Goal: Information Seeking & Learning: Learn about a topic

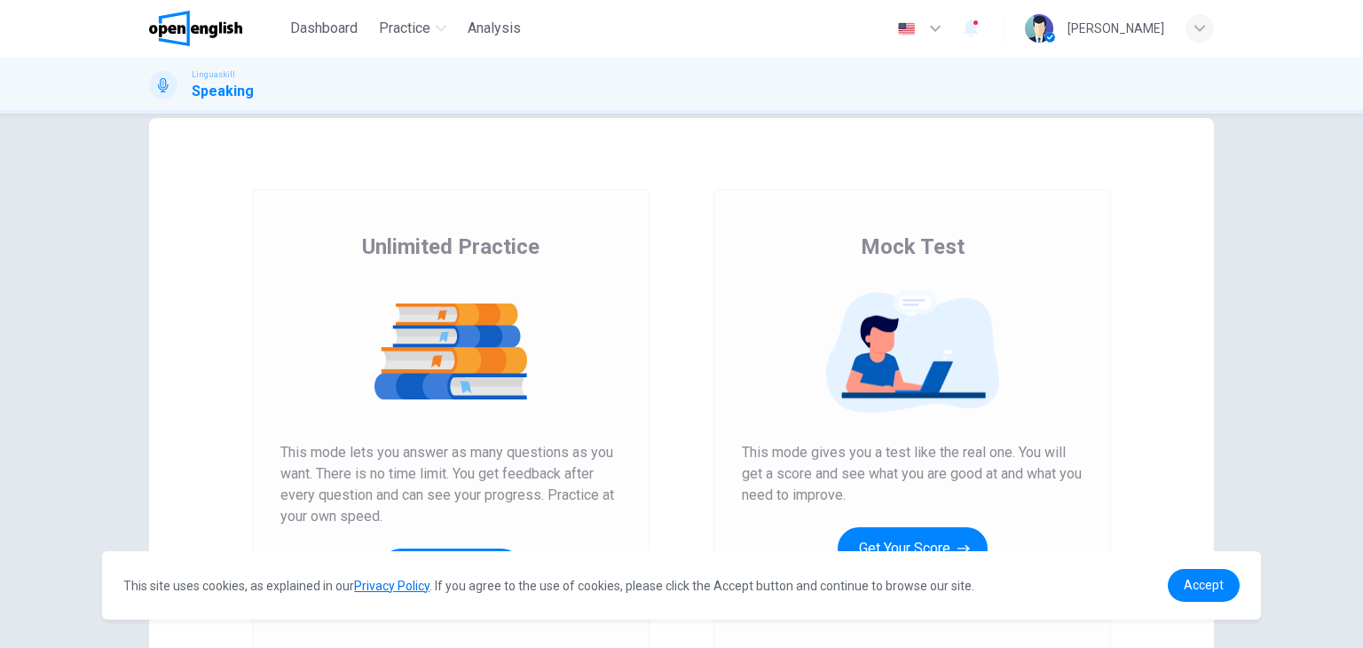
scroll to position [178, 0]
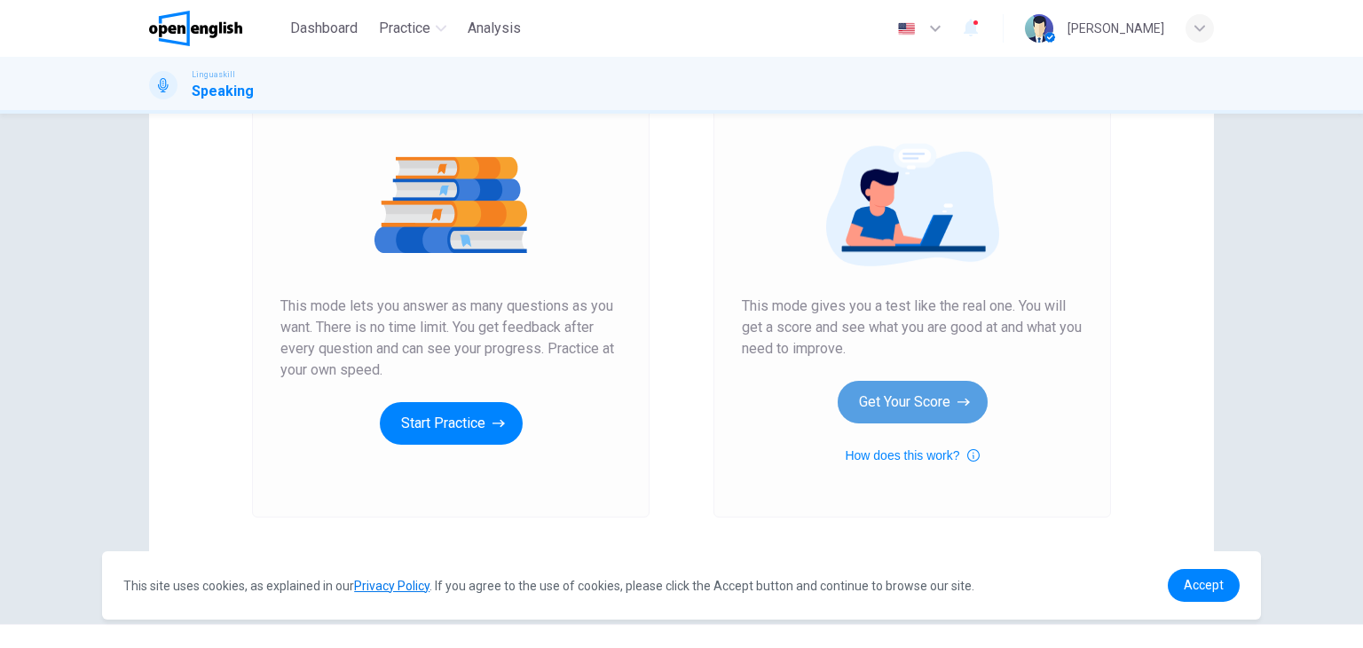
click at [920, 416] on button "Get Your Score" at bounding box center [913, 402] width 150 height 43
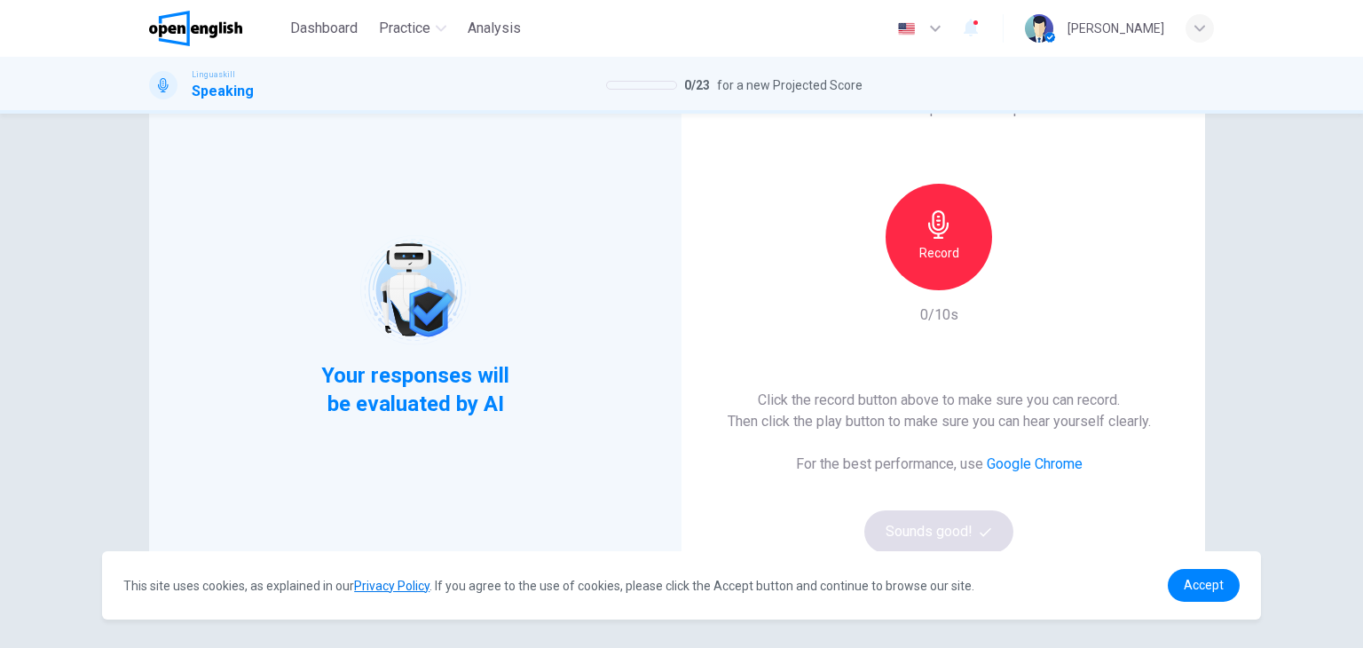
scroll to position [89, 0]
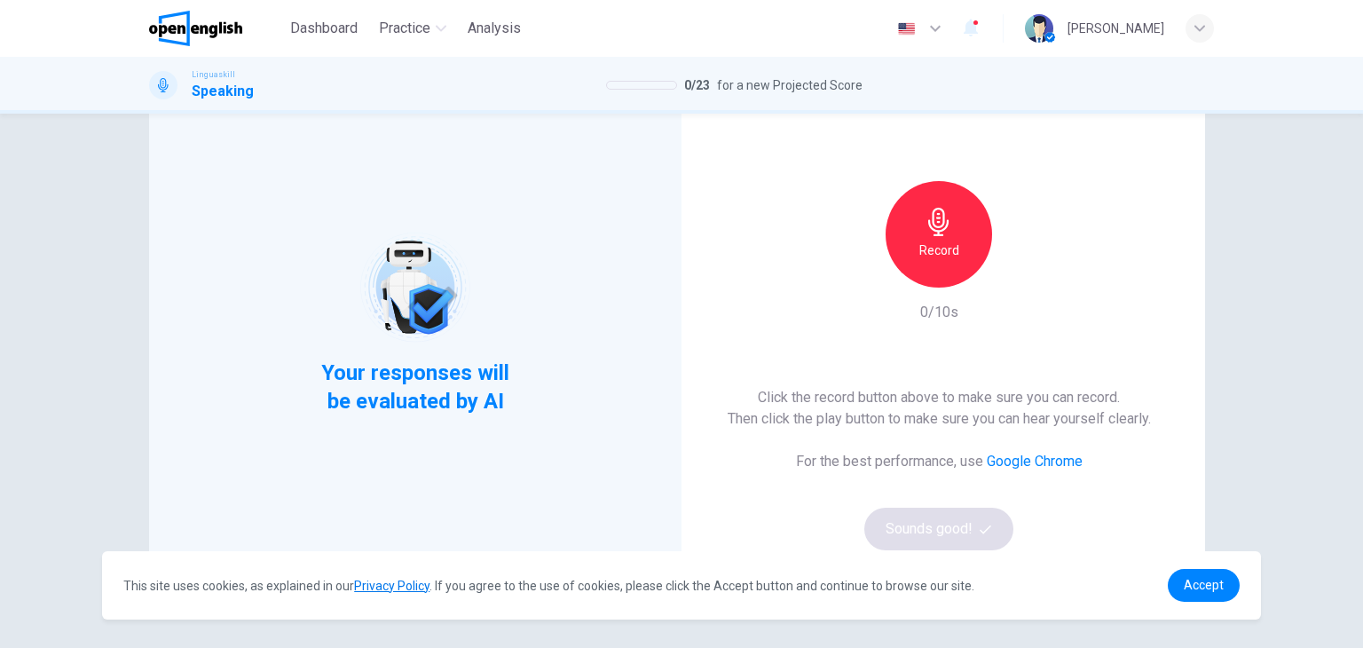
click at [943, 257] on h6 "Record" at bounding box center [940, 250] width 40 height 21
click at [943, 257] on h6 "Stop" at bounding box center [939, 250] width 27 height 21
click at [1018, 280] on icon "button" at bounding box center [1021, 274] width 18 height 18
click at [973, 519] on button "Sounds good!" at bounding box center [939, 529] width 149 height 43
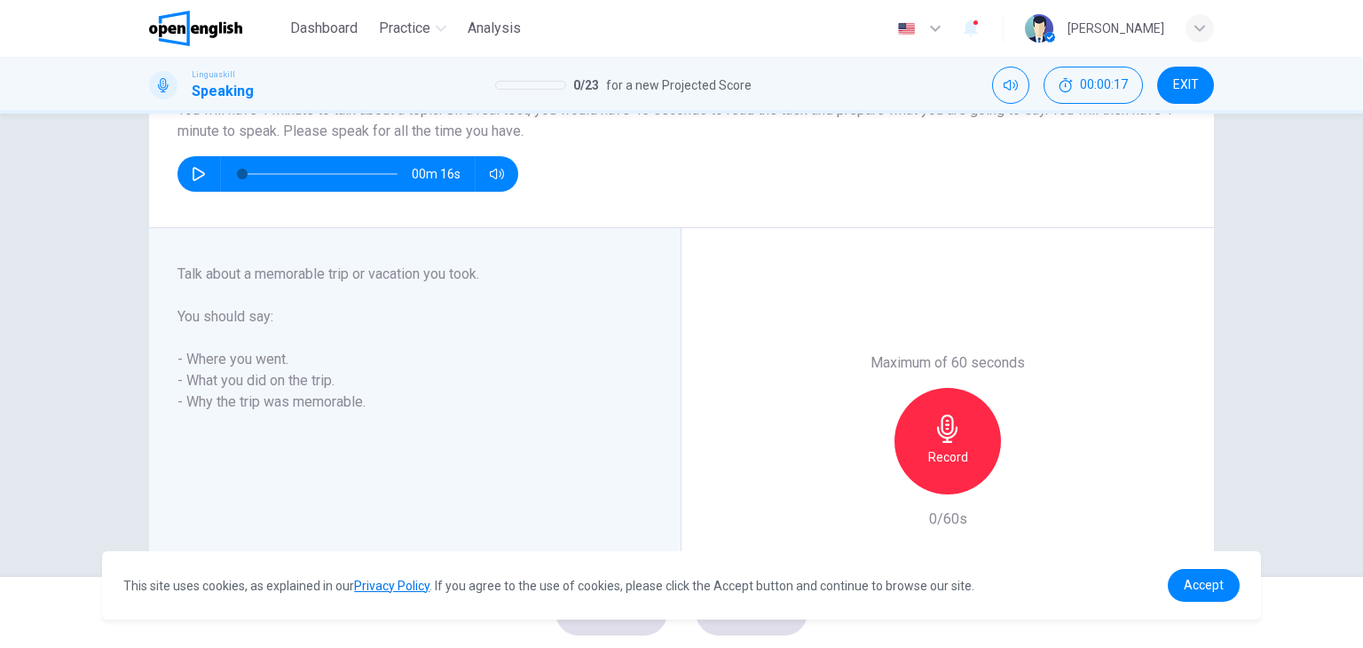
scroll to position [178, 0]
click at [951, 461] on h6 "Record" at bounding box center [948, 456] width 40 height 21
click at [952, 456] on h6 "Stop" at bounding box center [948, 456] width 27 height 21
click at [1025, 484] on icon "button" at bounding box center [1030, 480] width 18 height 18
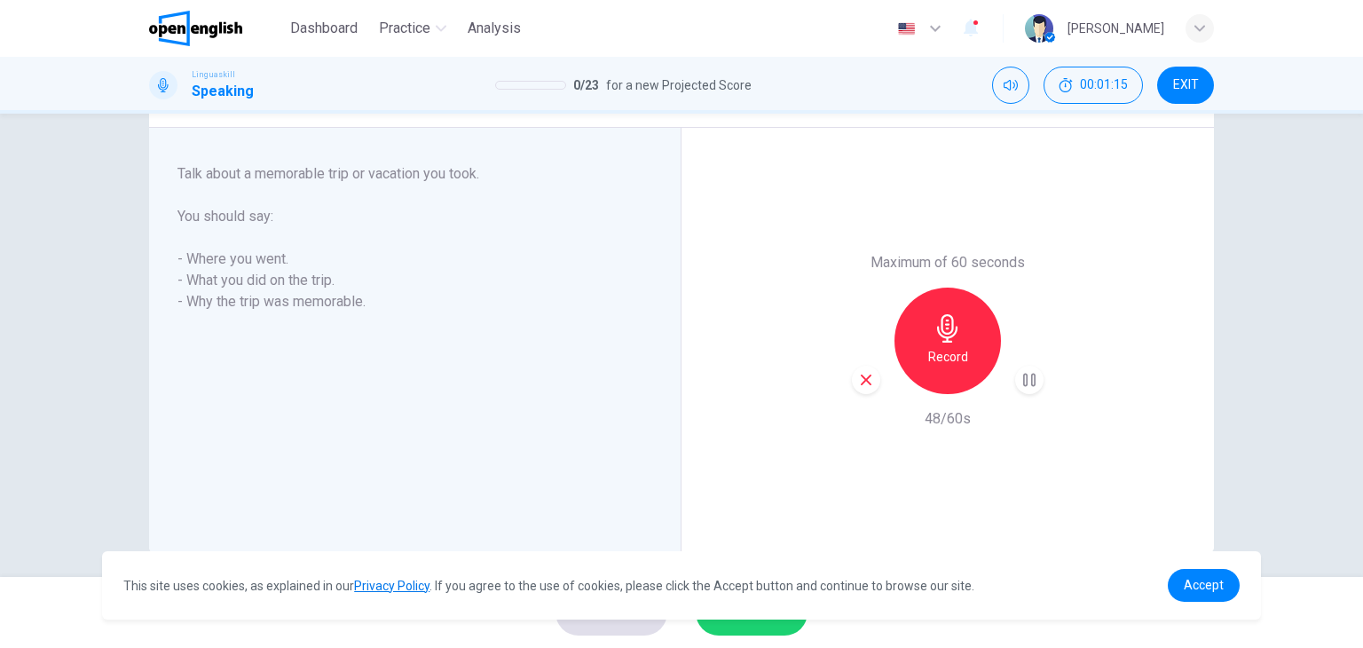
scroll to position [290, 0]
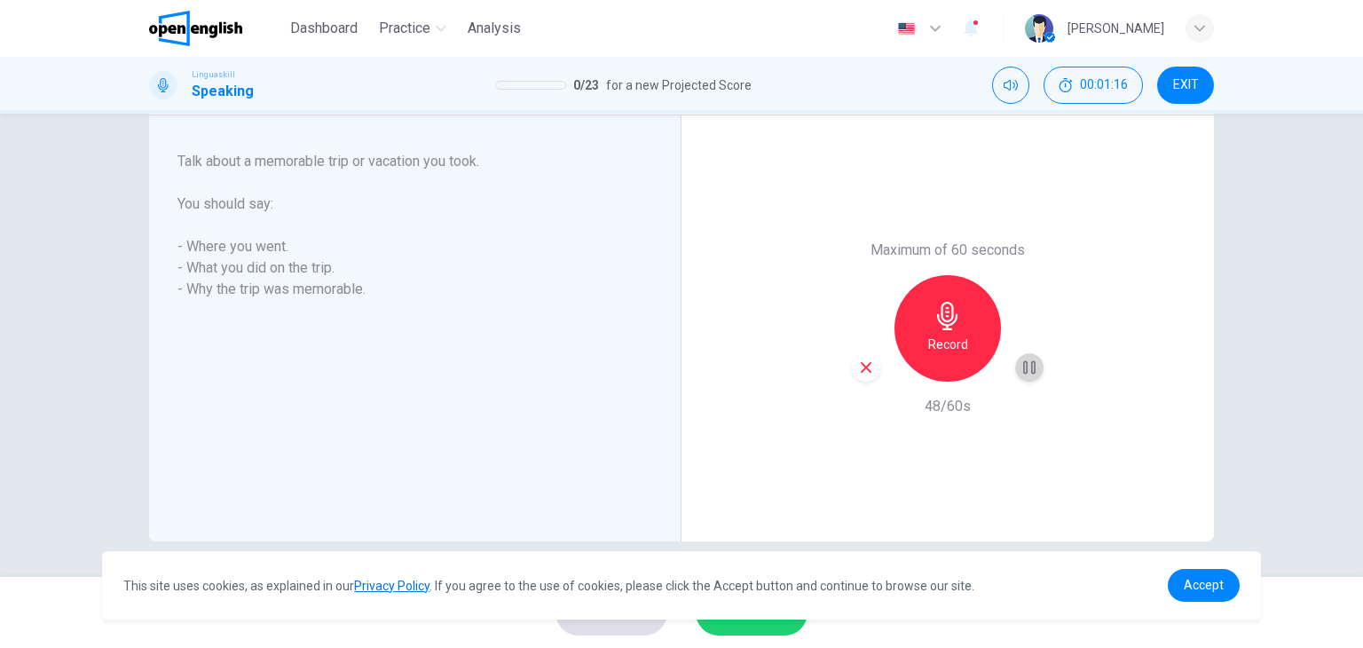
click at [1030, 375] on icon "button" at bounding box center [1030, 368] width 18 height 18
click at [1032, 377] on div "button" at bounding box center [1029, 367] width 28 height 28
click at [1219, 598] on link "Accept" at bounding box center [1204, 585] width 72 height 33
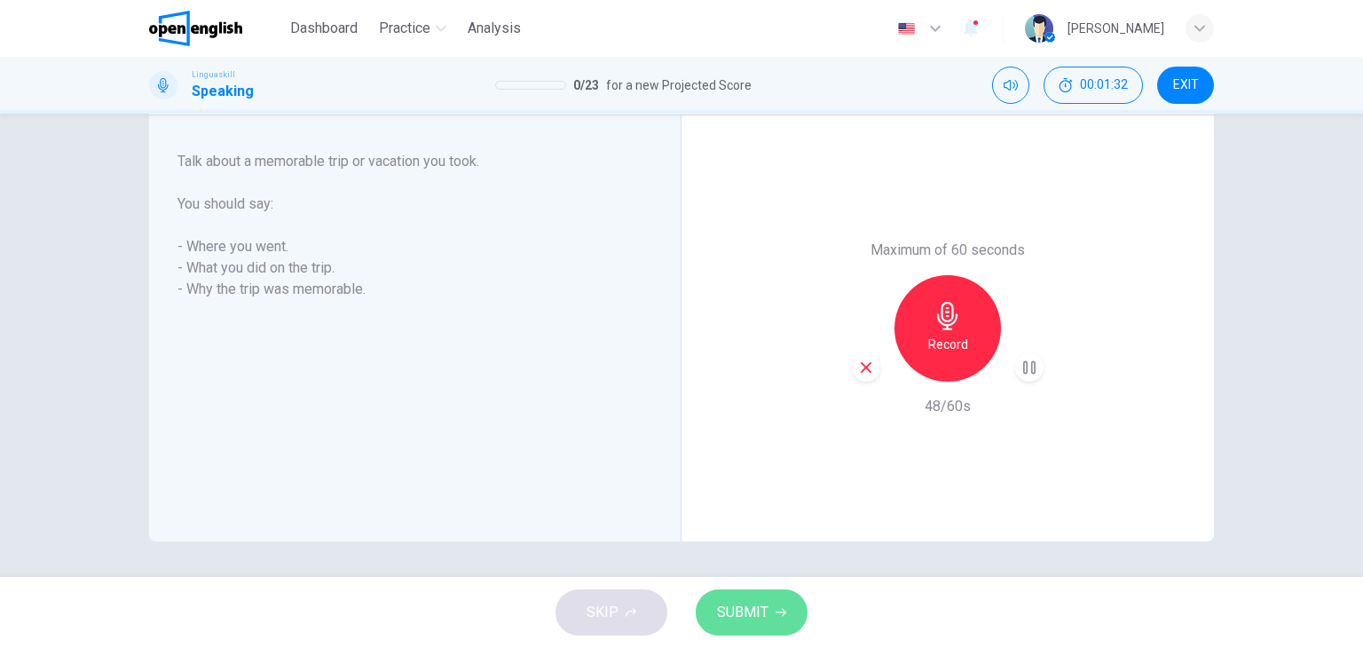
click at [768, 612] on button "SUBMIT" at bounding box center [752, 612] width 112 height 46
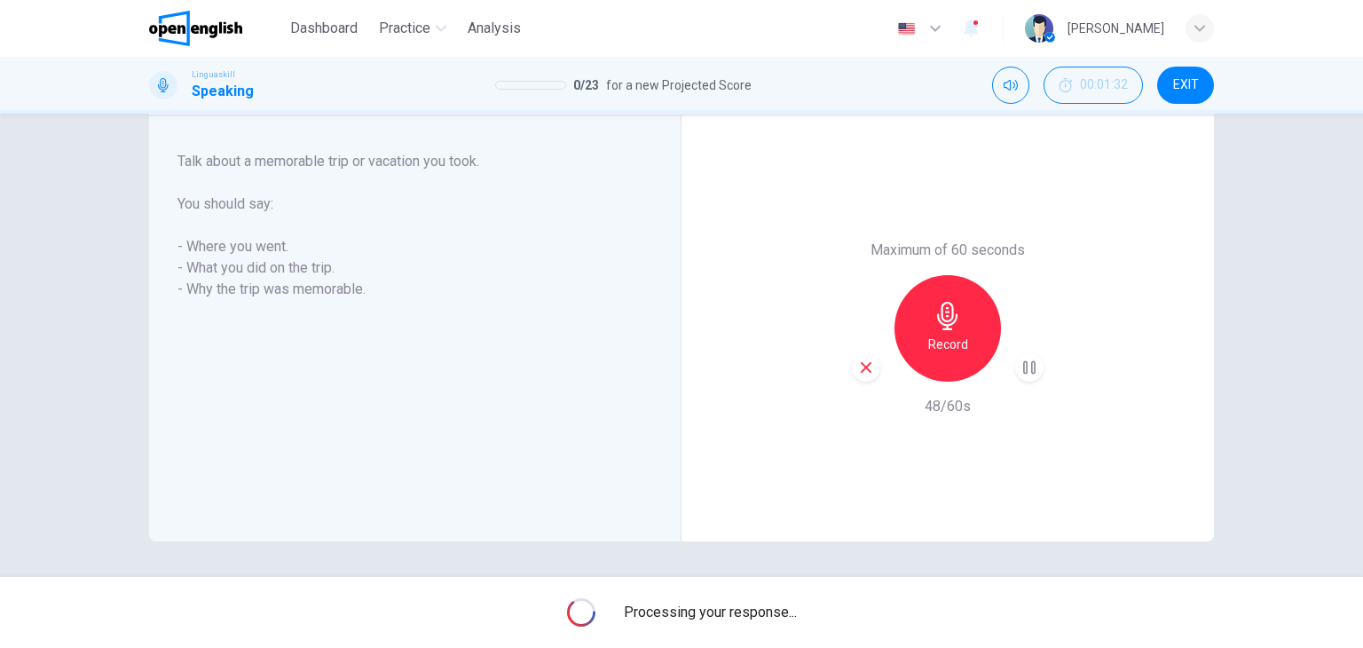
click at [1038, 367] on div "button" at bounding box center [1029, 367] width 28 height 28
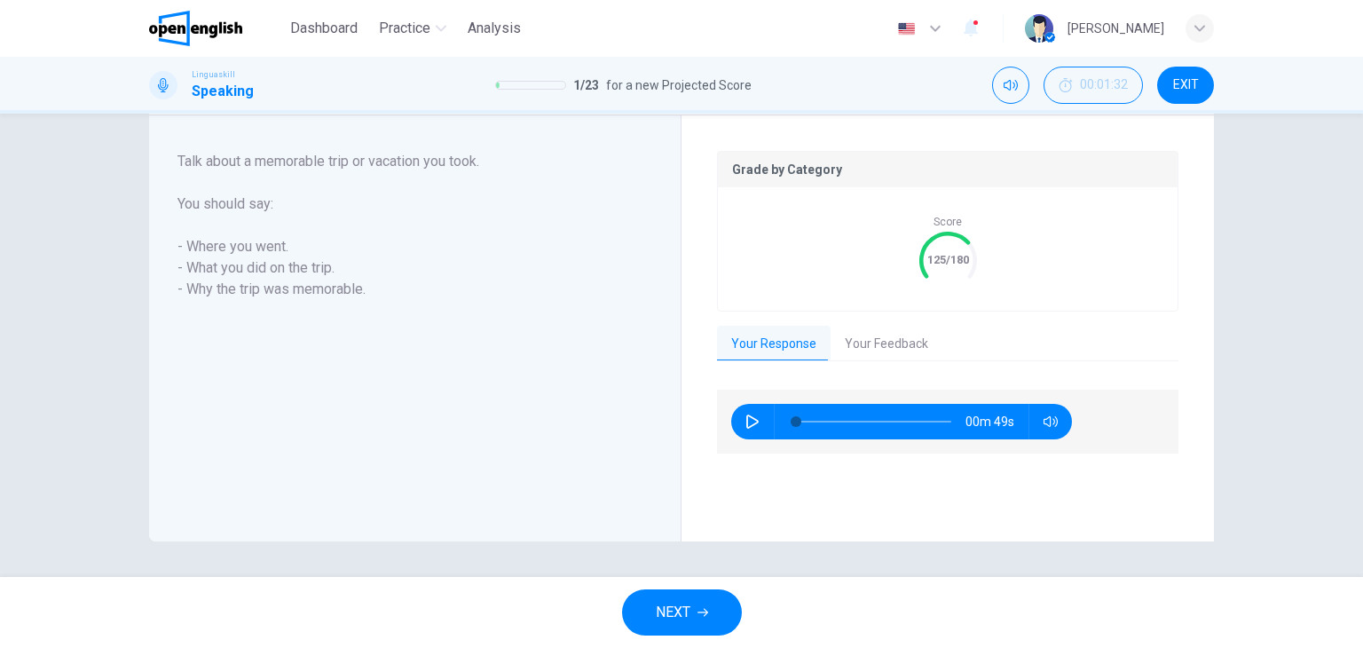
click at [885, 341] on button "Your Feedback" at bounding box center [887, 344] width 112 height 37
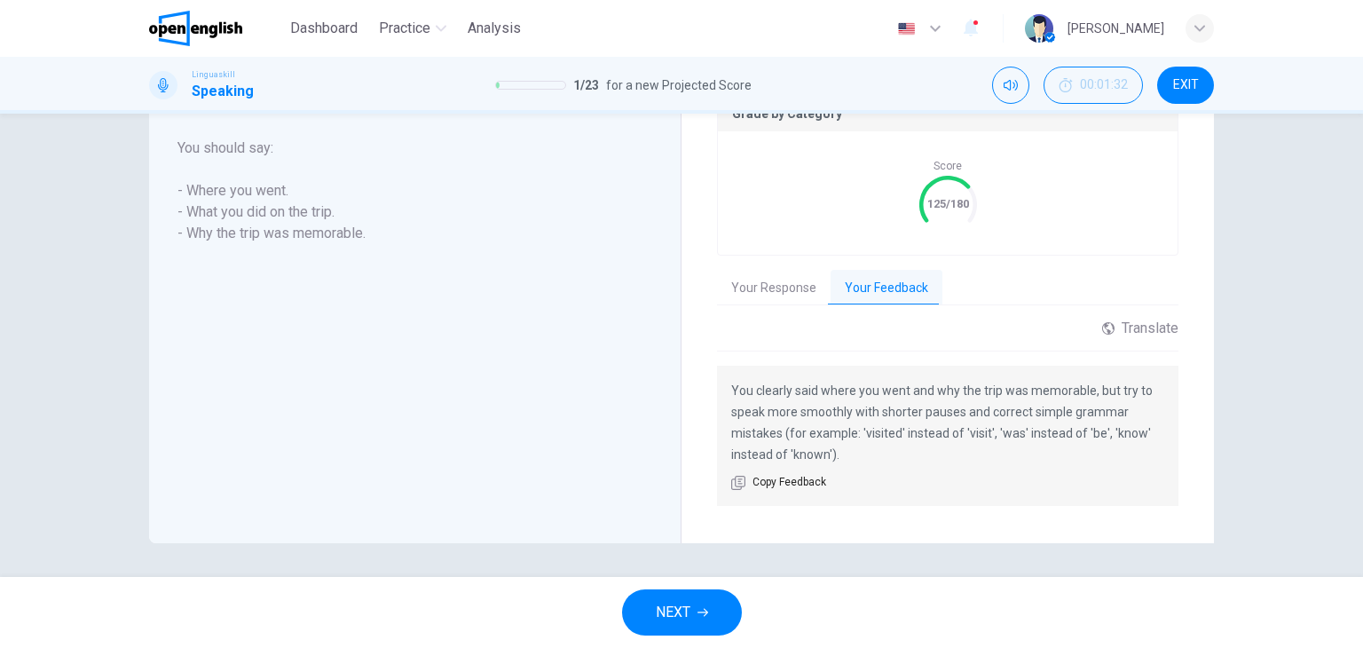
scroll to position [383, 0]
click at [707, 614] on icon "button" at bounding box center [703, 612] width 11 height 11
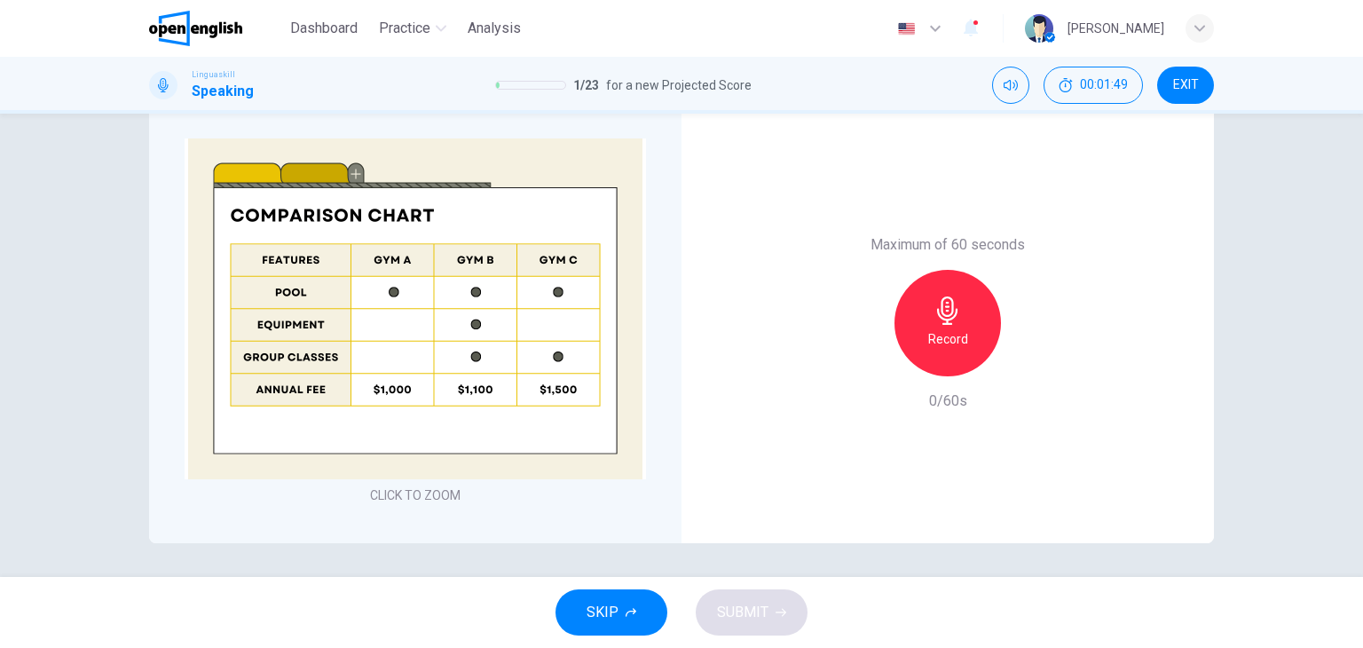
scroll to position [411, 0]
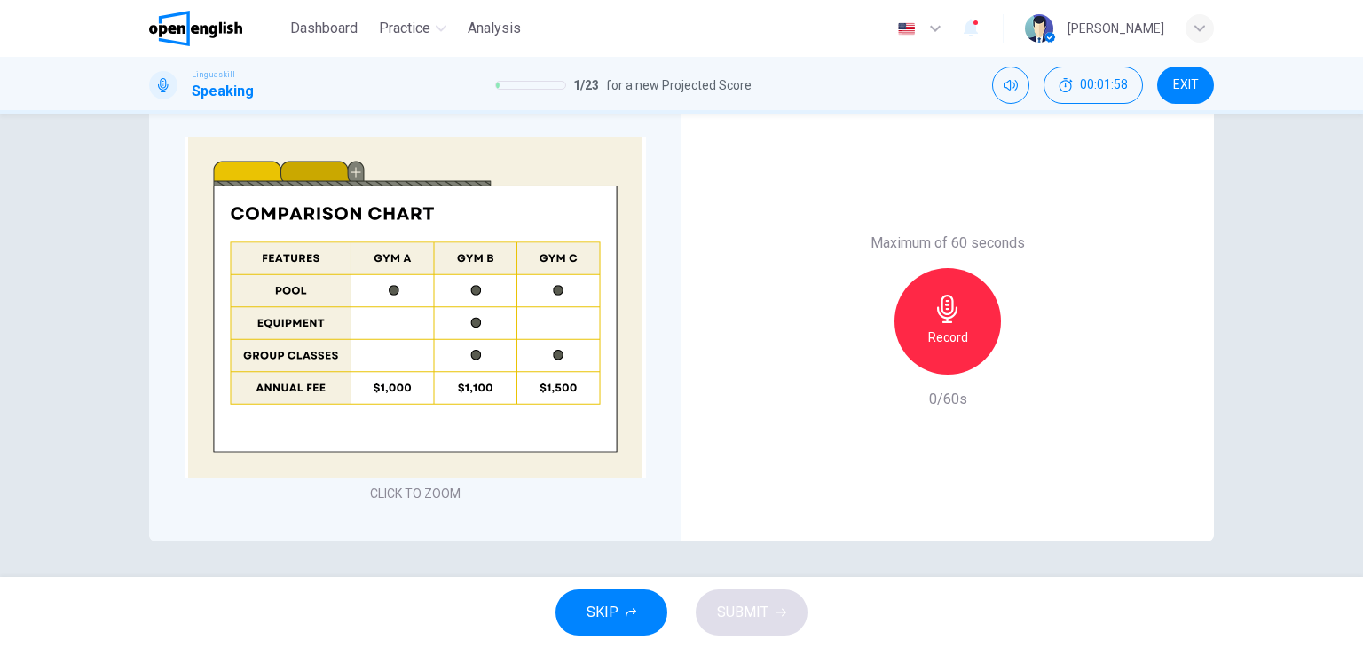
click at [934, 306] on icon "button" at bounding box center [948, 309] width 28 height 28
click at [958, 325] on div "Stop" at bounding box center [948, 321] width 107 height 107
click at [766, 610] on span "SUBMIT" at bounding box center [742, 612] width 51 height 25
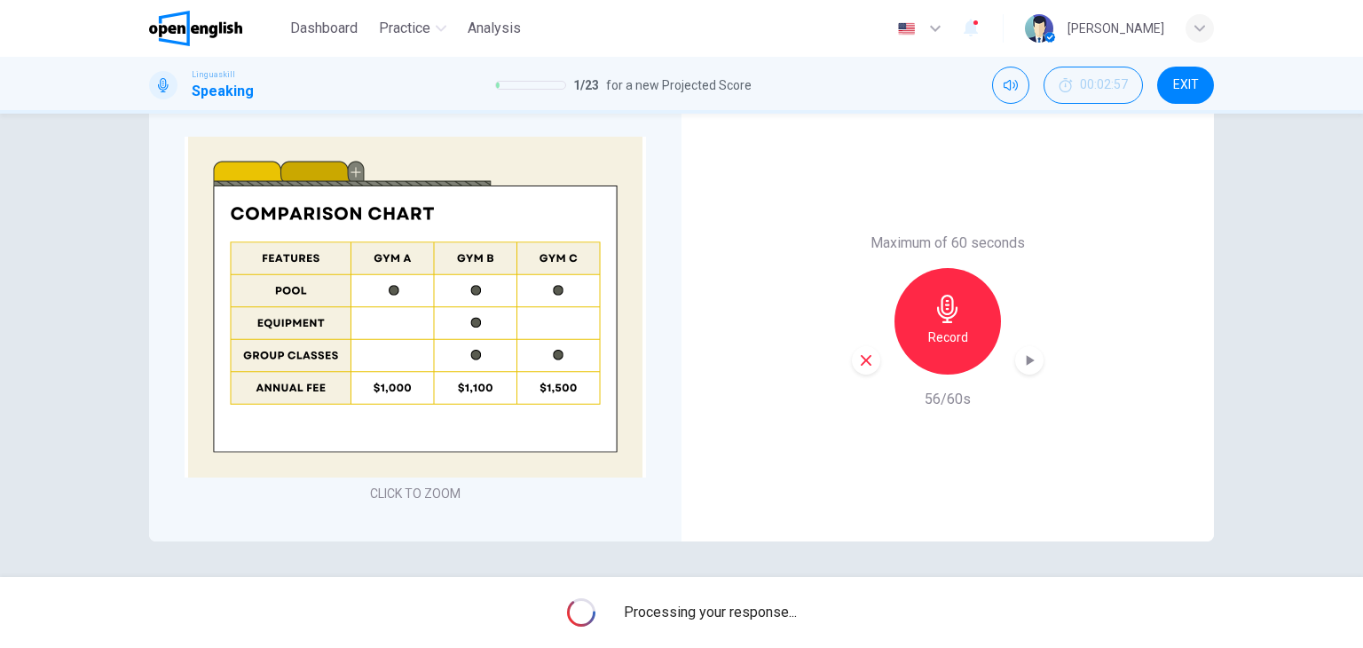
scroll to position [446, 0]
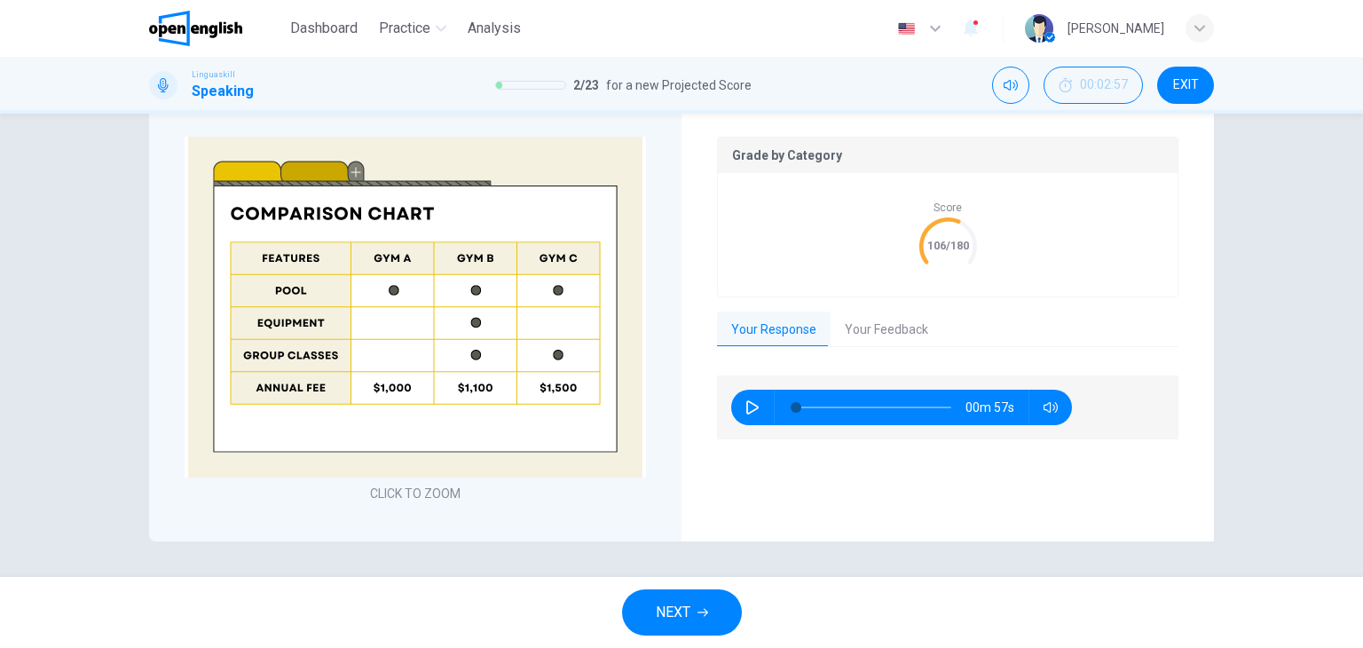
click at [896, 343] on button "Your Feedback" at bounding box center [887, 330] width 112 height 37
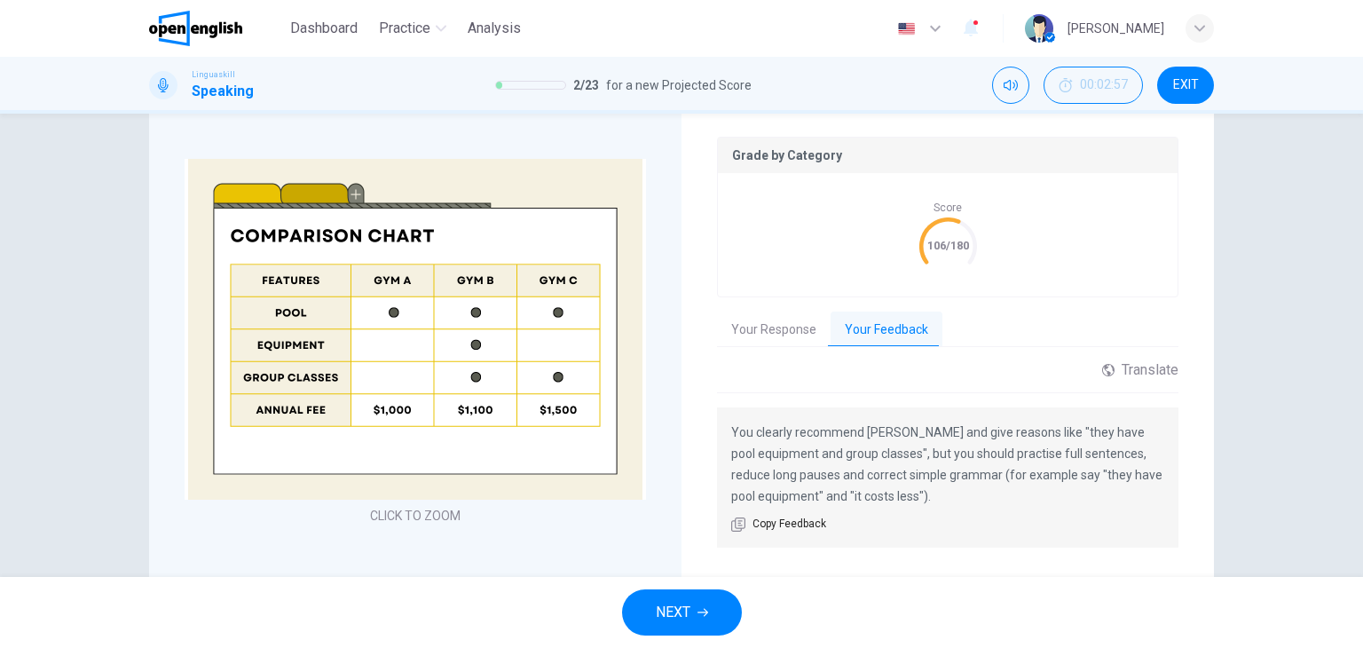
scroll to position [469, 0]
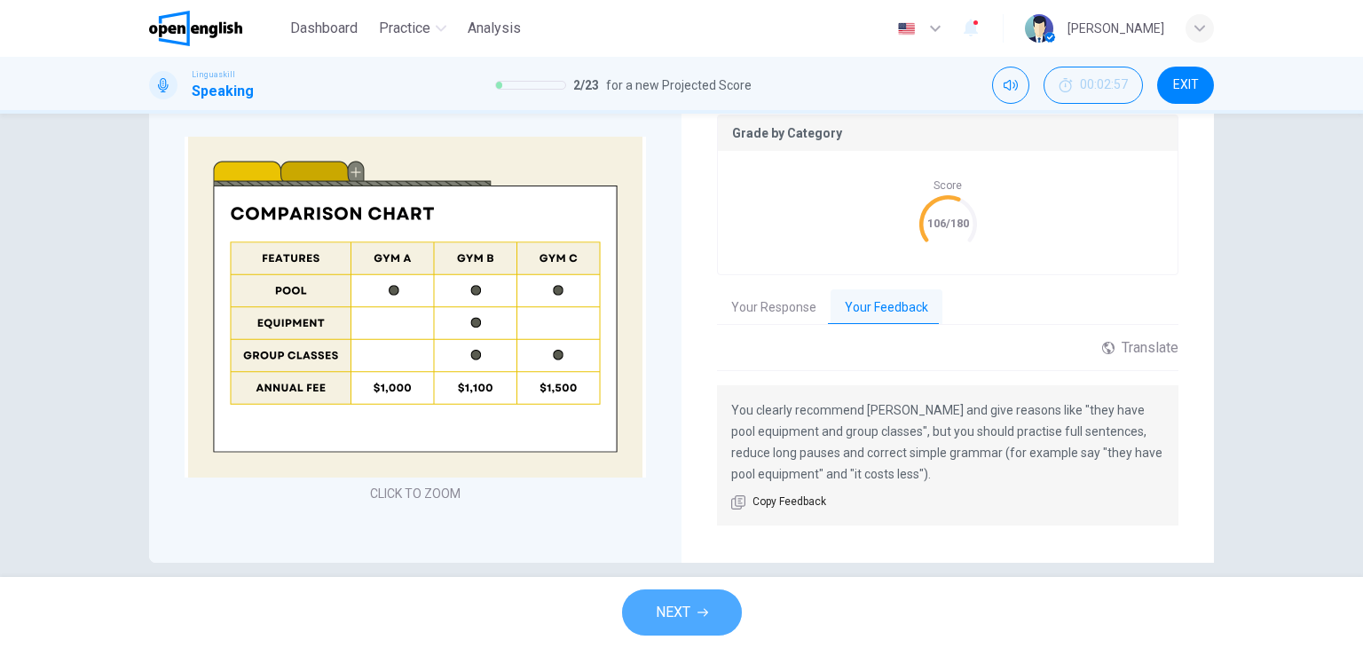
click at [724, 597] on button "NEXT" at bounding box center [682, 612] width 120 height 46
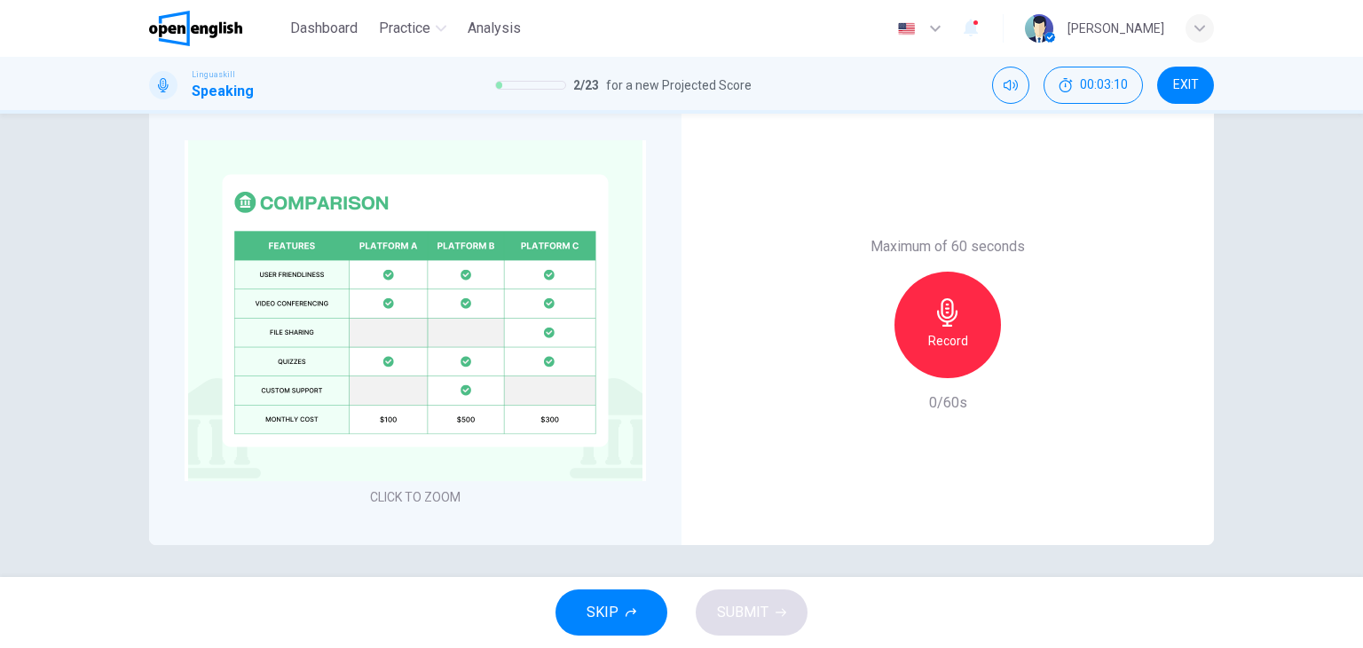
scroll to position [411, 0]
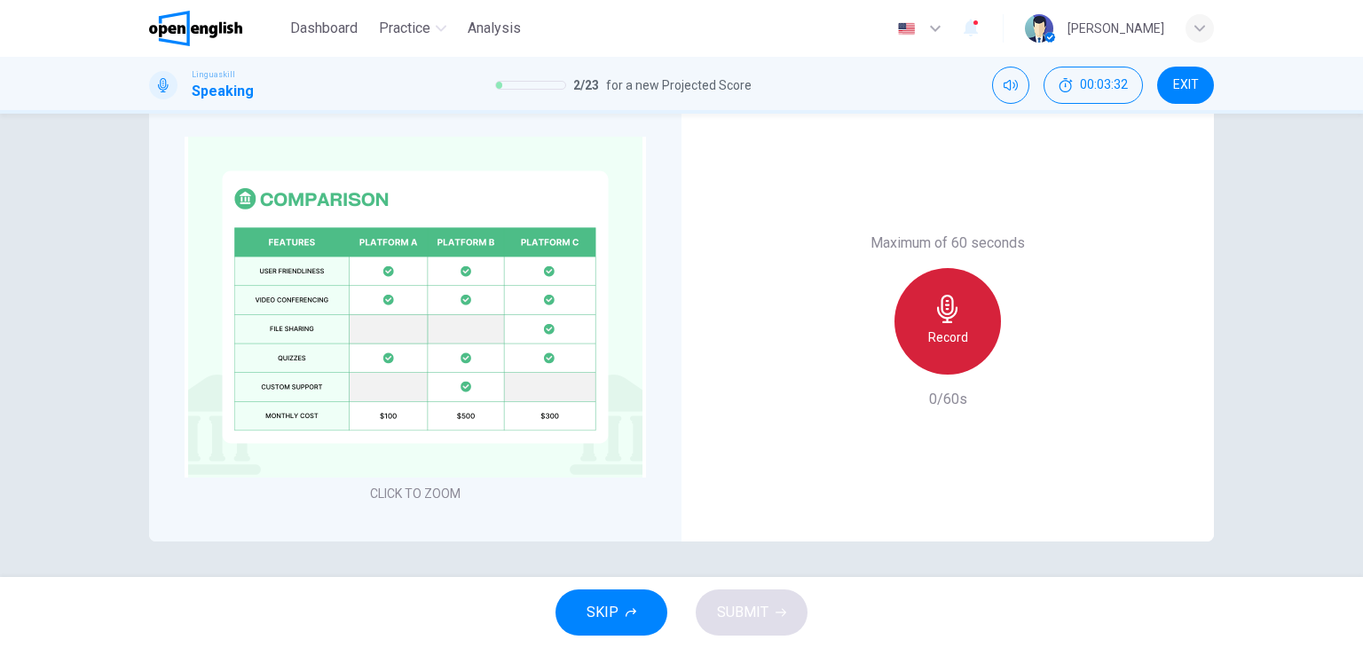
click at [928, 342] on h6 "Record" at bounding box center [948, 337] width 40 height 21
click at [937, 338] on h6 "Stop" at bounding box center [948, 337] width 27 height 21
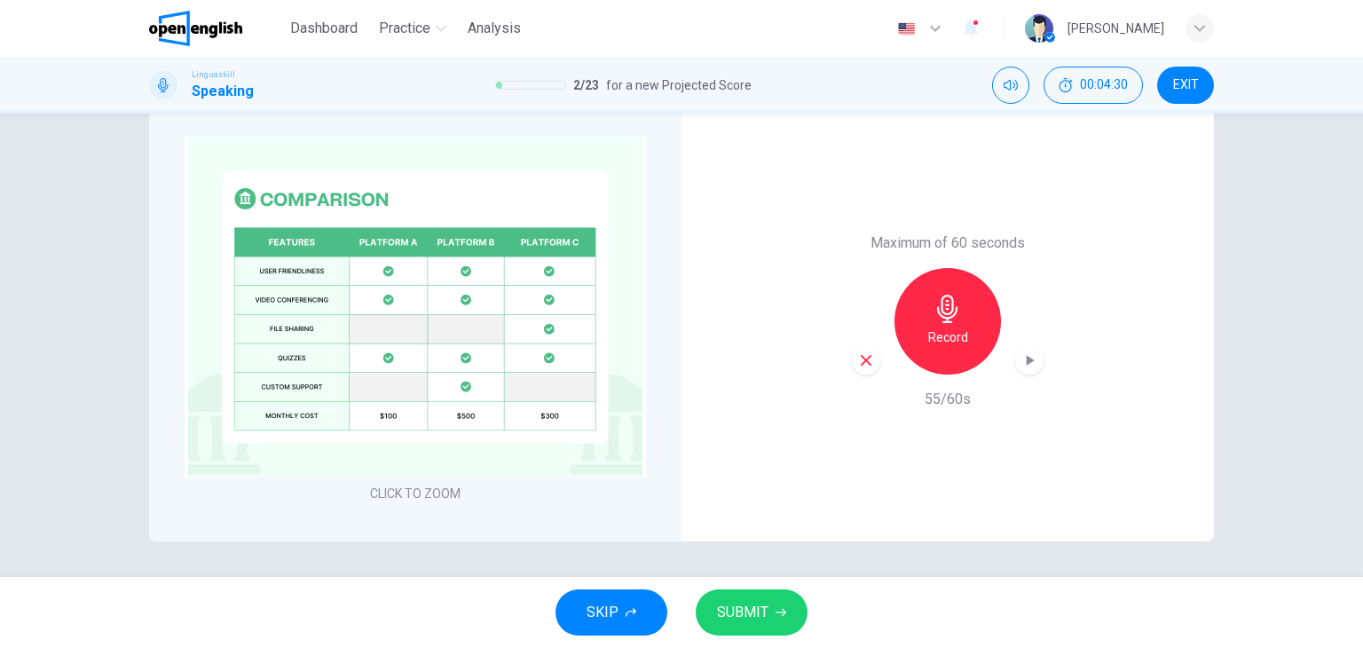
click at [773, 597] on button "SUBMIT" at bounding box center [752, 612] width 112 height 46
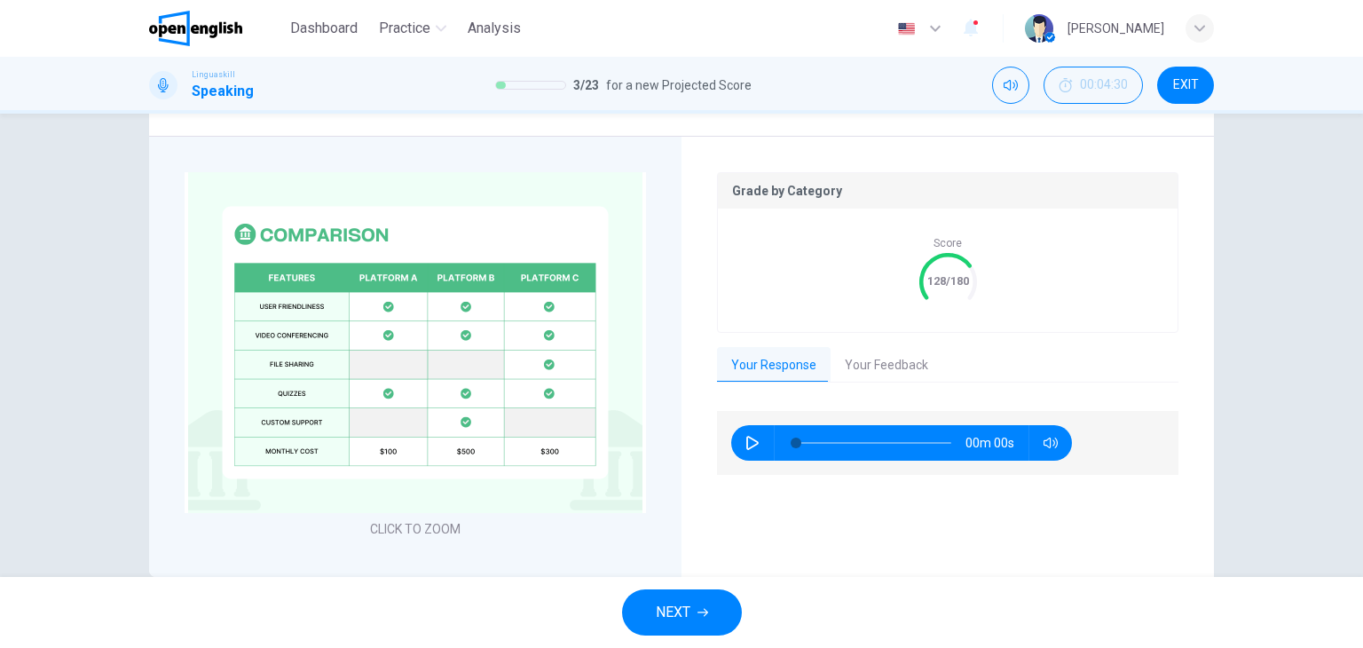
scroll to position [446, 0]
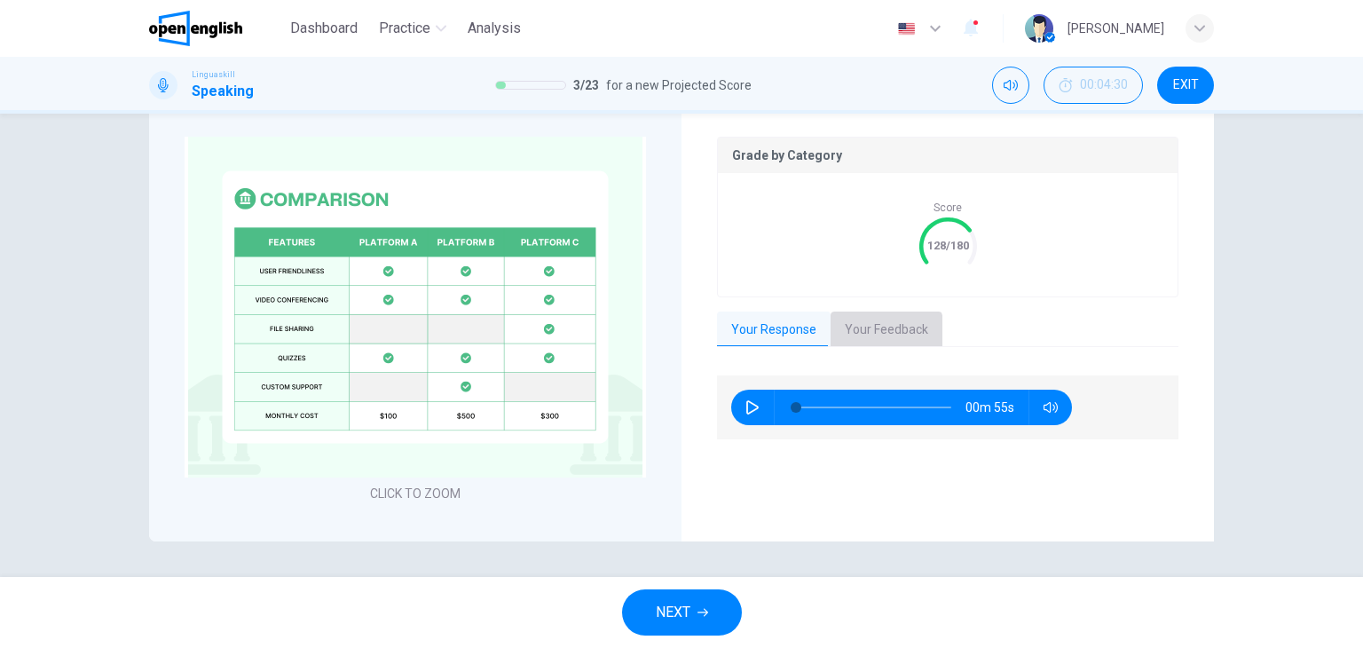
click at [857, 331] on button "Your Feedback" at bounding box center [887, 330] width 112 height 37
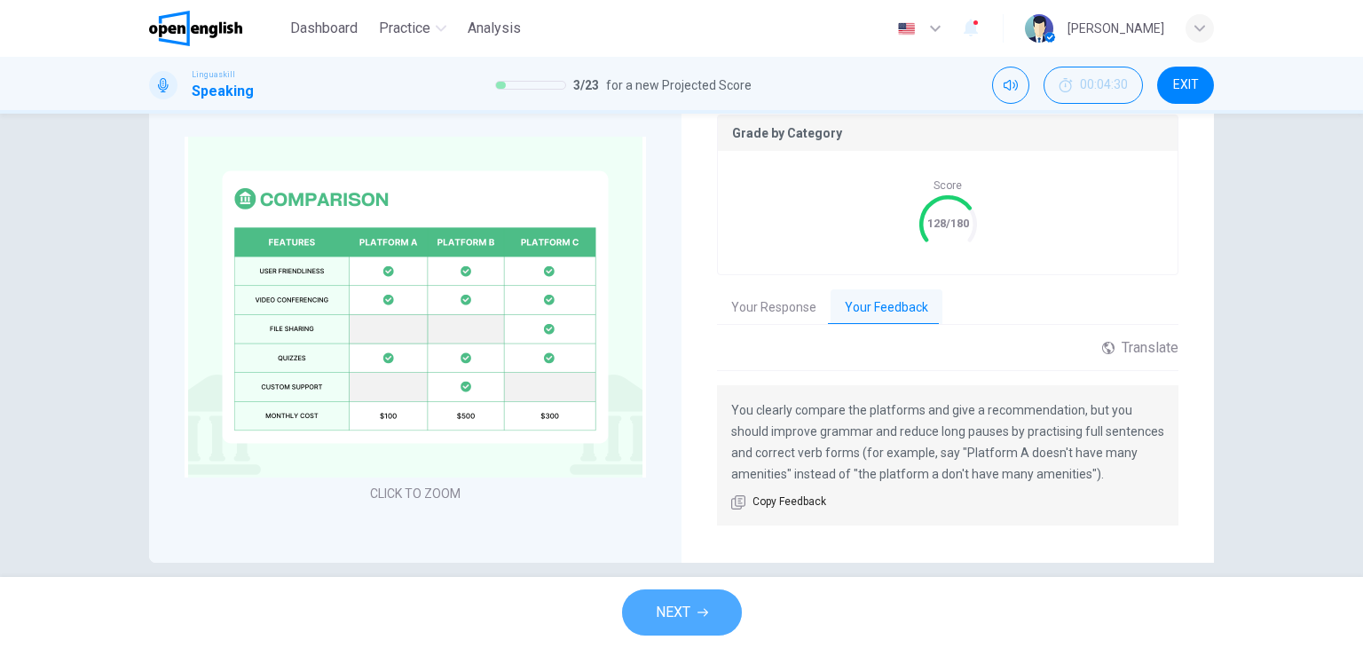
click at [707, 617] on icon "button" at bounding box center [703, 612] width 11 height 11
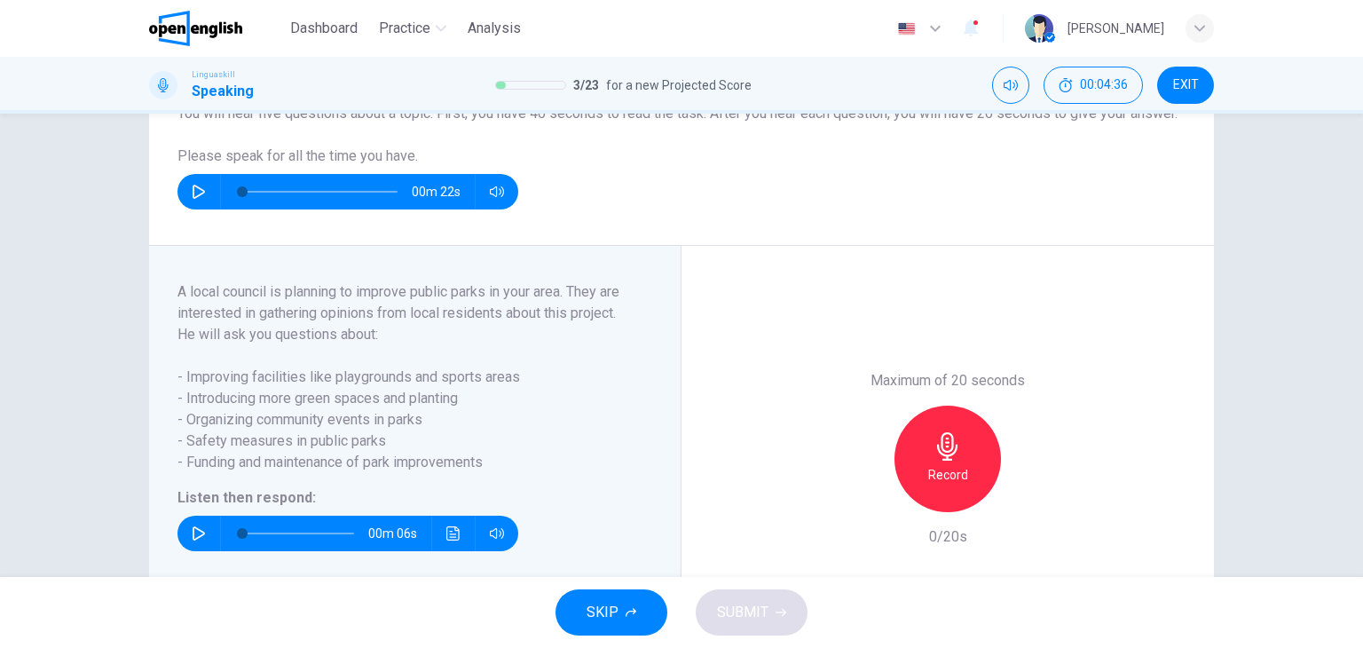
scroll to position [266, 0]
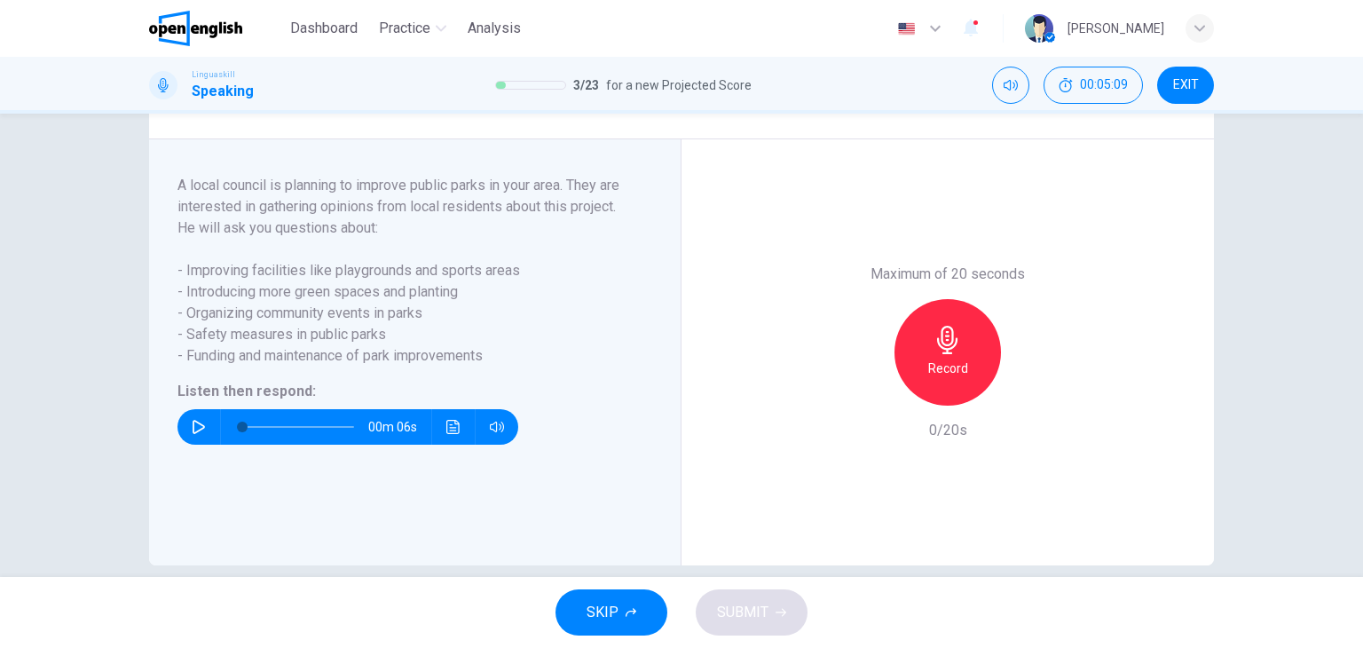
click at [196, 434] on icon "button" at bounding box center [199, 427] width 12 height 14
click at [196, 434] on icon "button" at bounding box center [199, 427] width 14 height 14
click at [928, 379] on h6 "Record" at bounding box center [948, 368] width 40 height 21
click at [859, 399] on icon "button" at bounding box center [866, 391] width 16 height 16
click at [195, 434] on icon "button" at bounding box center [199, 427] width 14 height 14
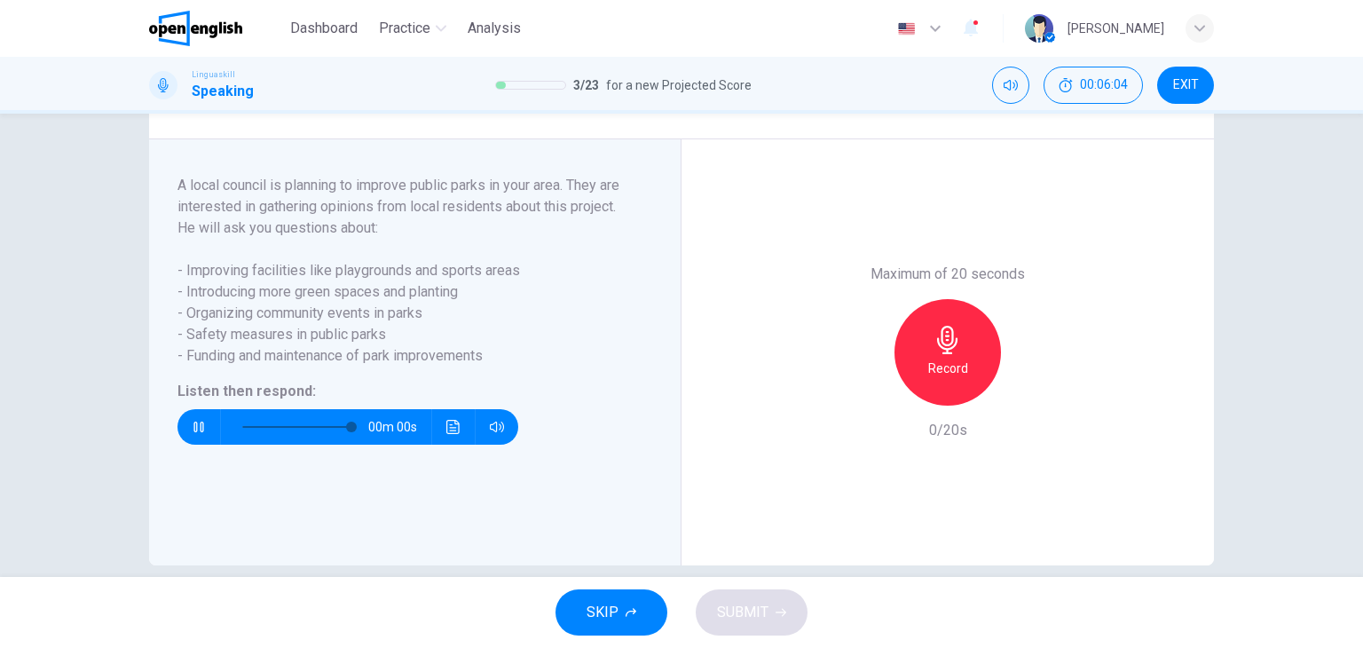
type input "*"
click at [953, 404] on div "Record" at bounding box center [948, 352] width 107 height 107
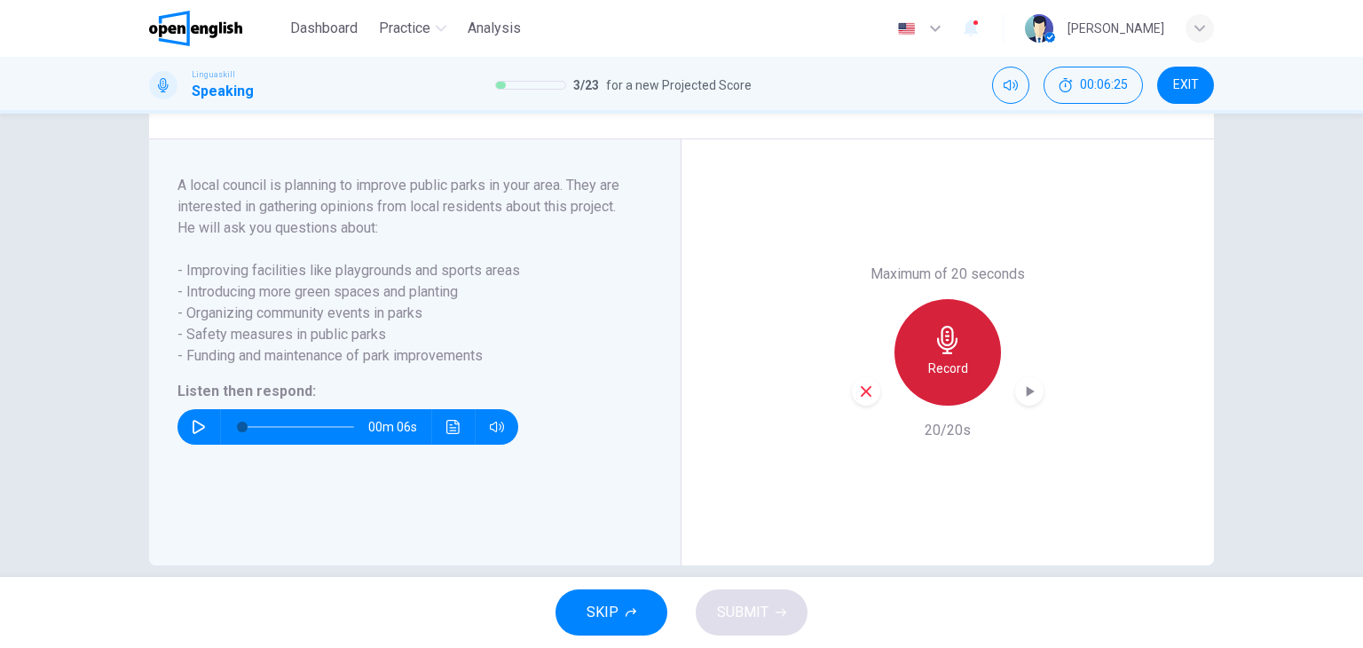
click at [940, 379] on h6 "Record" at bounding box center [948, 368] width 40 height 21
click at [935, 379] on h6 "Stop" at bounding box center [948, 368] width 27 height 21
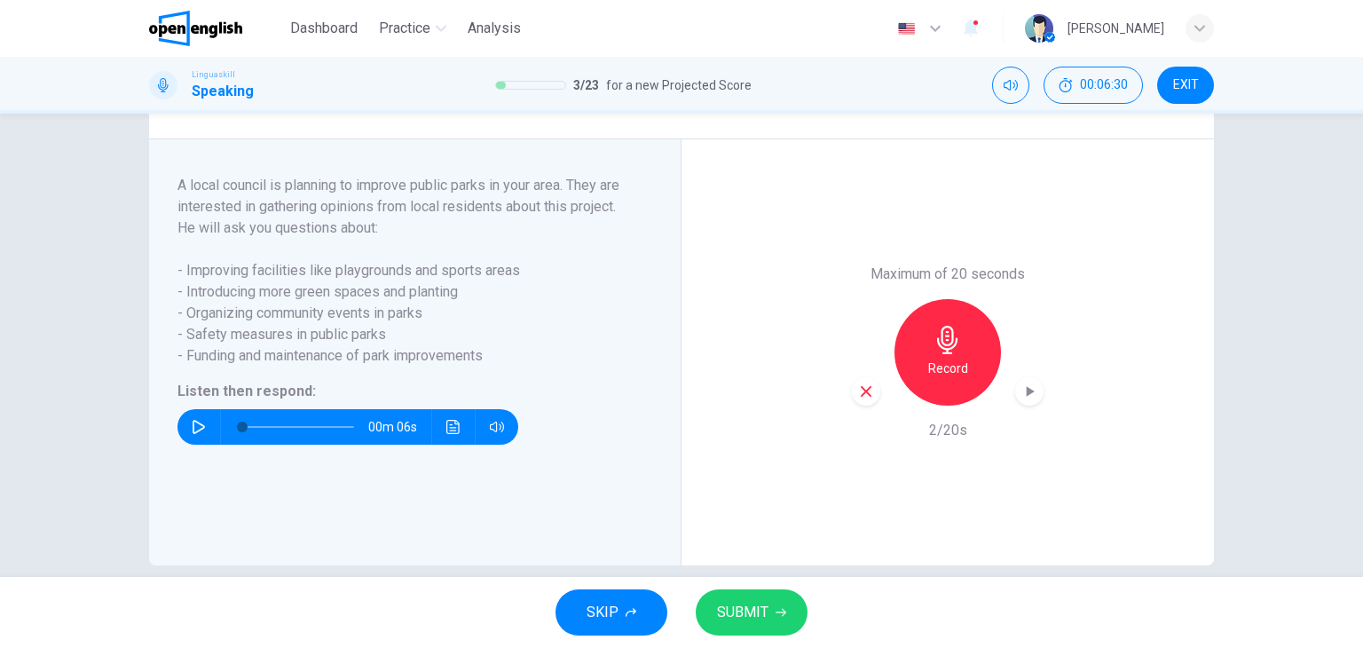
click at [865, 399] on icon "button" at bounding box center [866, 391] width 16 height 16
click at [938, 401] on div "Record" at bounding box center [948, 352] width 107 height 107
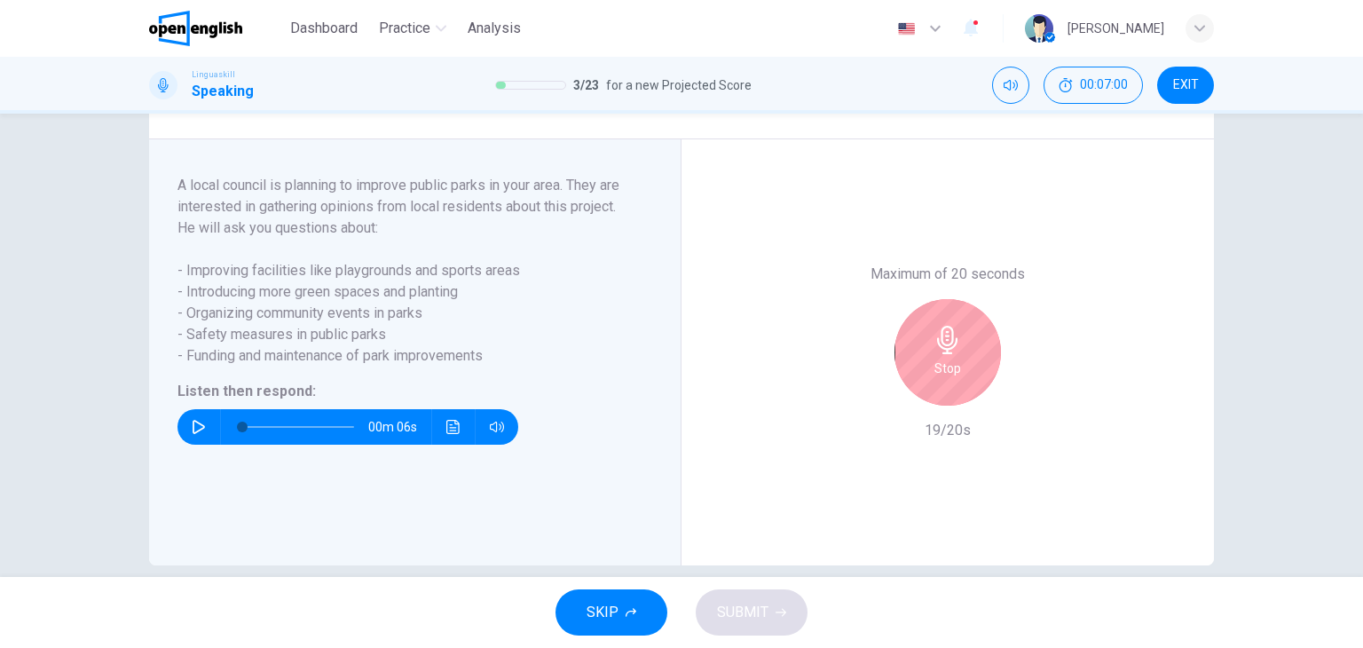
click at [928, 388] on div "Stop" at bounding box center [948, 352] width 107 height 107
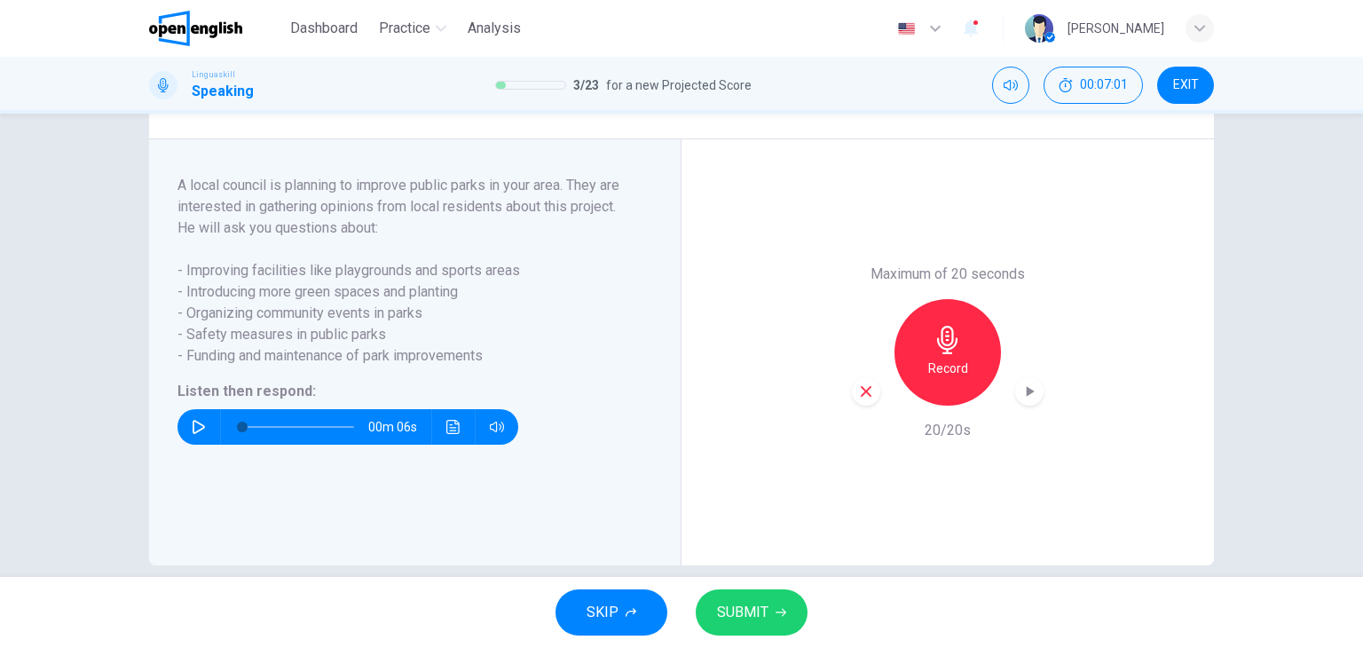
click at [759, 602] on span "SUBMIT" at bounding box center [742, 612] width 51 height 25
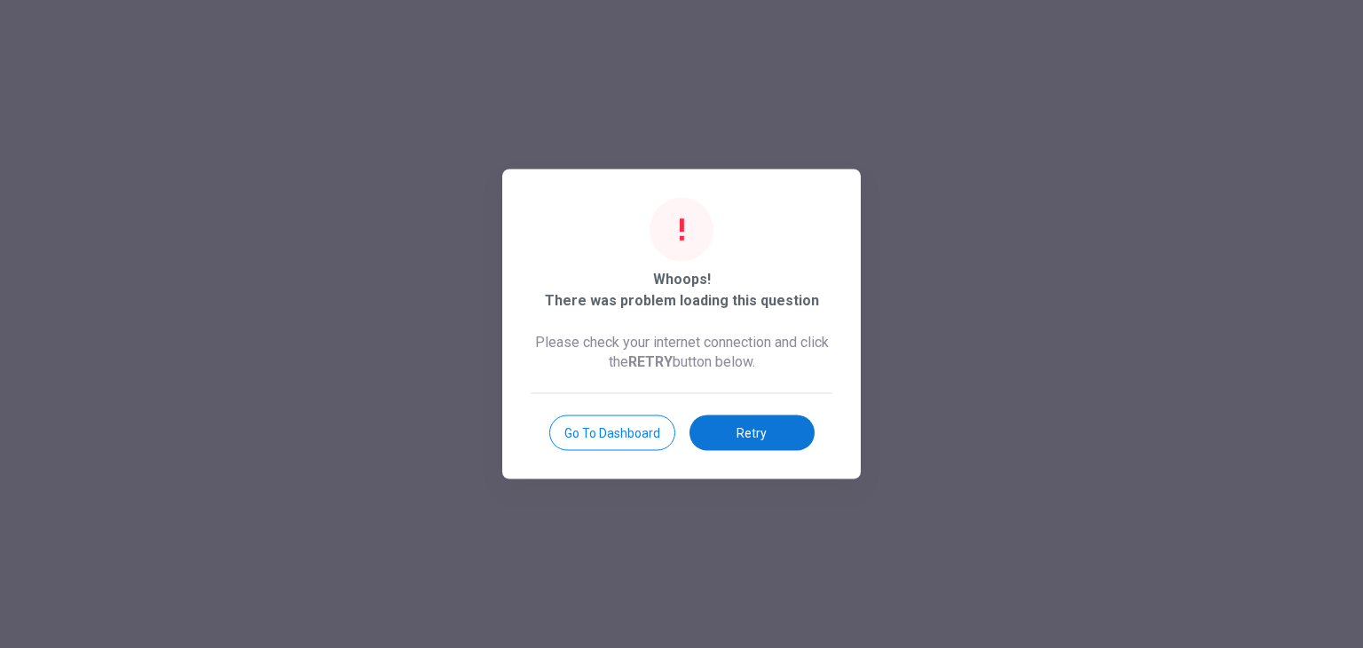
click at [757, 446] on button "Retry" at bounding box center [752, 433] width 125 height 36
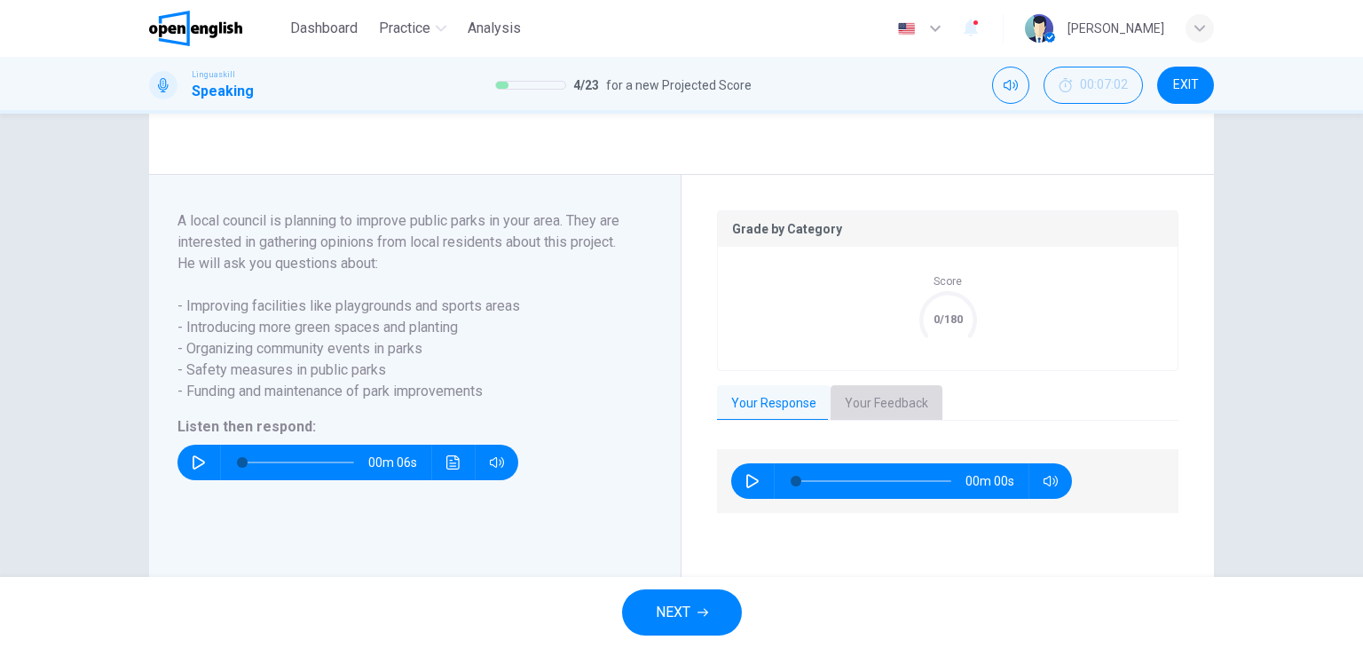
click at [885, 423] on button "Your Feedback" at bounding box center [887, 403] width 112 height 37
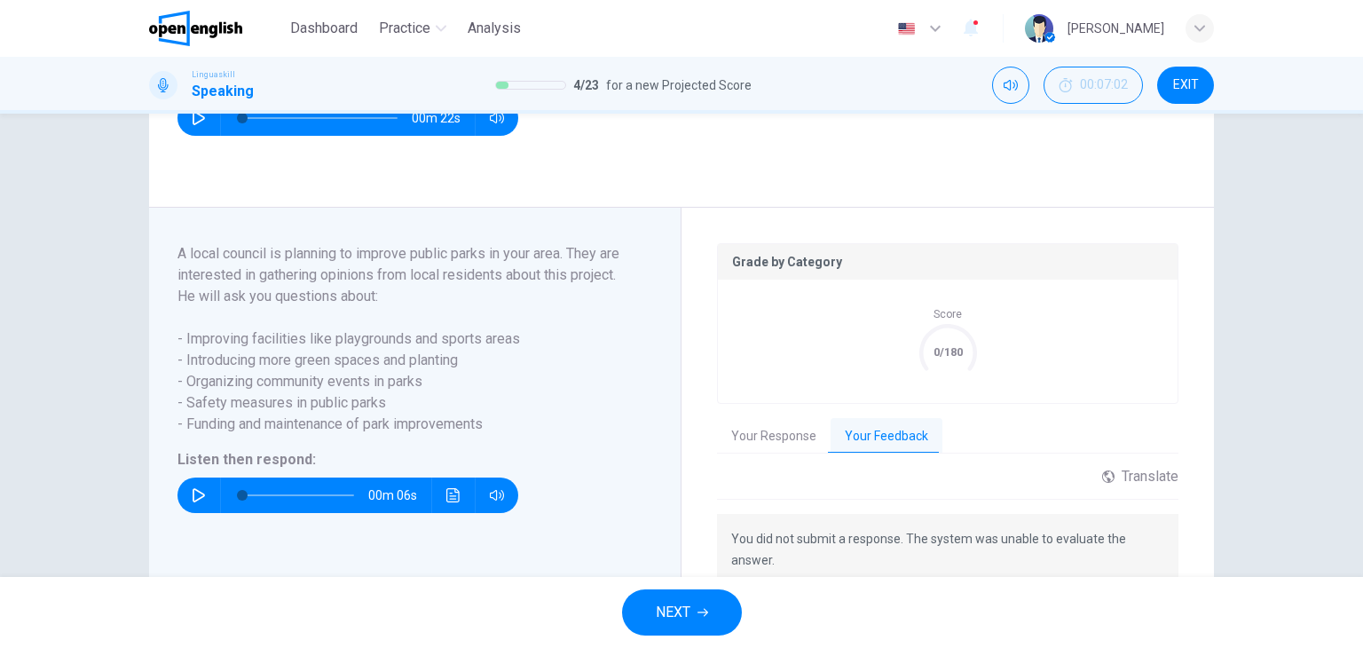
scroll to position [96, 0]
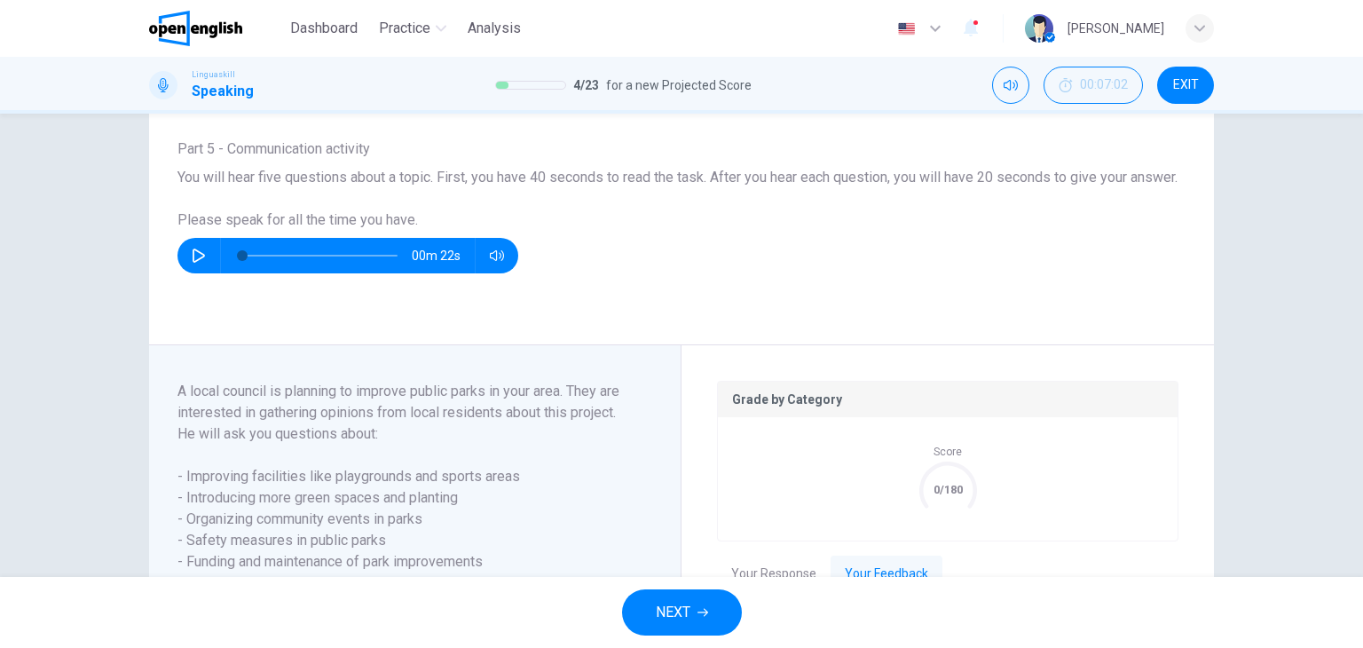
click at [60, 397] on div "Question 4 Part 5 - Communication activity You will hear five questions about a…" at bounding box center [681, 345] width 1363 height 463
click at [196, 263] on icon "button" at bounding box center [199, 256] width 14 height 14
click at [196, 261] on icon "button" at bounding box center [199, 255] width 10 height 11
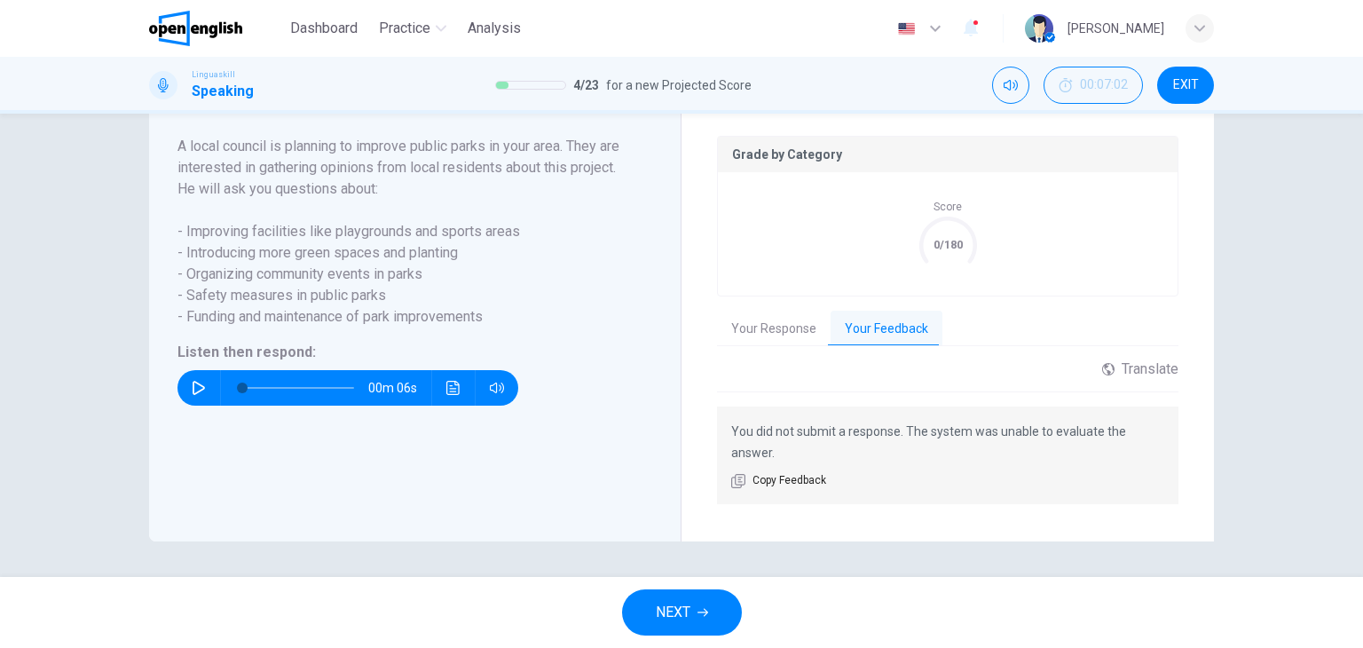
scroll to position [362, 0]
click at [707, 613] on icon "button" at bounding box center [703, 612] width 11 height 11
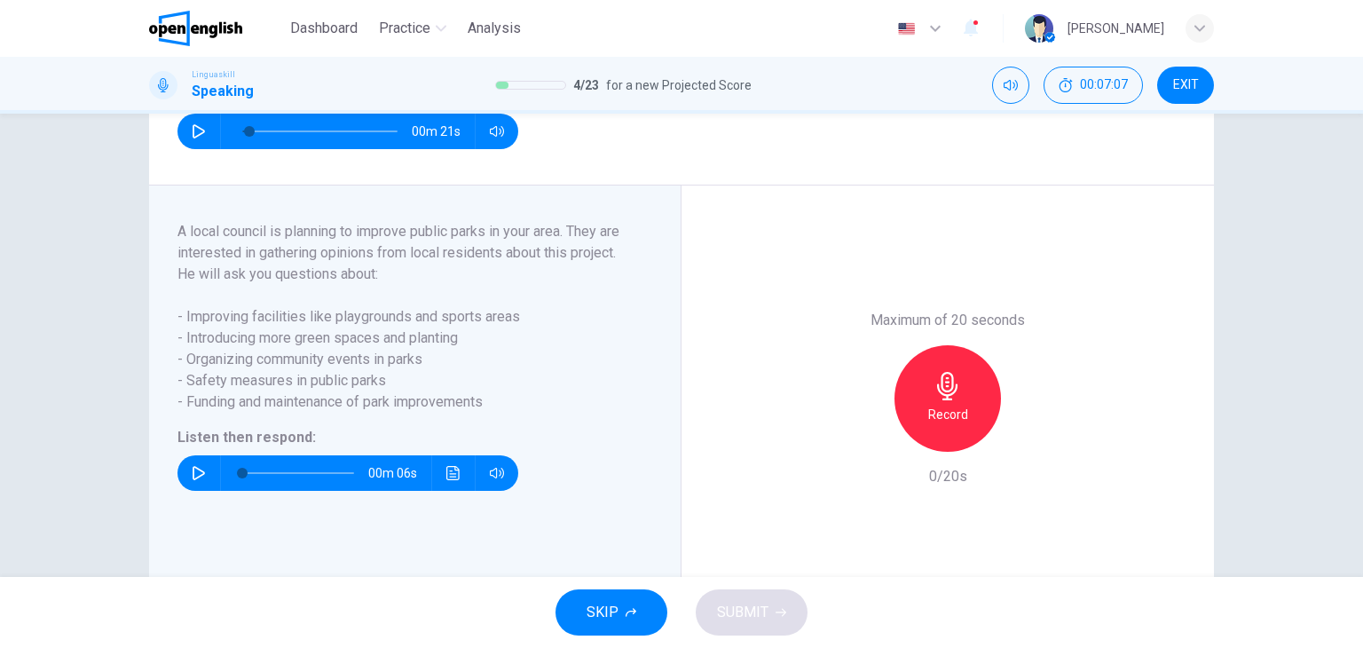
scroll to position [223, 0]
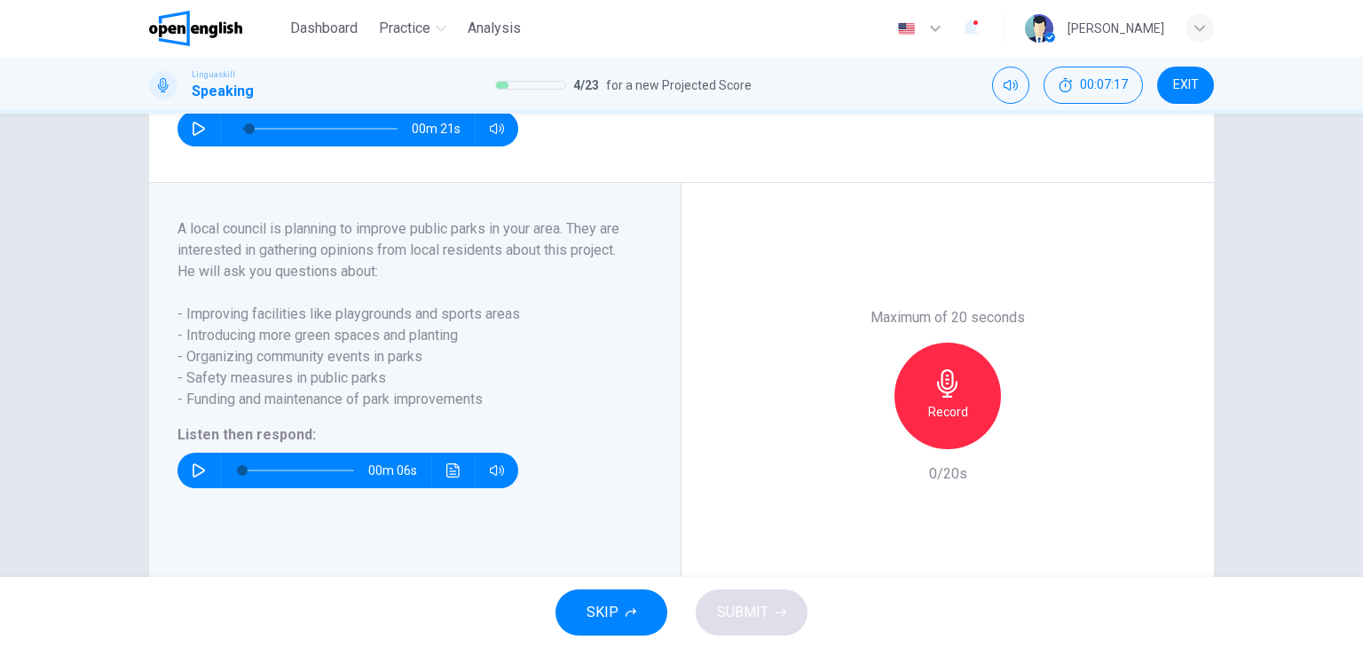
click at [934, 423] on h6 "Record" at bounding box center [948, 411] width 40 height 21
click at [938, 423] on h6 "Stop" at bounding box center [948, 411] width 27 height 21
click at [1015, 449] on div "button" at bounding box center [1029, 435] width 28 height 28
click at [1024, 444] on icon "button" at bounding box center [1030, 435] width 18 height 18
click at [762, 615] on span "SUBMIT" at bounding box center [742, 612] width 51 height 25
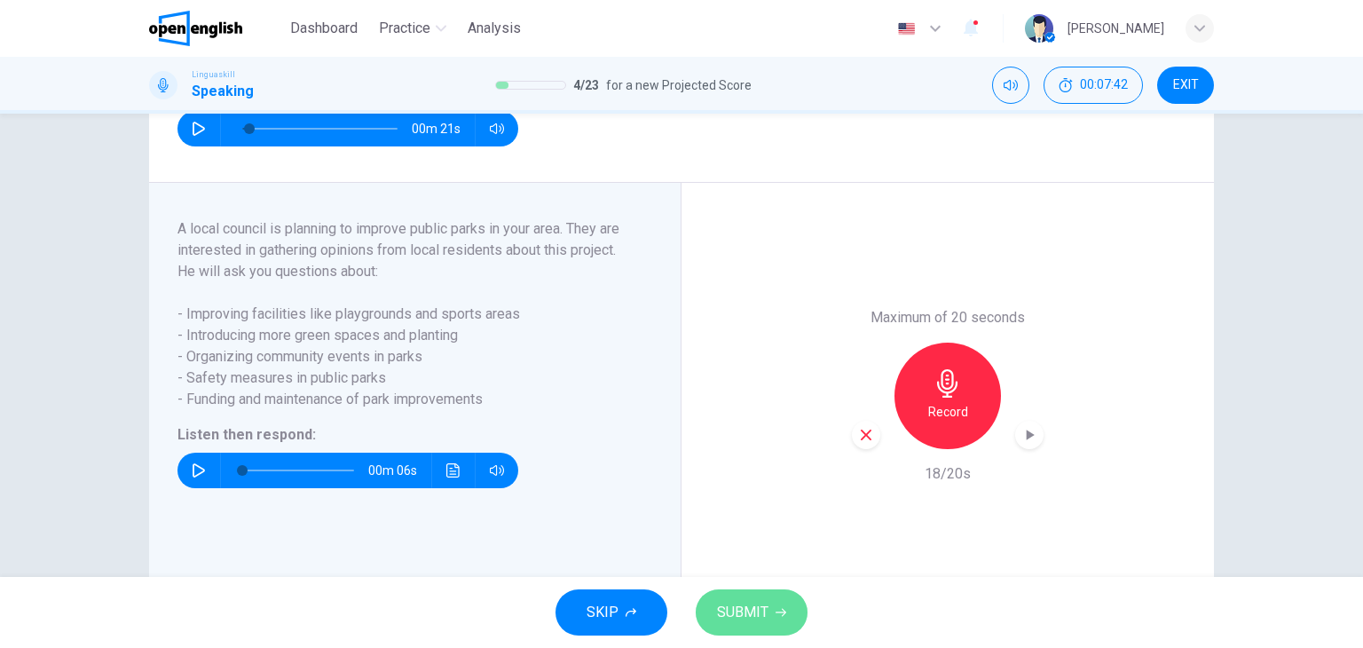
type input "*"
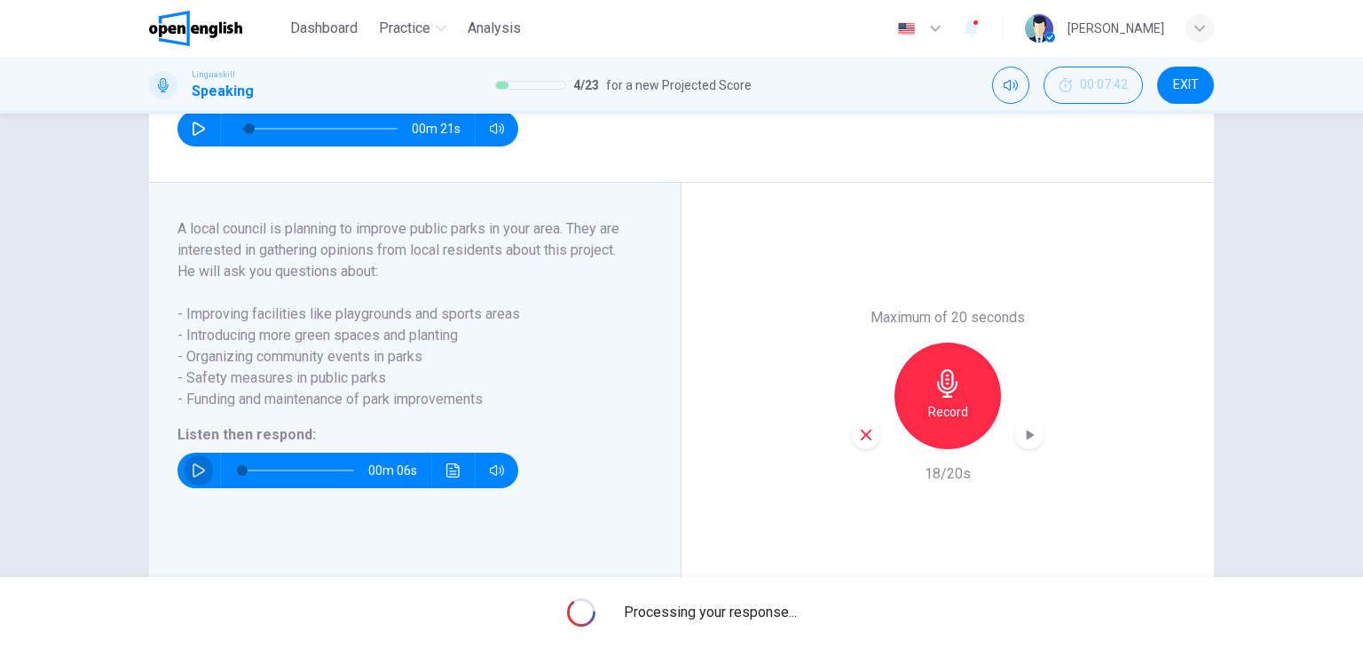
click at [192, 478] on icon "button" at bounding box center [199, 470] width 14 height 14
type input "*"
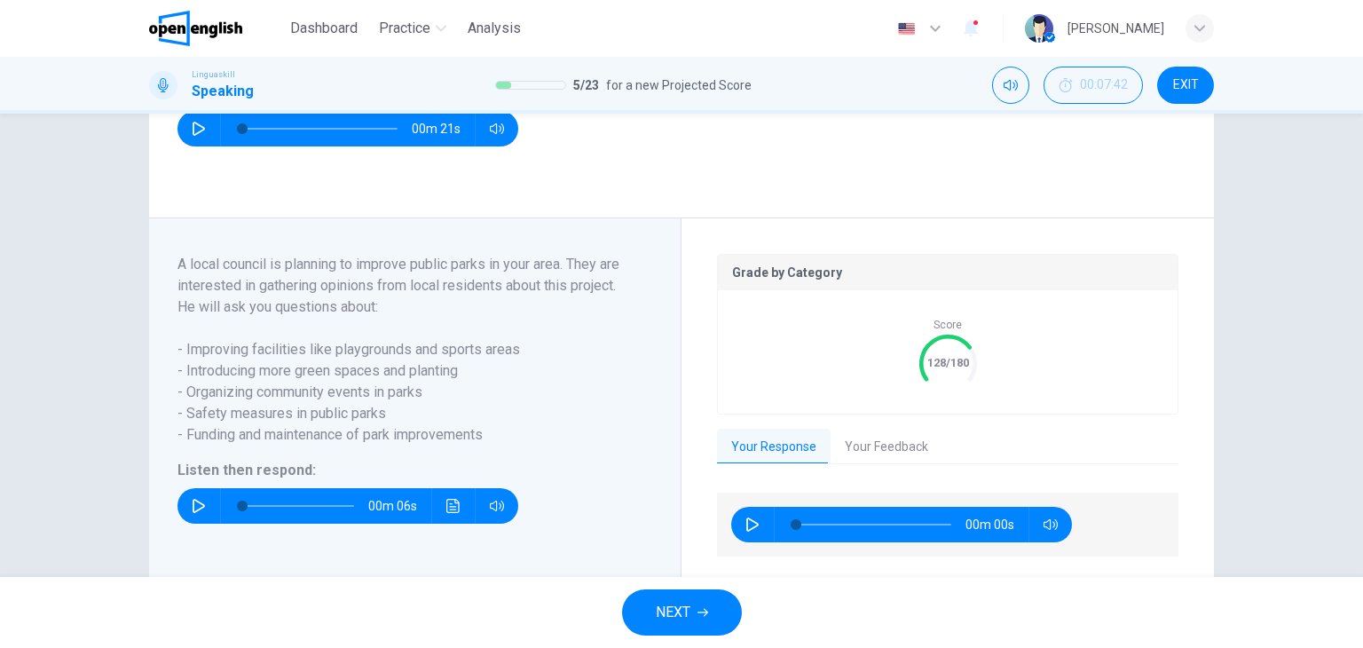
type input "*"
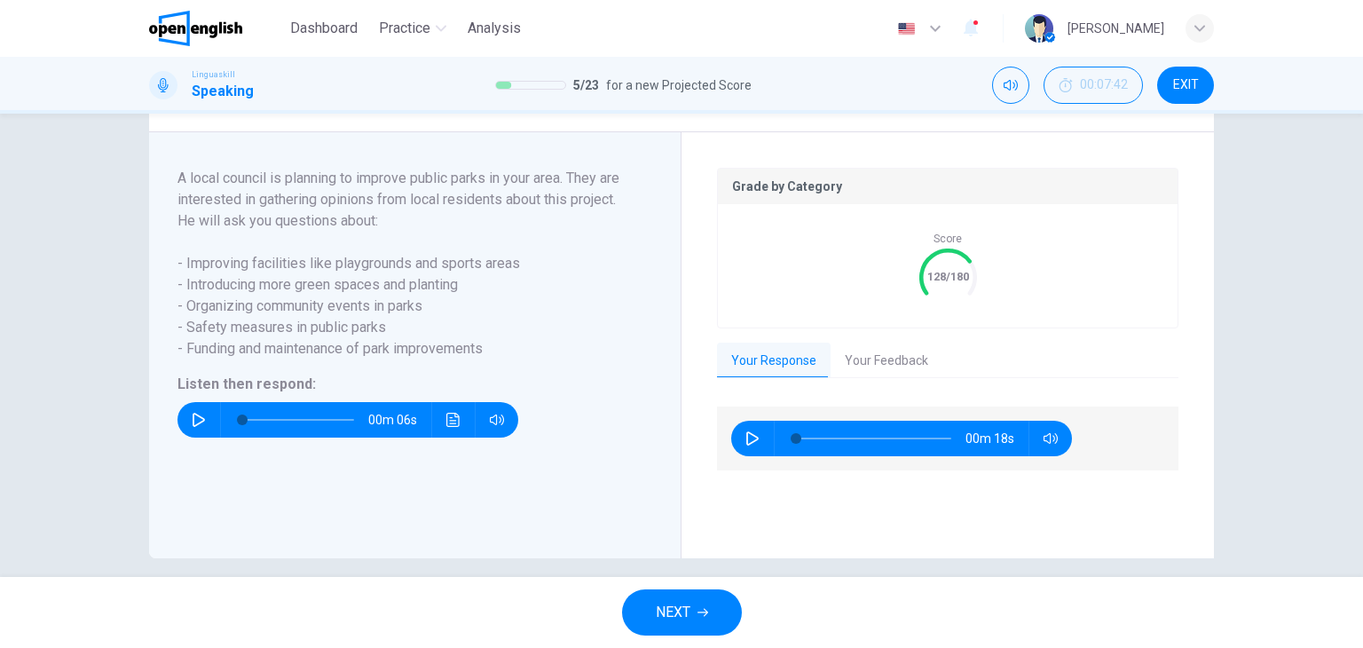
scroll to position [312, 0]
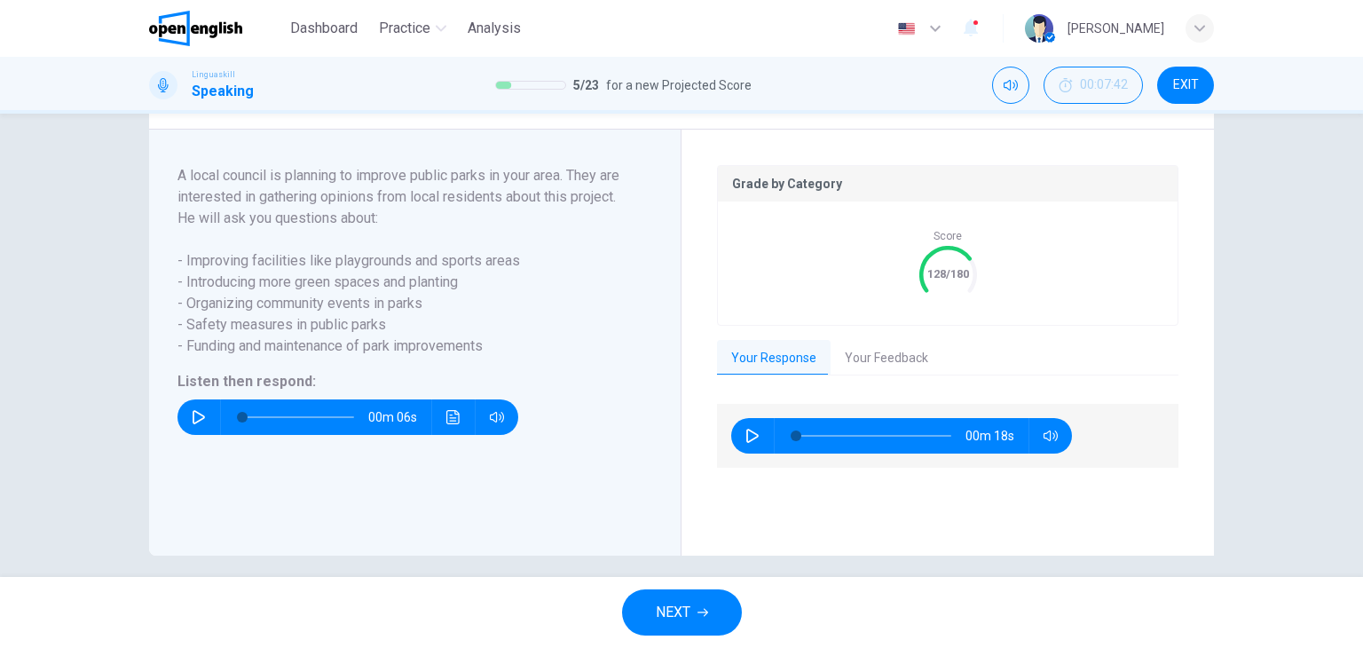
click at [892, 377] on button "Your Feedback" at bounding box center [887, 358] width 112 height 37
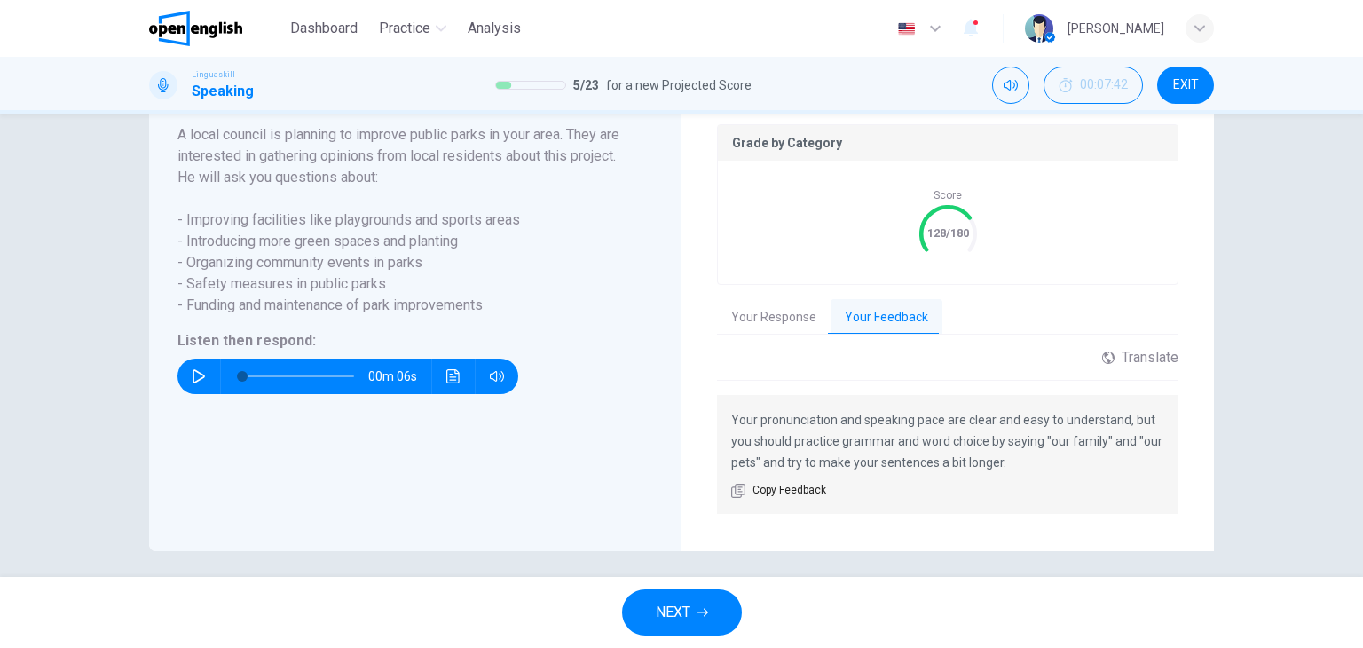
scroll to position [383, 0]
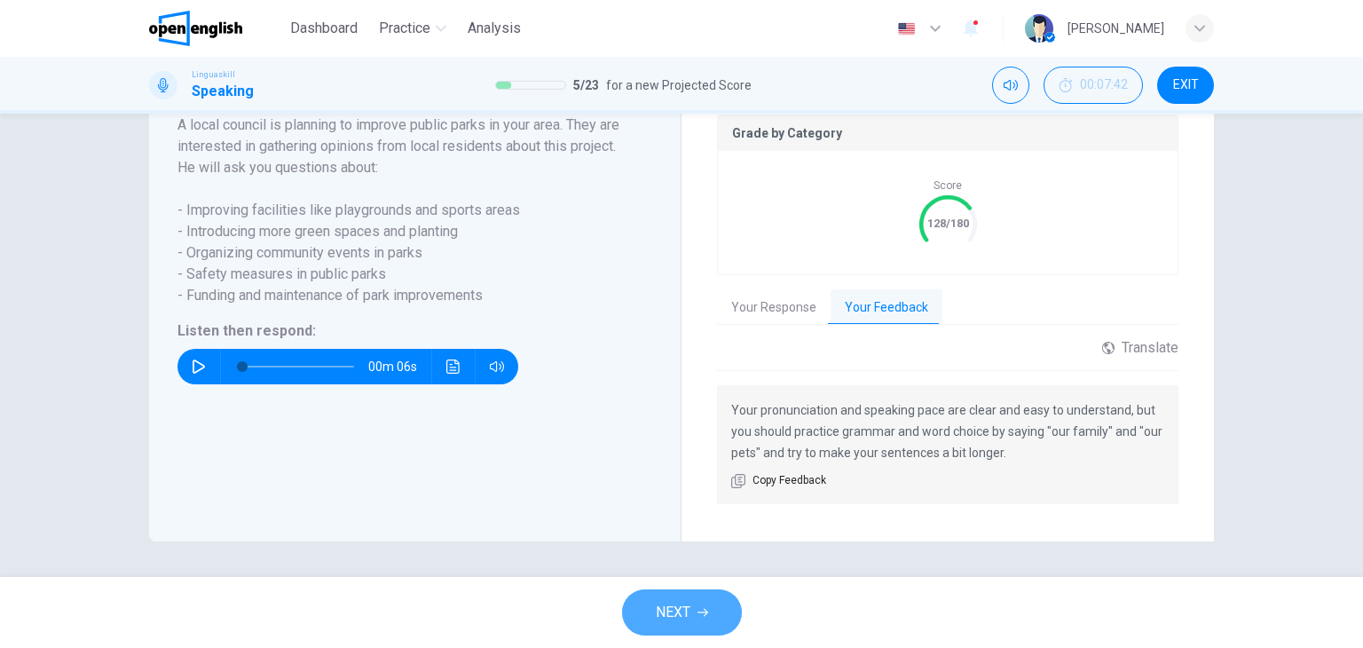
click at [689, 616] on span "NEXT" at bounding box center [673, 612] width 35 height 25
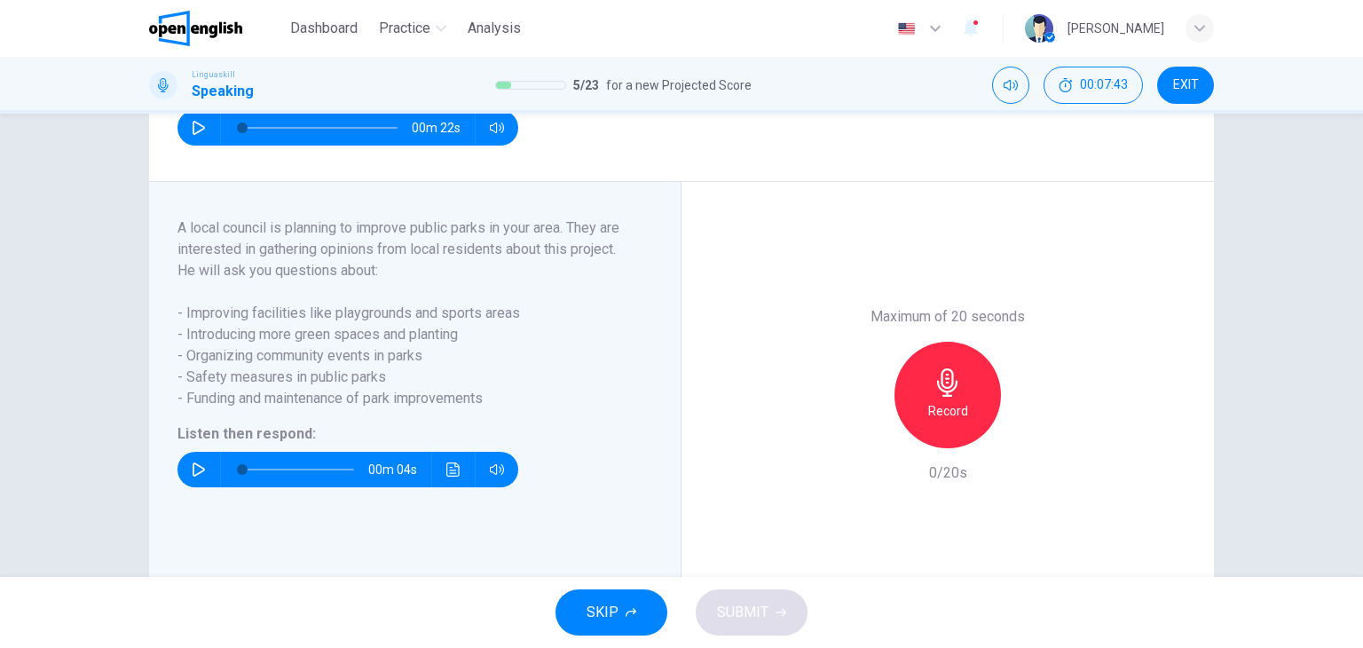
scroll to position [223, 0]
click at [192, 478] on icon "button" at bounding box center [199, 470] width 14 height 14
click at [195, 478] on icon "button" at bounding box center [199, 470] width 14 height 14
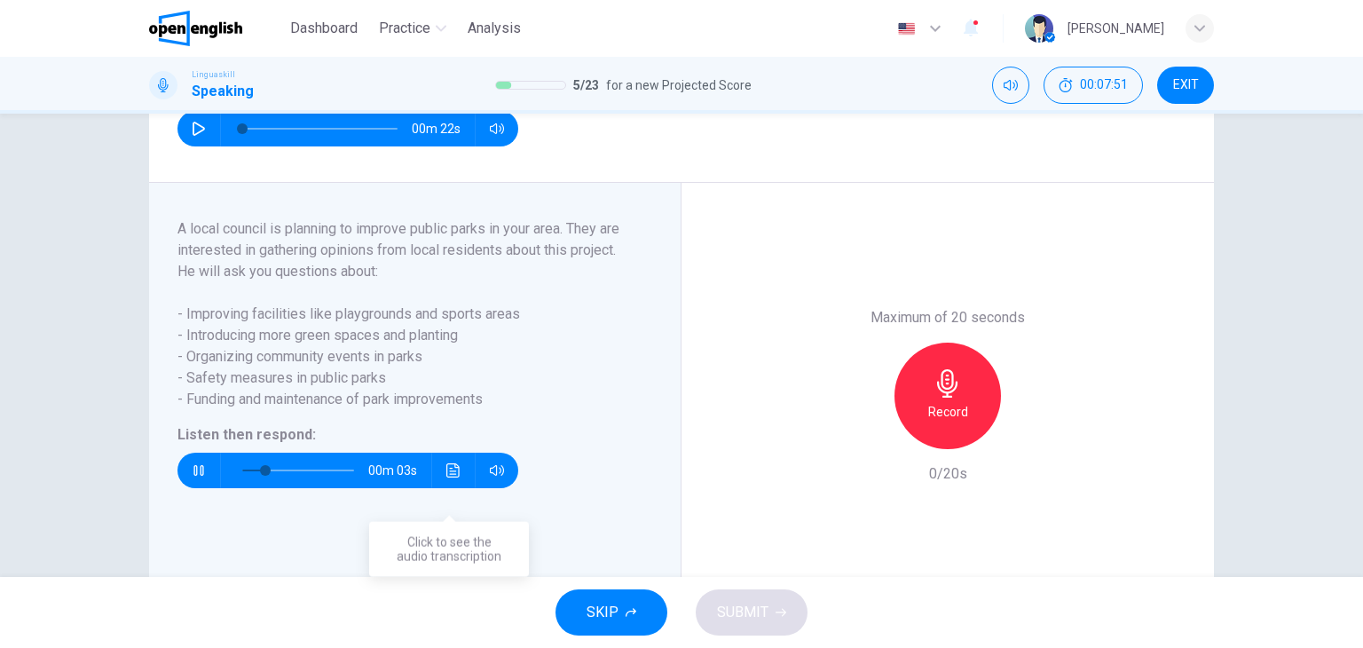
click at [455, 478] on icon "Click to see the audio transcription" at bounding box center [453, 470] width 14 height 14
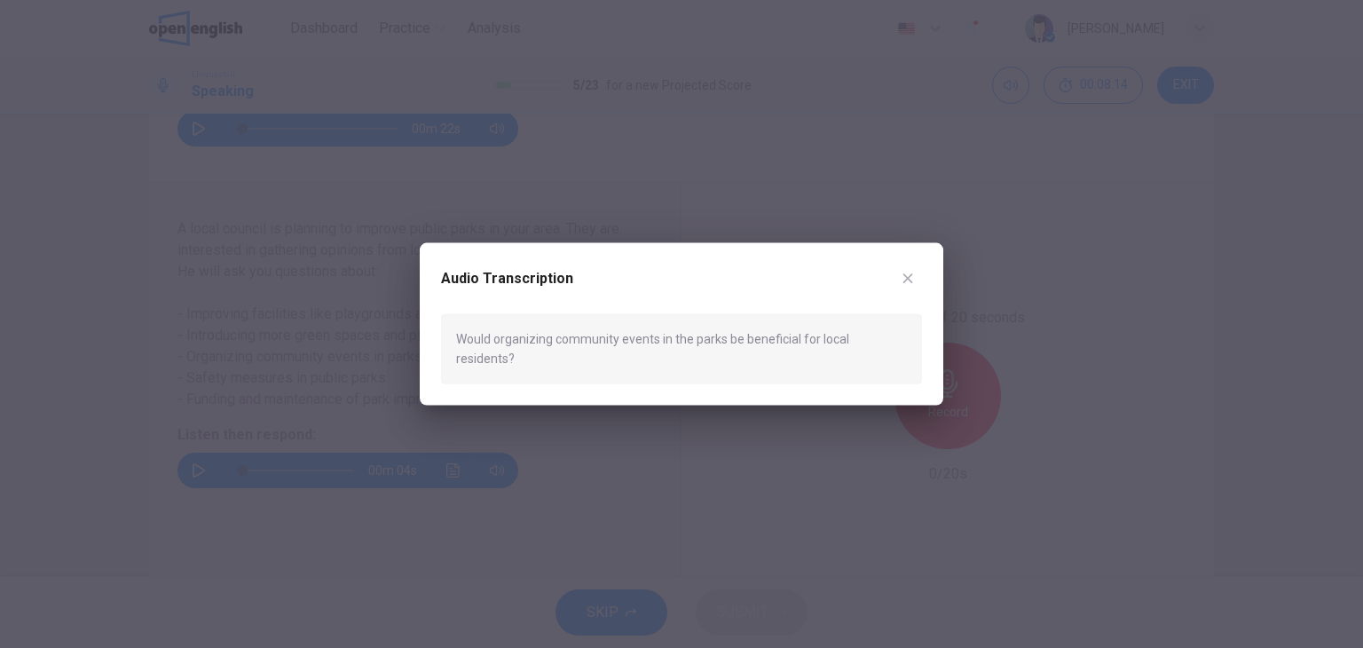
click at [908, 286] on icon "button" at bounding box center [908, 279] width 14 height 14
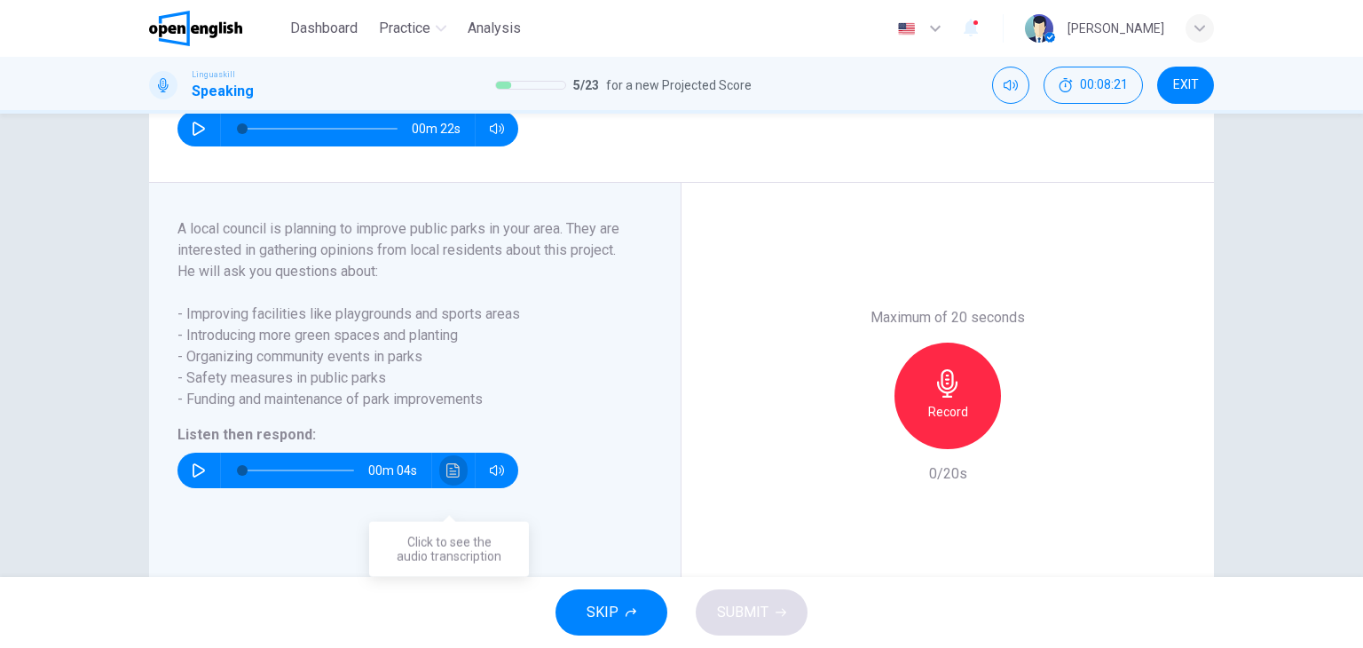
click at [457, 488] on button "Click to see the audio transcription" at bounding box center [453, 471] width 28 height 36
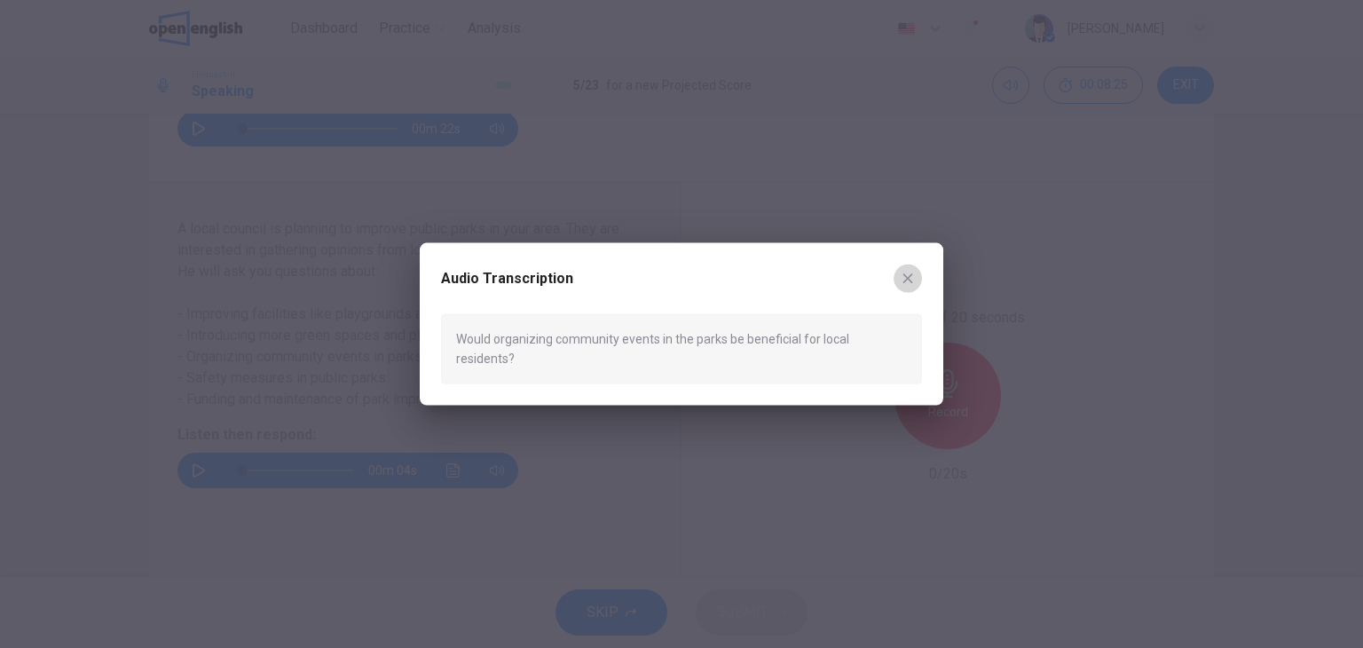
click at [913, 286] on icon "button" at bounding box center [908, 279] width 14 height 14
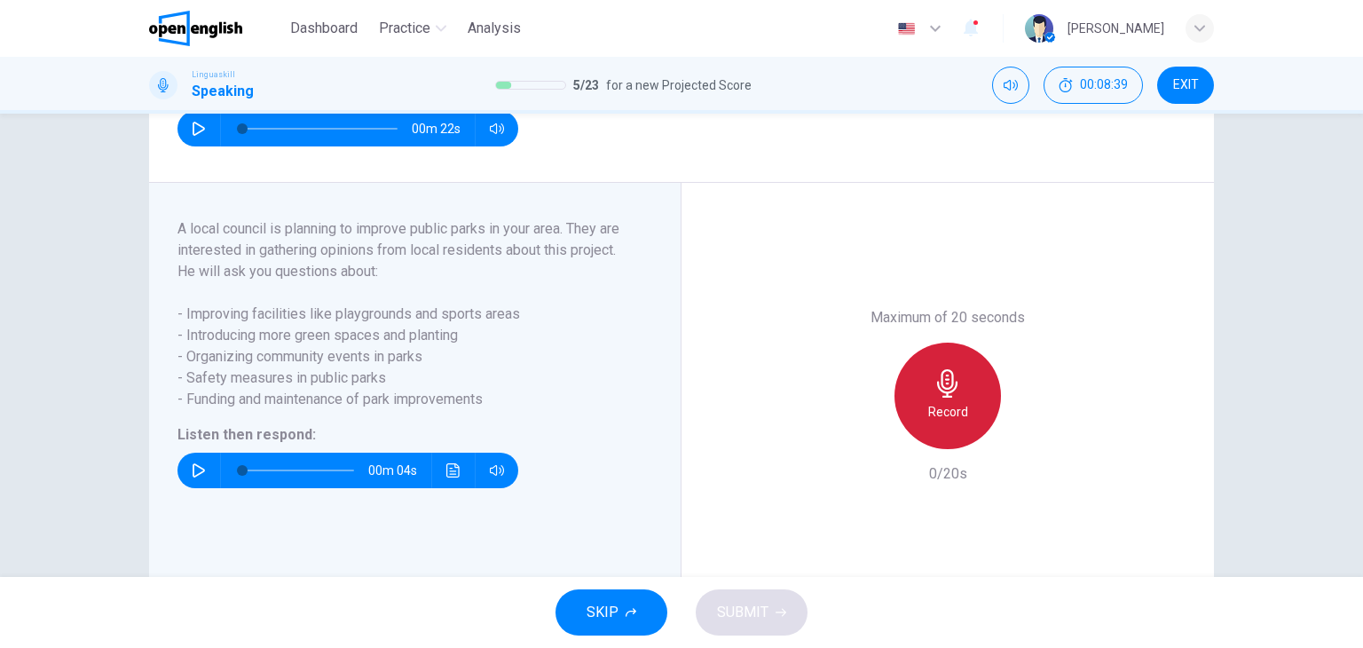
click at [917, 422] on div "Record" at bounding box center [948, 396] width 107 height 107
click at [946, 423] on h6 "Stop" at bounding box center [948, 411] width 27 height 21
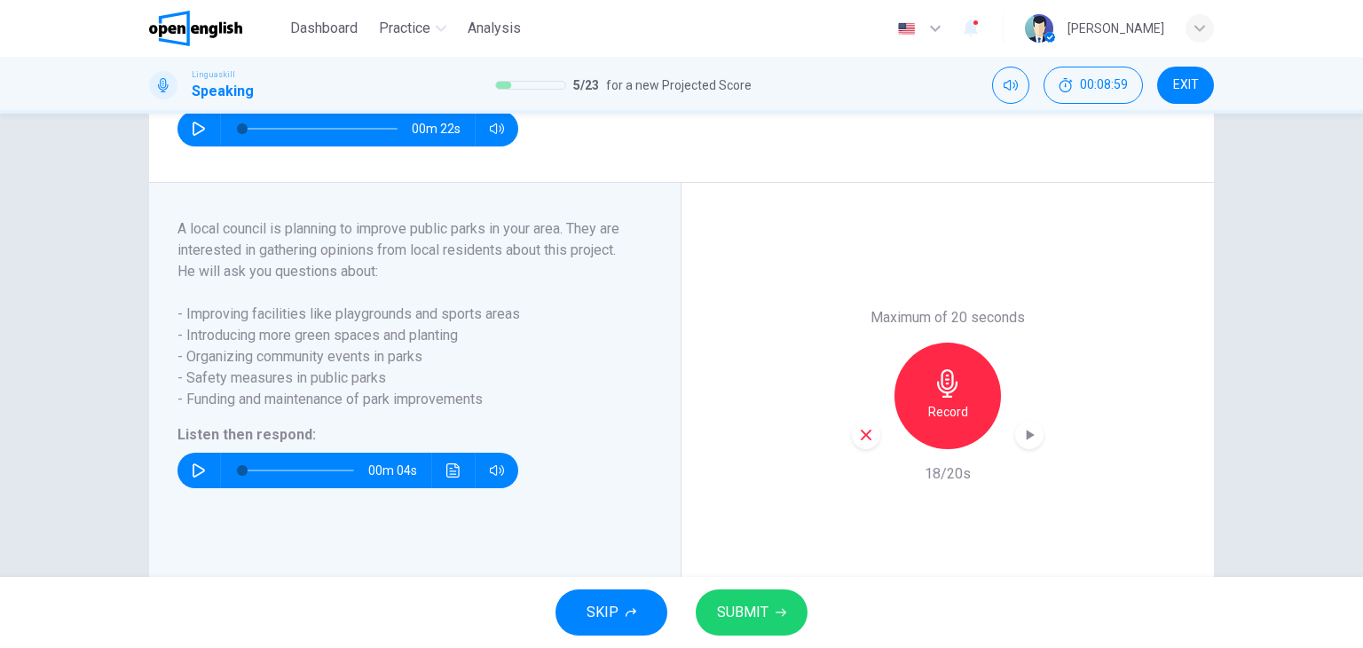
click at [777, 615] on icon "button" at bounding box center [781, 612] width 11 height 11
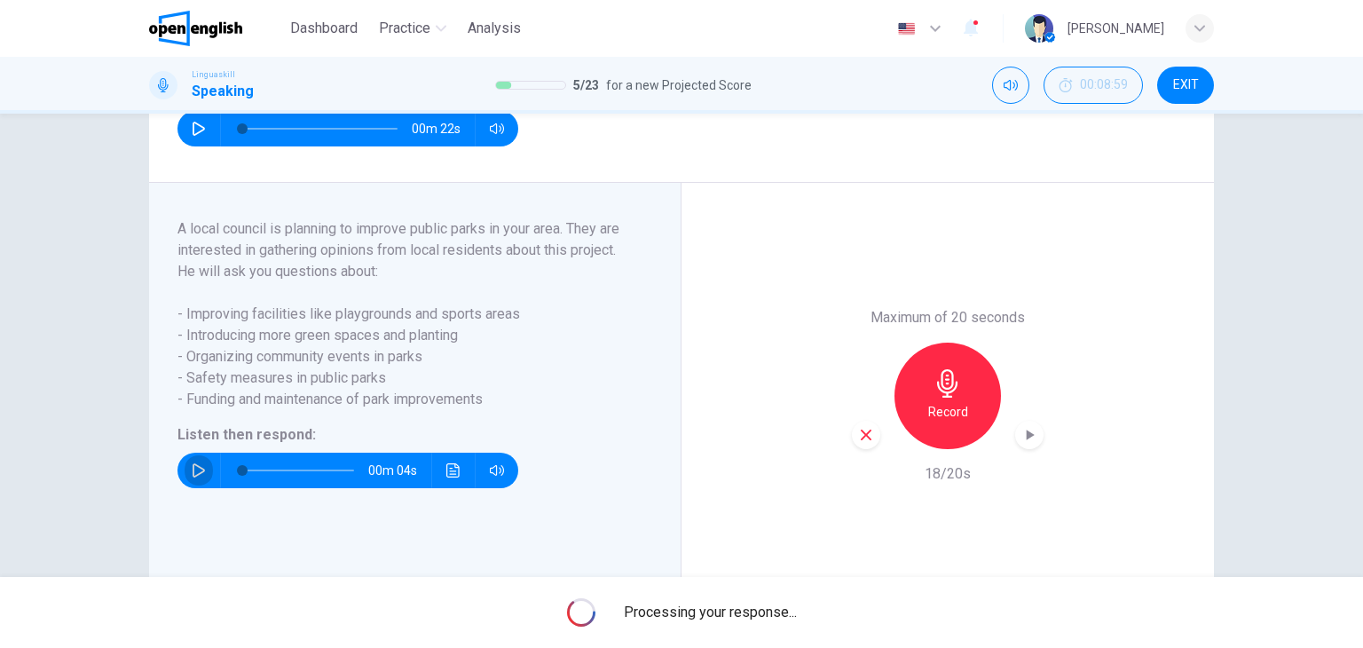
click at [194, 488] on button "button" at bounding box center [199, 471] width 28 height 36
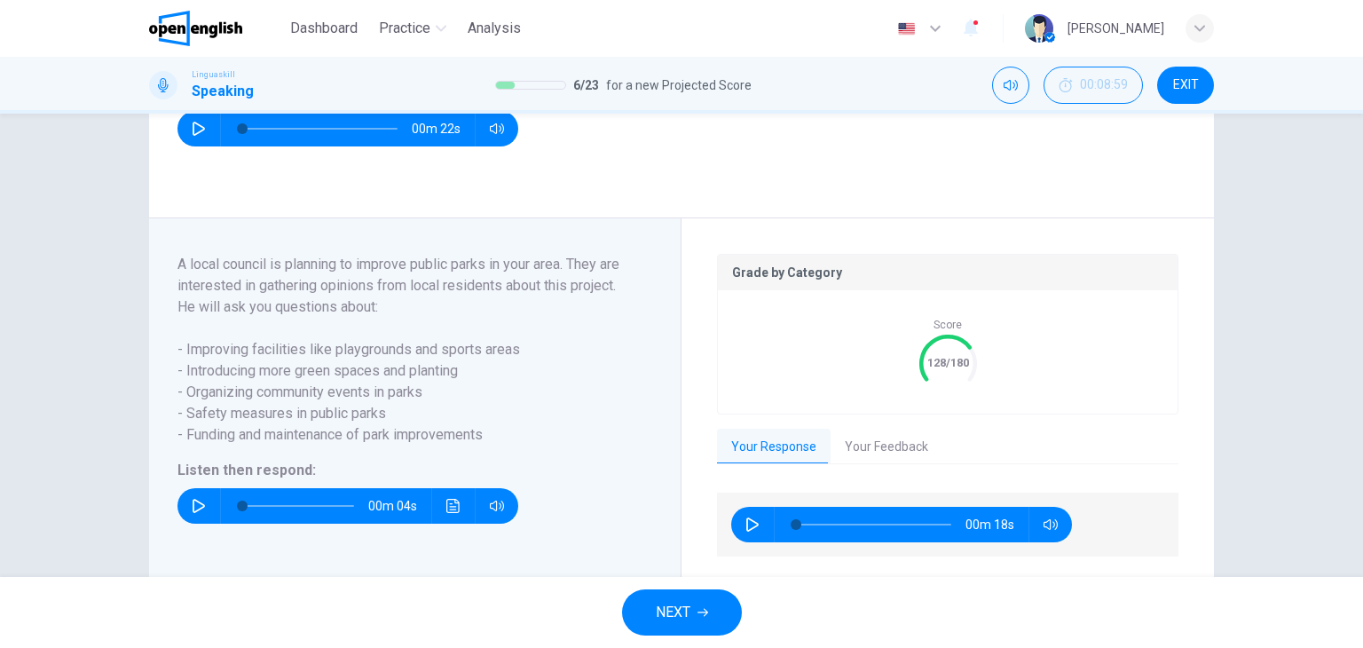
click at [882, 466] on button "Your Feedback" at bounding box center [887, 447] width 112 height 37
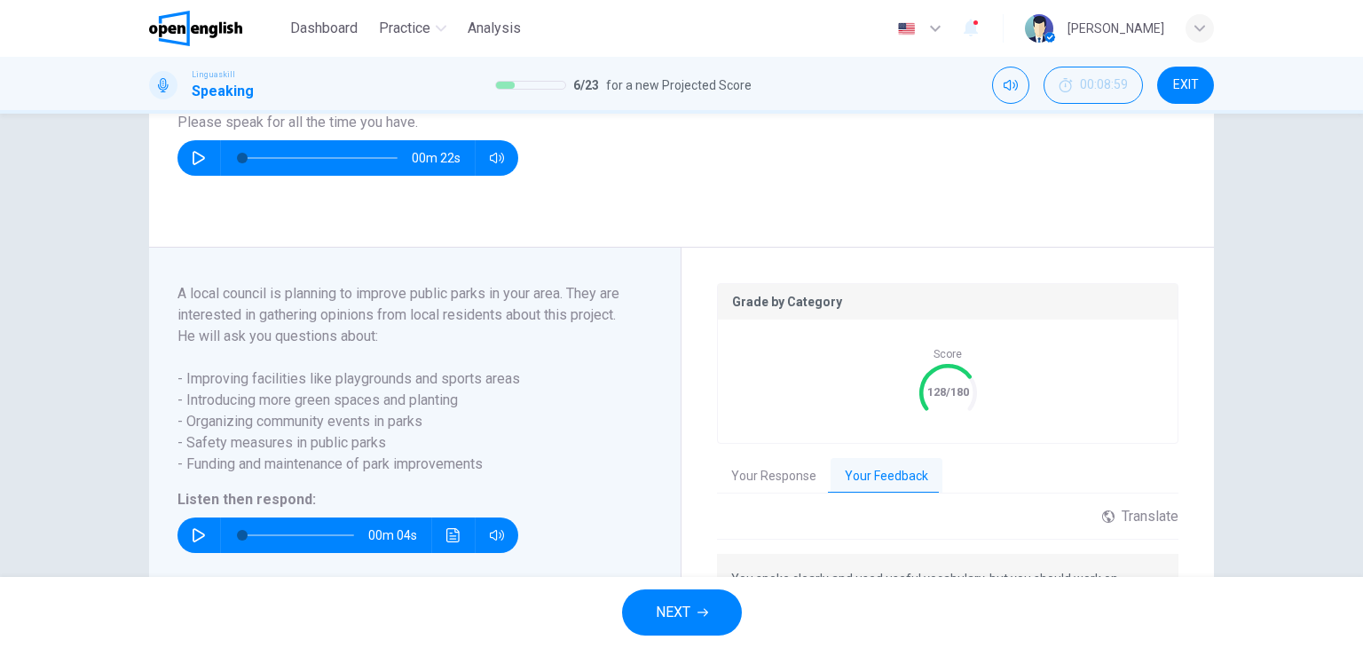
scroll to position [266, 0]
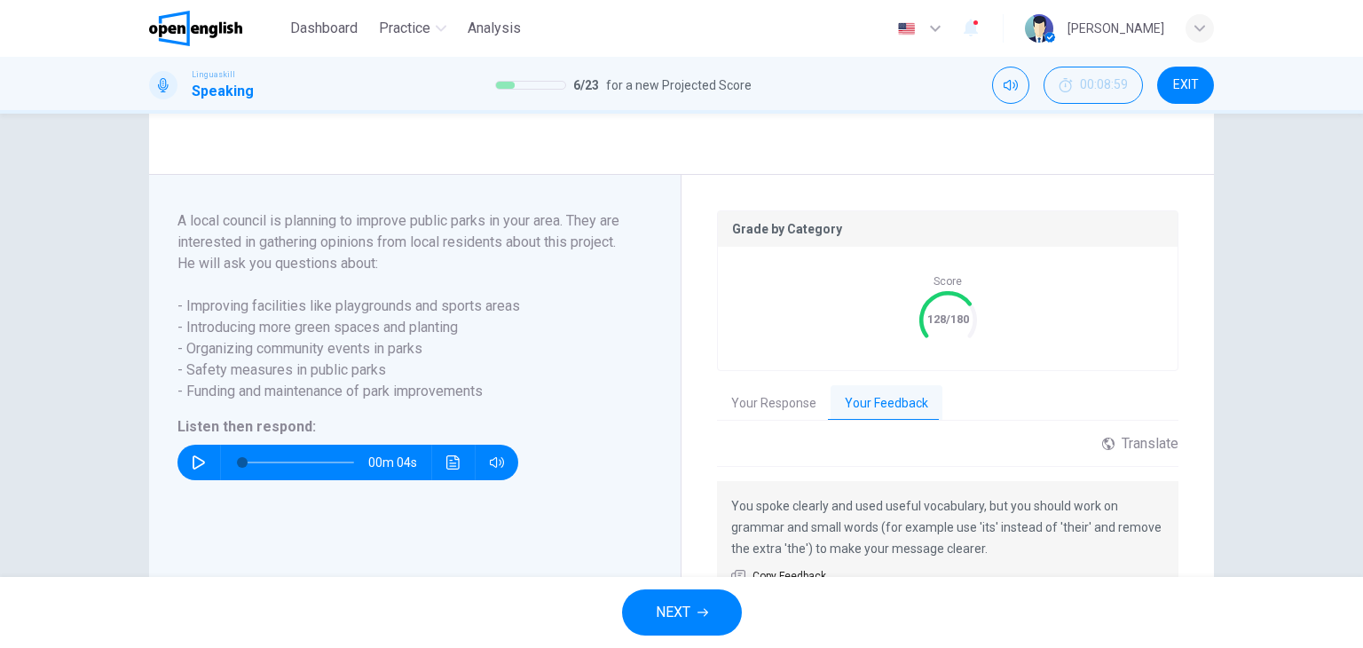
click at [685, 615] on span "NEXT" at bounding box center [673, 612] width 35 height 25
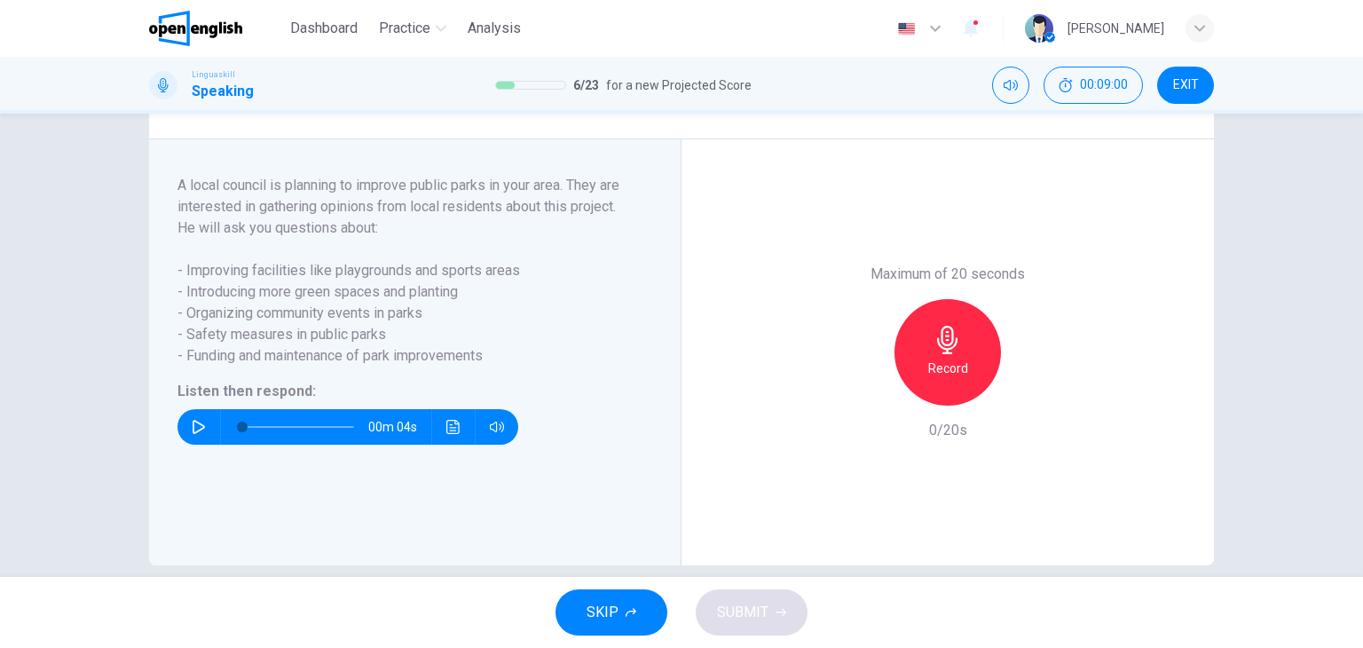
click at [196, 434] on icon "button" at bounding box center [199, 427] width 14 height 14
click at [451, 434] on icon "Click to see the audio transcription" at bounding box center [453, 427] width 14 height 14
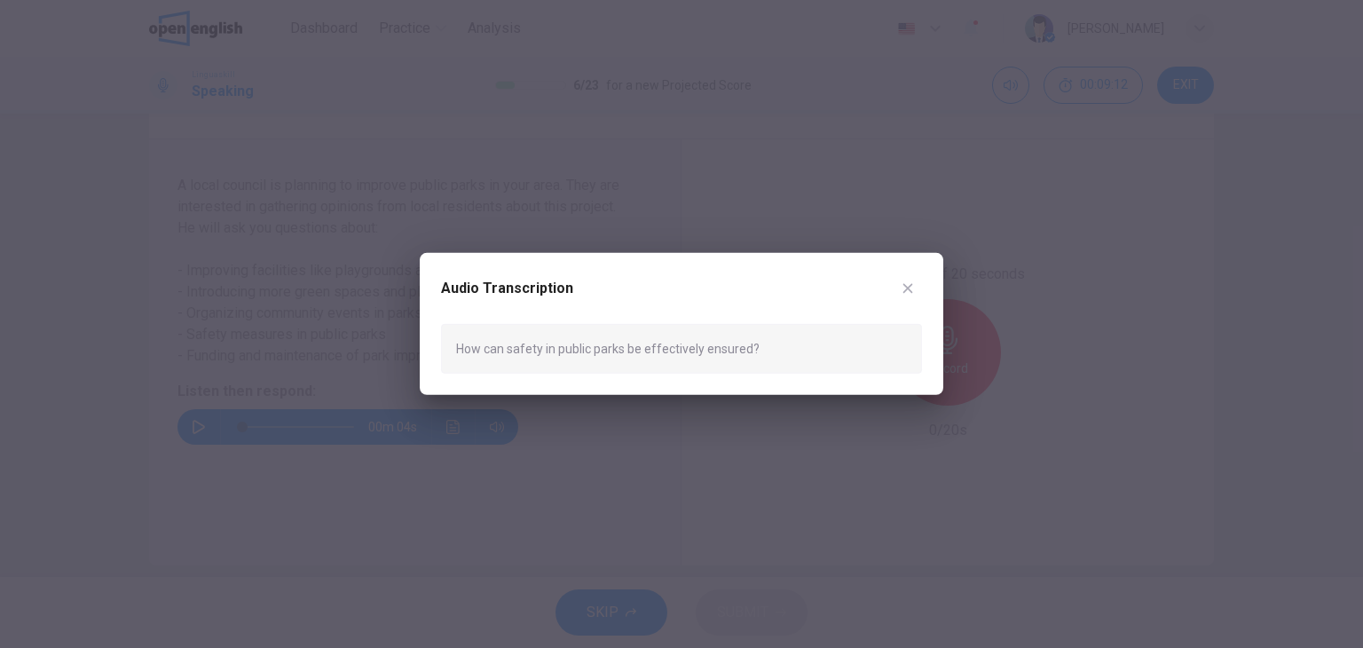
drag, startPoint x: 743, startPoint y: 356, endPoint x: 667, endPoint y: 359, distance: 75.5
click at [664, 359] on div "How can safety in public parks be effectively ensured?" at bounding box center [681, 349] width 481 height 50
drag, startPoint x: 726, startPoint y: 353, endPoint x: 767, endPoint y: 356, distance: 40.9
click at [767, 356] on div "How can safety in public parks be effectively ensured?" at bounding box center [681, 349] width 481 height 50
click at [912, 288] on icon "button" at bounding box center [908, 288] width 14 height 14
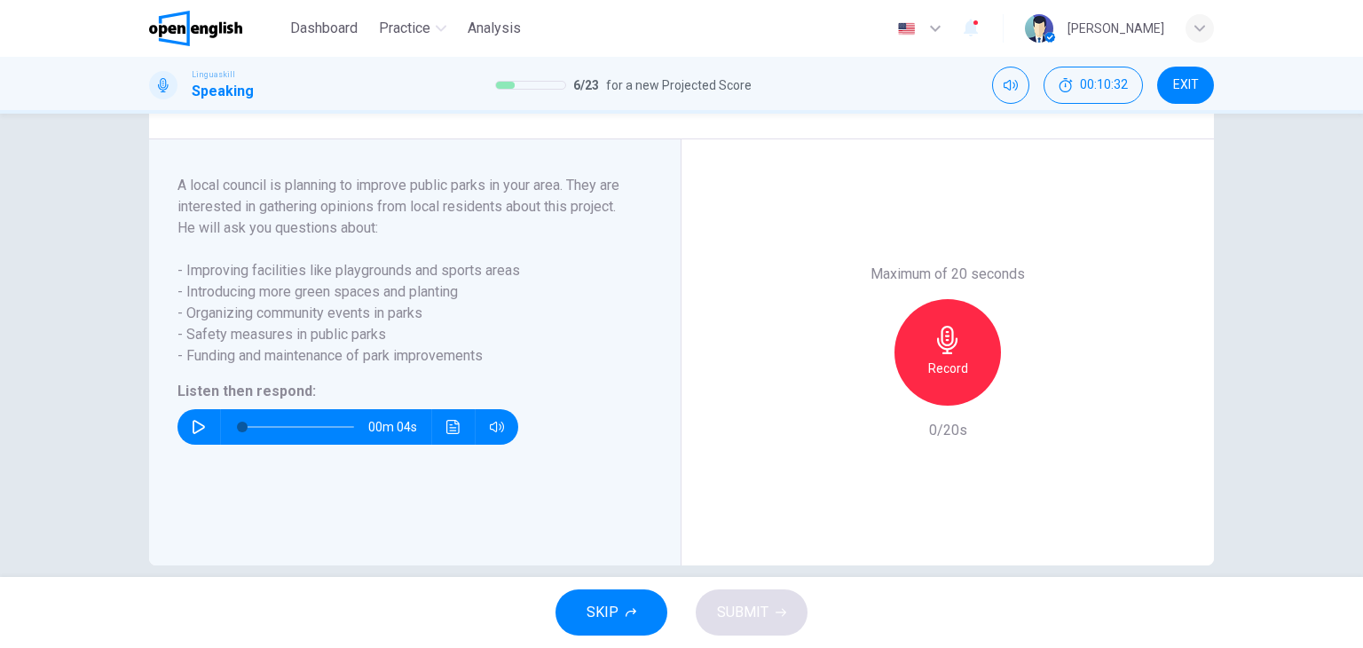
click at [193, 434] on icon "button" at bounding box center [199, 427] width 12 height 14
click at [946, 379] on h6 "Record" at bounding box center [948, 368] width 40 height 21
click at [954, 379] on h6 "Stop" at bounding box center [948, 368] width 27 height 21
click at [724, 612] on span "SUBMIT" at bounding box center [742, 612] width 51 height 25
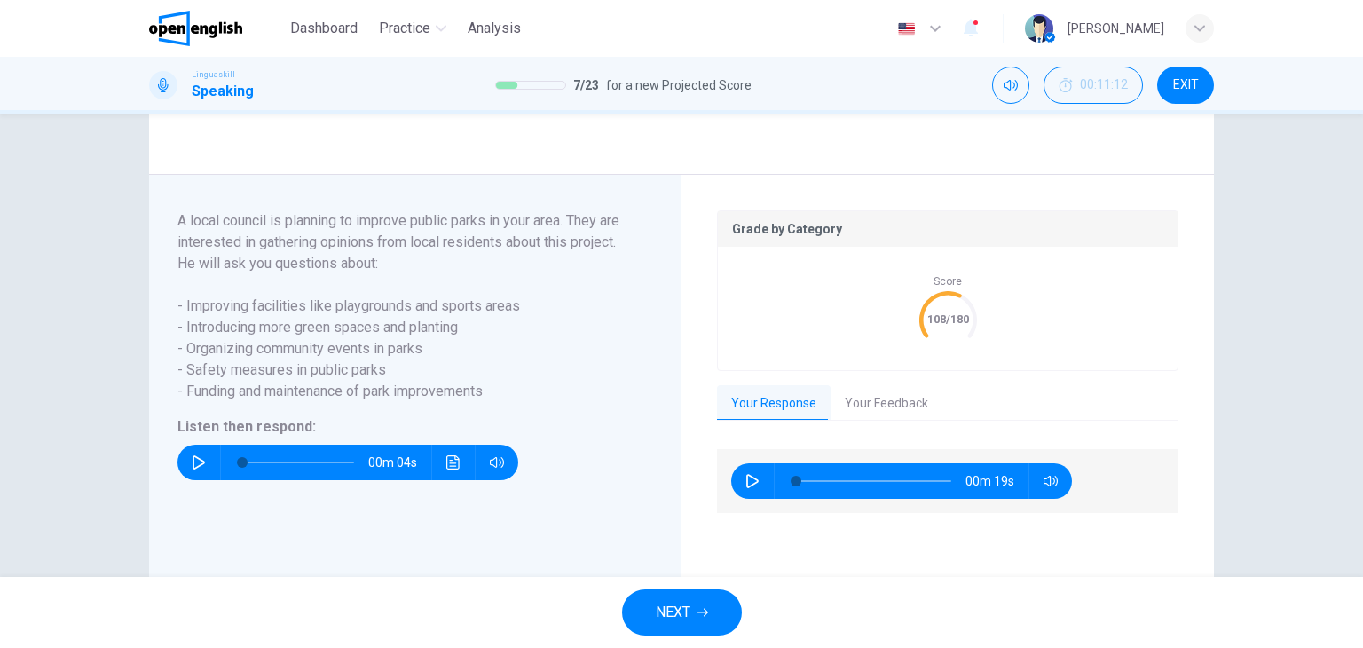
click at [896, 423] on button "Your Feedback" at bounding box center [887, 403] width 112 height 37
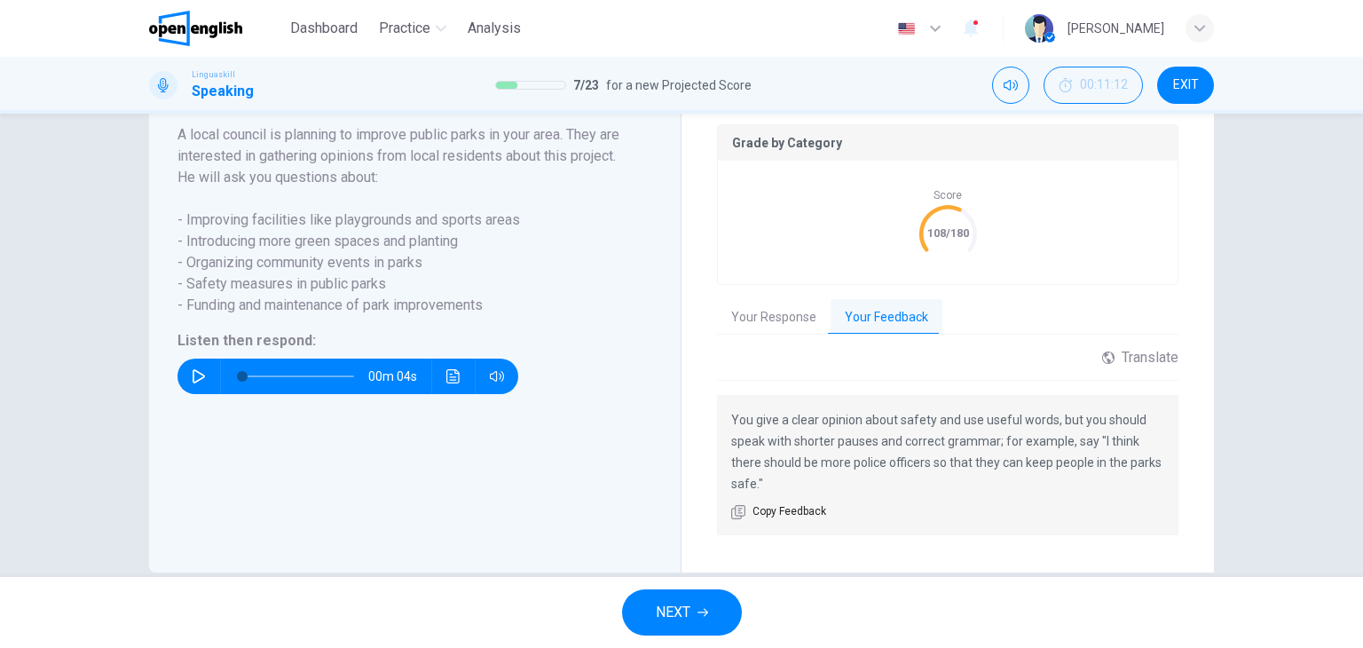
scroll to position [355, 0]
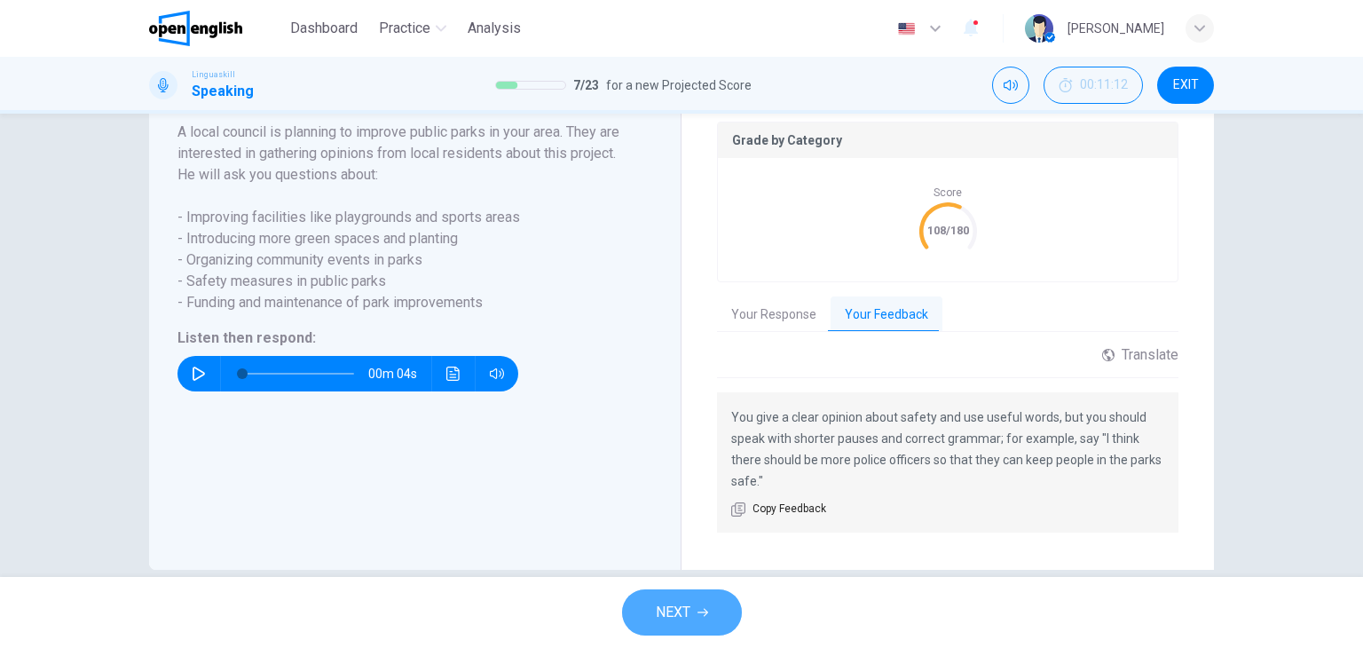
click at [710, 617] on button "NEXT" at bounding box center [682, 612] width 120 height 46
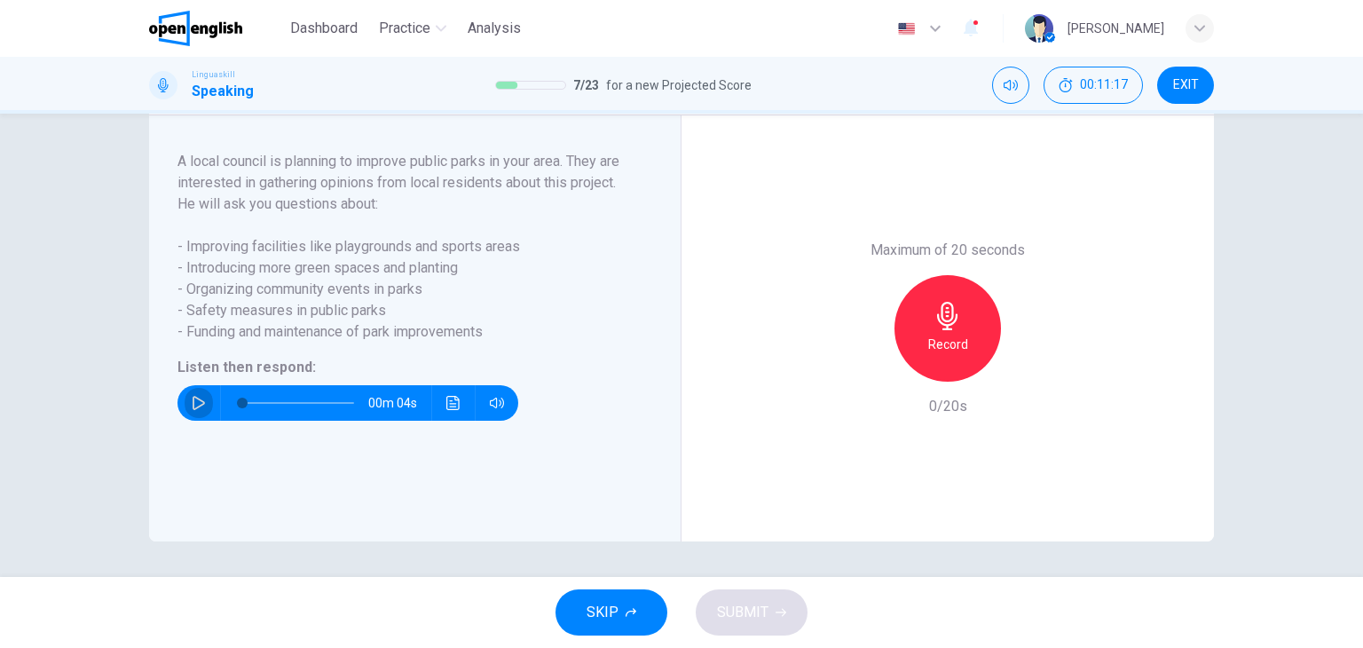
click at [198, 393] on button "button" at bounding box center [199, 403] width 28 height 36
type input "*"
click at [937, 328] on icon "button" at bounding box center [948, 316] width 28 height 28
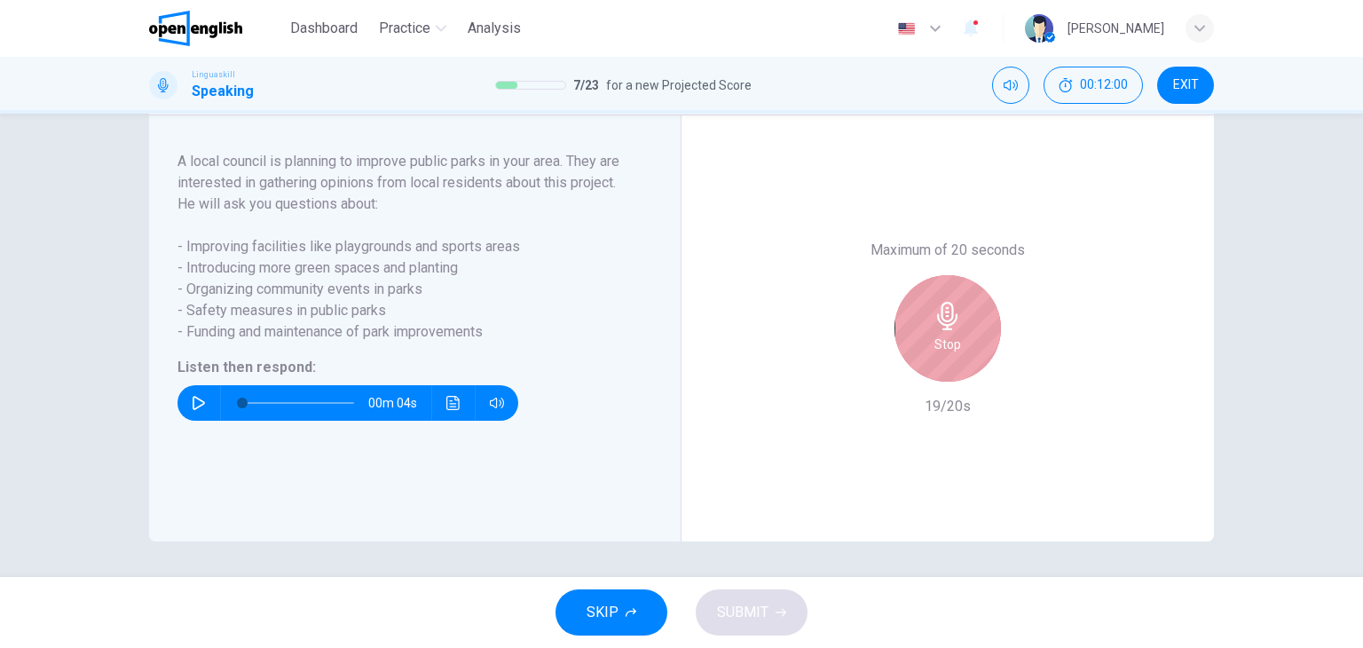
click at [945, 335] on h6 "Stop" at bounding box center [948, 344] width 27 height 21
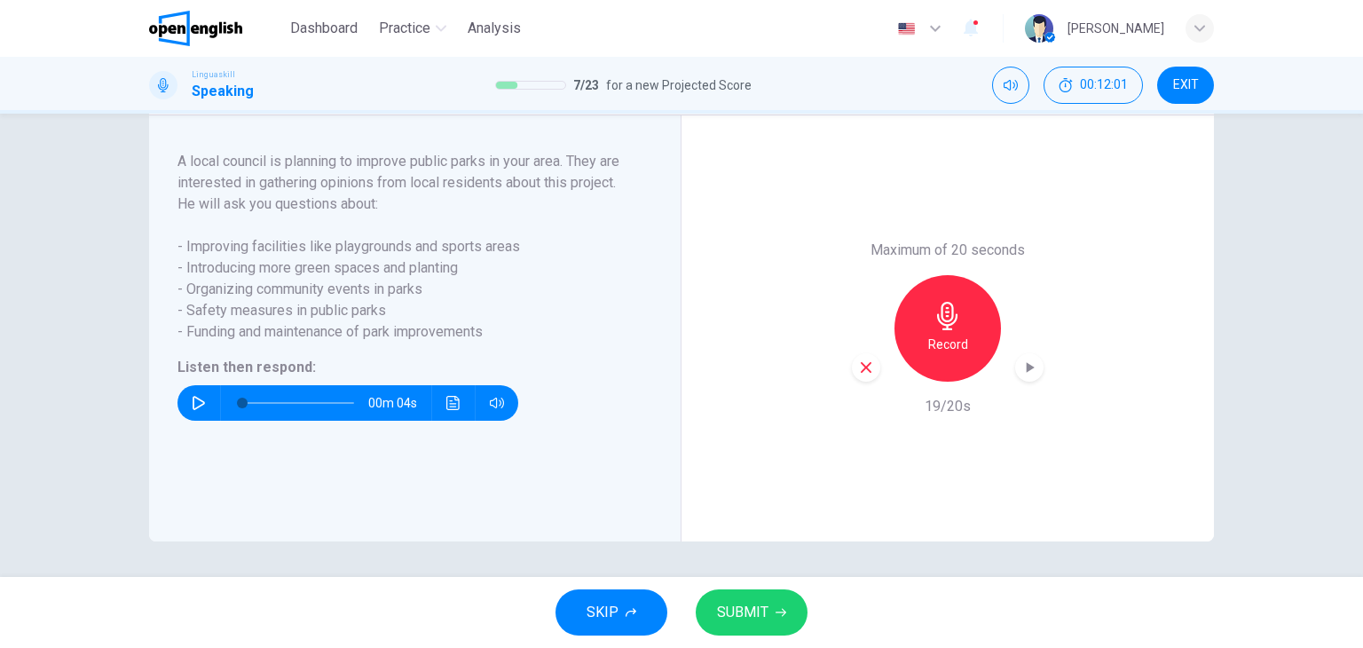
click at [788, 613] on button "SUBMIT" at bounding box center [752, 612] width 112 height 46
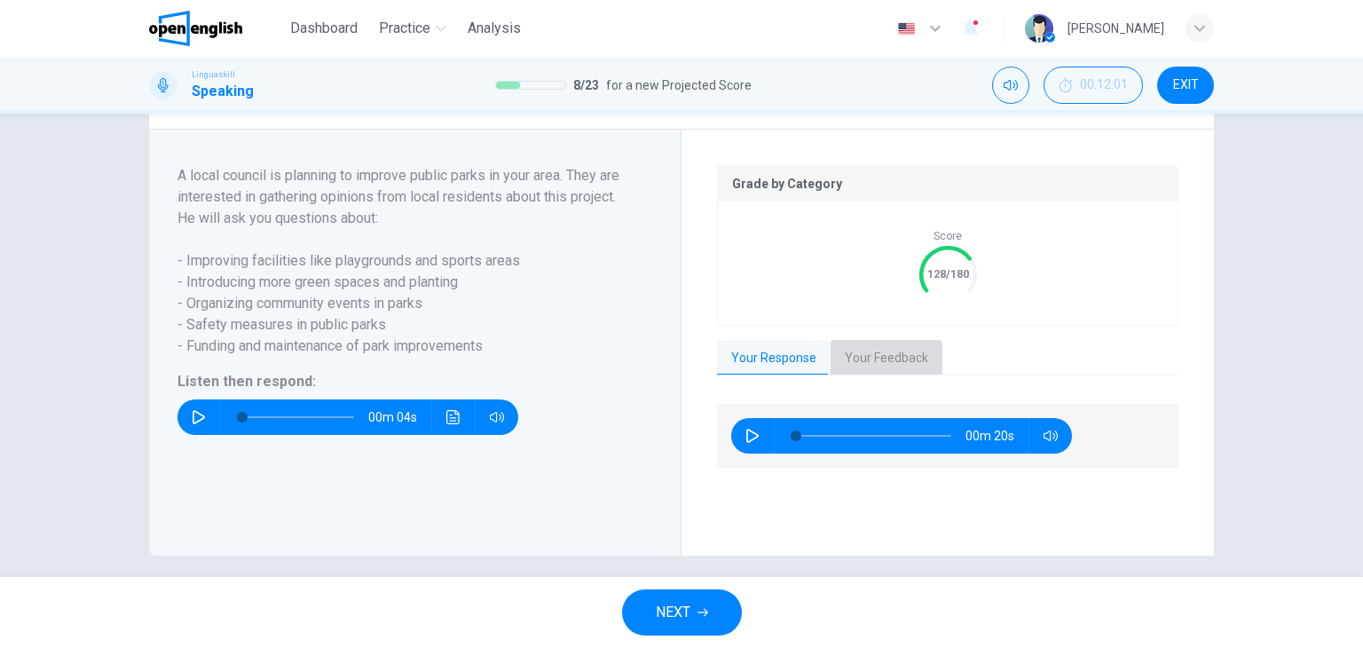
click at [874, 377] on button "Your Feedback" at bounding box center [887, 358] width 112 height 37
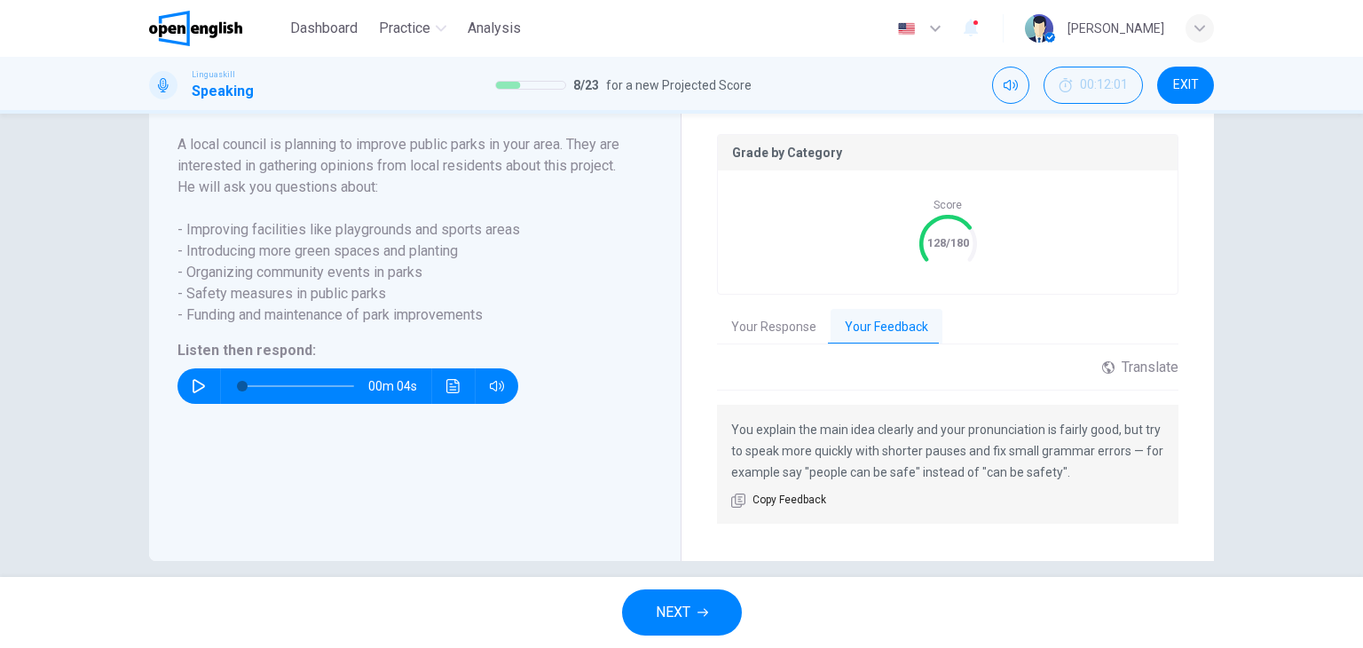
scroll to position [383, 0]
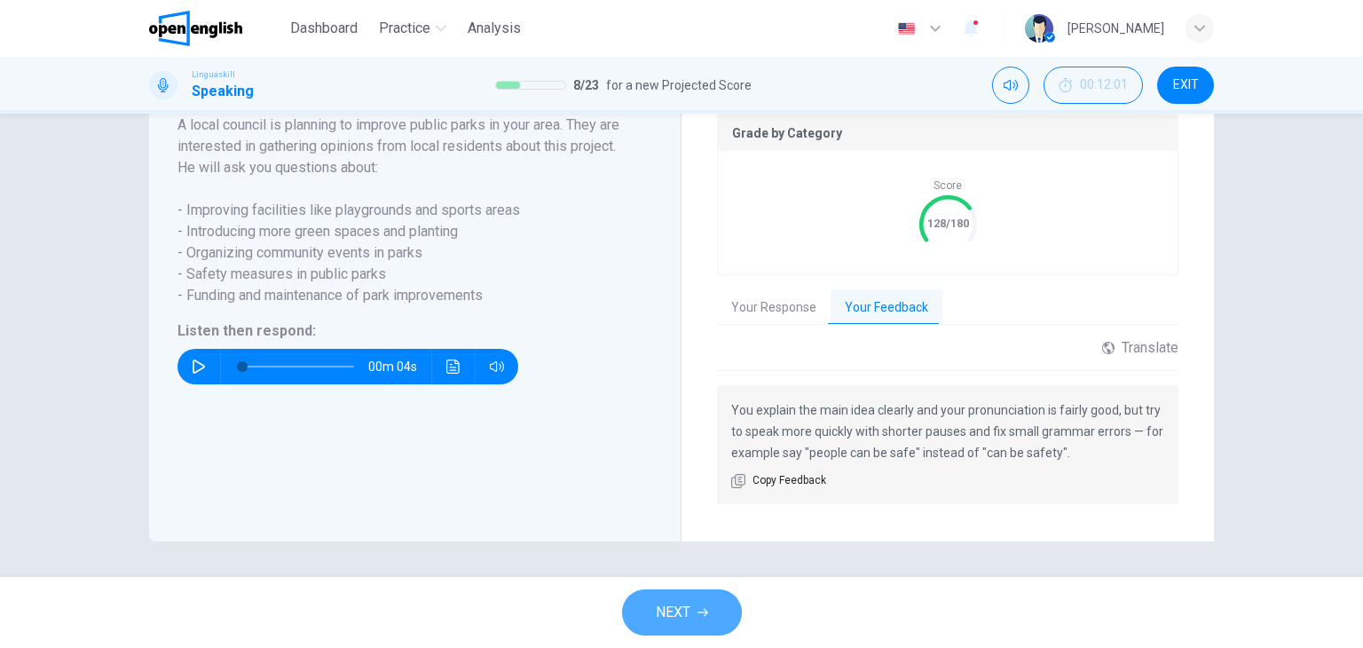
click at [686, 612] on span "NEXT" at bounding box center [673, 612] width 35 height 25
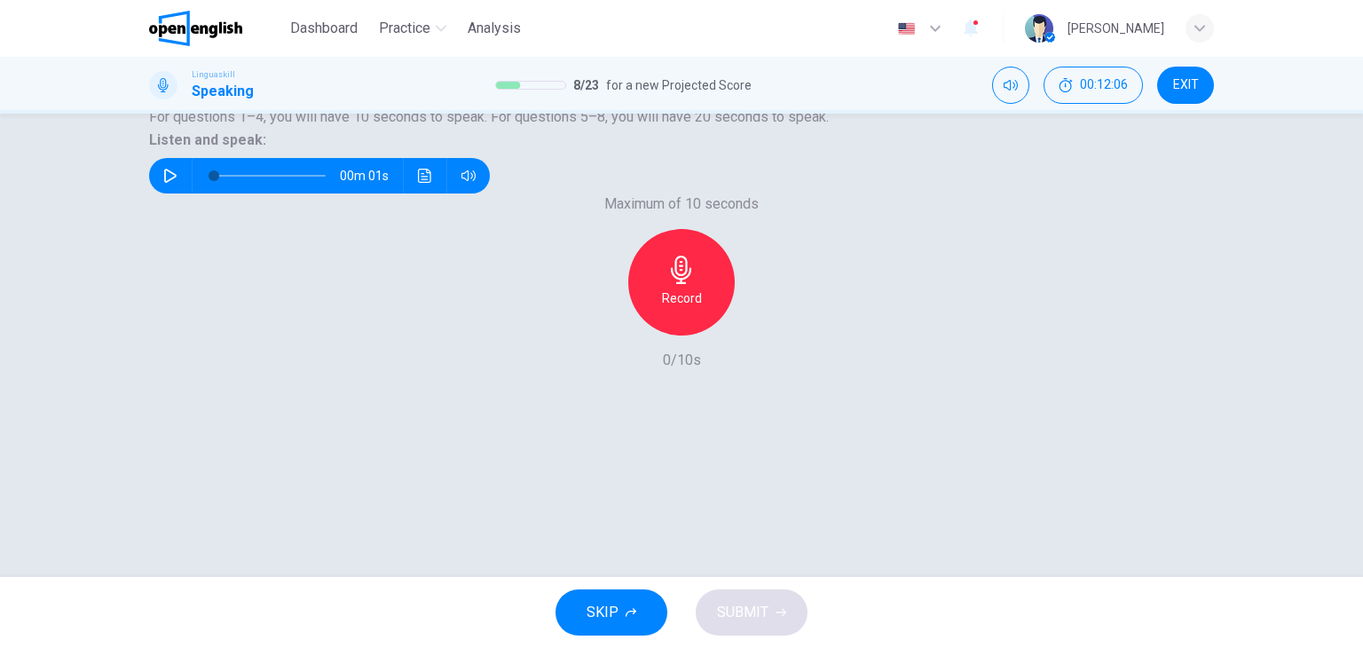
scroll to position [178, 0]
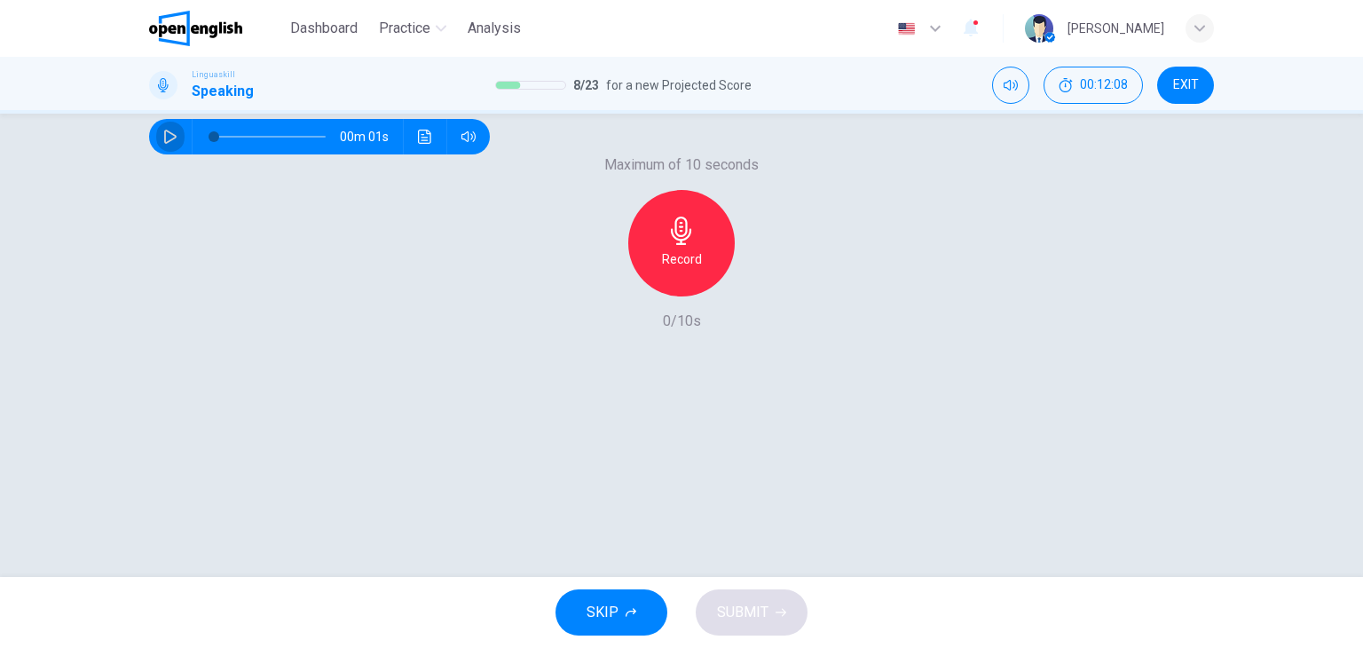
click at [178, 144] on icon "button" at bounding box center [170, 137] width 14 height 14
click at [674, 270] on h6 "Record" at bounding box center [682, 259] width 40 height 21
click at [685, 270] on h6 "Stop" at bounding box center [681, 259] width 27 height 21
click at [765, 608] on span "SUBMIT" at bounding box center [742, 612] width 51 height 25
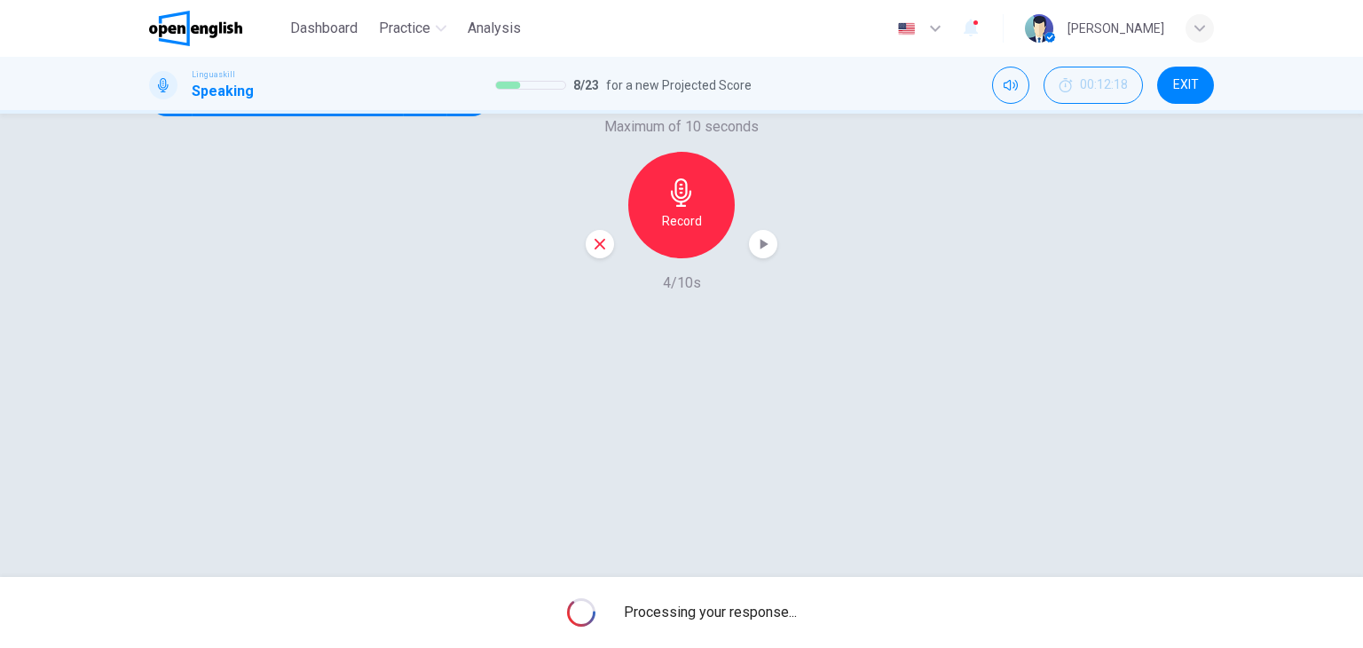
scroll to position [225, 0]
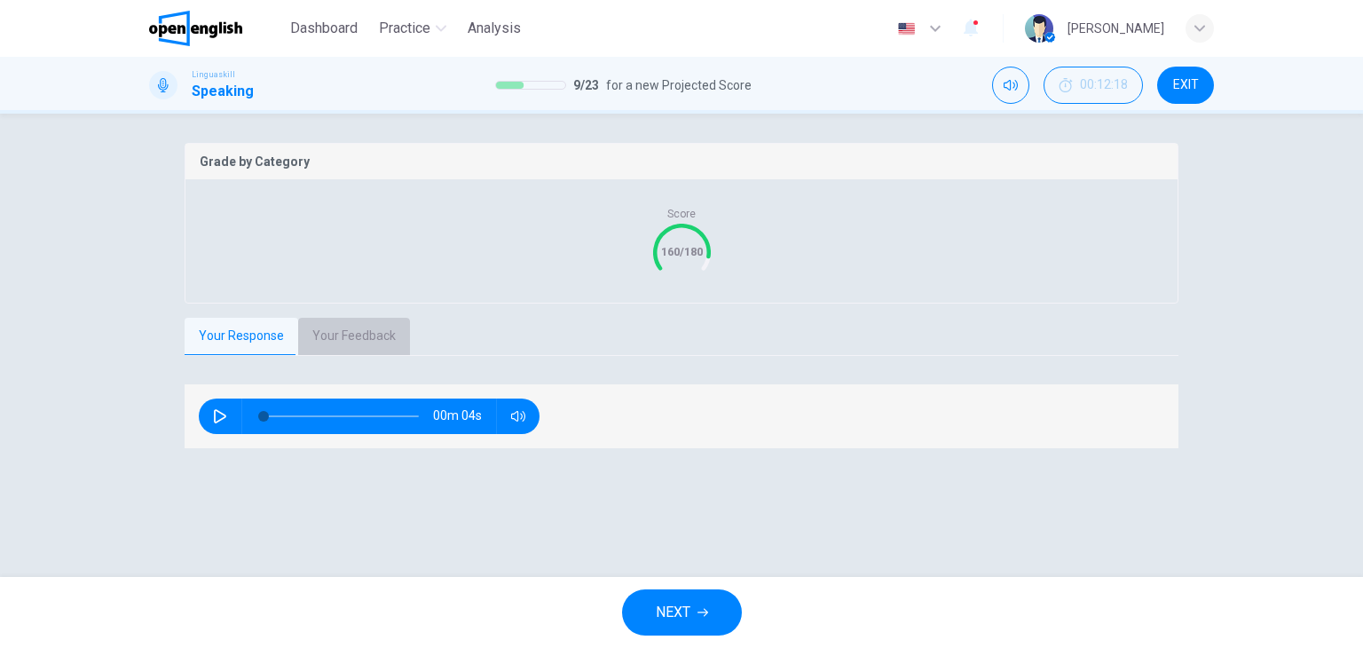
click at [334, 355] on button "Your Feedback" at bounding box center [354, 336] width 112 height 37
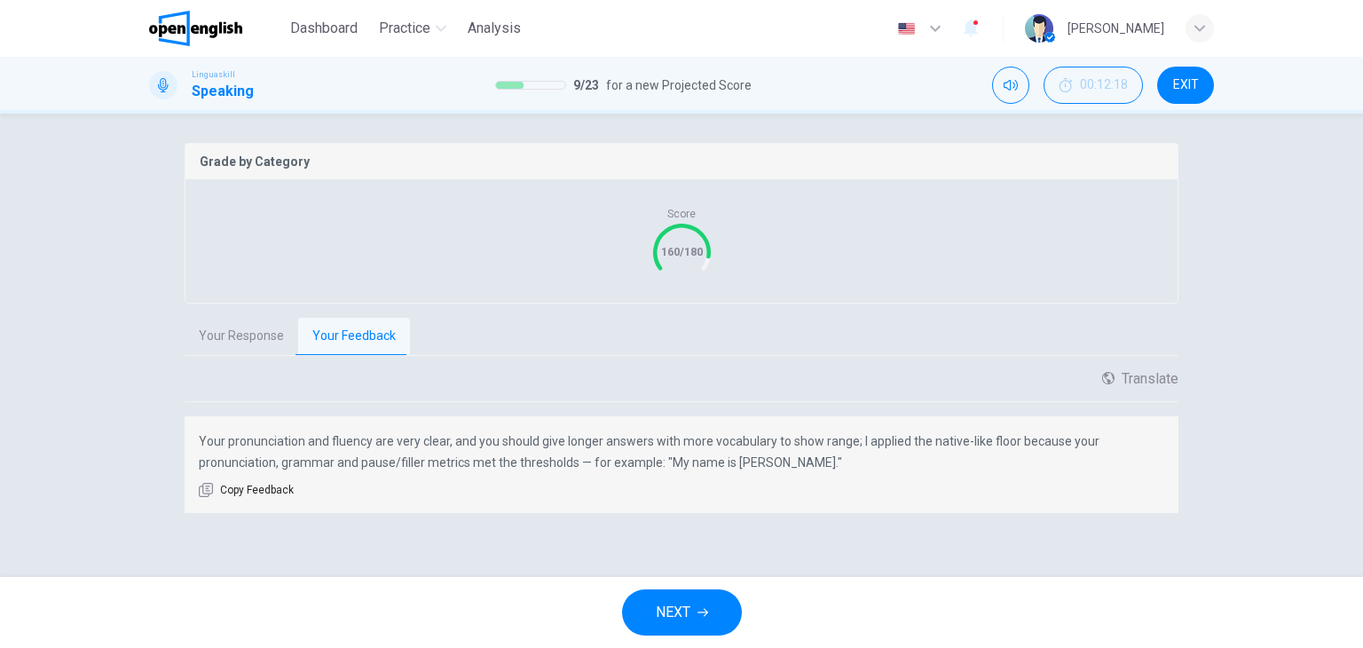
scroll to position [354, 0]
click at [707, 608] on icon "button" at bounding box center [703, 612] width 11 height 11
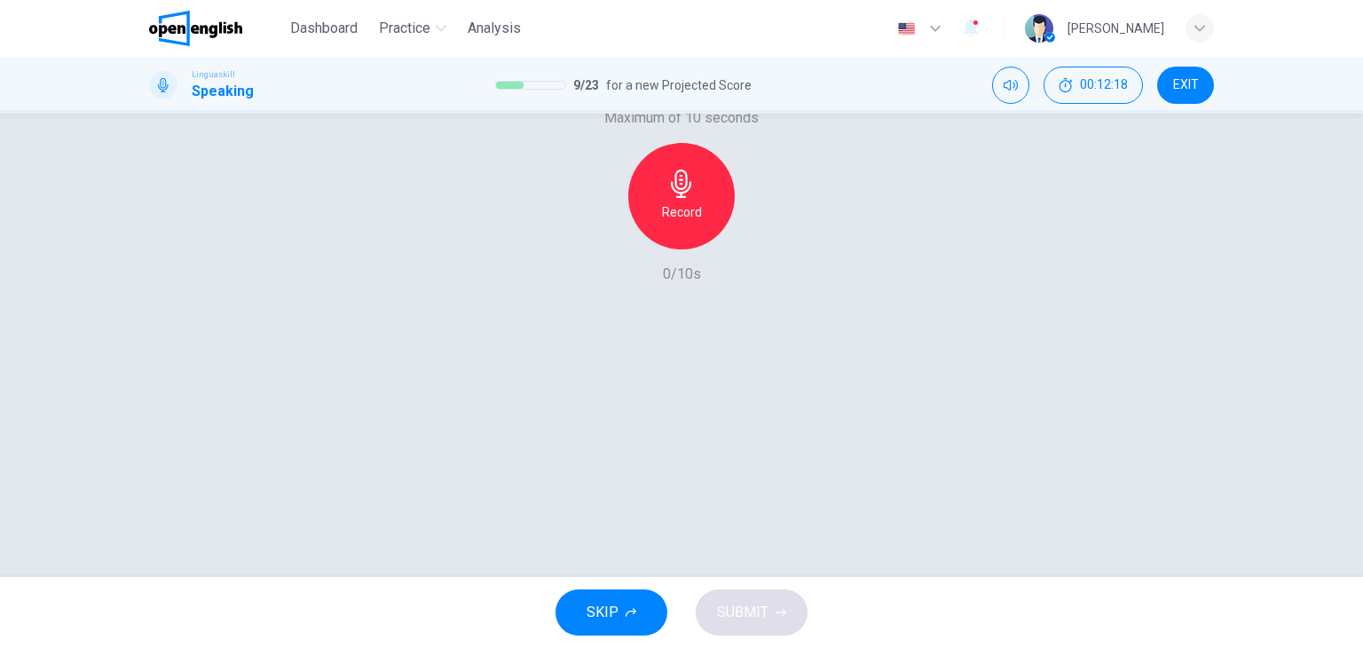
scroll to position [225, 0]
click at [178, 97] on icon "button" at bounding box center [170, 90] width 14 height 14
click at [431, 97] on icon "Click to see the audio transcription" at bounding box center [424, 90] width 13 height 14
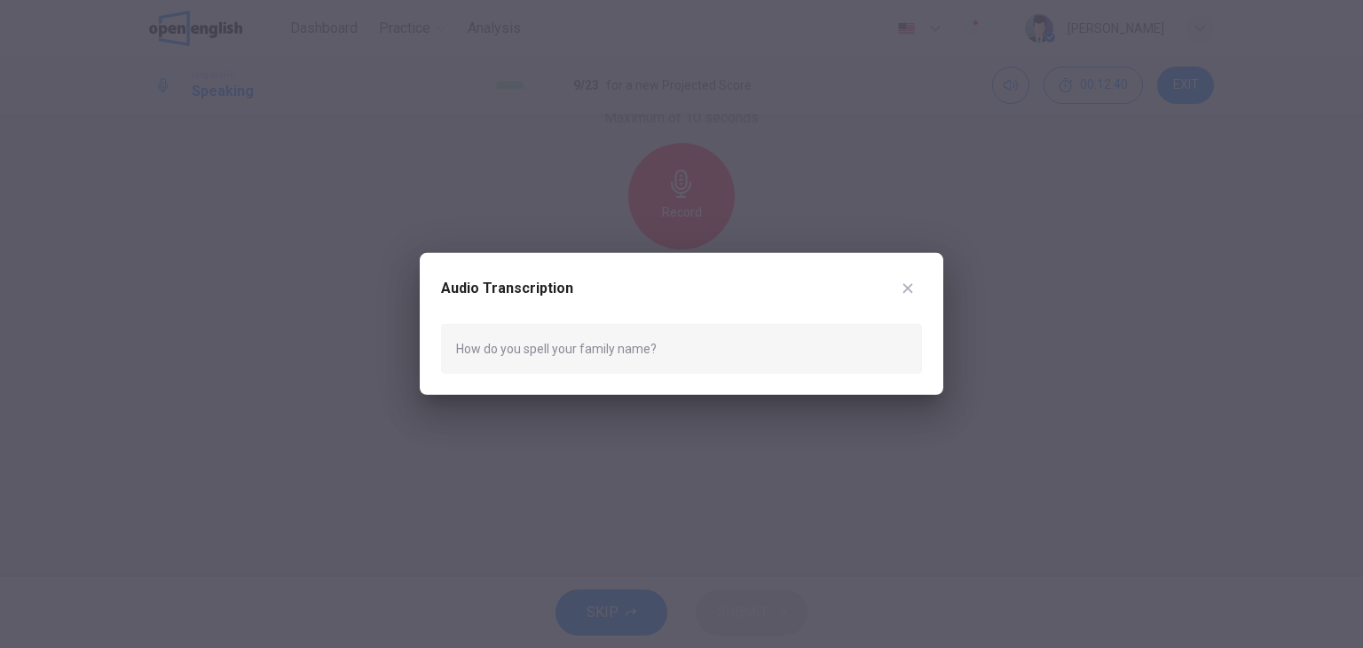
click at [905, 285] on icon "button" at bounding box center [909, 288] width 10 height 10
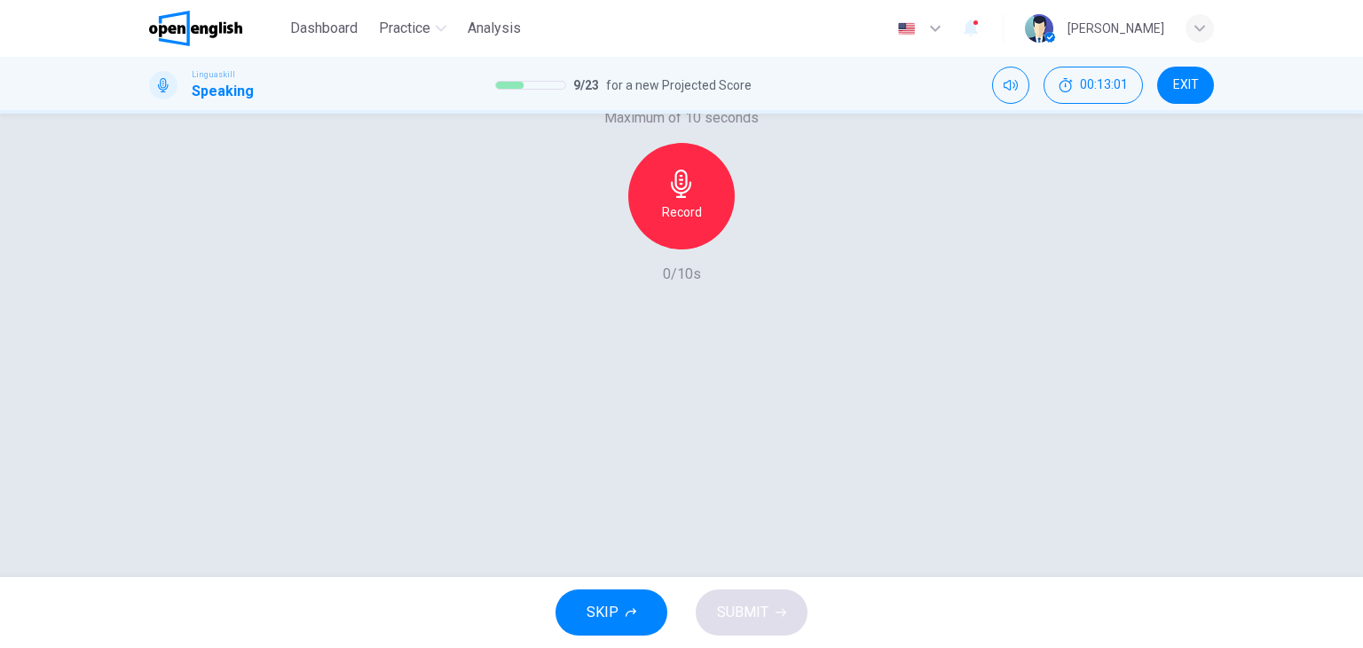
click at [431, 97] on icon "Click to see the audio transcription" at bounding box center [424, 90] width 13 height 14
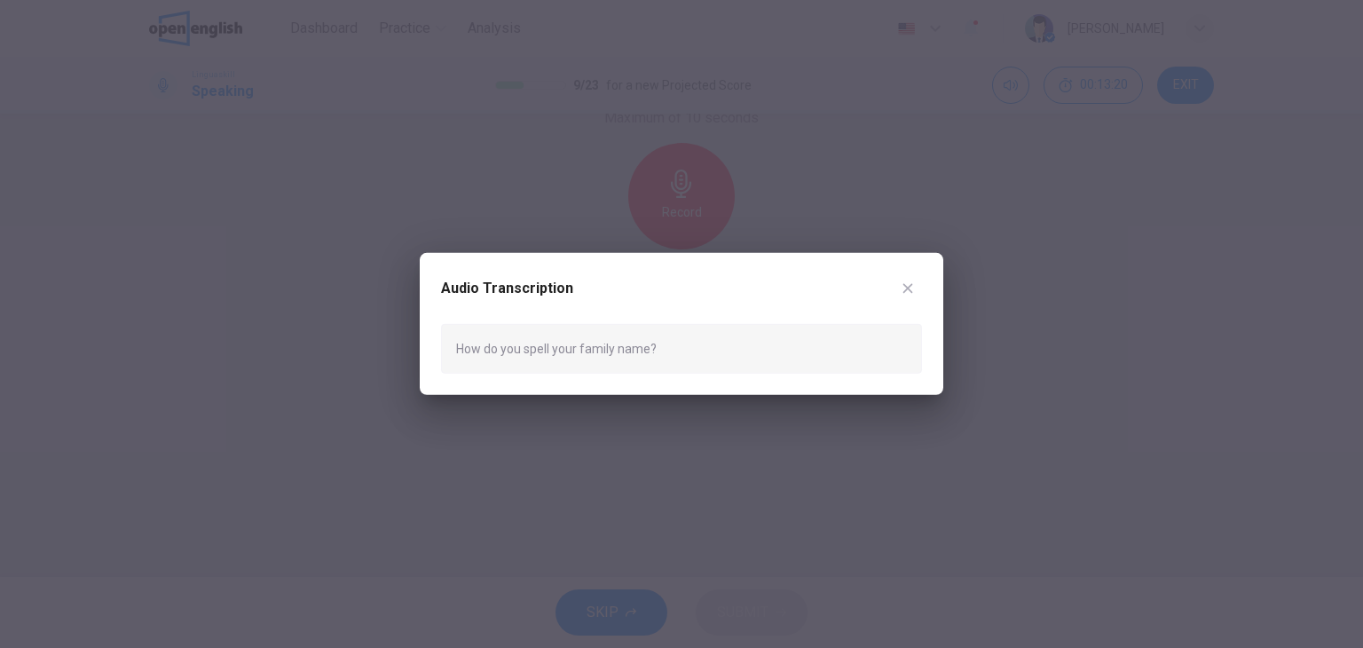
click at [909, 286] on icon "button" at bounding box center [908, 288] width 14 height 14
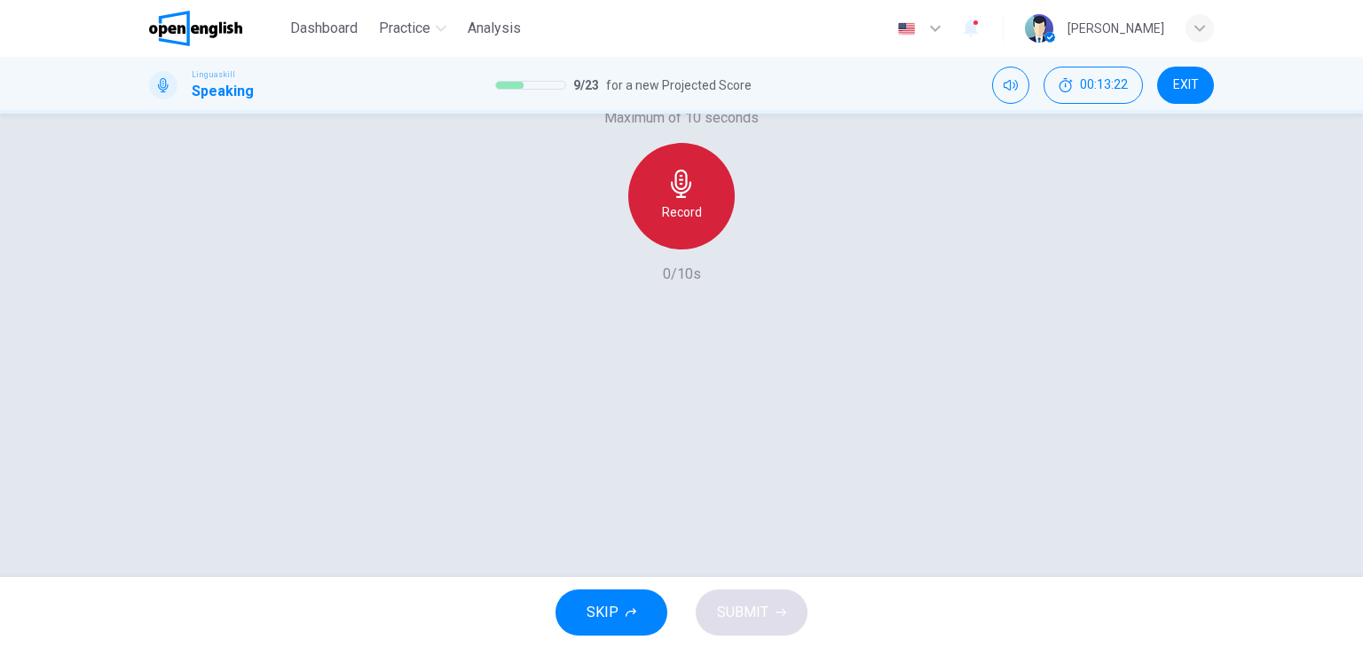
click at [678, 223] on h6 "Record" at bounding box center [682, 211] width 40 height 21
click at [698, 249] on div "Stop" at bounding box center [681, 196] width 107 height 107
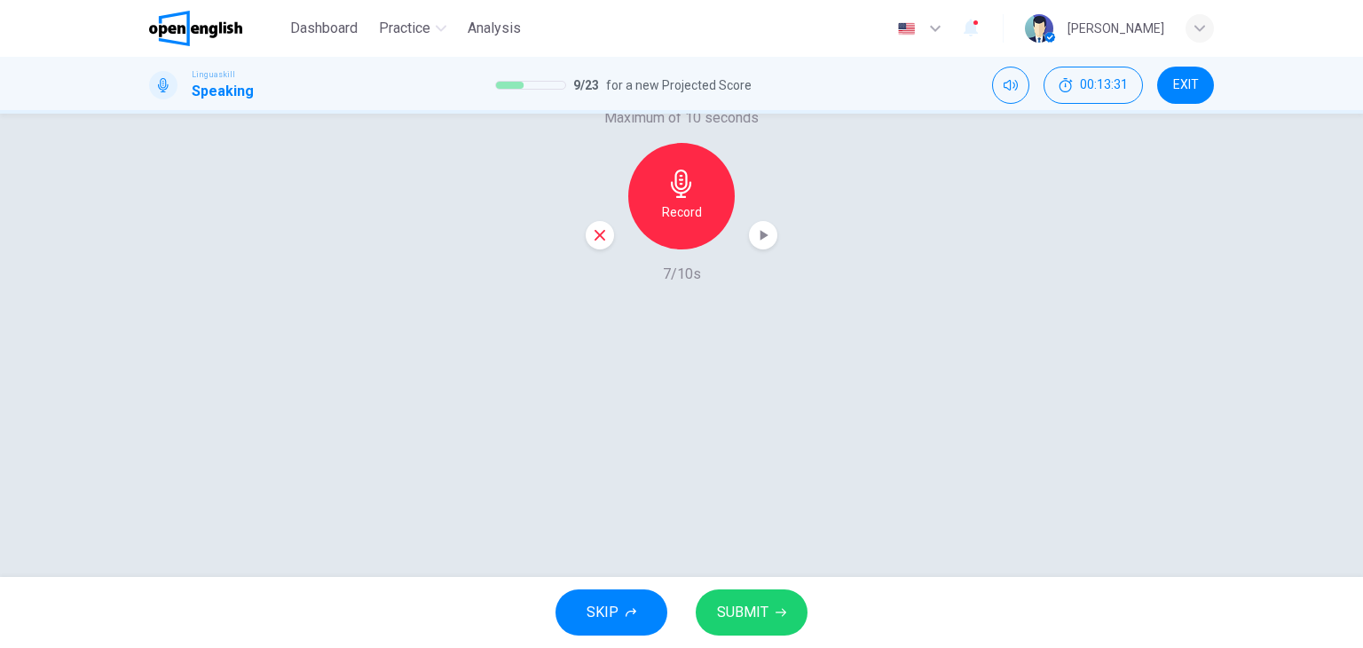
click at [740, 608] on span "SUBMIT" at bounding box center [742, 612] width 51 height 25
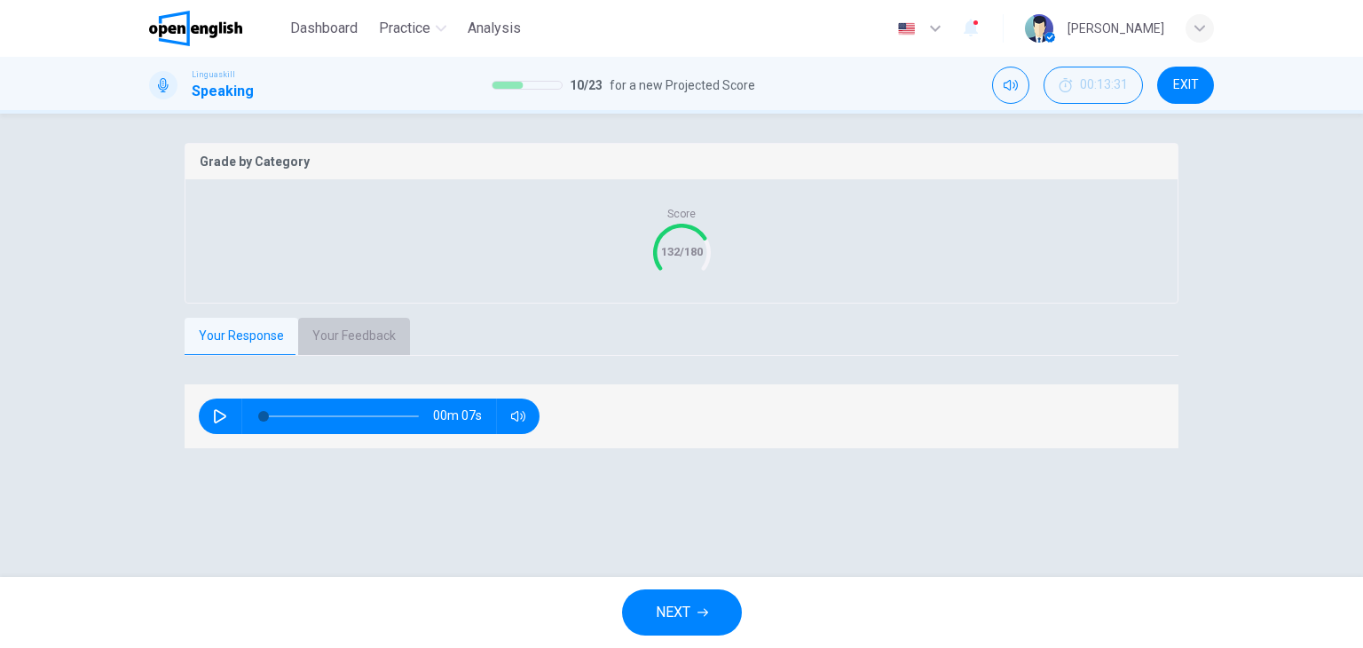
click at [360, 355] on button "Your Feedback" at bounding box center [354, 336] width 112 height 37
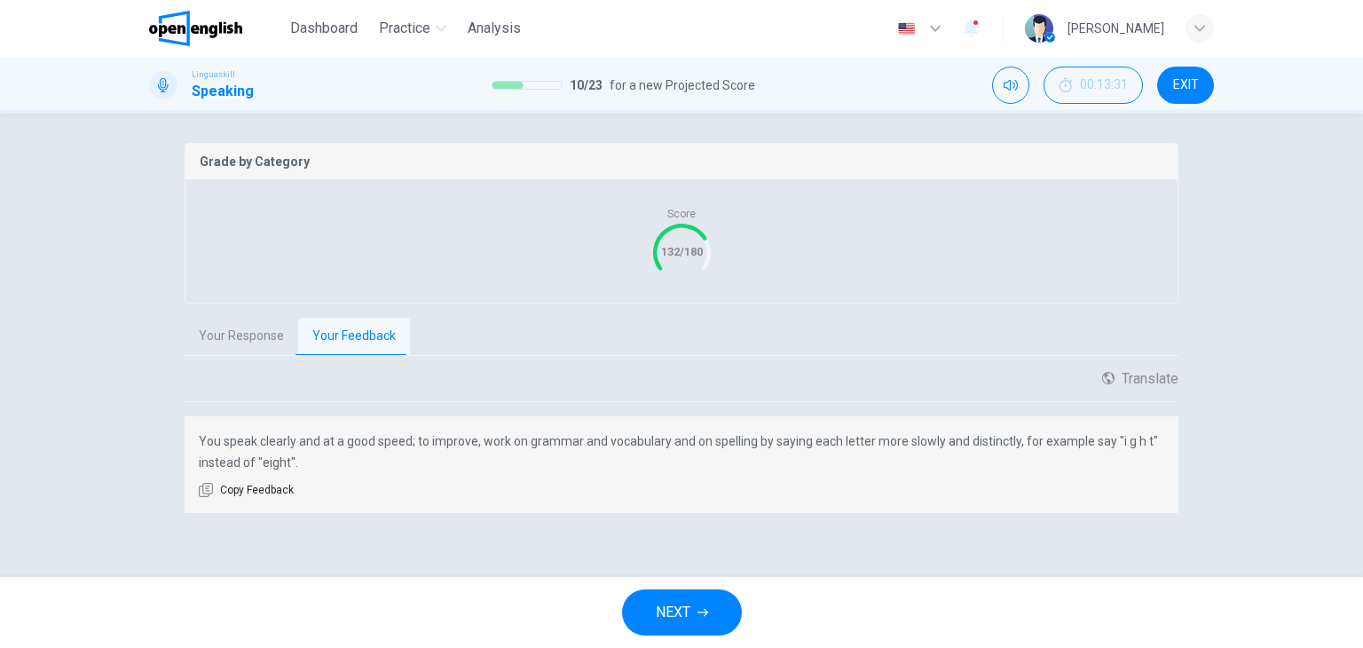
scroll to position [354, 0]
click at [668, 612] on span "NEXT" at bounding box center [673, 612] width 35 height 25
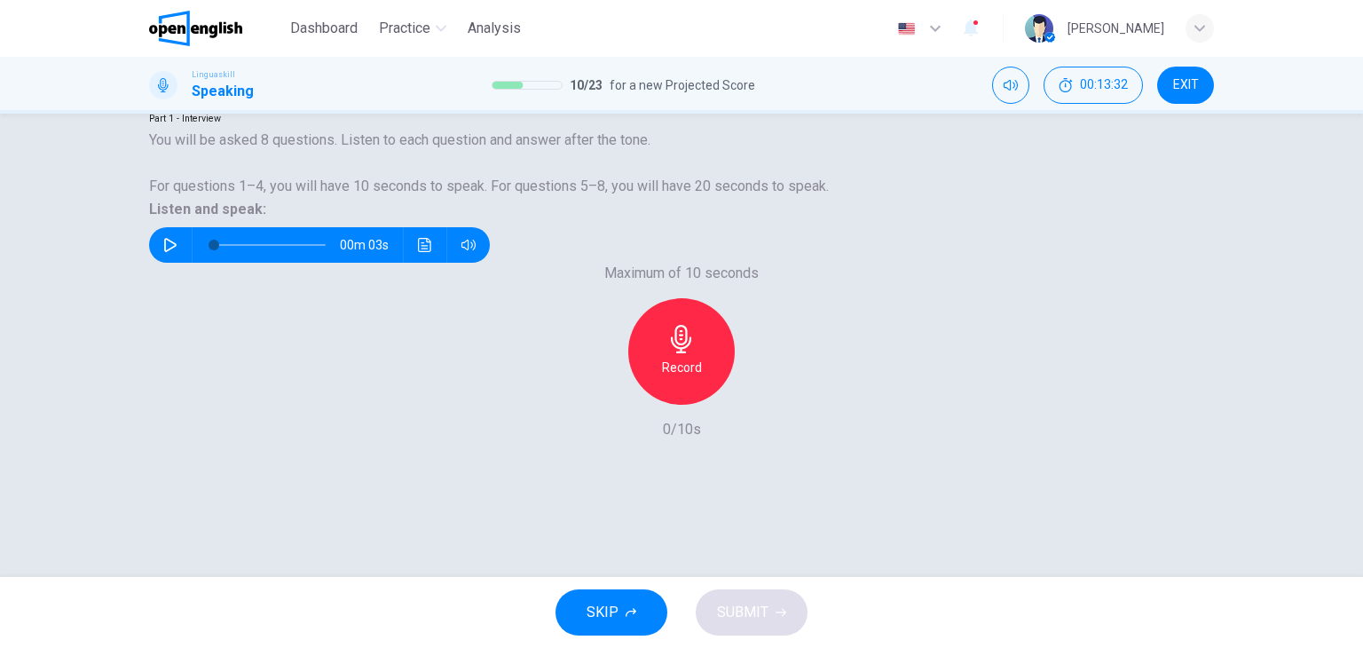
scroll to position [47, 0]
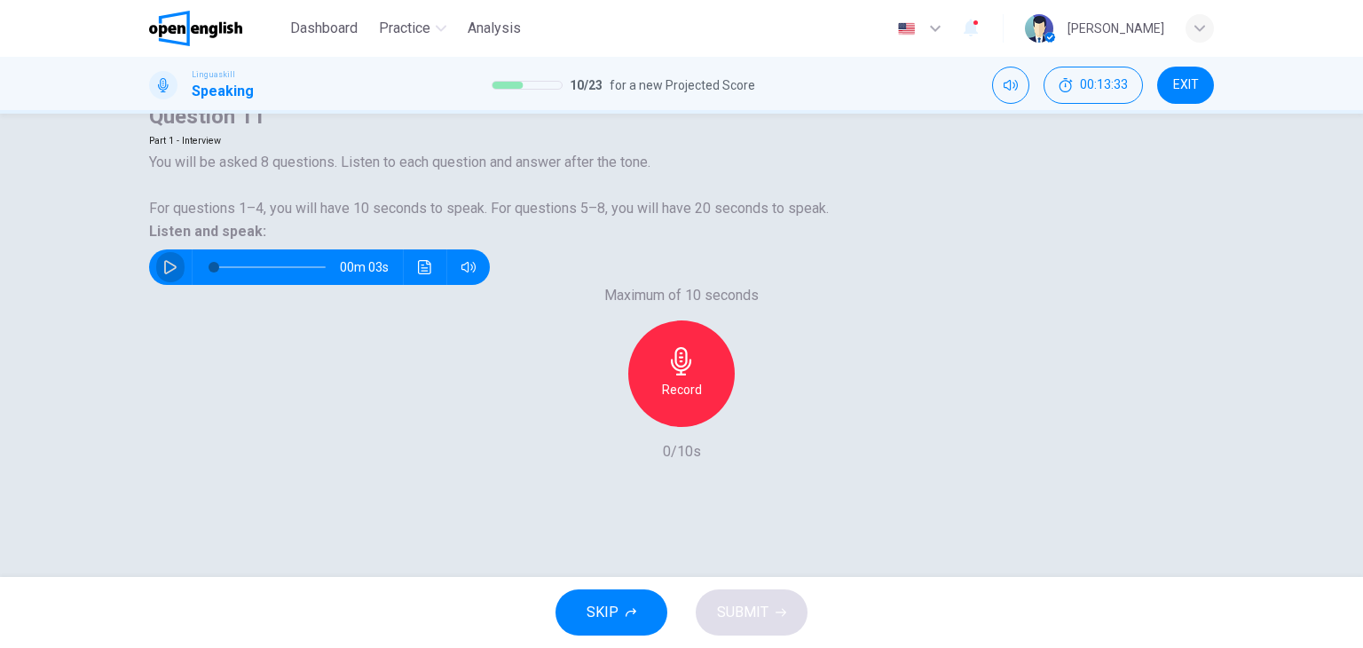
click at [177, 274] on icon "button" at bounding box center [170, 267] width 12 height 14
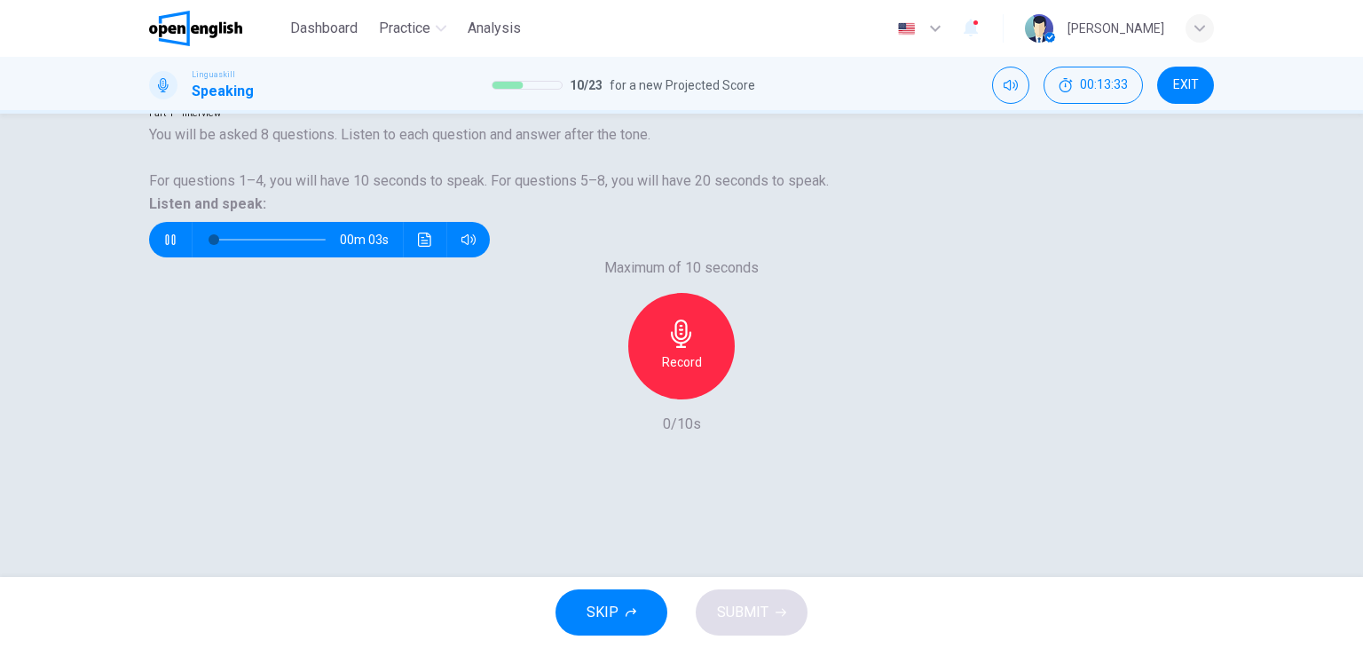
scroll to position [225, 0]
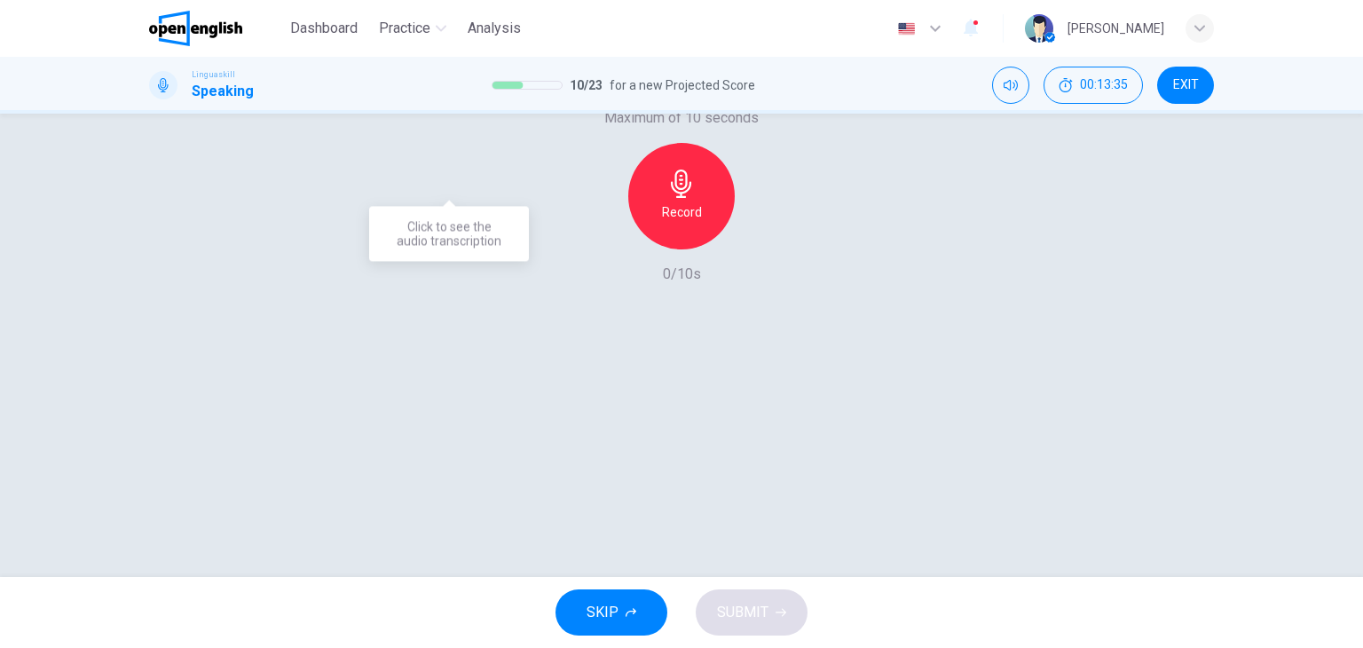
click at [439, 107] on button "Click to see the audio transcription" at bounding box center [425, 90] width 28 height 36
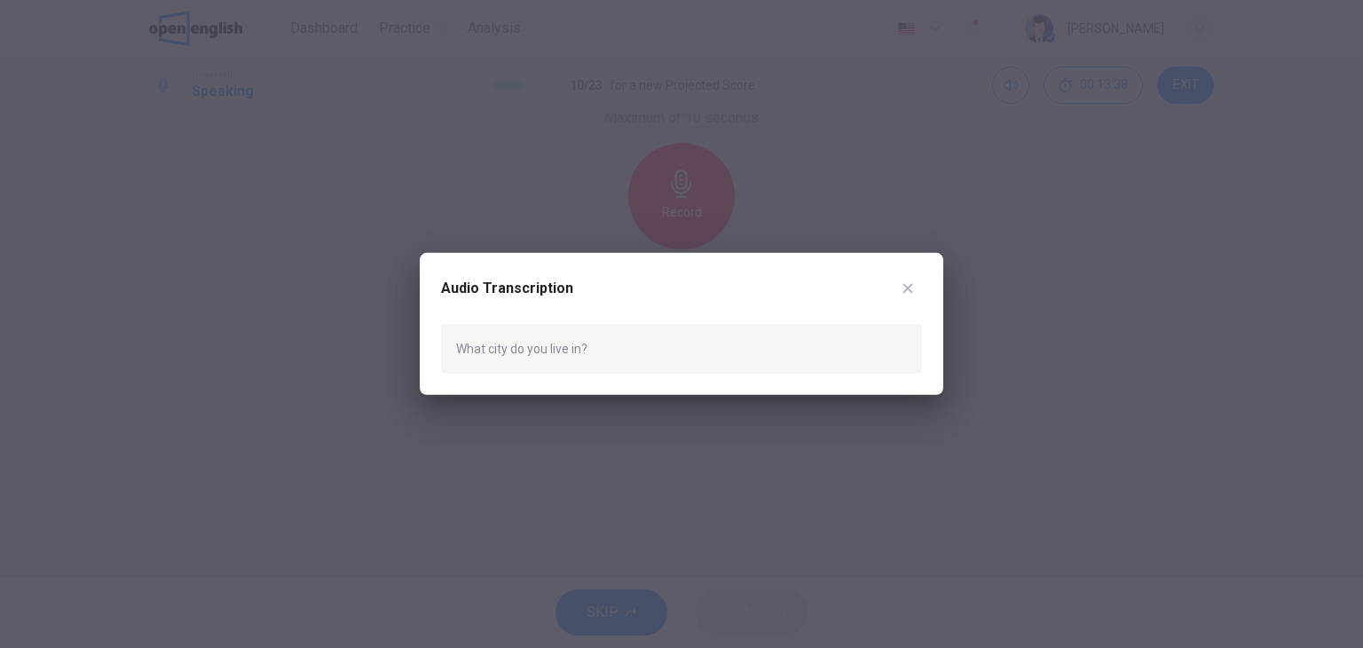
click at [902, 286] on icon "button" at bounding box center [908, 288] width 14 height 14
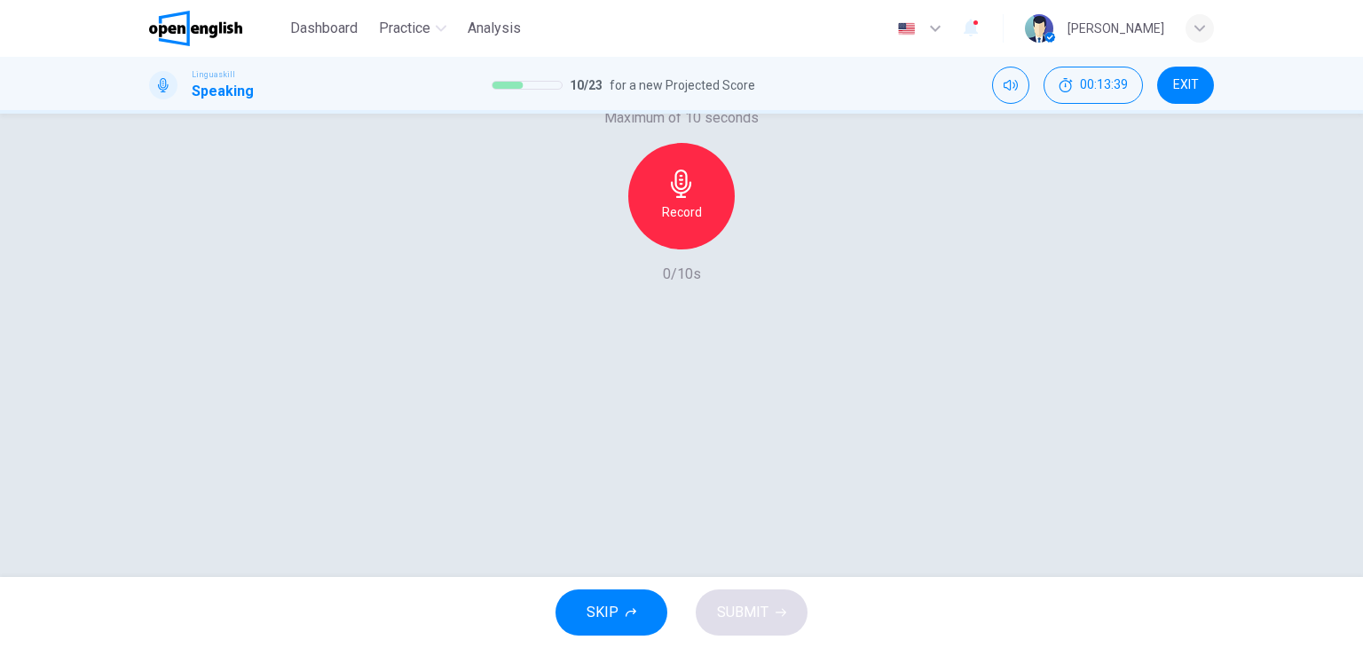
click at [178, 97] on icon "button" at bounding box center [170, 90] width 14 height 14
click at [689, 249] on div "Record" at bounding box center [681, 196] width 107 height 107
click at [696, 249] on div "Stop" at bounding box center [681, 196] width 107 height 107
click at [764, 615] on span "SUBMIT" at bounding box center [742, 612] width 51 height 25
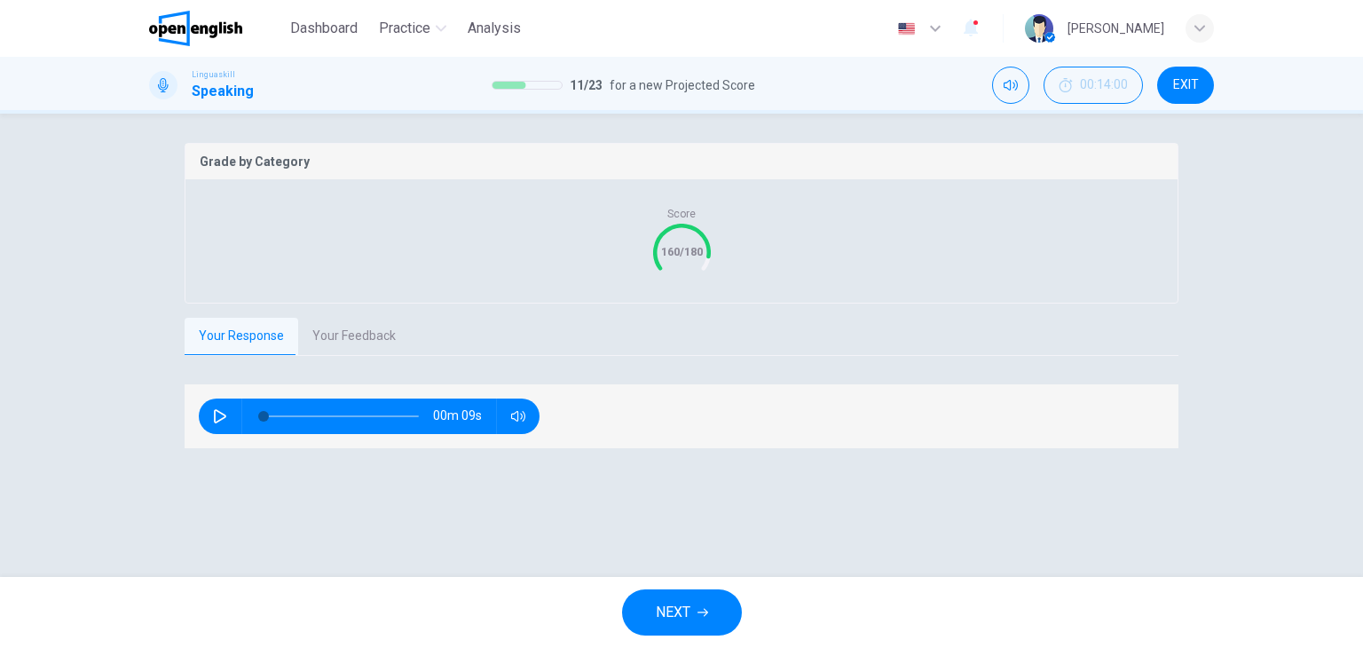
click at [362, 355] on button "Your Feedback" at bounding box center [354, 336] width 112 height 37
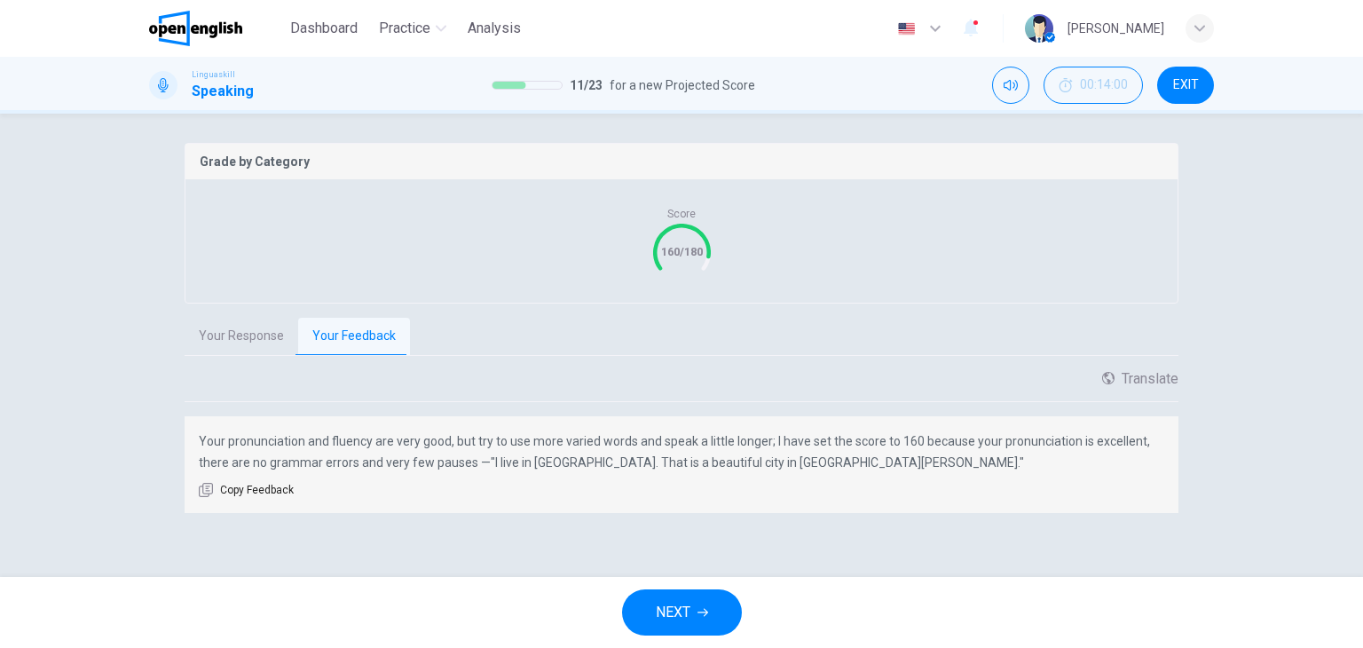
scroll to position [354, 0]
click at [688, 612] on span "NEXT" at bounding box center [673, 612] width 35 height 25
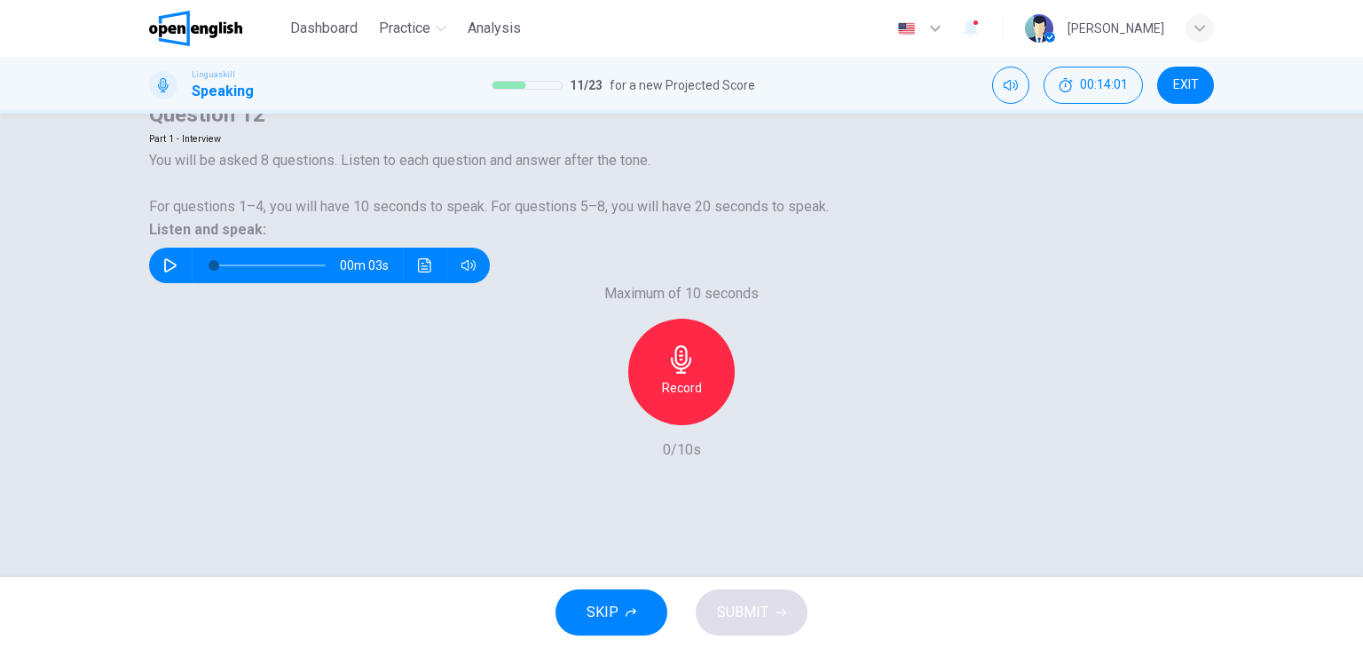
scroll to position [47, 0]
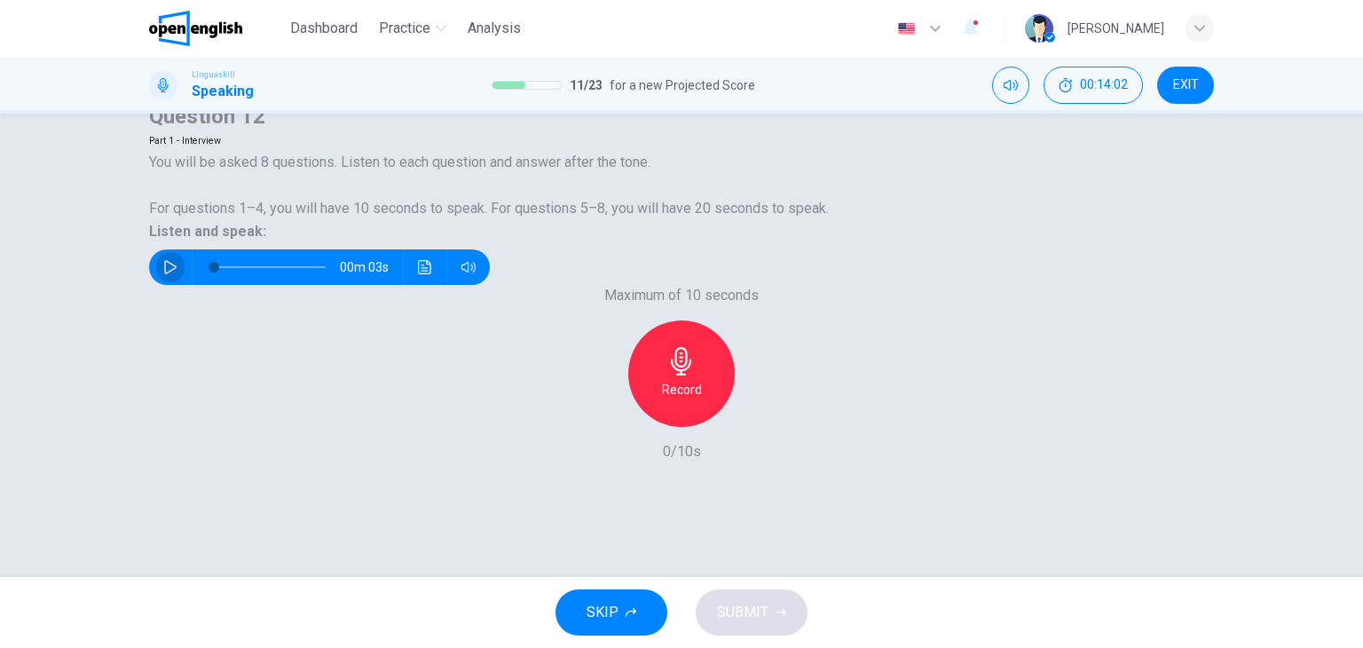
click at [178, 274] on icon "button" at bounding box center [170, 267] width 14 height 14
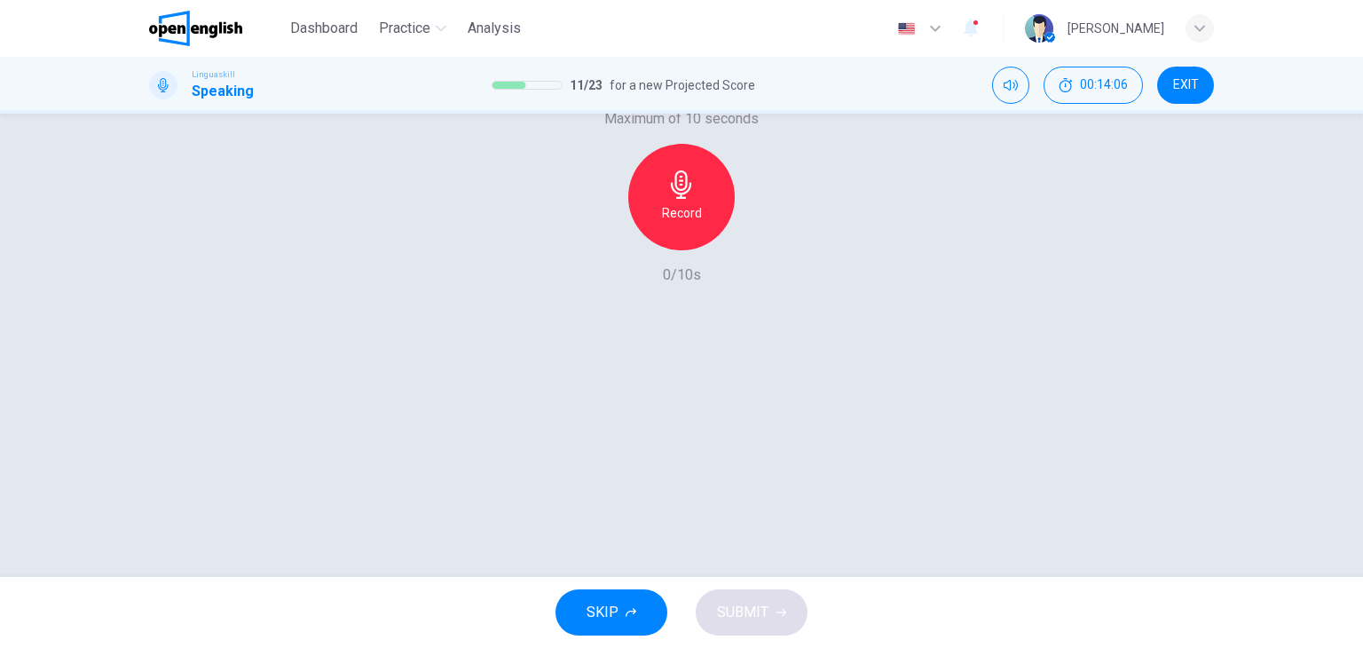
scroll to position [225, 0]
click at [699, 249] on div "Record" at bounding box center [681, 196] width 107 height 107
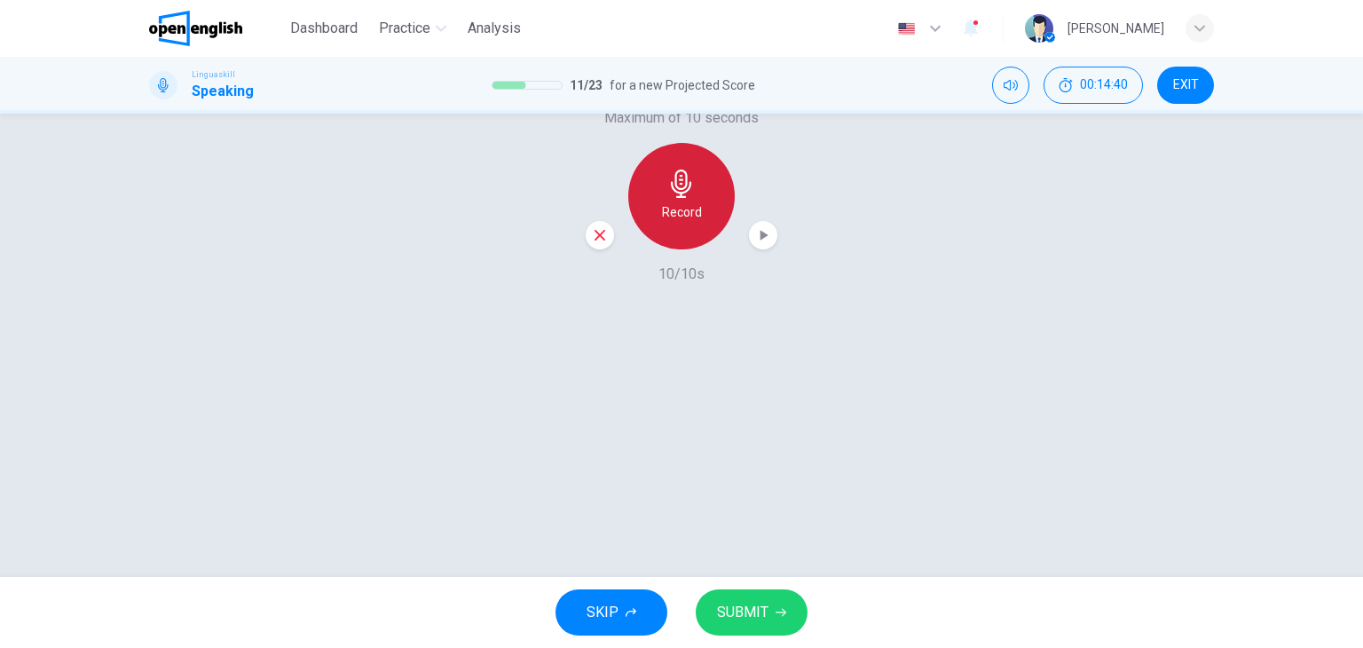
click at [688, 223] on h6 "Record" at bounding box center [682, 211] width 40 height 21
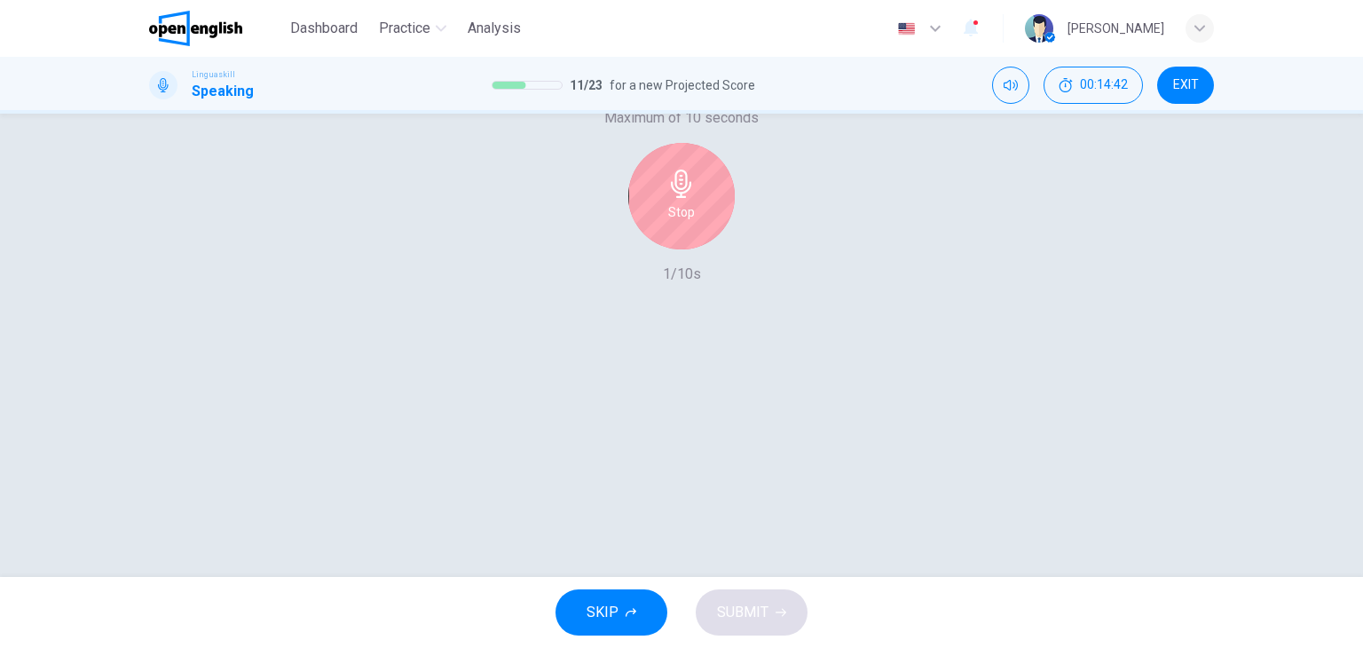
click at [712, 249] on div "Stop" at bounding box center [681, 196] width 107 height 107
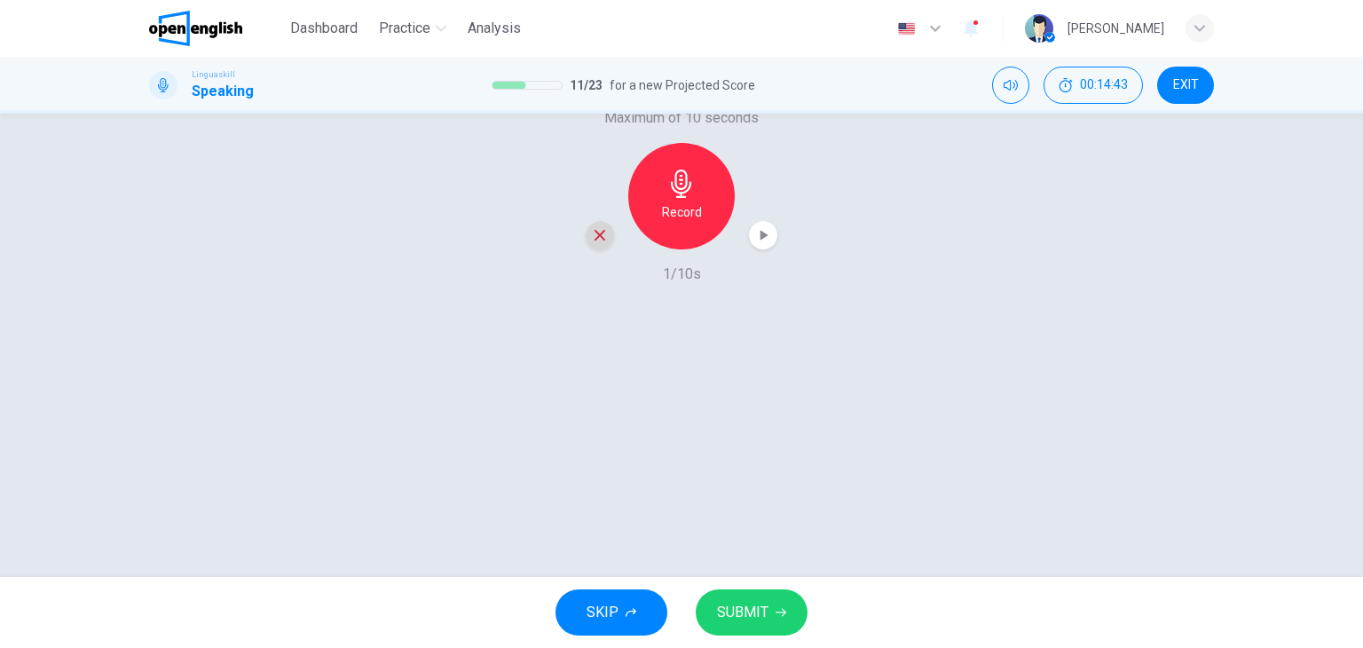
click at [592, 243] on icon "button" at bounding box center [600, 235] width 16 height 16
click at [690, 223] on h6 "Record" at bounding box center [682, 211] width 40 height 21
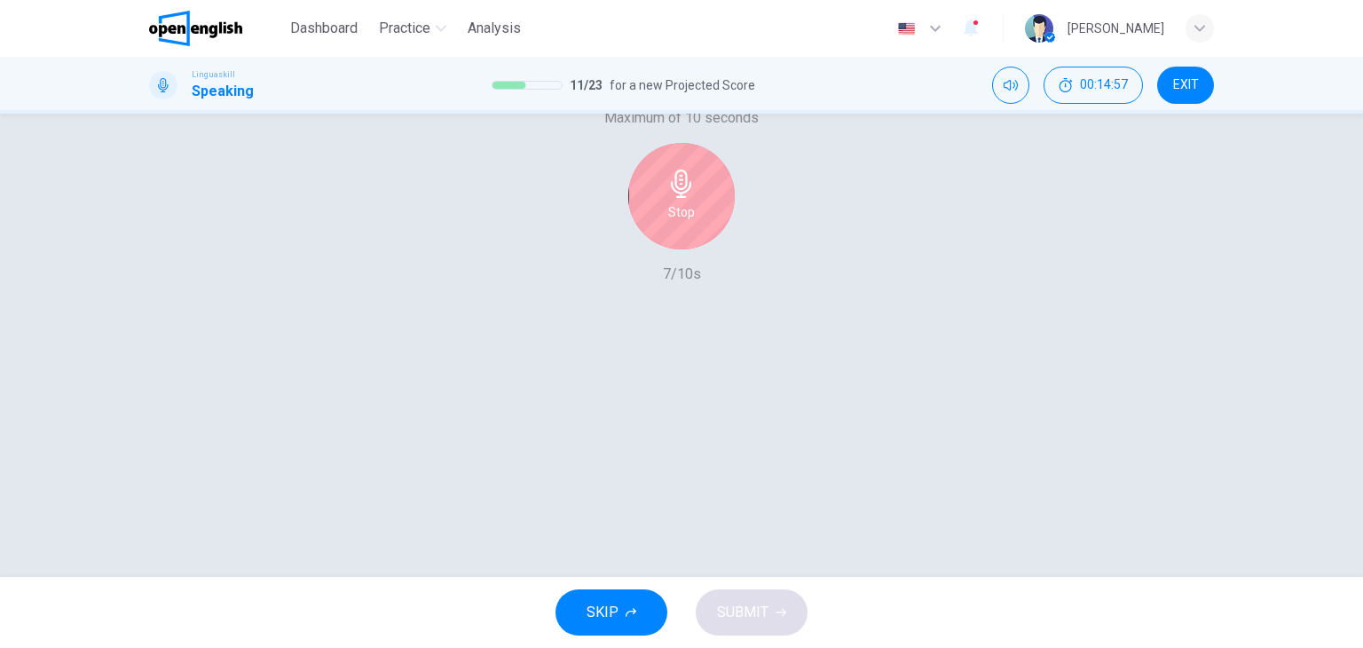
click at [691, 249] on div "Stop" at bounding box center [681, 196] width 107 height 107
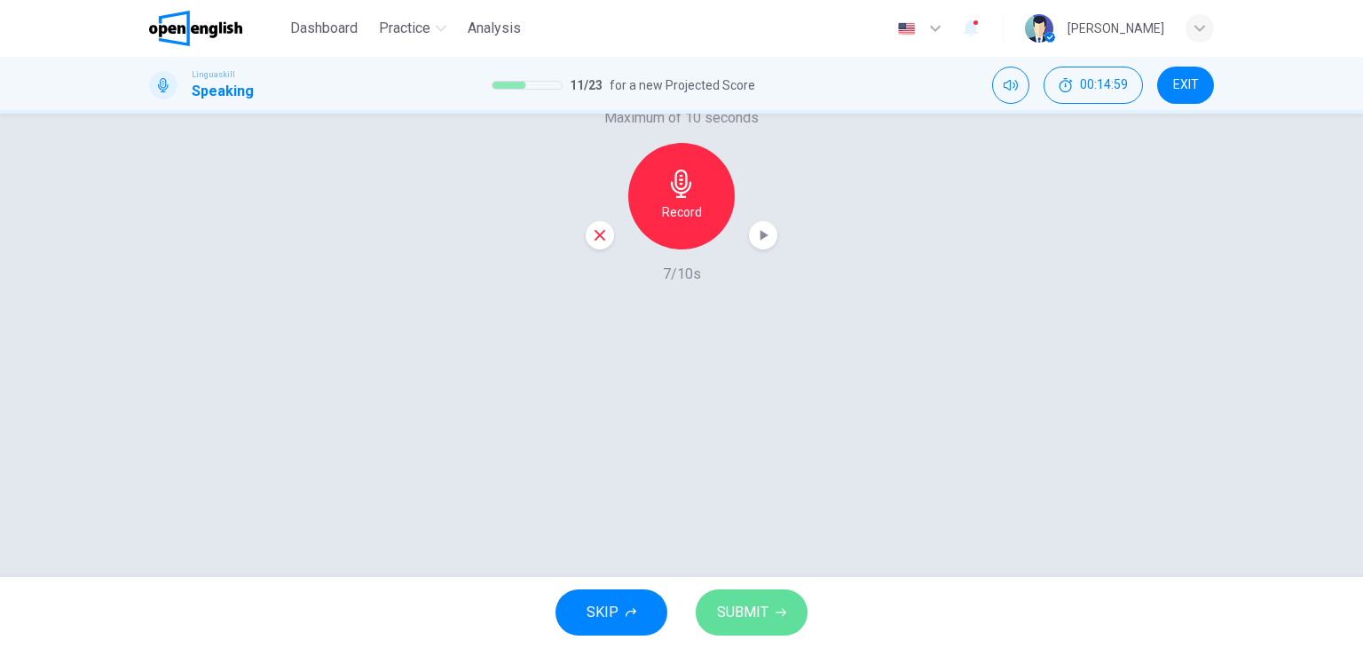
click at [751, 606] on span "SUBMIT" at bounding box center [742, 612] width 51 height 25
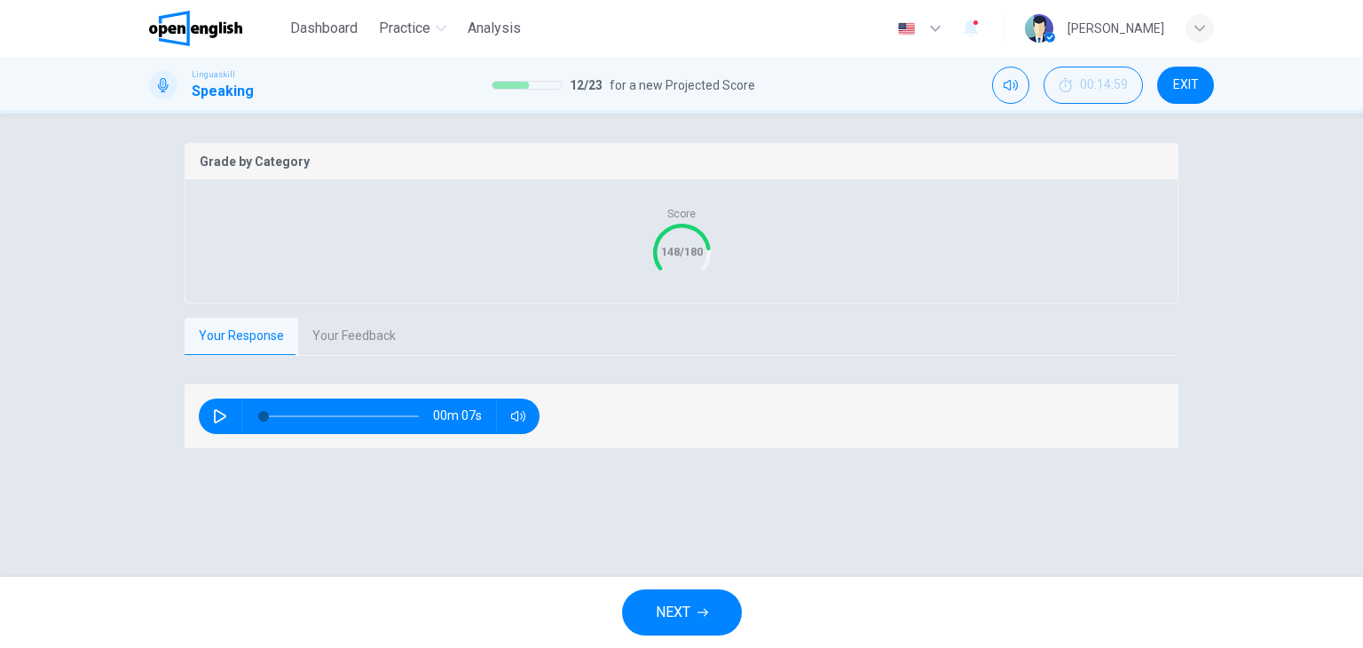
click at [354, 355] on button "Your Feedback" at bounding box center [354, 336] width 112 height 37
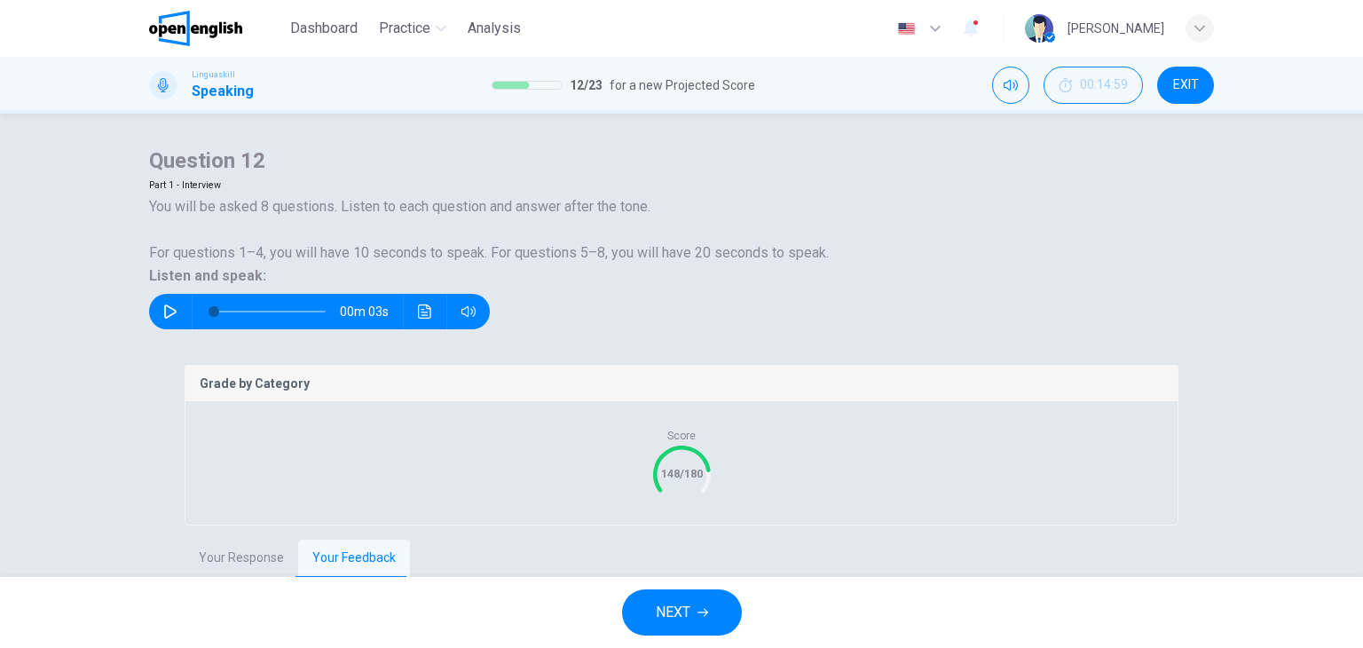
scroll to position [0, 0]
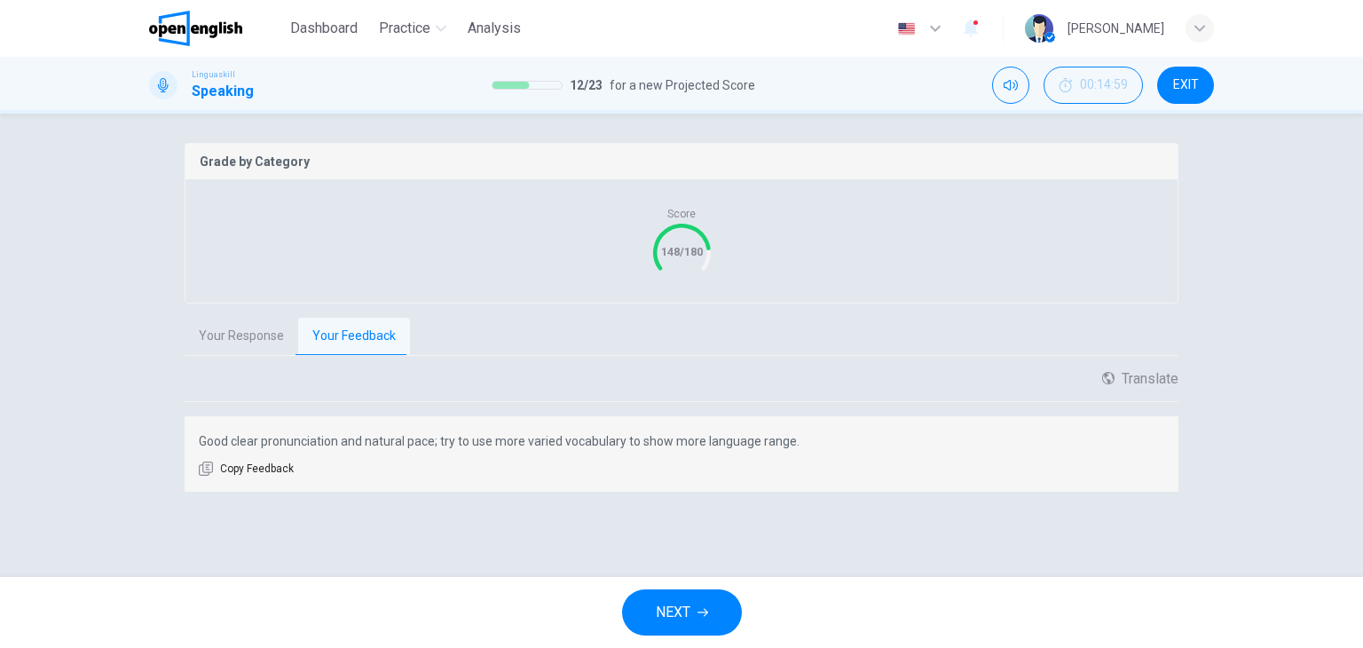
click at [684, 621] on span "NEXT" at bounding box center [673, 612] width 35 height 25
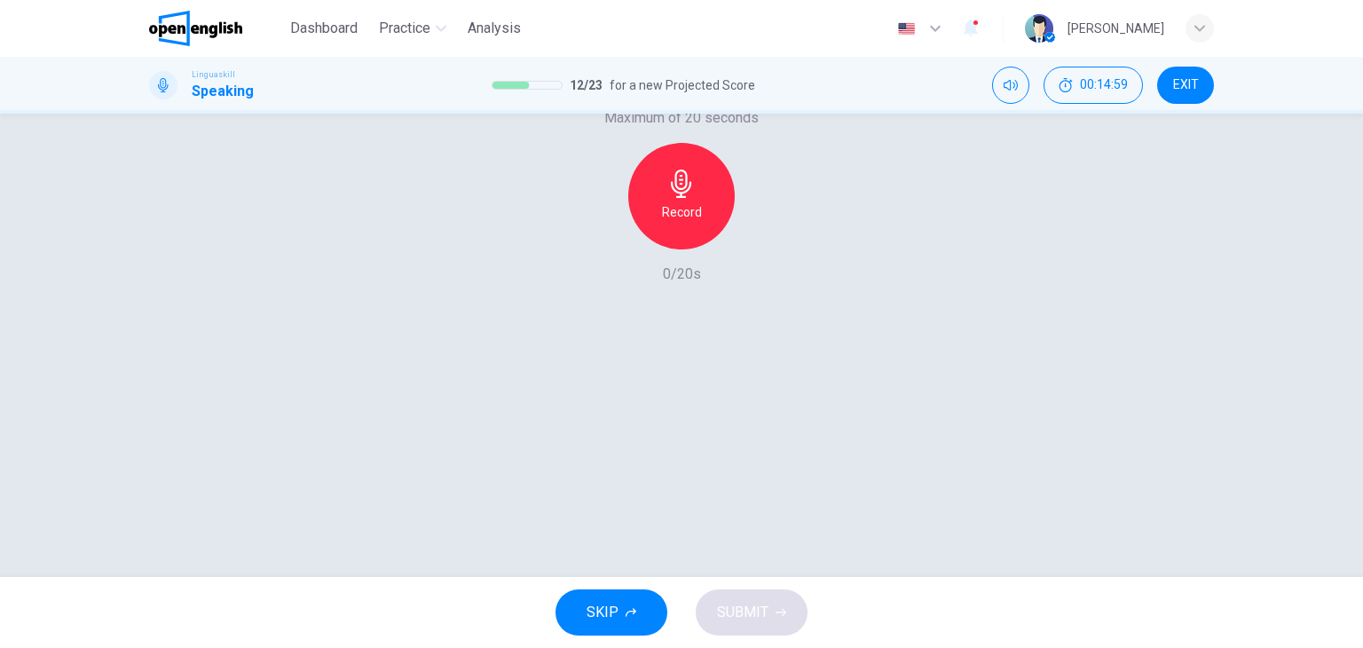
scroll to position [225, 0]
click at [178, 97] on icon "button" at bounding box center [170, 90] width 14 height 14
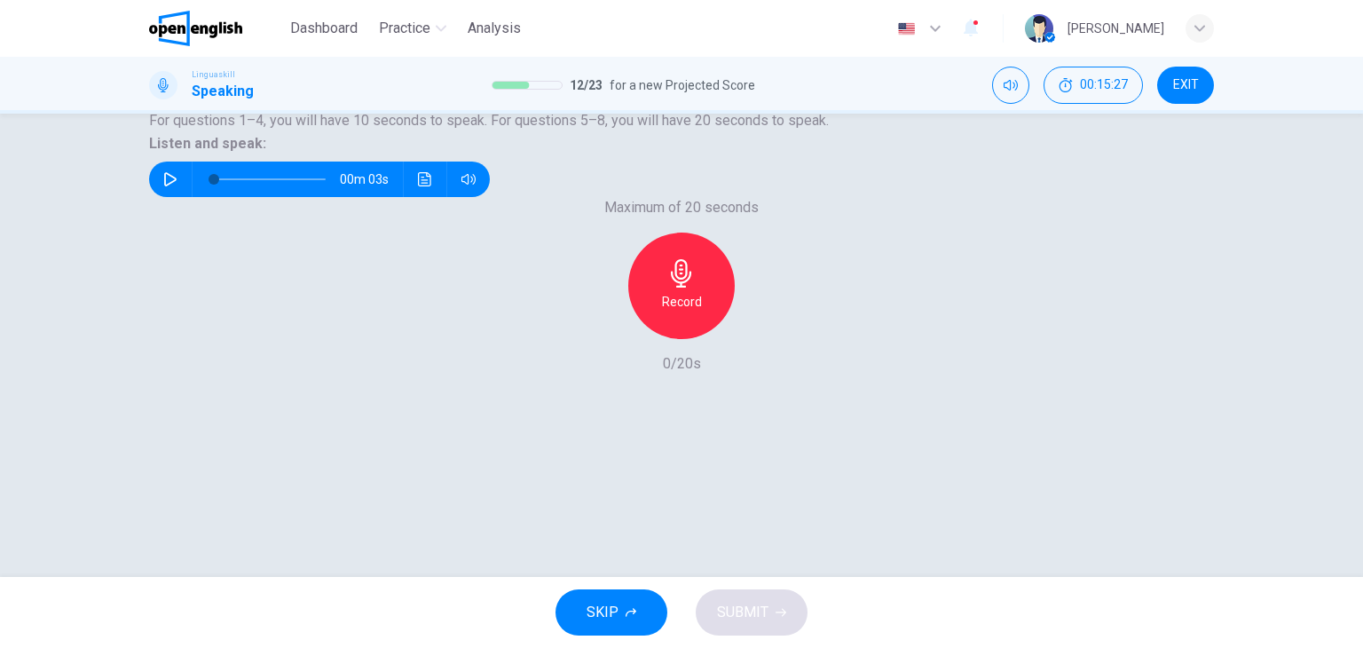
scroll to position [136, 0]
click at [672, 312] on h6 "Record" at bounding box center [682, 300] width 40 height 21
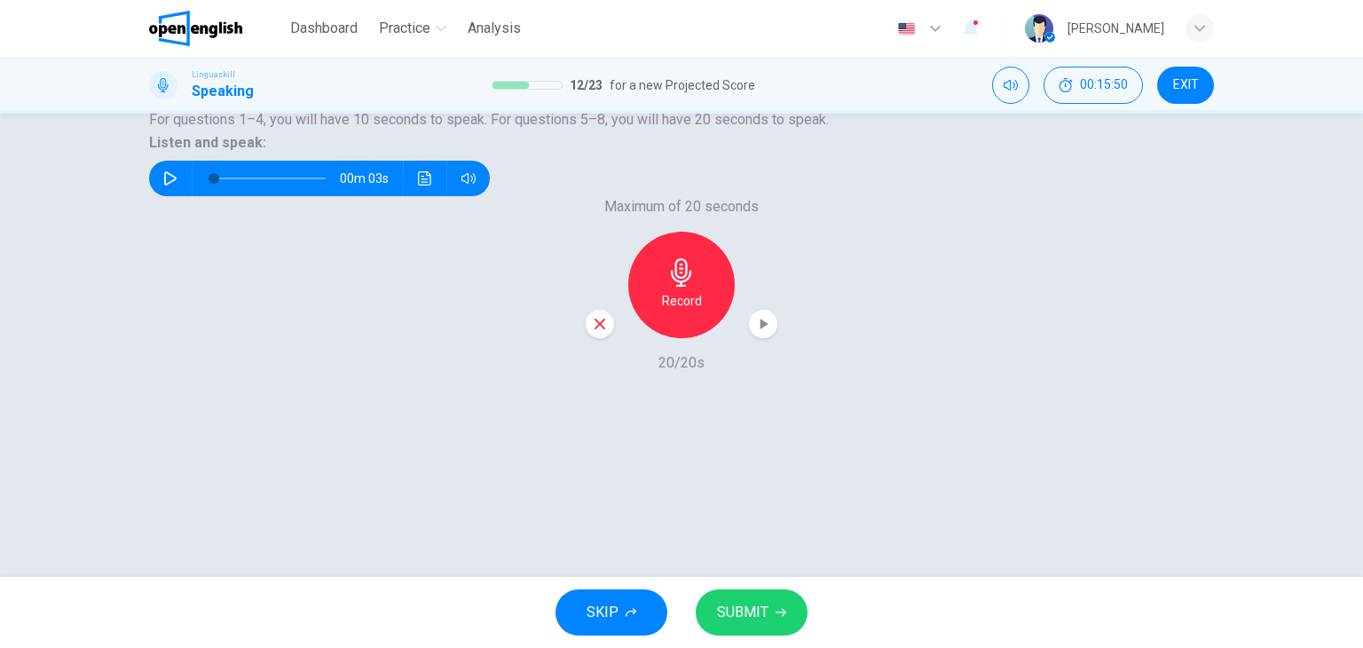
click at [732, 616] on span "SUBMIT" at bounding box center [742, 612] width 51 height 25
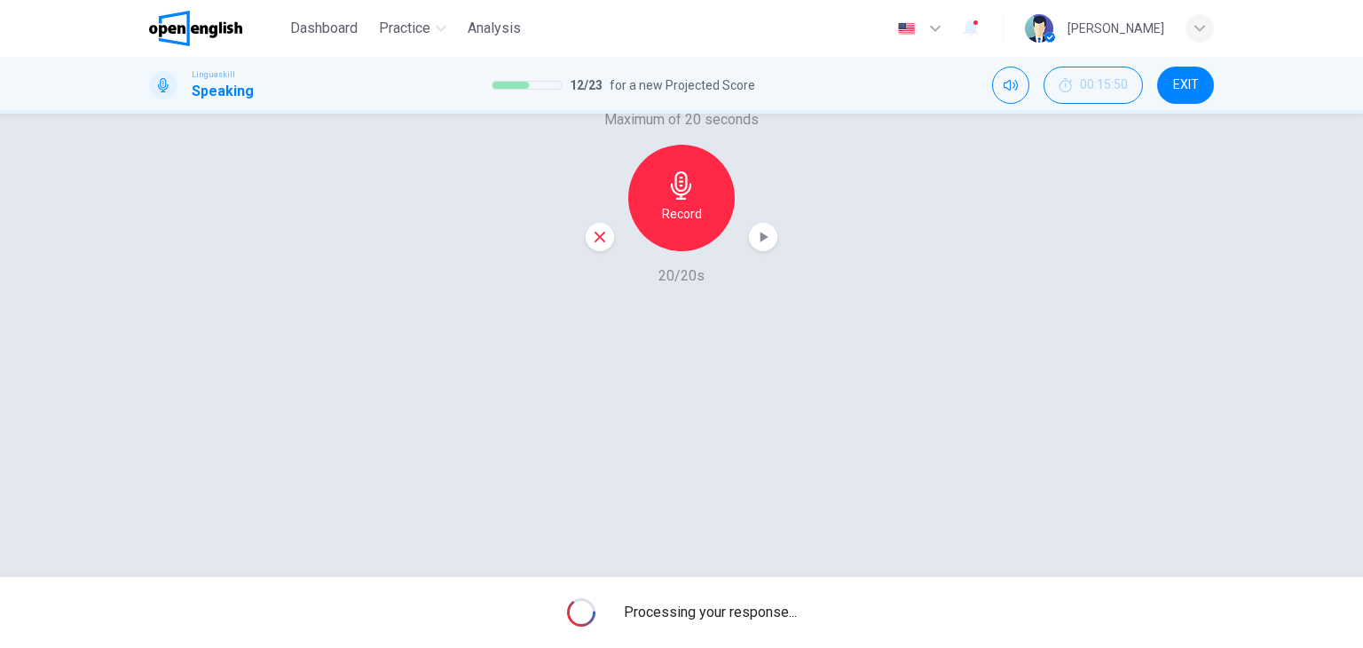
scroll to position [225, 0]
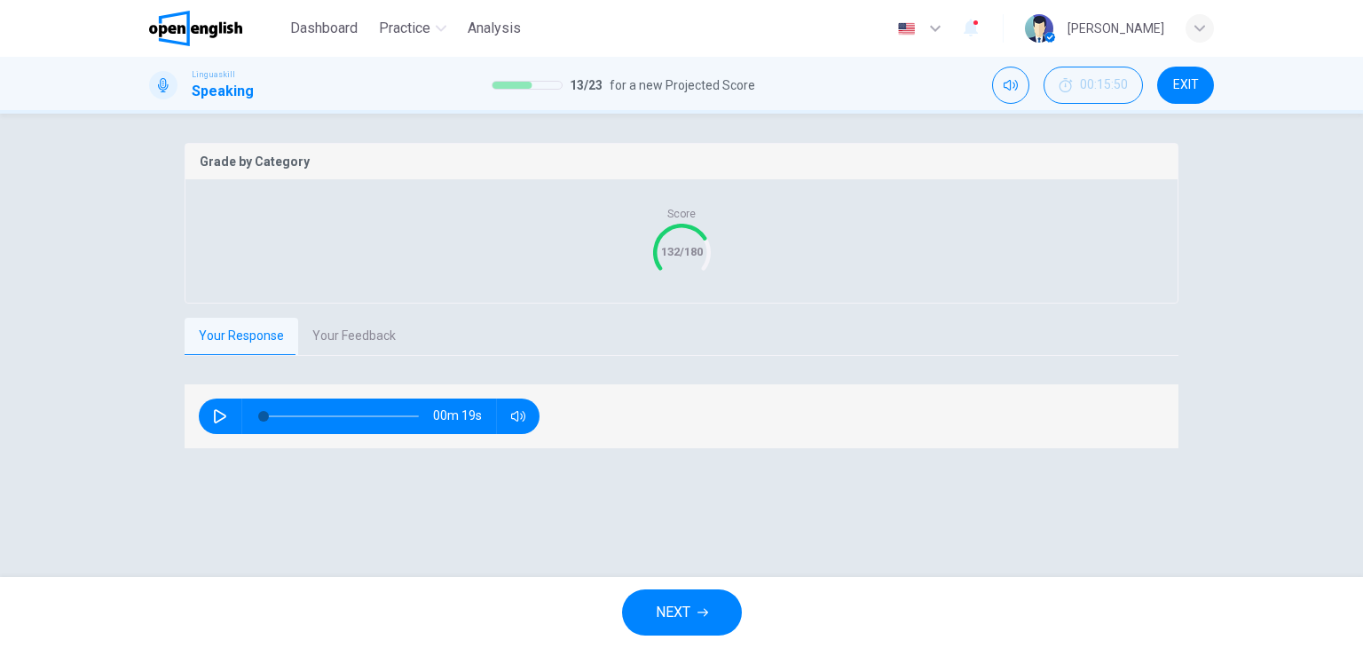
click at [346, 355] on button "Your Feedback" at bounding box center [354, 336] width 112 height 37
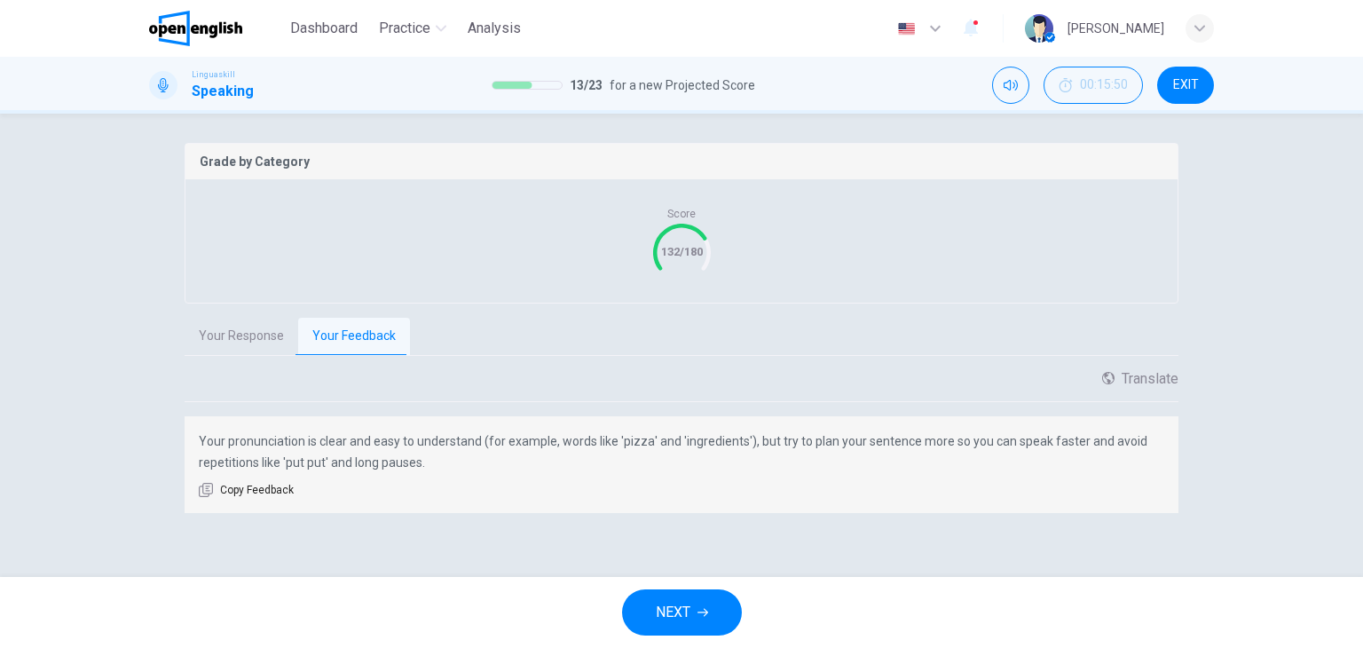
scroll to position [354, 0]
click at [691, 606] on button "NEXT" at bounding box center [682, 612] width 120 height 46
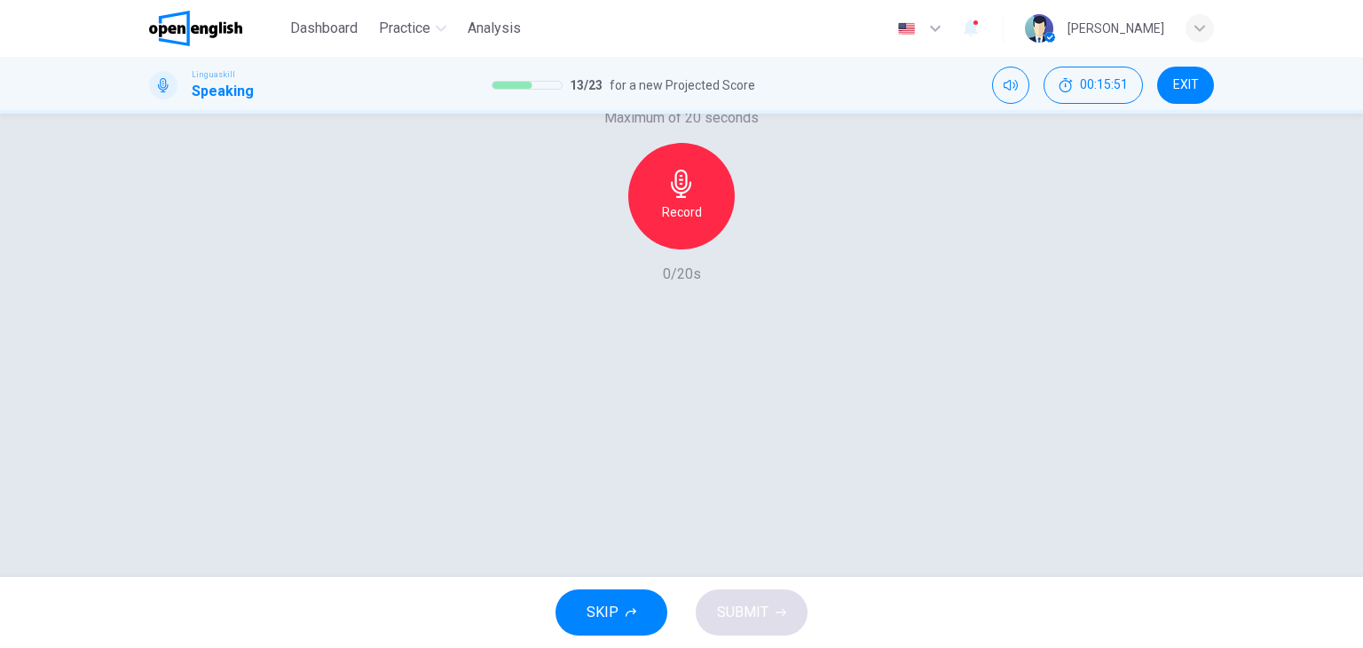
click at [185, 107] on button "button" at bounding box center [170, 90] width 28 height 36
click at [679, 223] on h6 "Record" at bounding box center [682, 211] width 40 height 21
click at [687, 223] on h6 "Record" at bounding box center [682, 211] width 40 height 21
drag, startPoint x: 683, startPoint y: 409, endPoint x: 683, endPoint y: 418, distance: 8.9
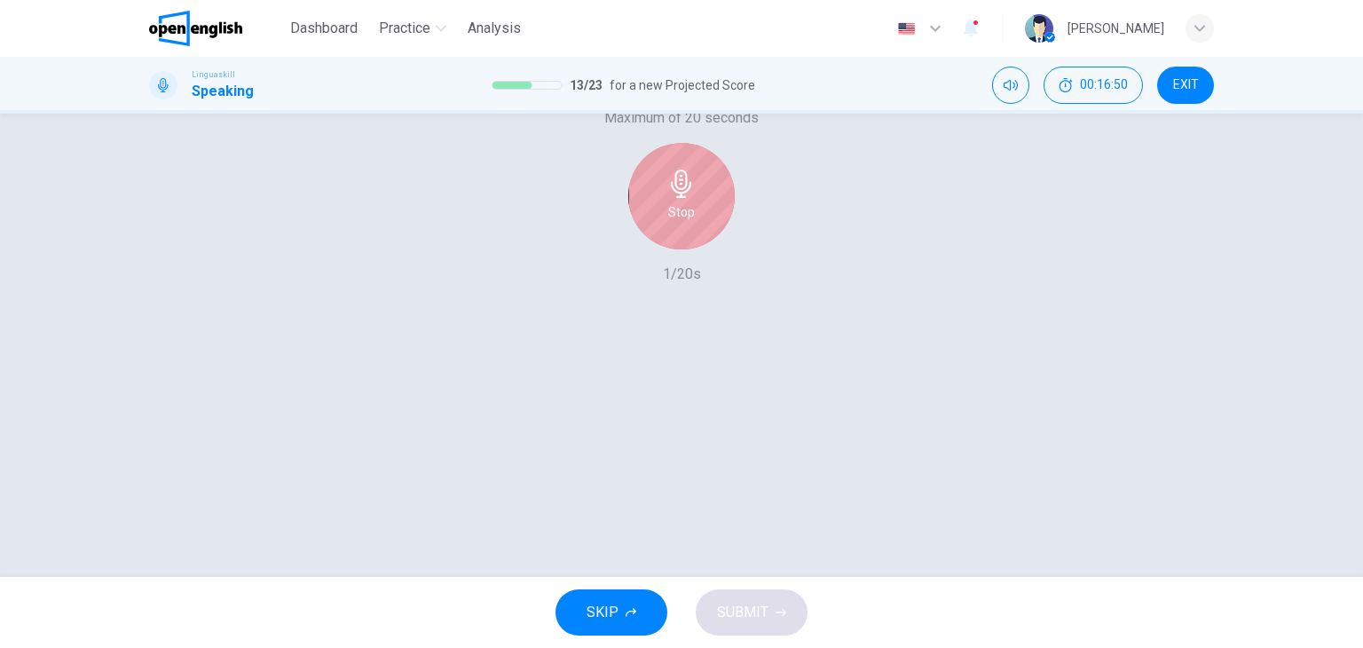
click at [683, 249] on div "Stop" at bounding box center [681, 196] width 107 height 107
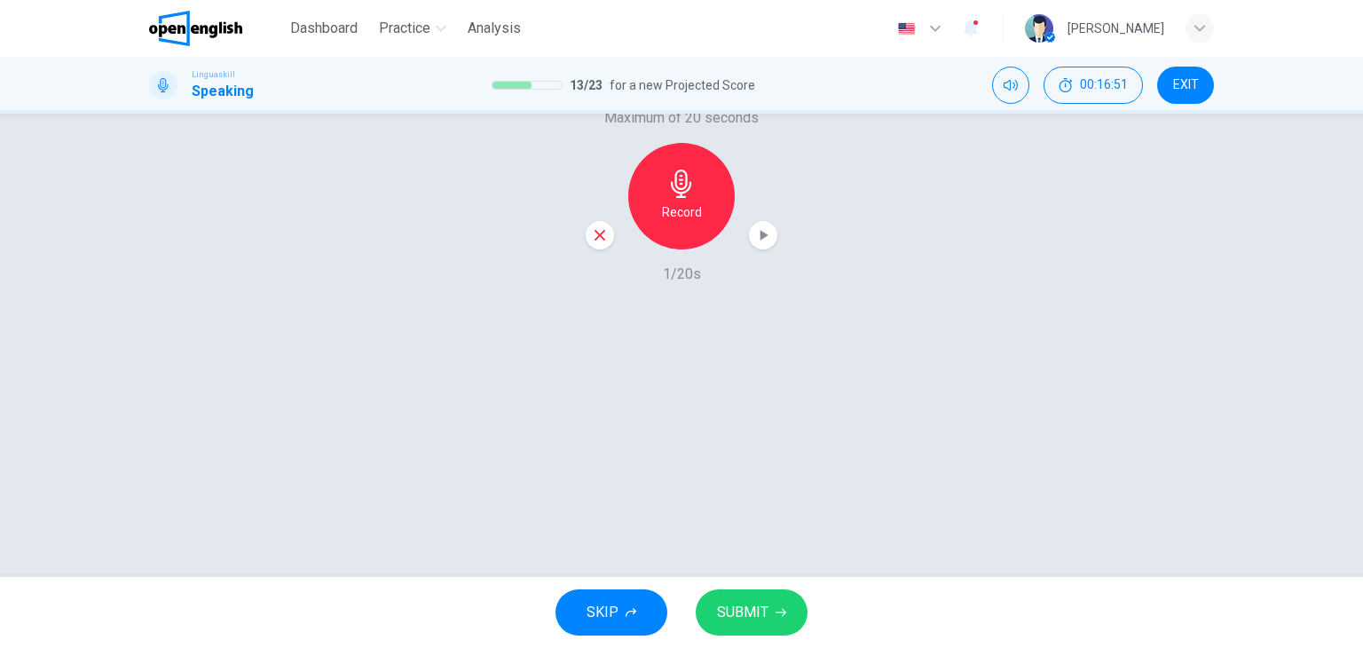
click at [596, 243] on icon "button" at bounding box center [600, 235] width 16 height 16
click at [677, 223] on h6 "Record" at bounding box center [682, 211] width 40 height 21
click at [761, 611] on span "SUBMIT" at bounding box center [742, 612] width 51 height 25
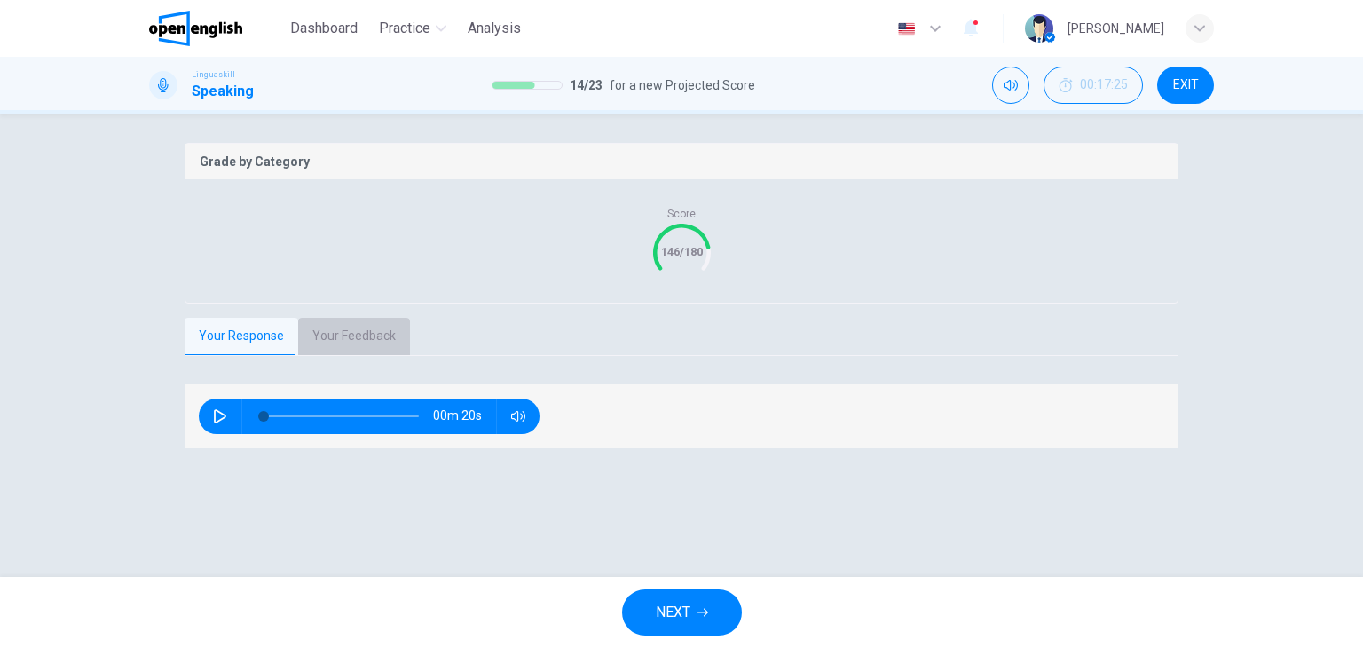
click at [355, 355] on button "Your Feedback" at bounding box center [354, 336] width 112 height 37
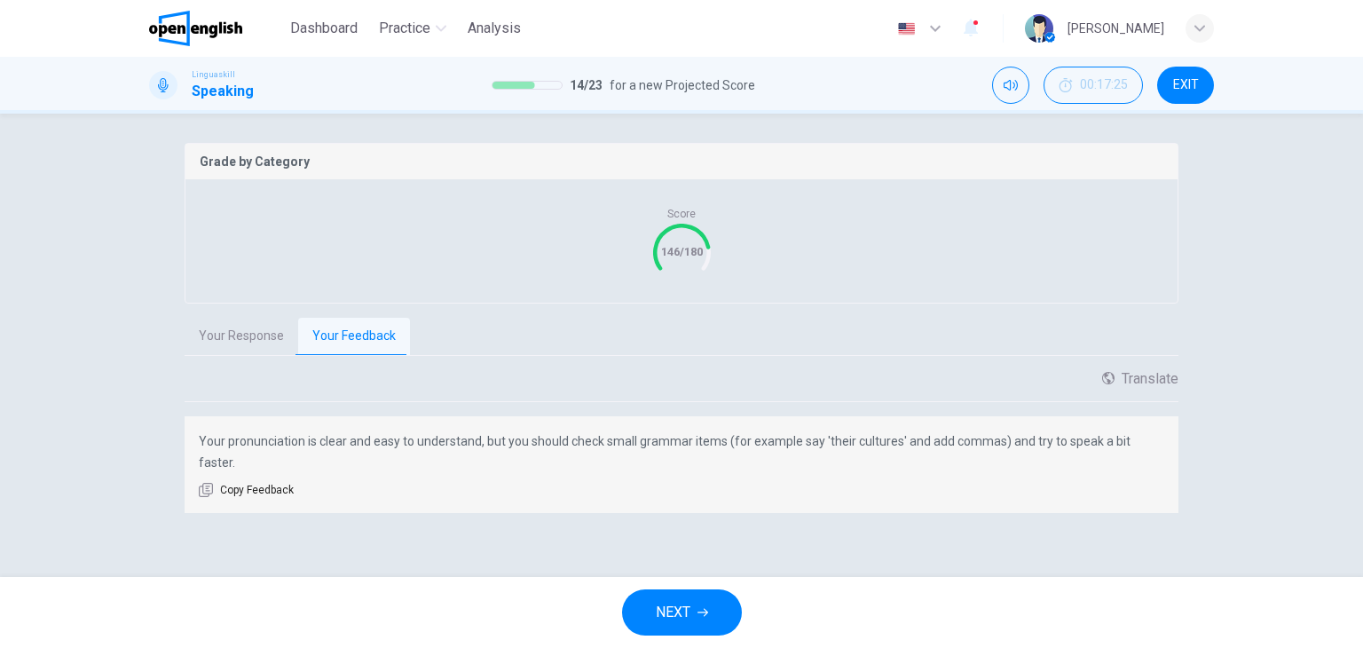
scroll to position [333, 0]
click at [689, 612] on span "NEXT" at bounding box center [673, 612] width 35 height 25
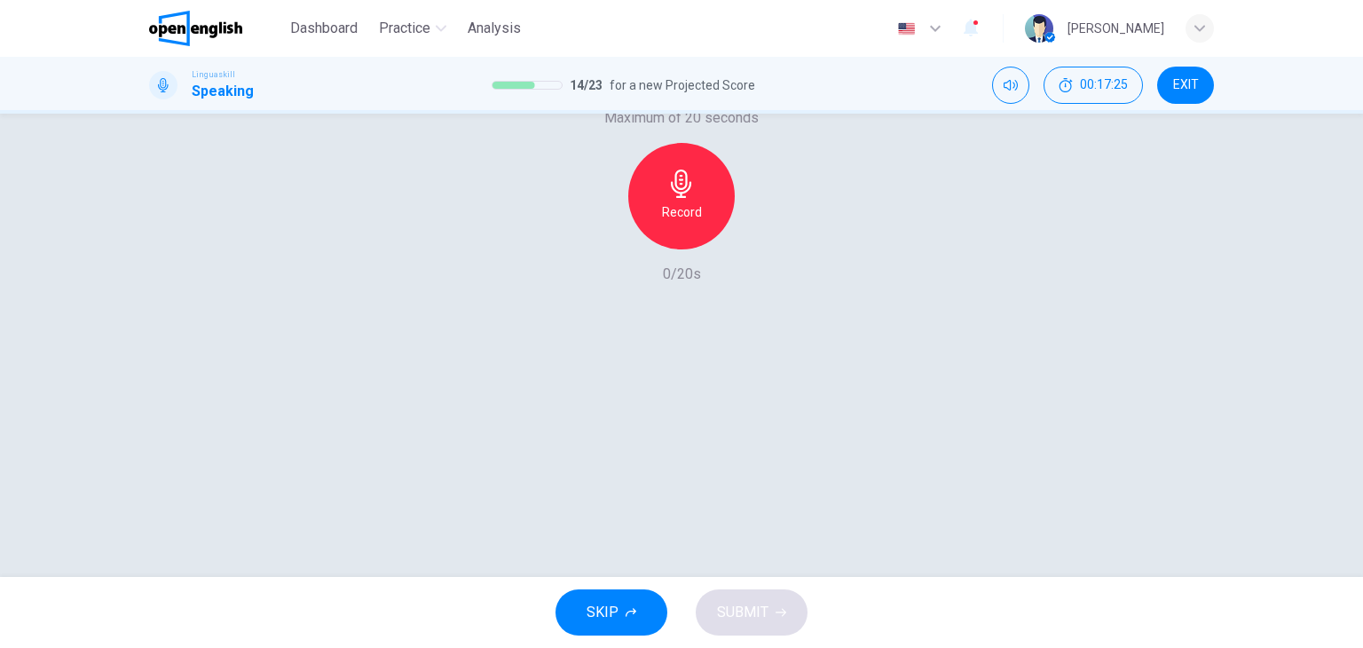
scroll to position [225, 0]
click at [178, 97] on icon "button" at bounding box center [170, 90] width 14 height 14
click at [672, 223] on h6 "Record" at bounding box center [682, 211] width 40 height 21
click at [684, 223] on h6 "Stop" at bounding box center [681, 211] width 27 height 21
click at [749, 604] on span "SUBMIT" at bounding box center [742, 612] width 51 height 25
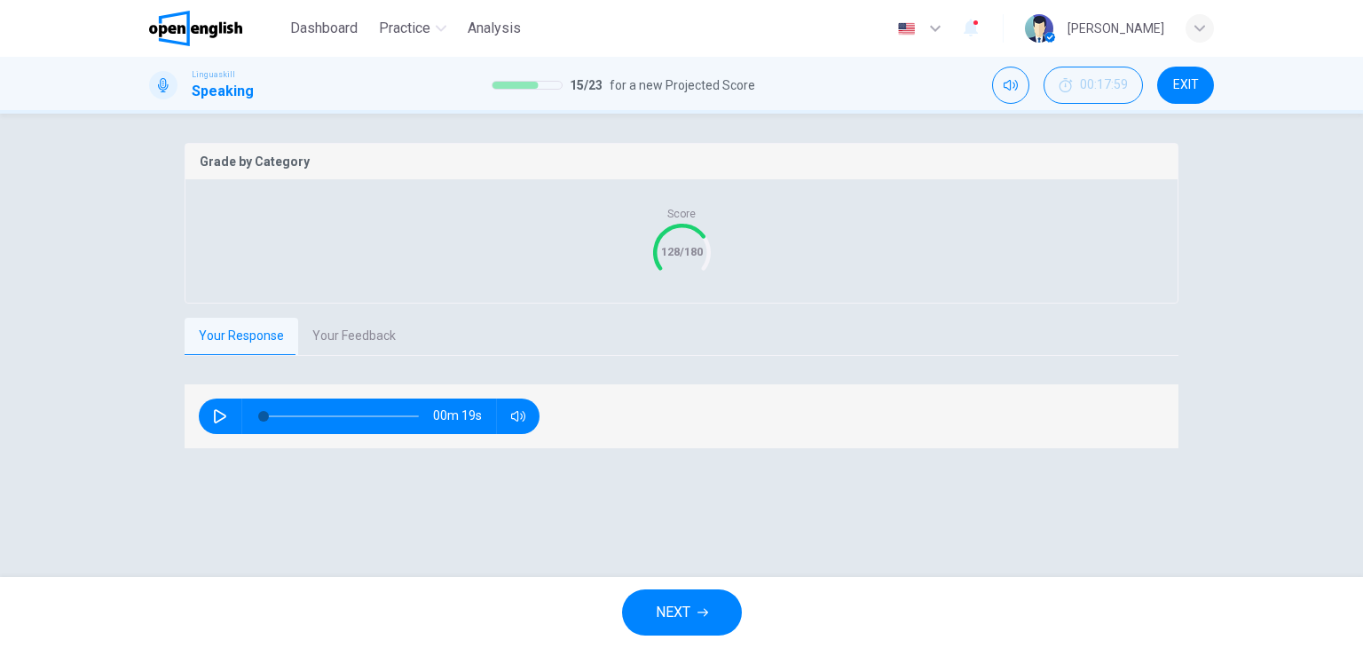
click at [348, 355] on button "Your Feedback" at bounding box center [354, 336] width 112 height 37
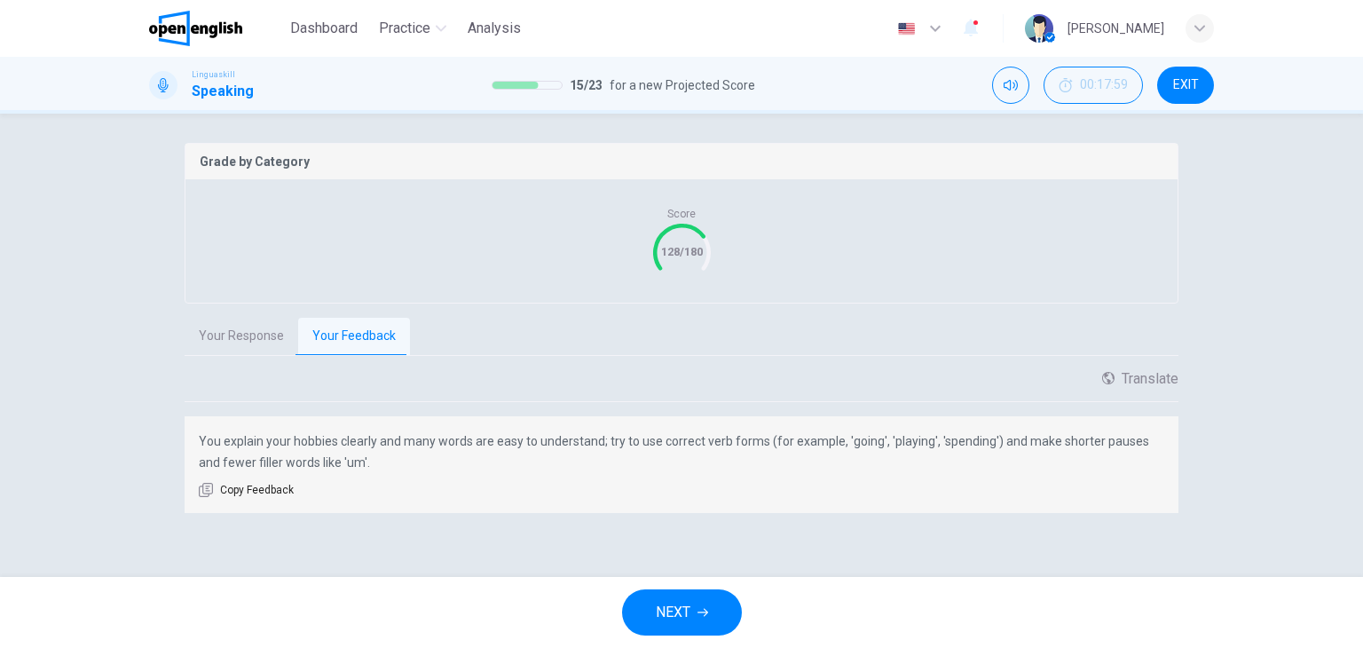
scroll to position [354, 0]
click at [683, 613] on span "NEXT" at bounding box center [673, 612] width 35 height 25
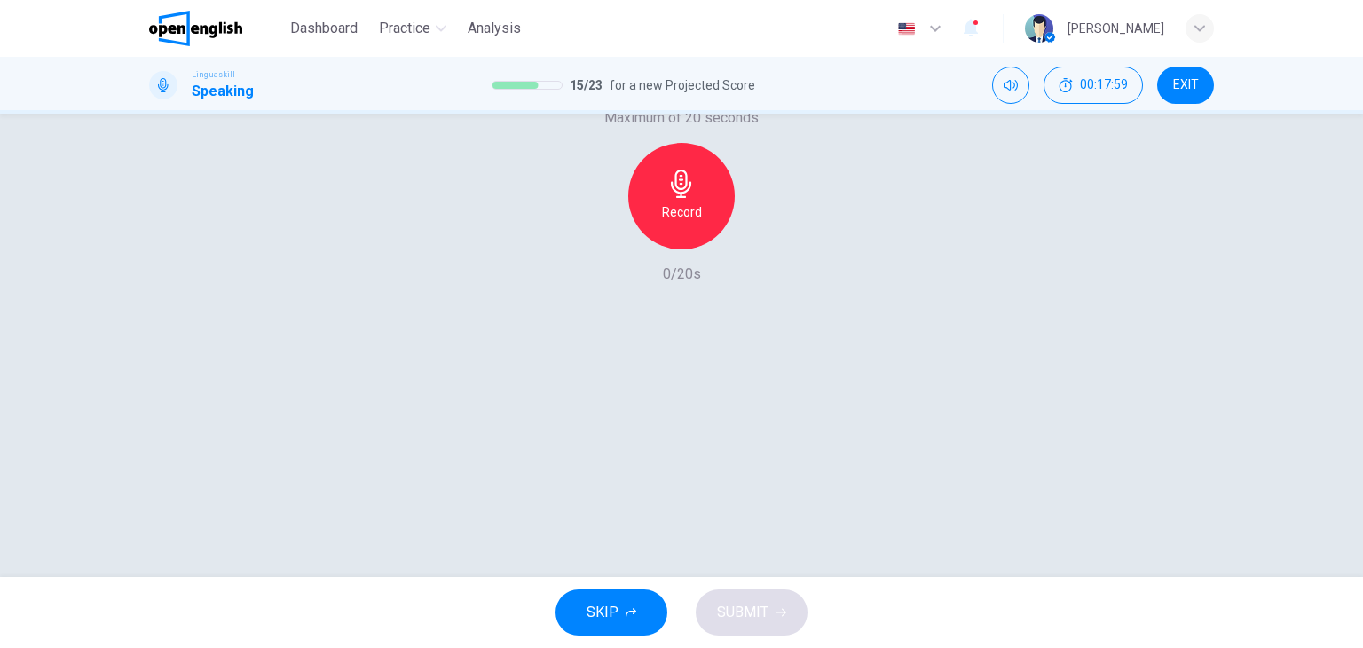
scroll to position [225, 0]
click at [178, 97] on icon "button" at bounding box center [170, 90] width 14 height 14
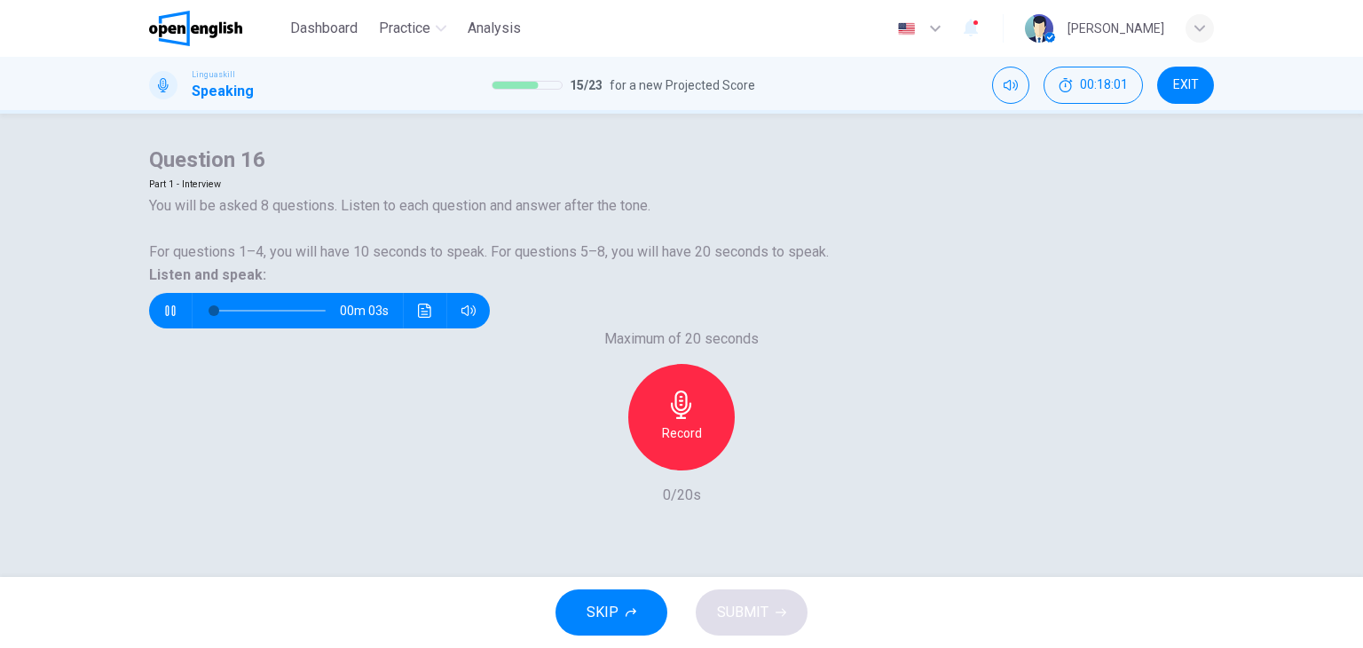
scroll to position [0, 0]
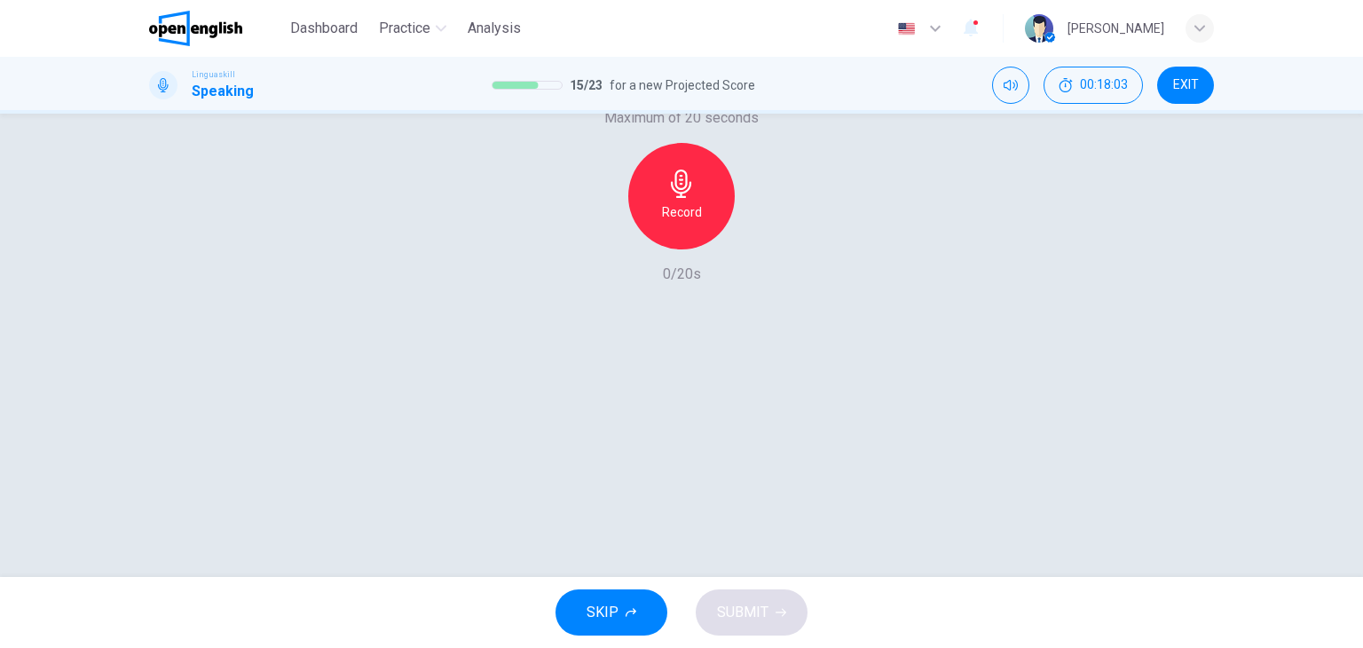
type input "*"
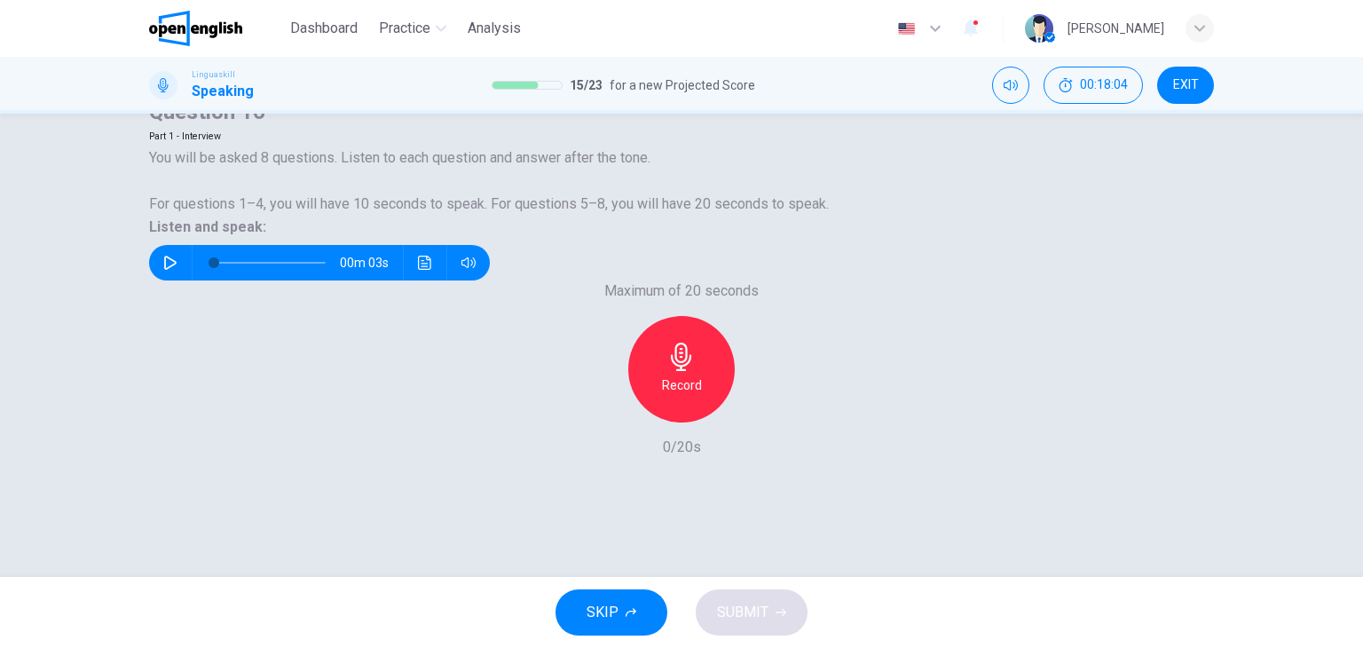
scroll to position [225, 0]
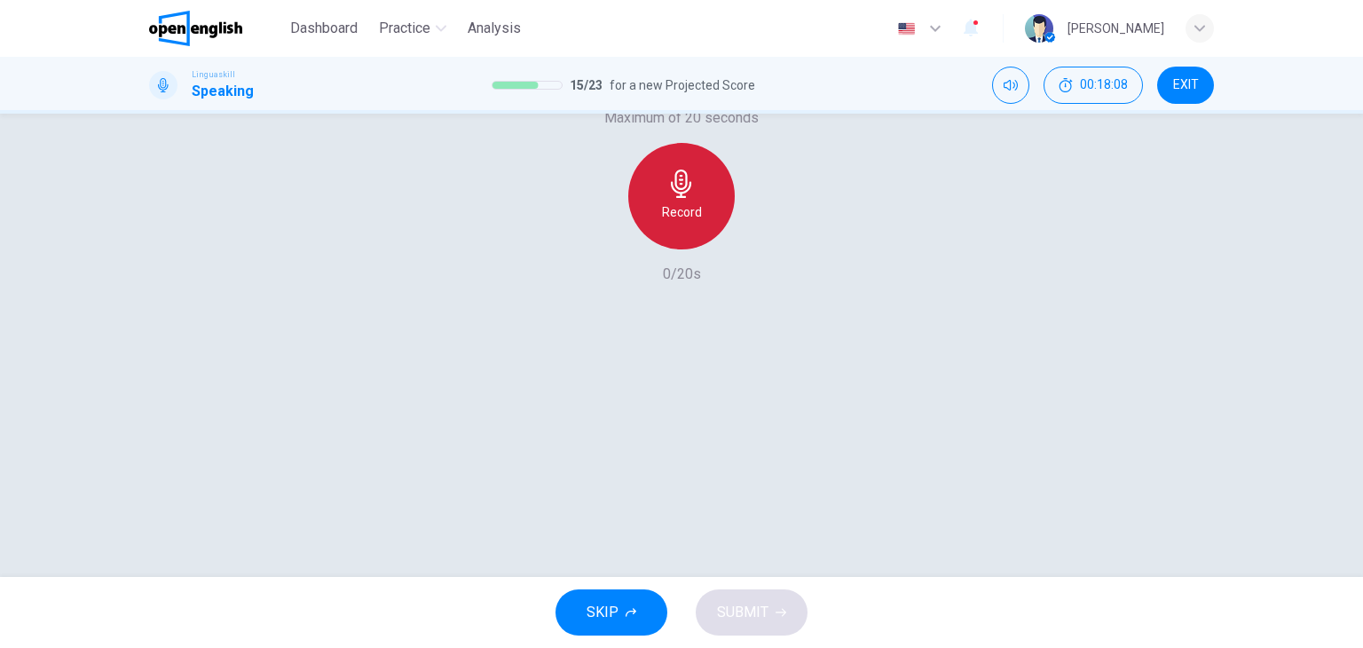
click at [678, 223] on h6 "Record" at bounding box center [682, 211] width 40 height 21
click at [691, 249] on div "Stop" at bounding box center [681, 196] width 107 height 107
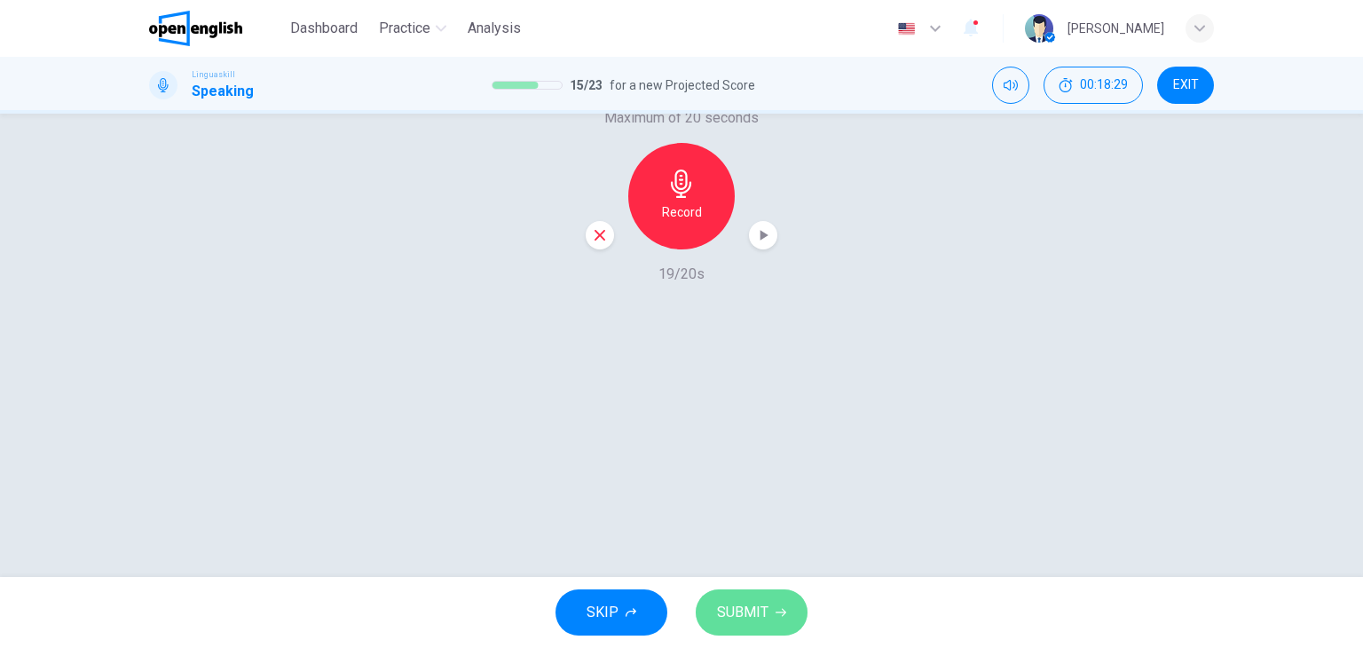
click at [757, 592] on button "SUBMIT" at bounding box center [752, 612] width 112 height 46
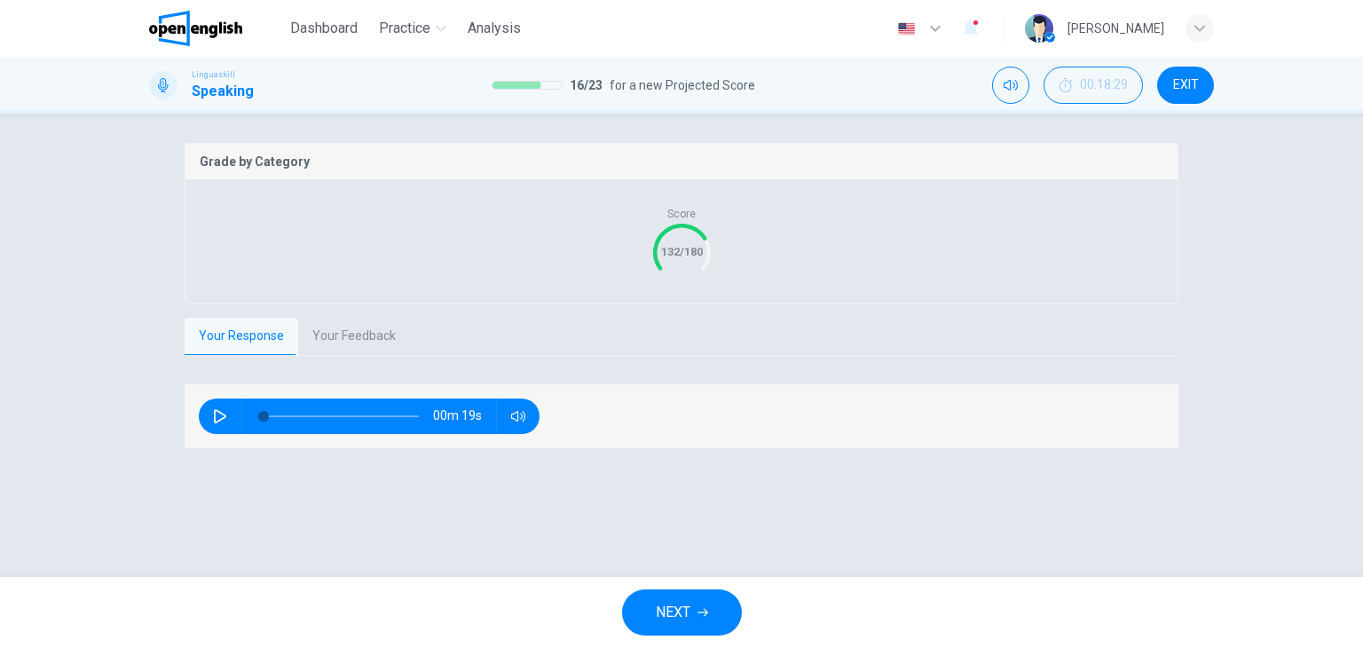
click at [346, 355] on button "Your Feedback" at bounding box center [354, 336] width 112 height 37
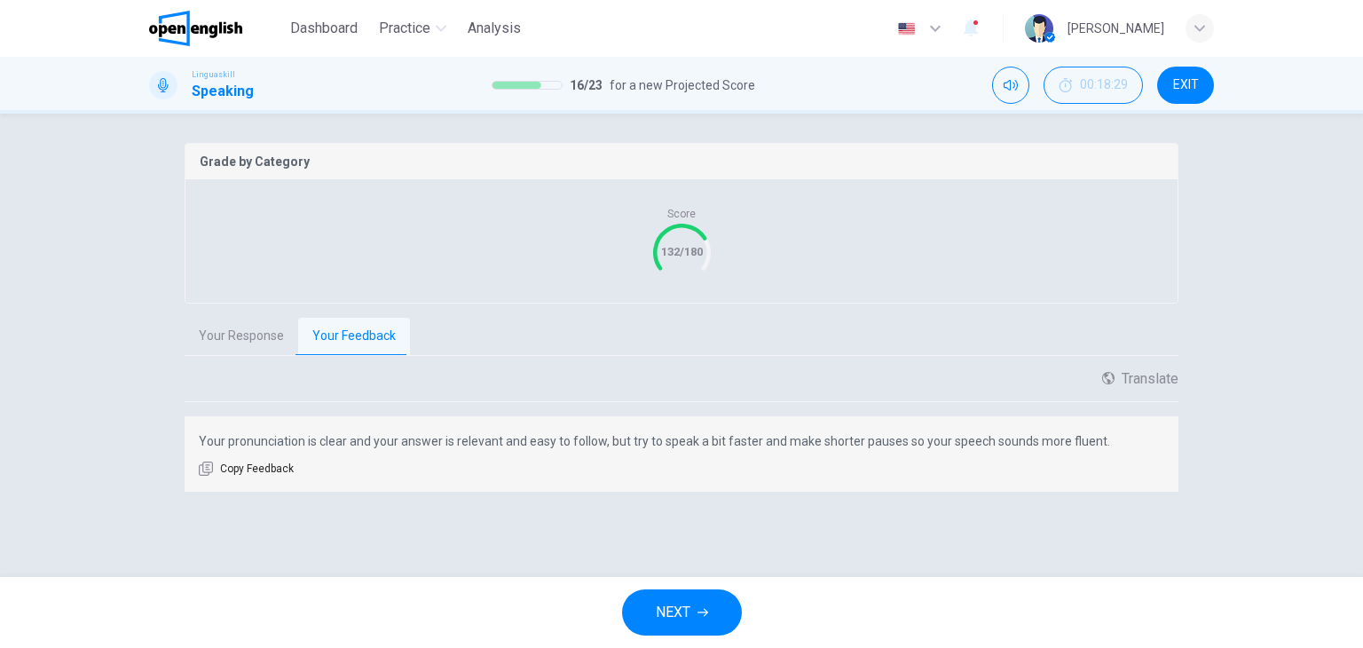
scroll to position [333, 0]
click at [674, 610] on span "NEXT" at bounding box center [673, 612] width 35 height 25
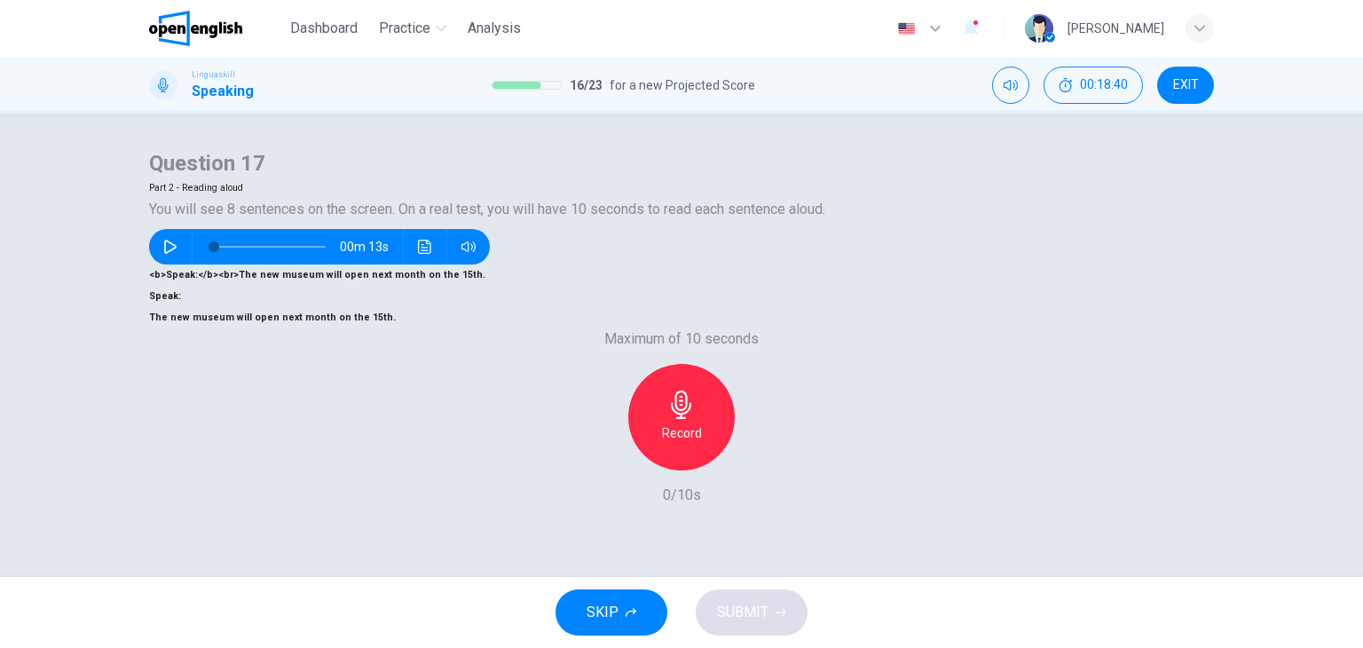
scroll to position [0, 0]
click at [178, 254] on icon "button" at bounding box center [170, 247] width 14 height 14
click at [665, 423] on h6 "Record" at bounding box center [682, 433] width 40 height 21
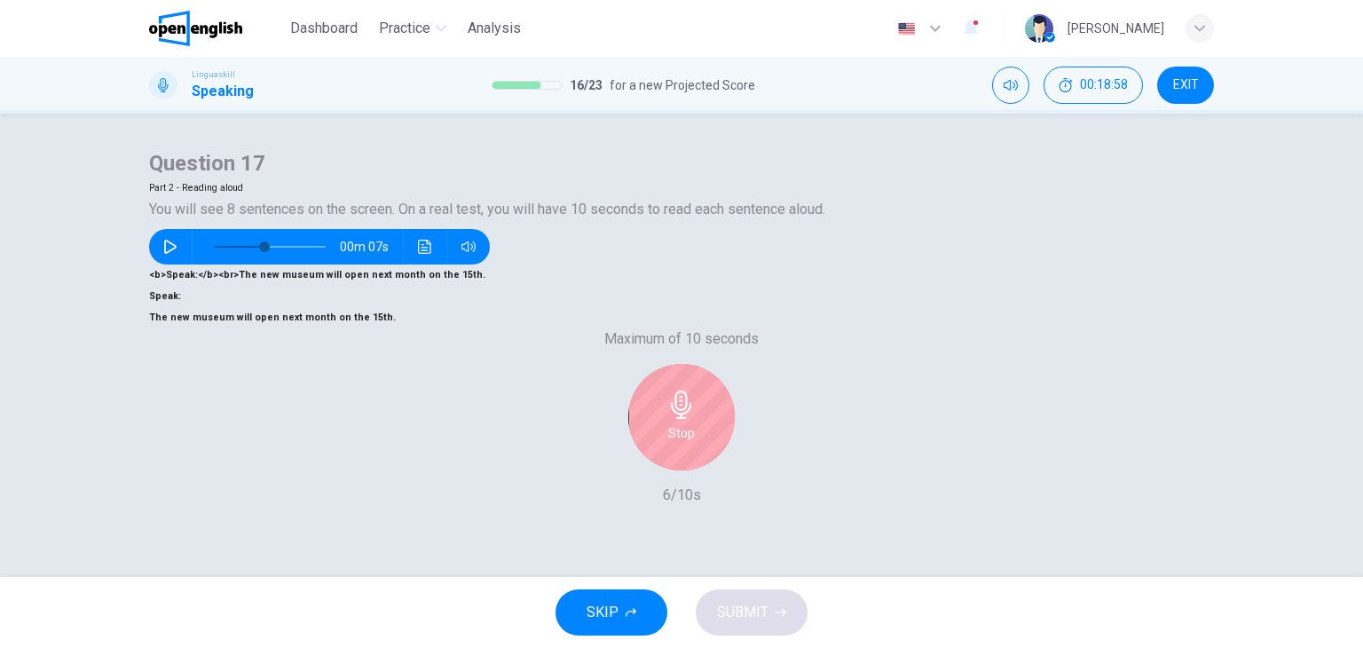
click at [684, 423] on h6 "Stop" at bounding box center [681, 433] width 27 height 21
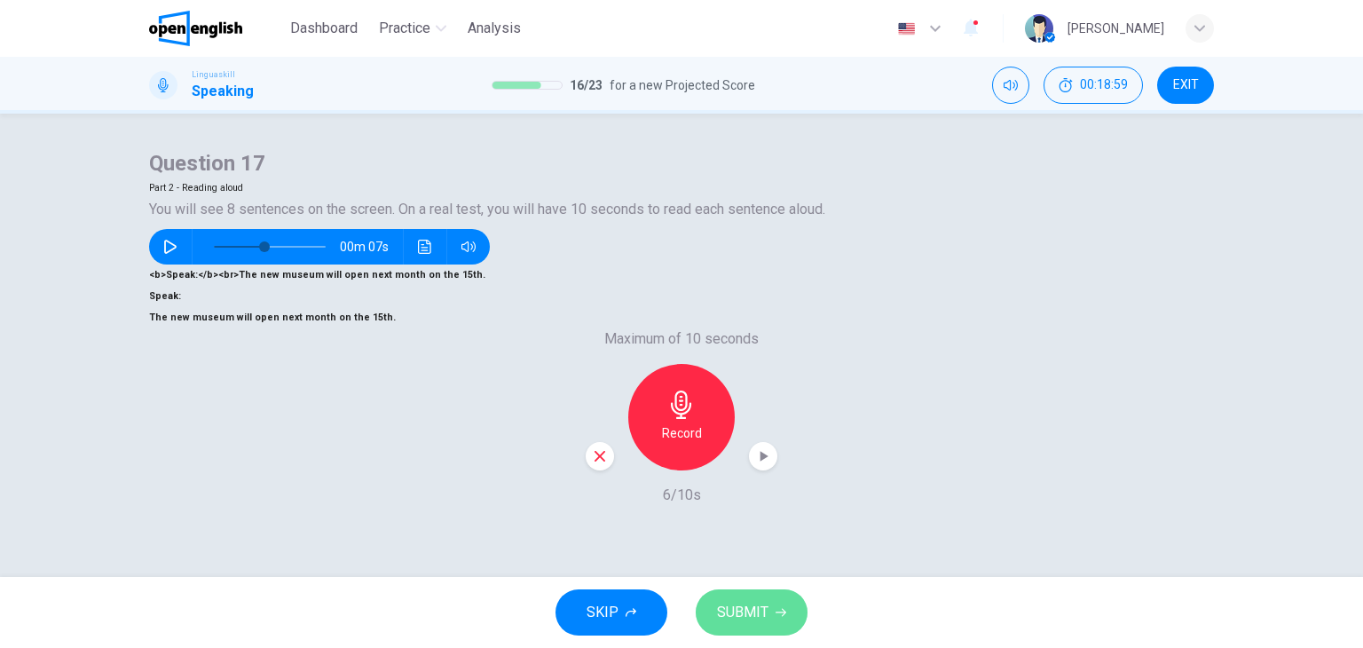
click at [761, 600] on span "SUBMIT" at bounding box center [742, 612] width 51 height 25
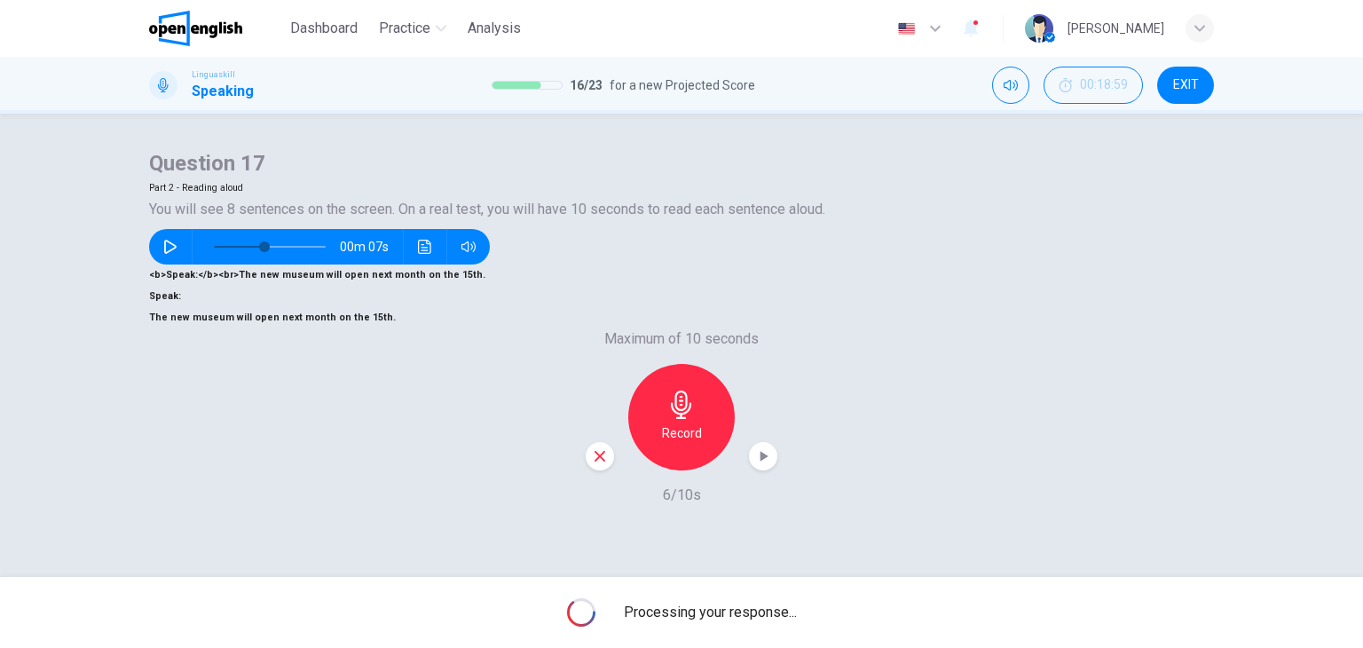
type input "*"
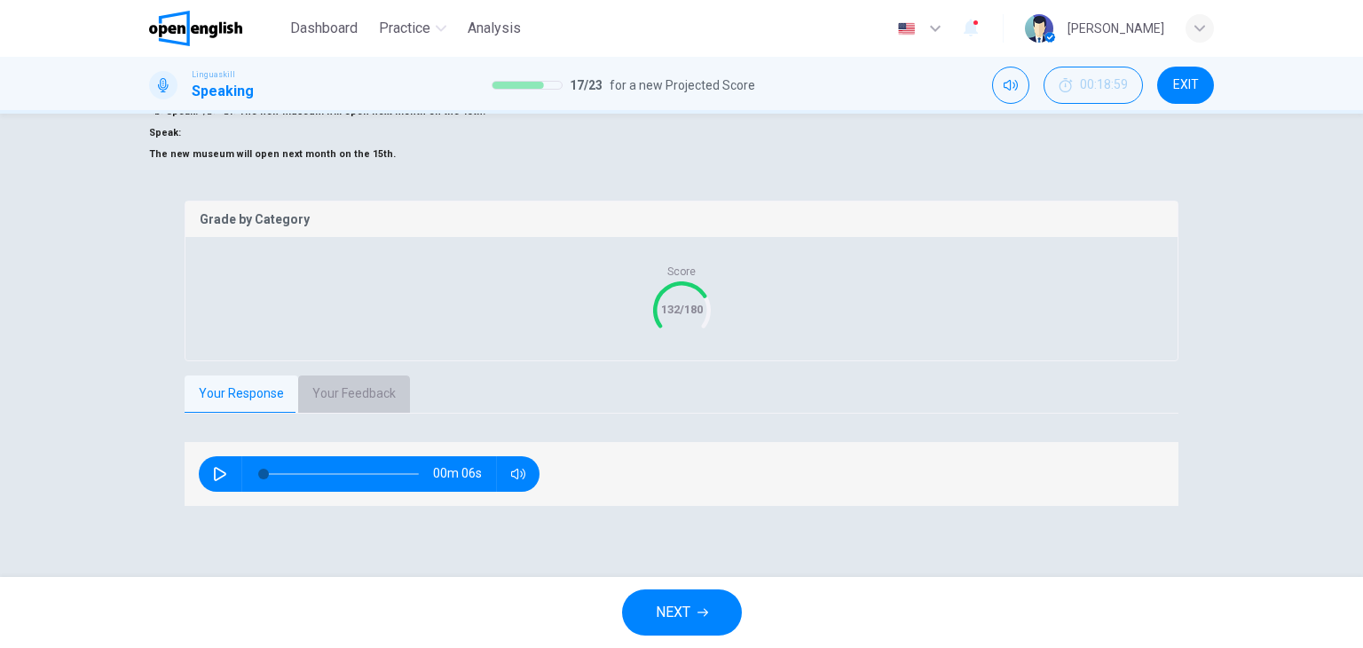
click at [368, 413] on button "Your Feedback" at bounding box center [354, 393] width 112 height 37
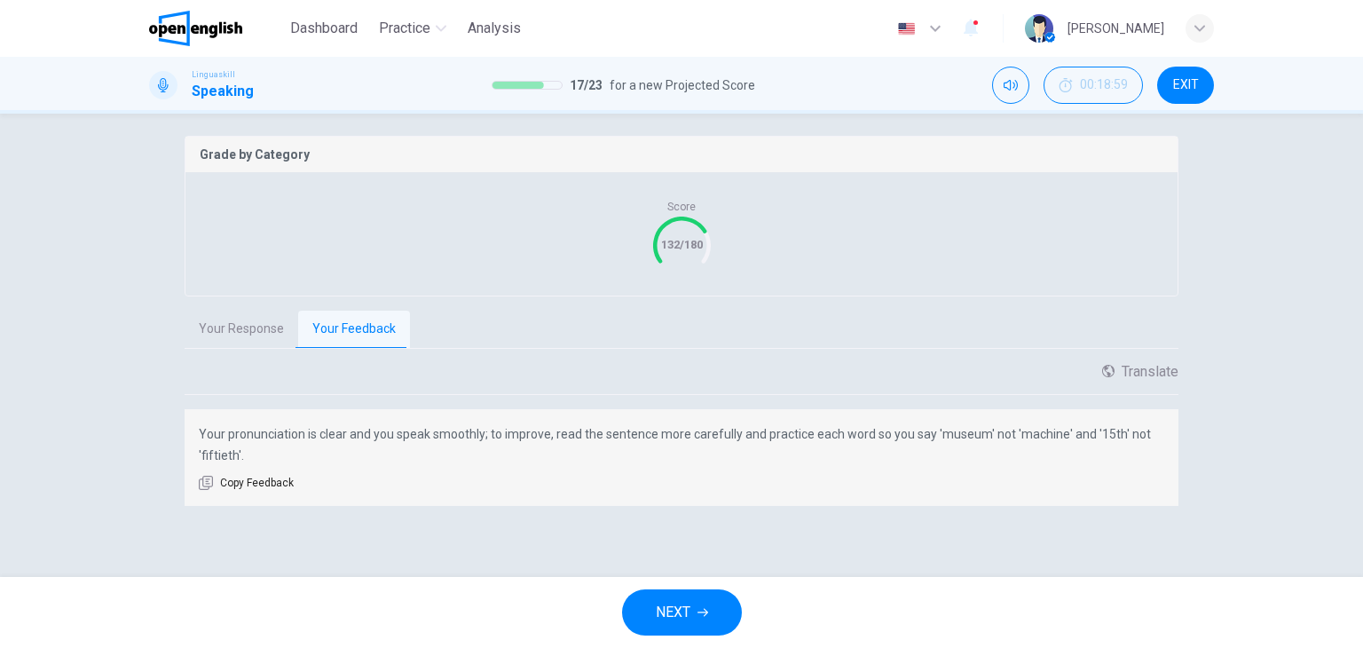
scroll to position [340, 0]
click at [704, 610] on icon "button" at bounding box center [703, 612] width 11 height 11
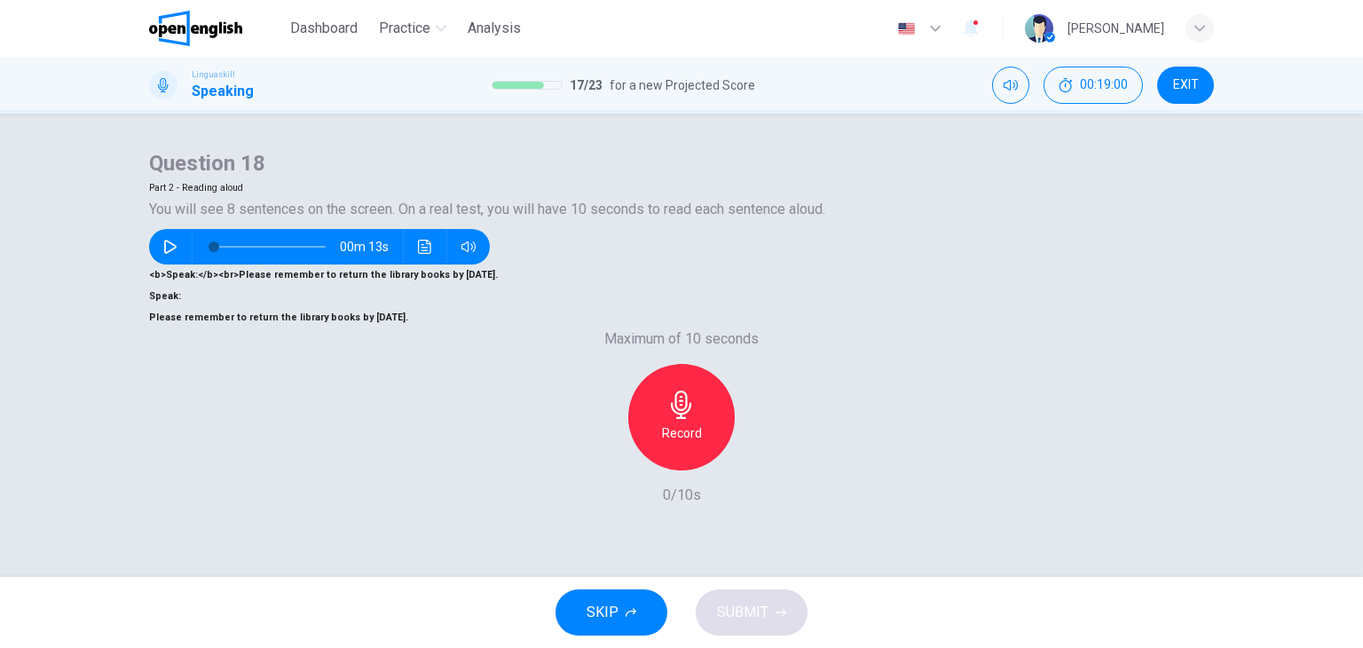
click at [696, 423] on h6 "Record" at bounding box center [682, 433] width 40 height 21
click at [692, 395] on div "Stop" at bounding box center [681, 417] width 107 height 107
click at [765, 604] on span "SUBMIT" at bounding box center [742, 612] width 51 height 25
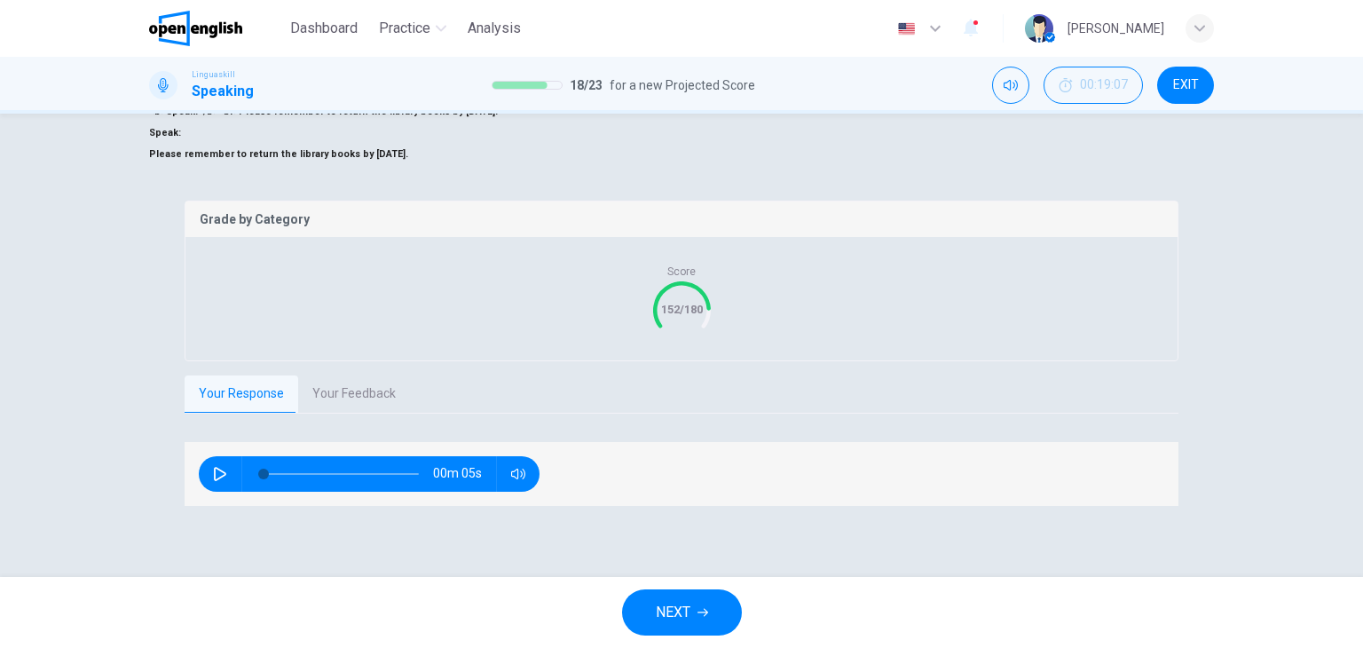
click at [351, 413] on button "Your Feedback" at bounding box center [354, 393] width 112 height 37
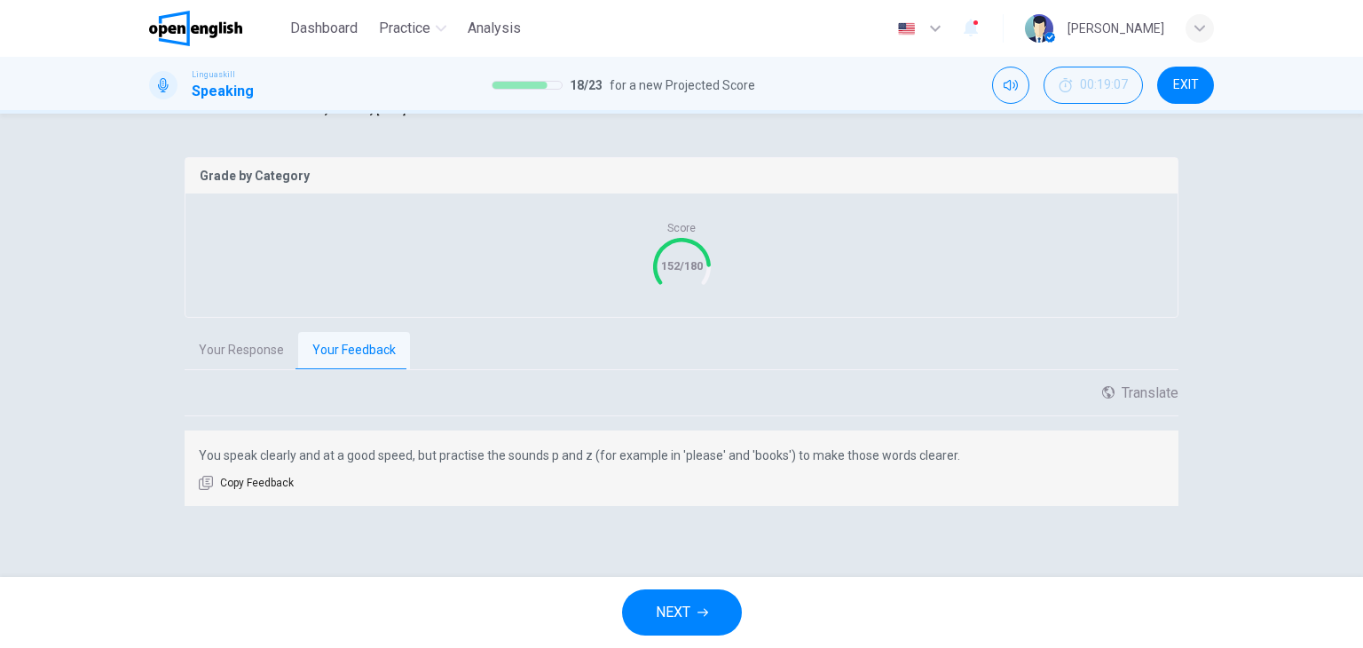
scroll to position [313, 0]
click at [683, 604] on span "NEXT" at bounding box center [673, 612] width 35 height 25
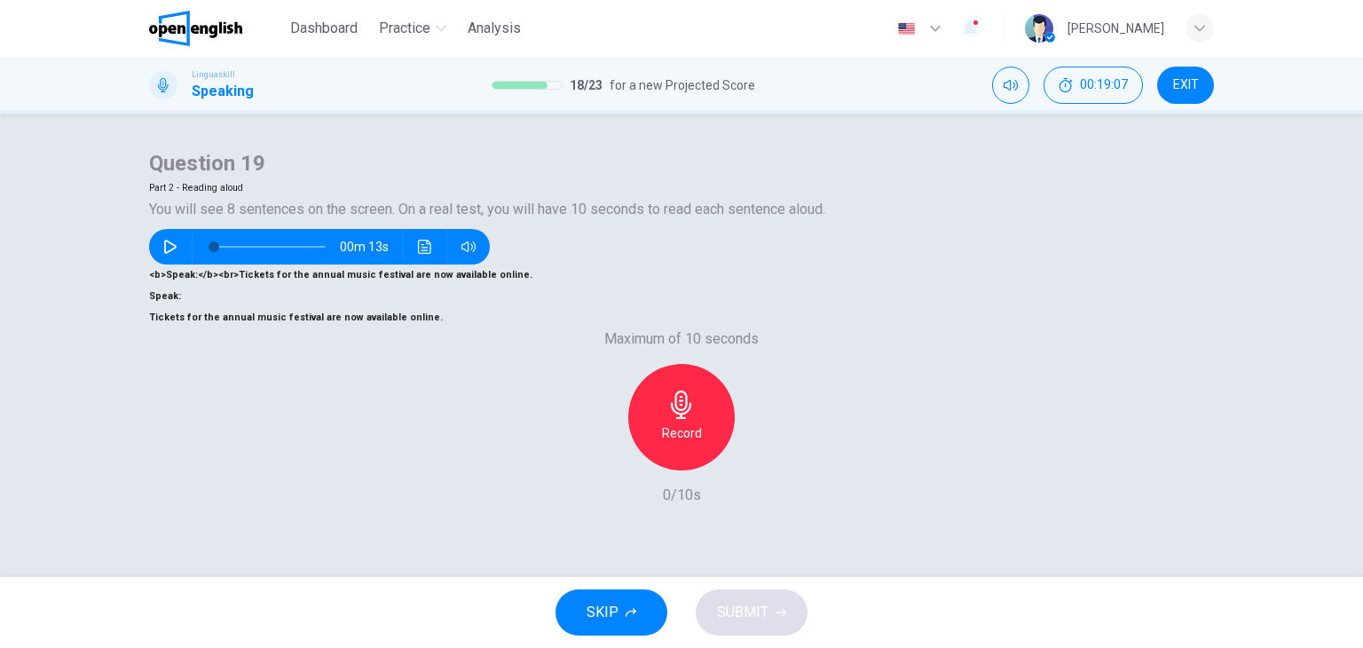
scroll to position [225, 0]
click at [675, 381] on div "Record" at bounding box center [681, 417] width 107 height 107
click at [689, 423] on h6 "Stop" at bounding box center [681, 433] width 27 height 21
click at [755, 608] on span "SUBMIT" at bounding box center [742, 612] width 51 height 25
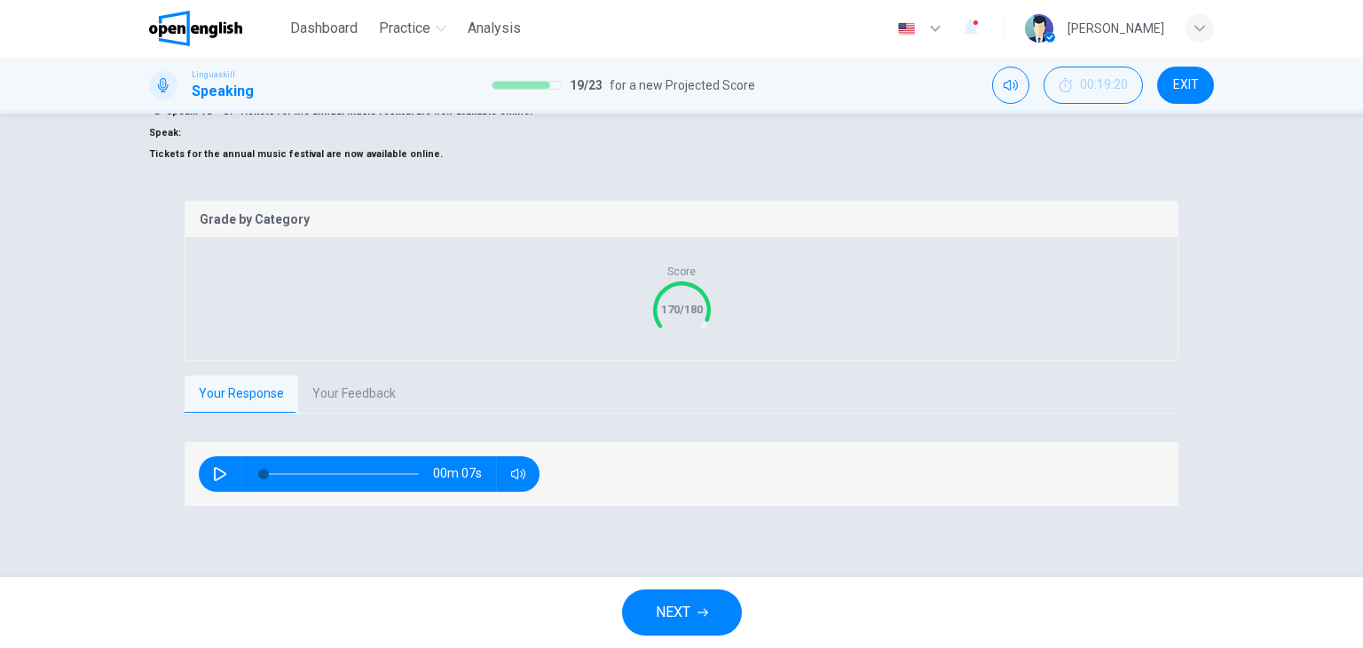
click at [359, 413] on button "Your Feedback" at bounding box center [354, 393] width 112 height 37
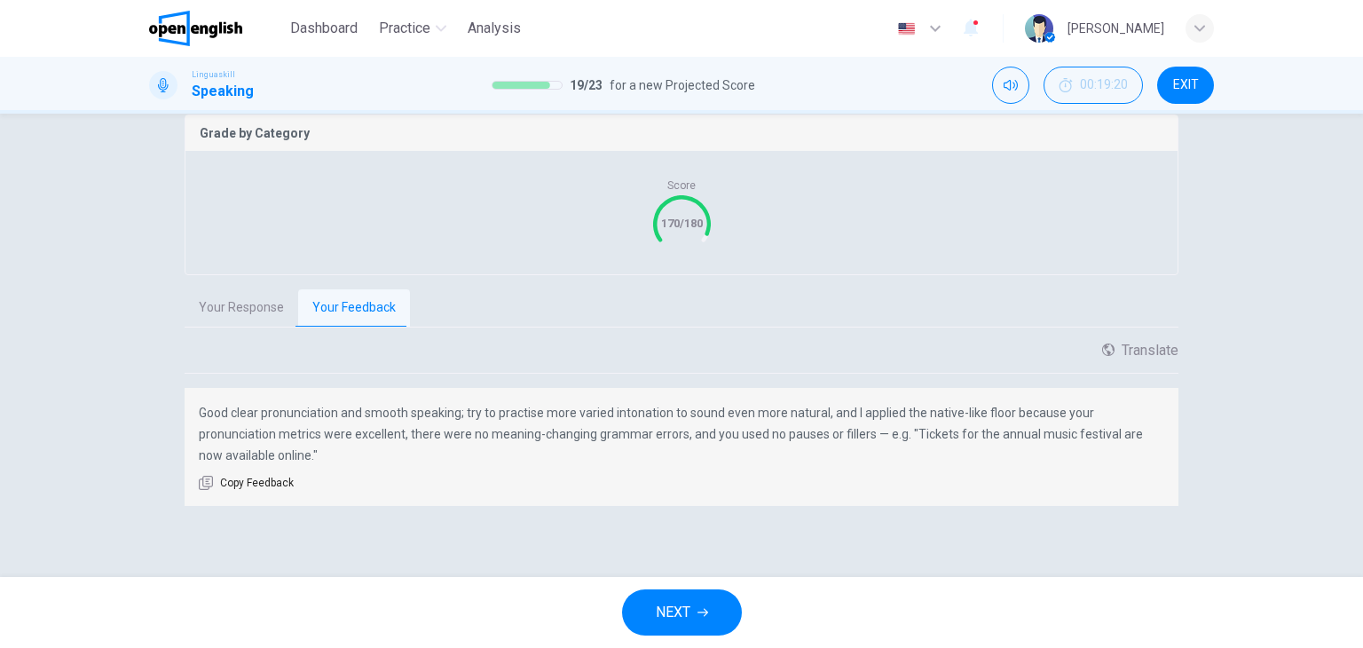
scroll to position [361, 0]
drag, startPoint x: 699, startPoint y: 607, endPoint x: 682, endPoint y: 585, distance: 28.4
click at [699, 612] on icon "button" at bounding box center [703, 612] width 11 height 11
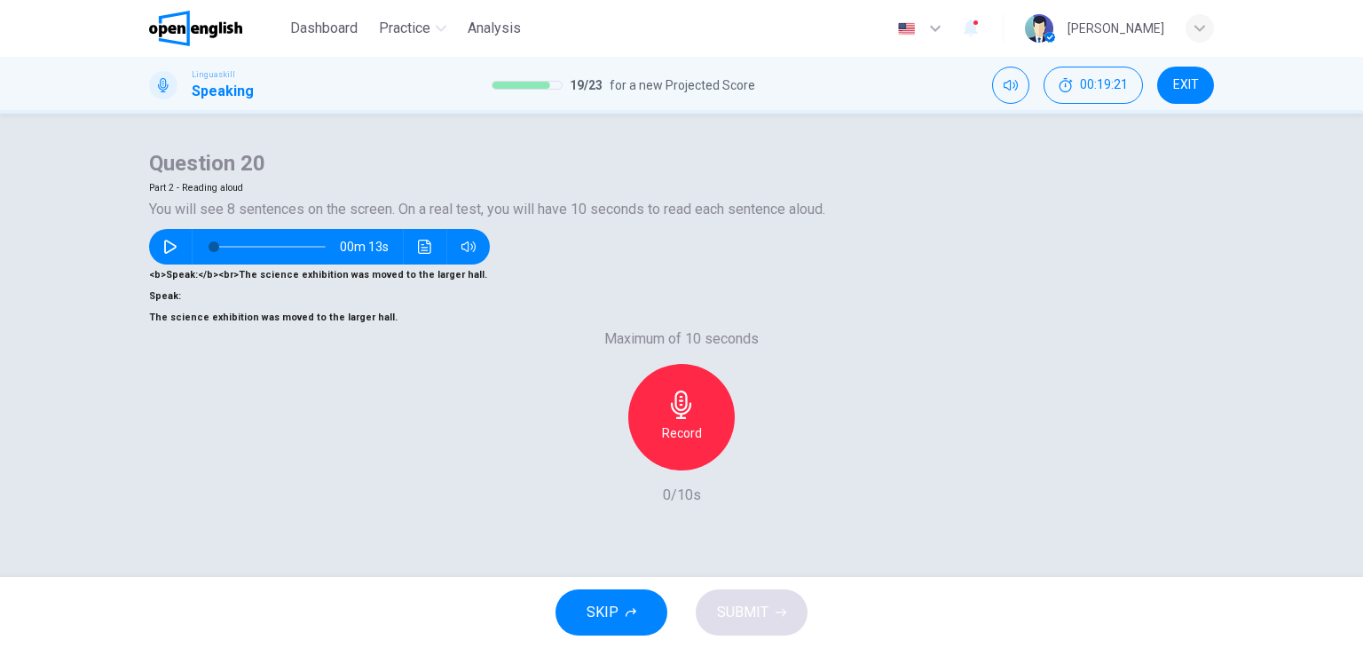
click at [680, 423] on h6 "Record" at bounding box center [682, 433] width 40 height 21
click at [679, 423] on h6 "Stop" at bounding box center [681, 433] width 27 height 21
click at [754, 447] on icon "button" at bounding box center [763, 456] width 18 height 18
click at [749, 615] on span "SUBMIT" at bounding box center [742, 612] width 51 height 25
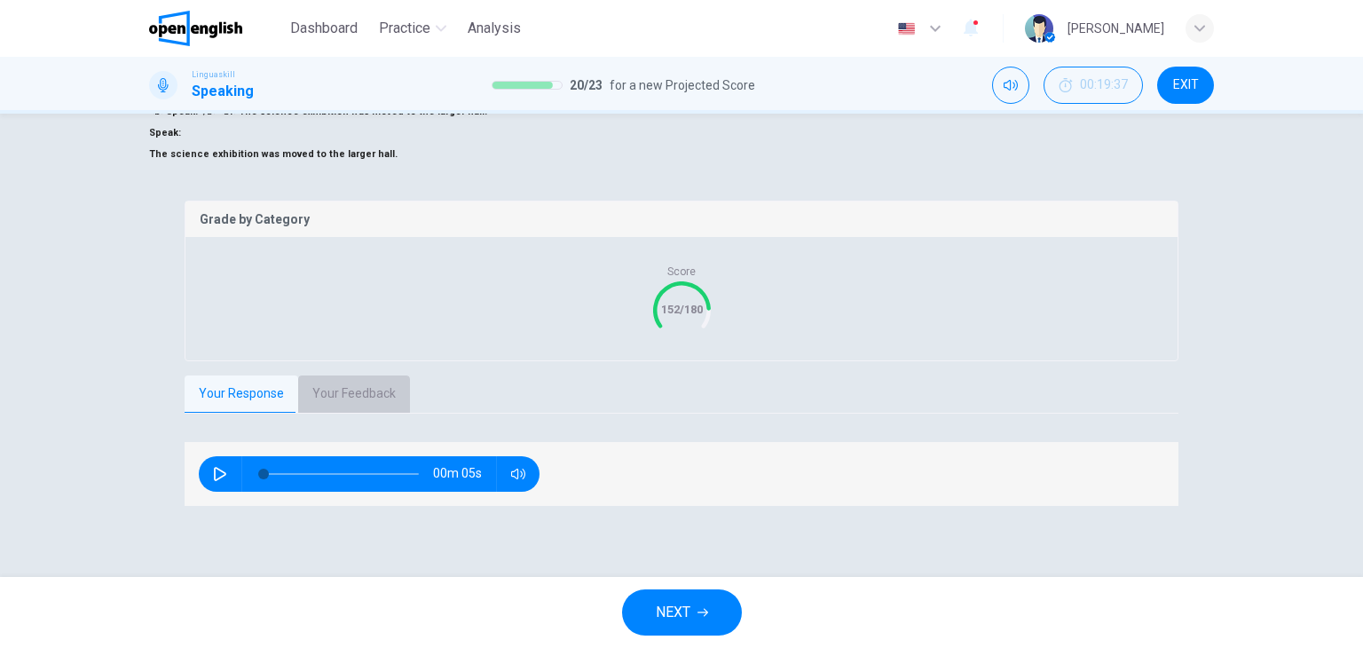
click at [363, 413] on button "Your Feedback" at bounding box center [354, 393] width 112 height 37
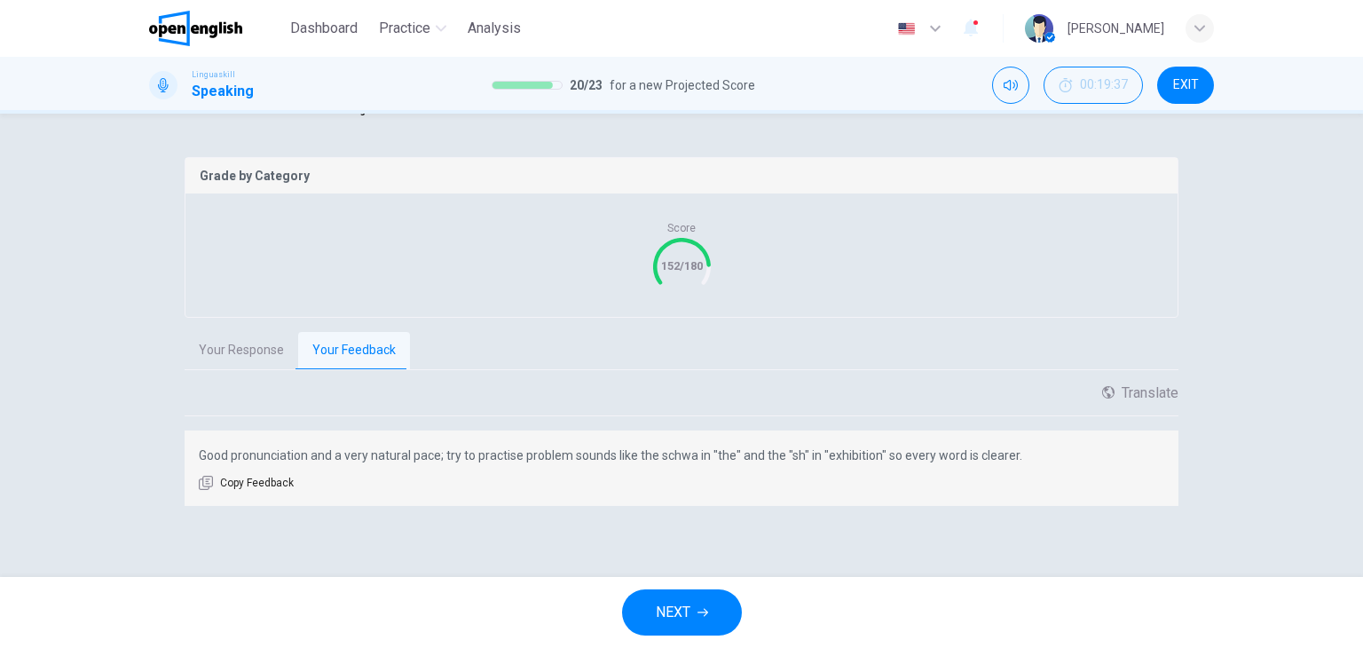
scroll to position [319, 0]
click at [705, 604] on button "NEXT" at bounding box center [682, 612] width 120 height 46
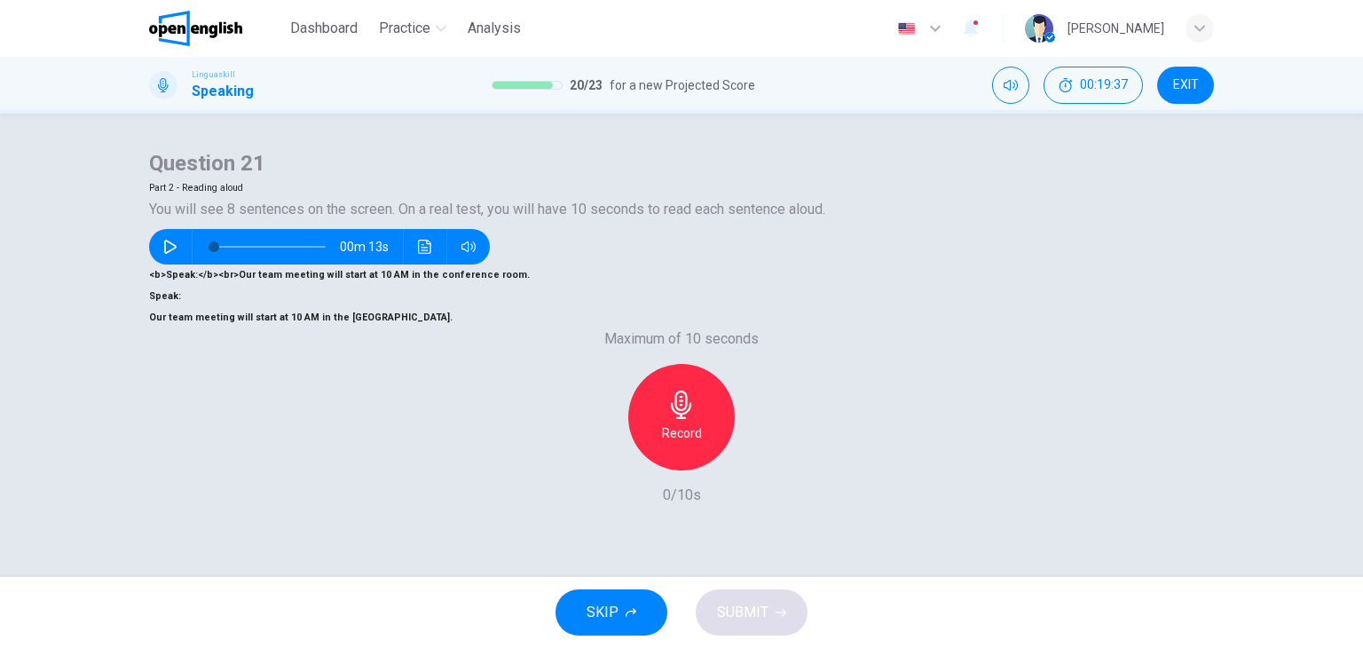
scroll to position [225, 0]
click at [673, 423] on h6 "Record" at bounding box center [682, 433] width 40 height 21
click at [683, 423] on h6 "Stop" at bounding box center [681, 433] width 27 height 21
click at [771, 609] on button "SUBMIT" at bounding box center [752, 612] width 112 height 46
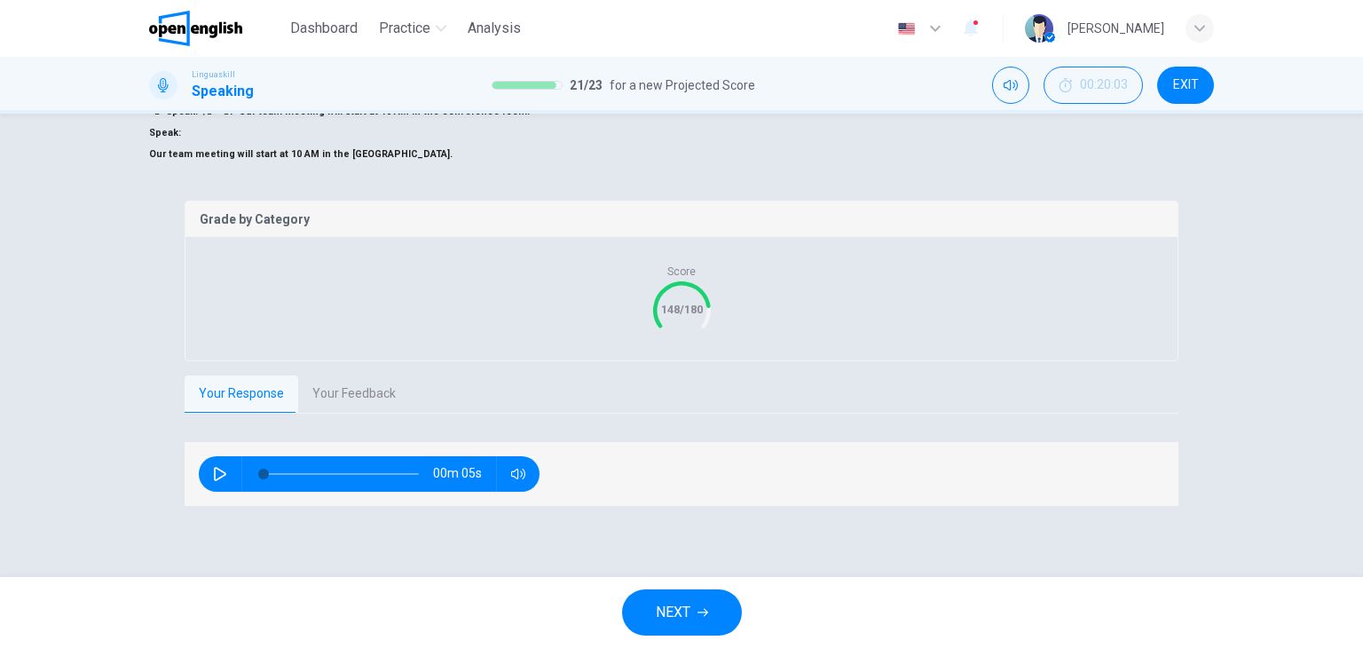
scroll to position [274, 0]
click at [346, 394] on button "Your Feedback" at bounding box center [354, 393] width 112 height 37
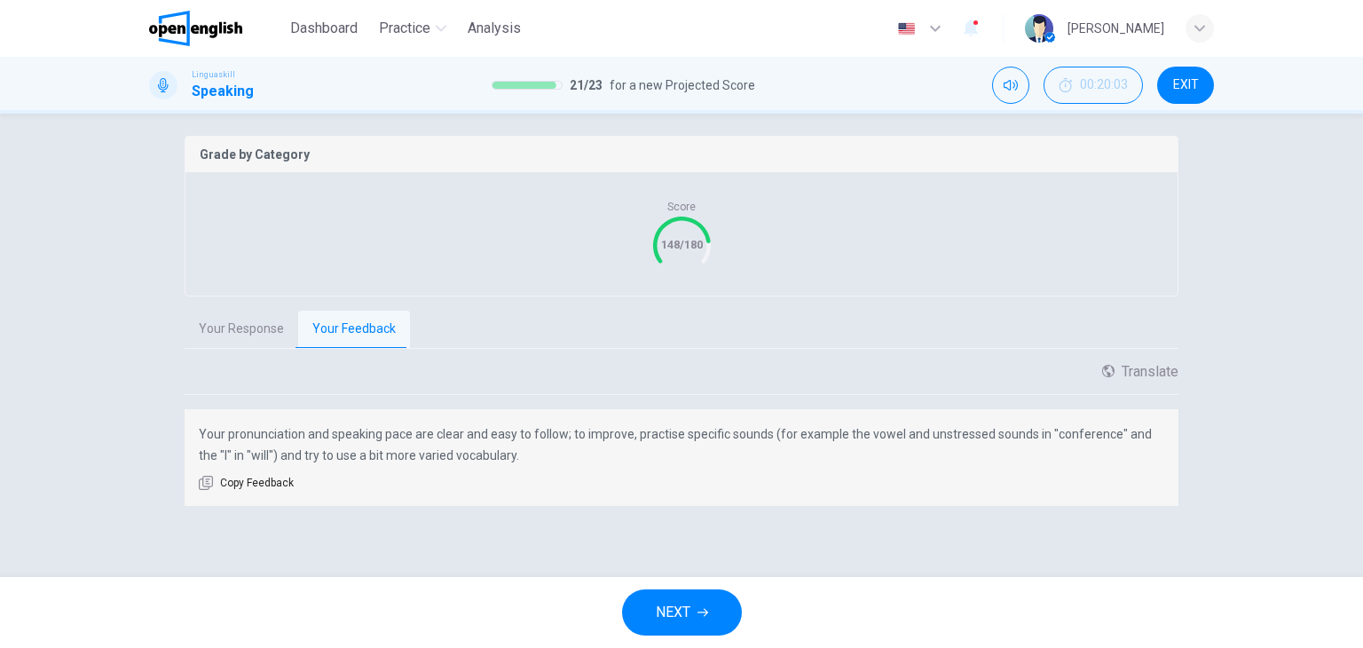
scroll to position [340, 0]
click at [715, 623] on button "NEXT" at bounding box center [682, 612] width 120 height 46
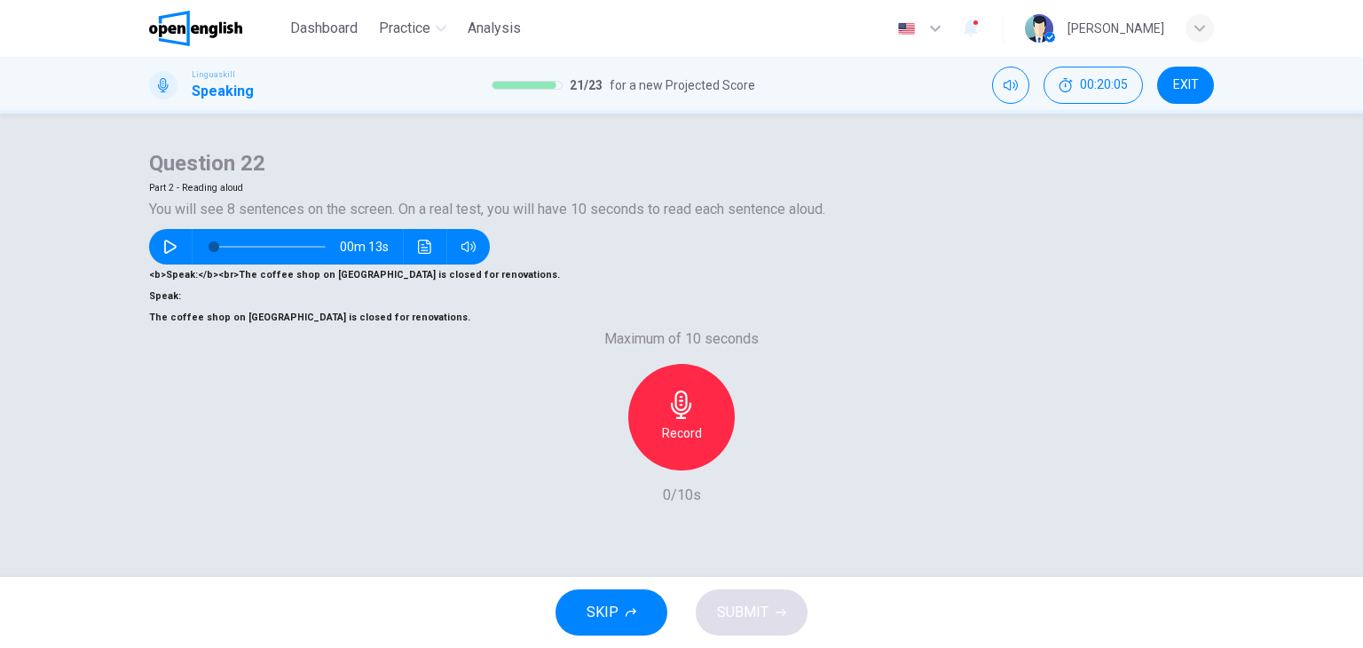
scroll to position [225, 0]
click at [677, 421] on div "Record" at bounding box center [681, 417] width 107 height 107
click at [703, 389] on div "Stop" at bounding box center [681, 417] width 107 height 107
click at [755, 605] on span "SUBMIT" at bounding box center [742, 612] width 51 height 25
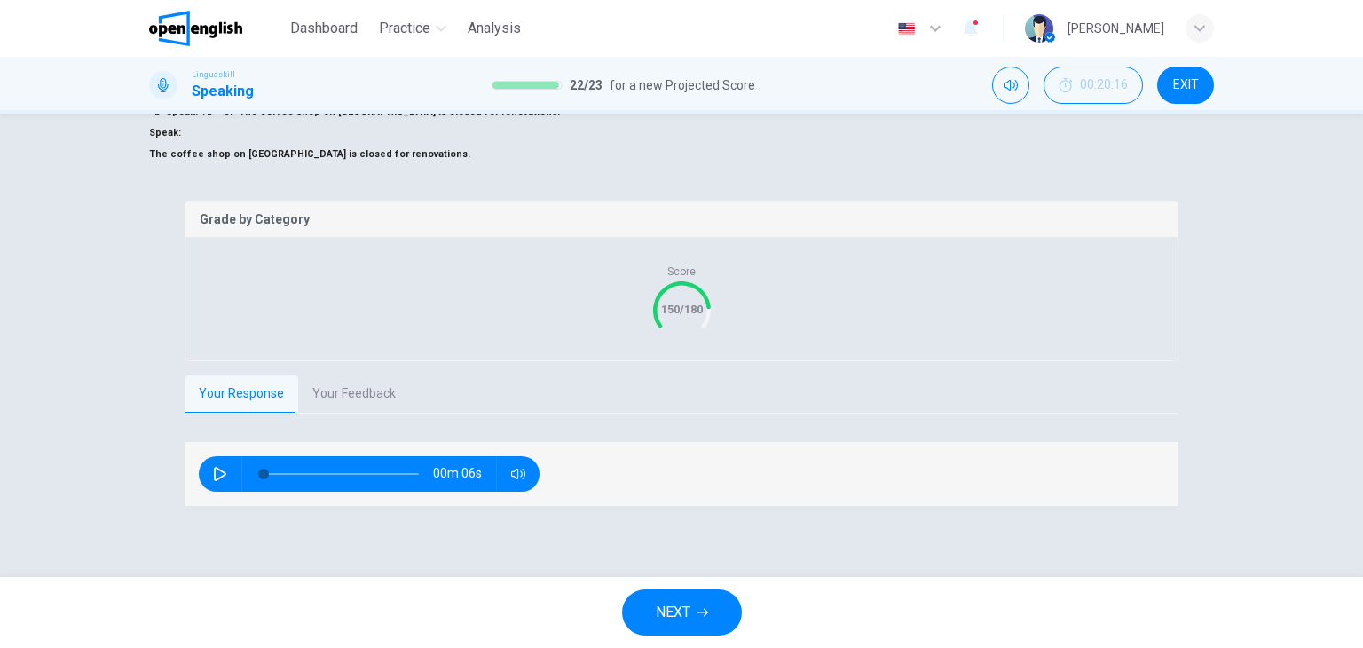
click at [374, 413] on button "Your Feedback" at bounding box center [354, 393] width 112 height 37
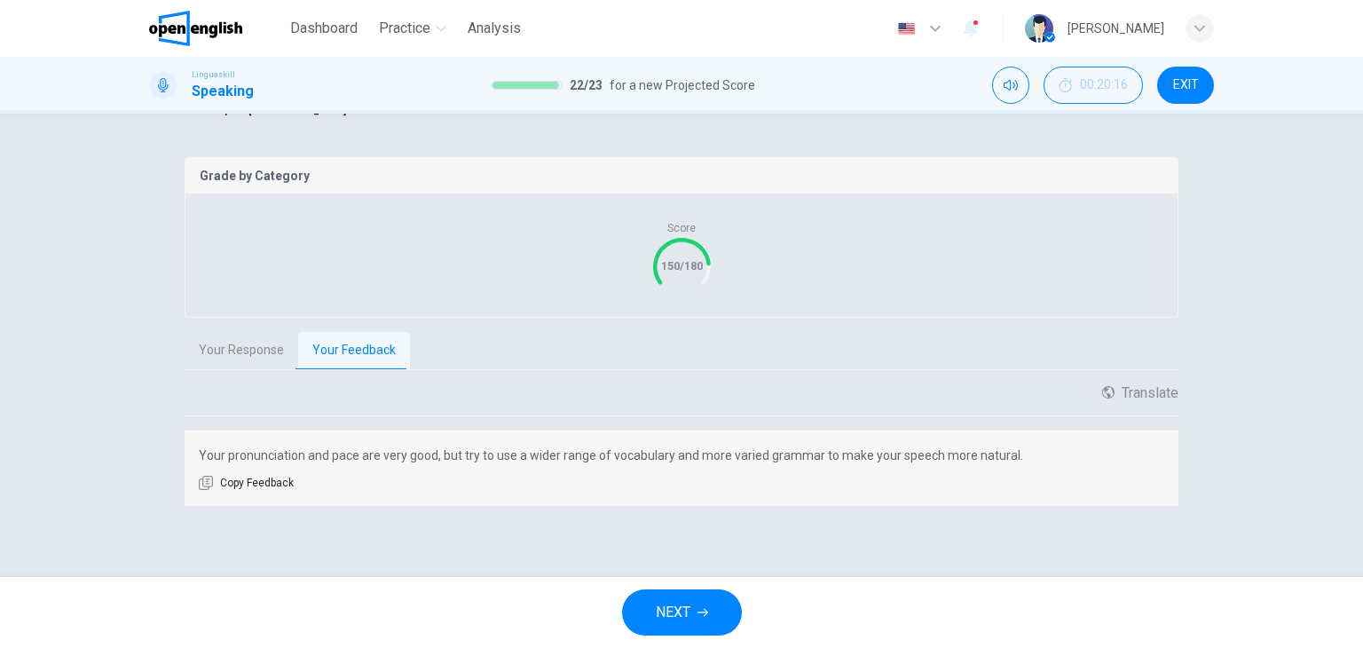
scroll to position [313, 0]
click at [707, 620] on button "NEXT" at bounding box center [682, 612] width 120 height 46
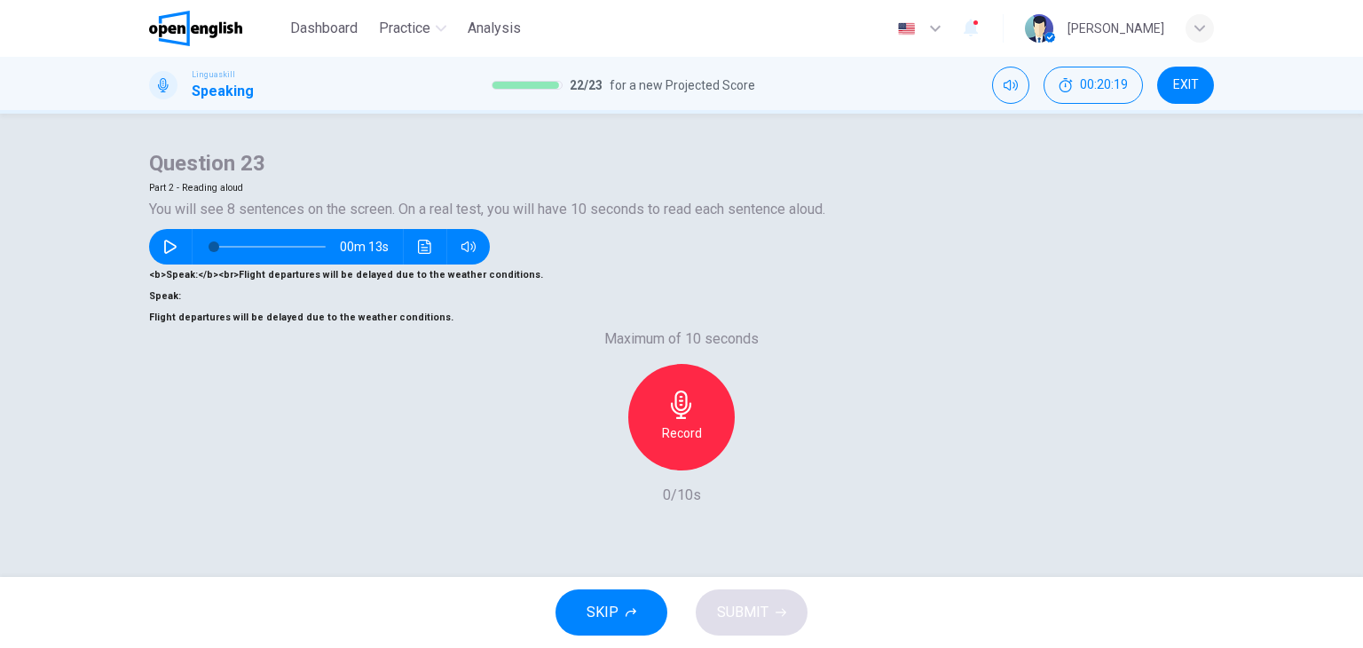
scroll to position [225, 0]
click at [693, 423] on h6 "Record" at bounding box center [682, 433] width 40 height 21
click at [661, 383] on div "Stop" at bounding box center [681, 417] width 107 height 107
click at [770, 442] on div "button" at bounding box center [763, 456] width 28 height 28
click at [761, 450] on icon "button" at bounding box center [763, 456] width 12 height 13
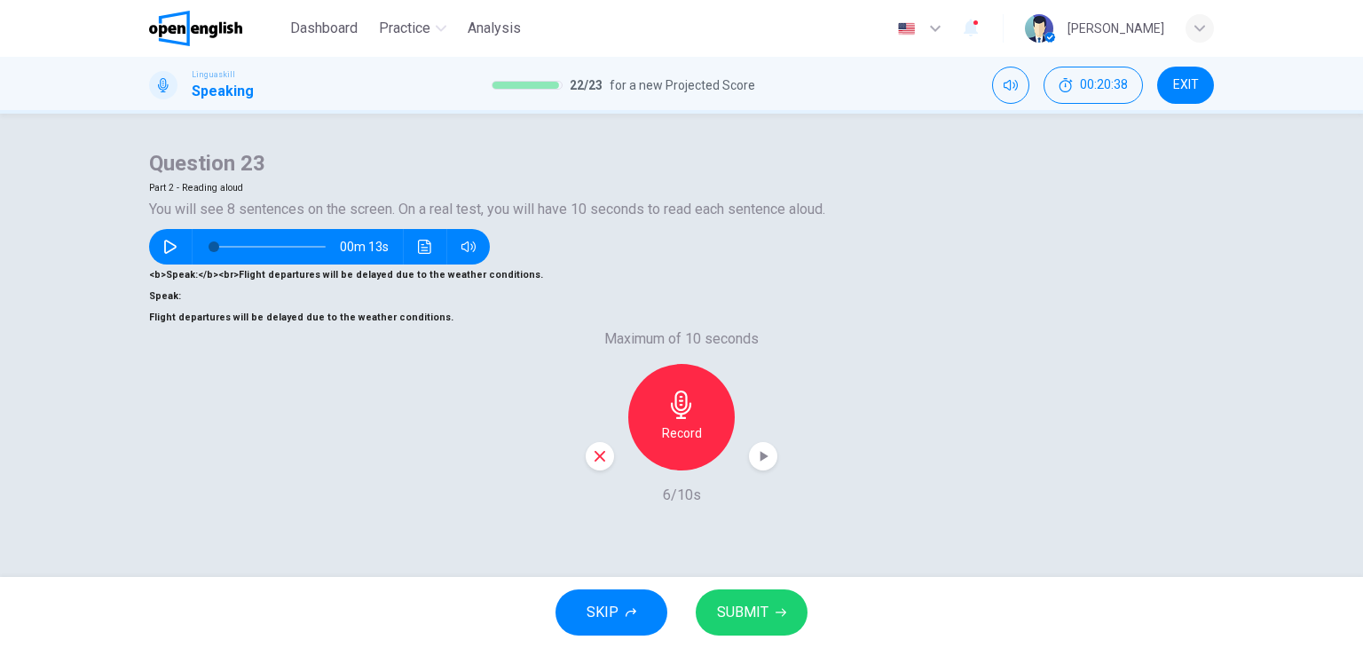
click at [776, 612] on icon "button" at bounding box center [781, 613] width 11 height 8
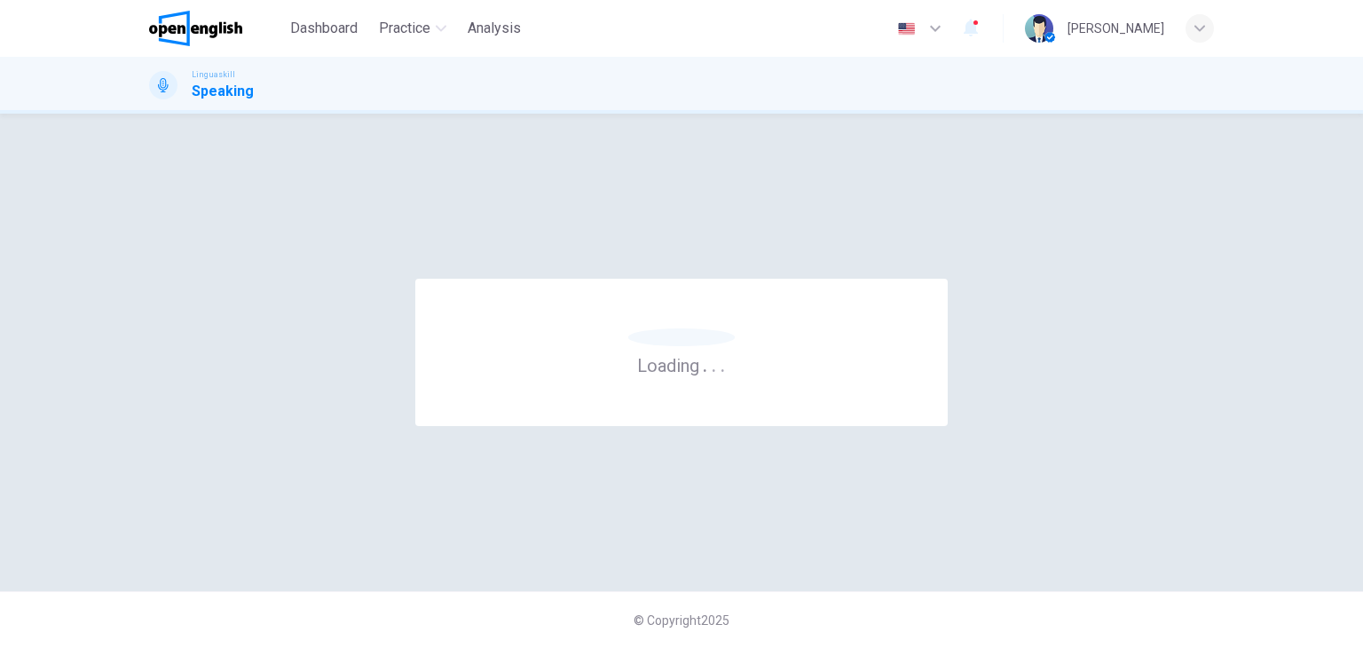
scroll to position [0, 0]
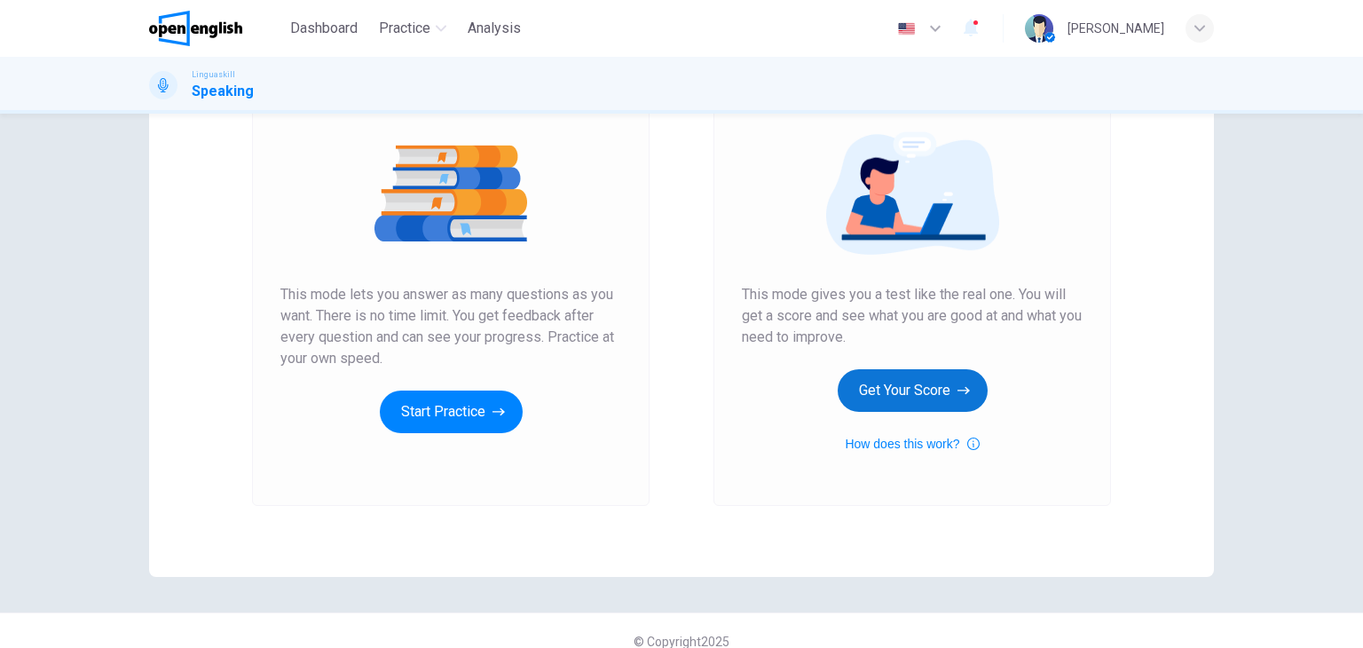
scroll to position [210, 0]
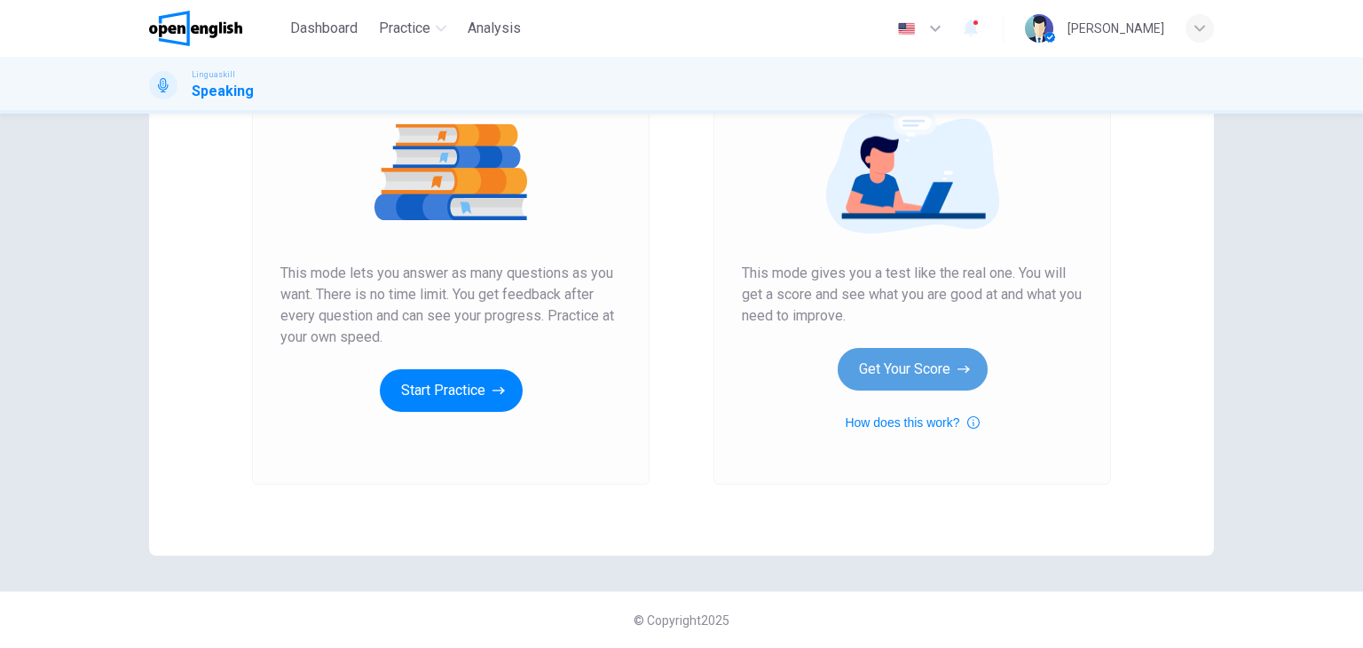
click at [899, 371] on button "Get Your Score" at bounding box center [913, 369] width 150 height 43
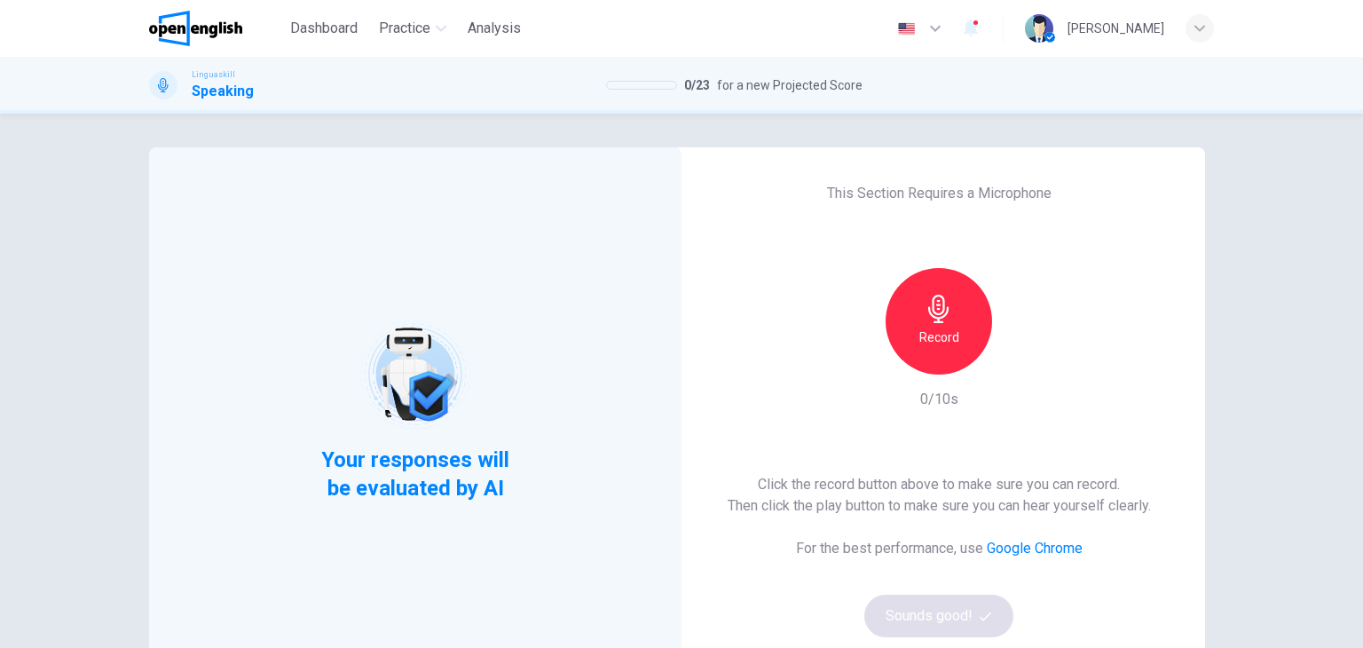
scroll to position [0, 0]
click at [962, 326] on div "Record" at bounding box center [939, 323] width 107 height 107
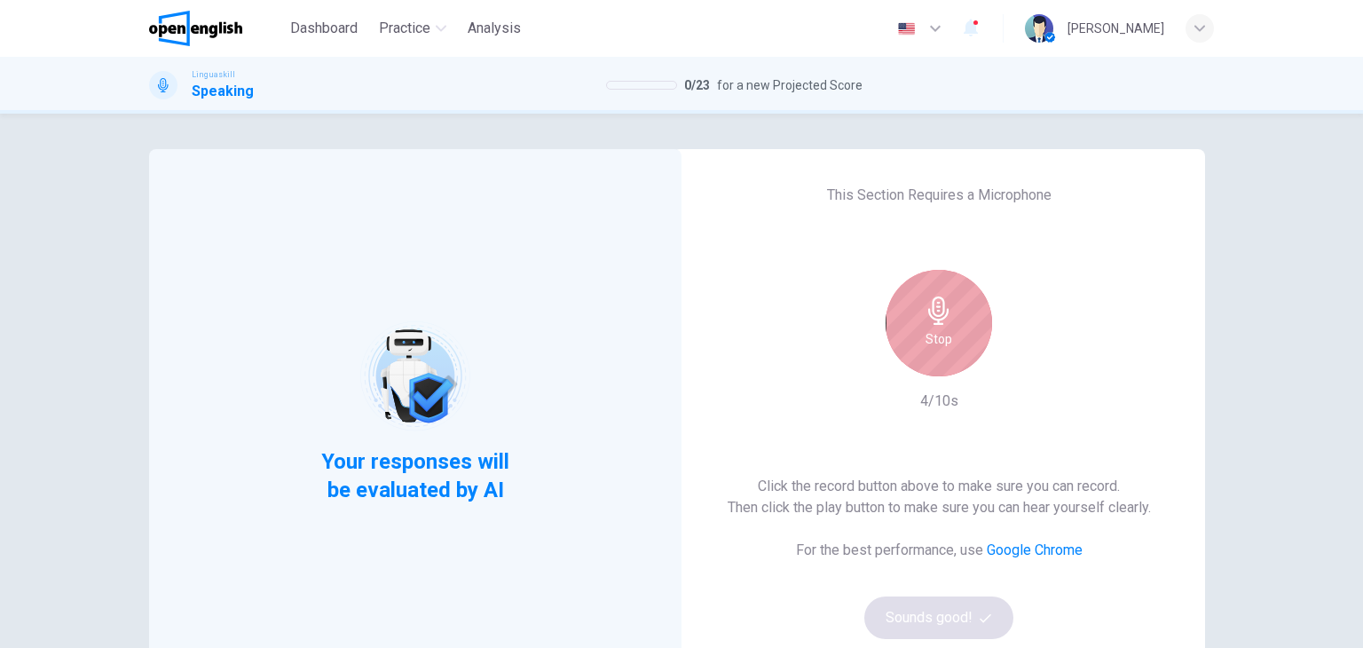
click at [932, 340] on h6 "Stop" at bounding box center [939, 338] width 27 height 21
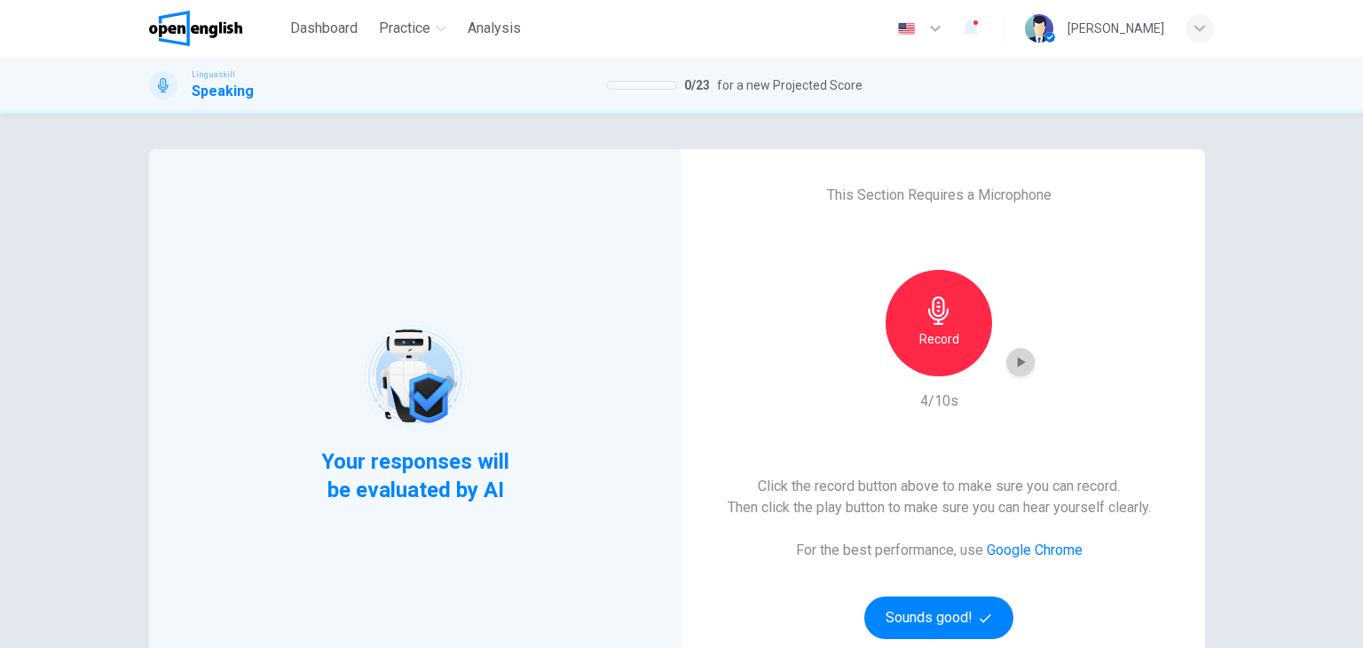
click at [1018, 360] on icon "button" at bounding box center [1021, 362] width 18 height 18
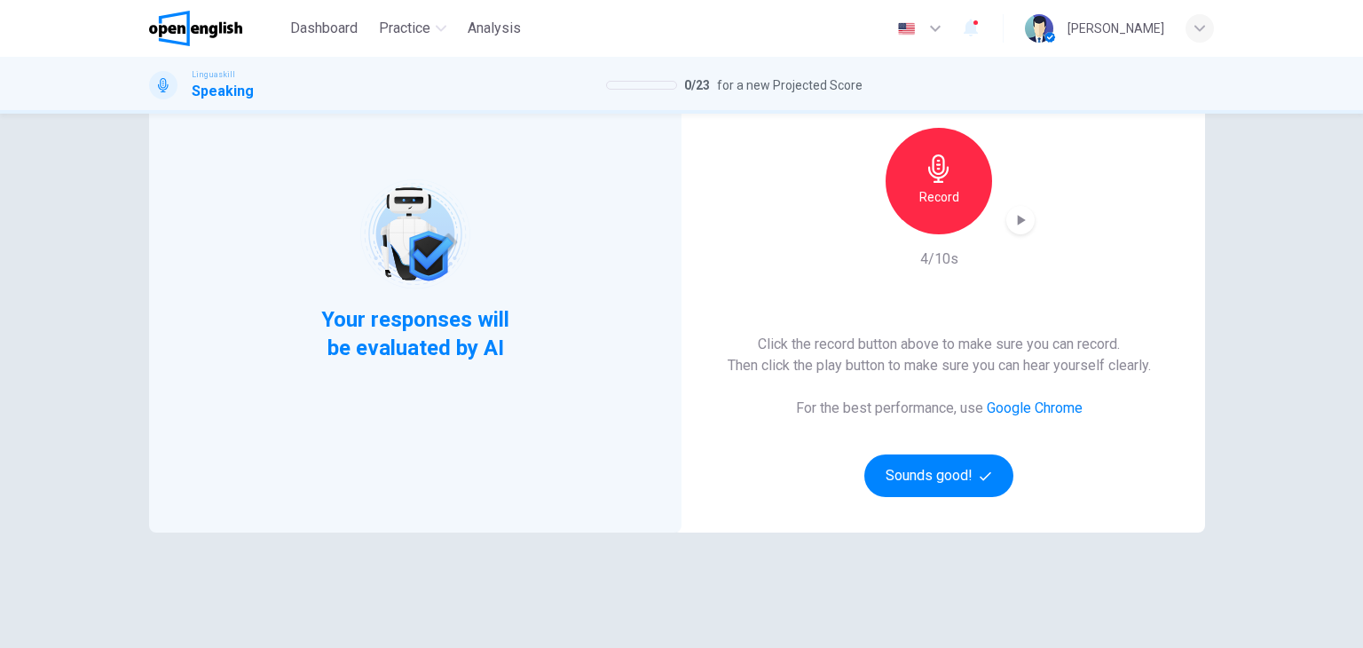
scroll to position [178, 0]
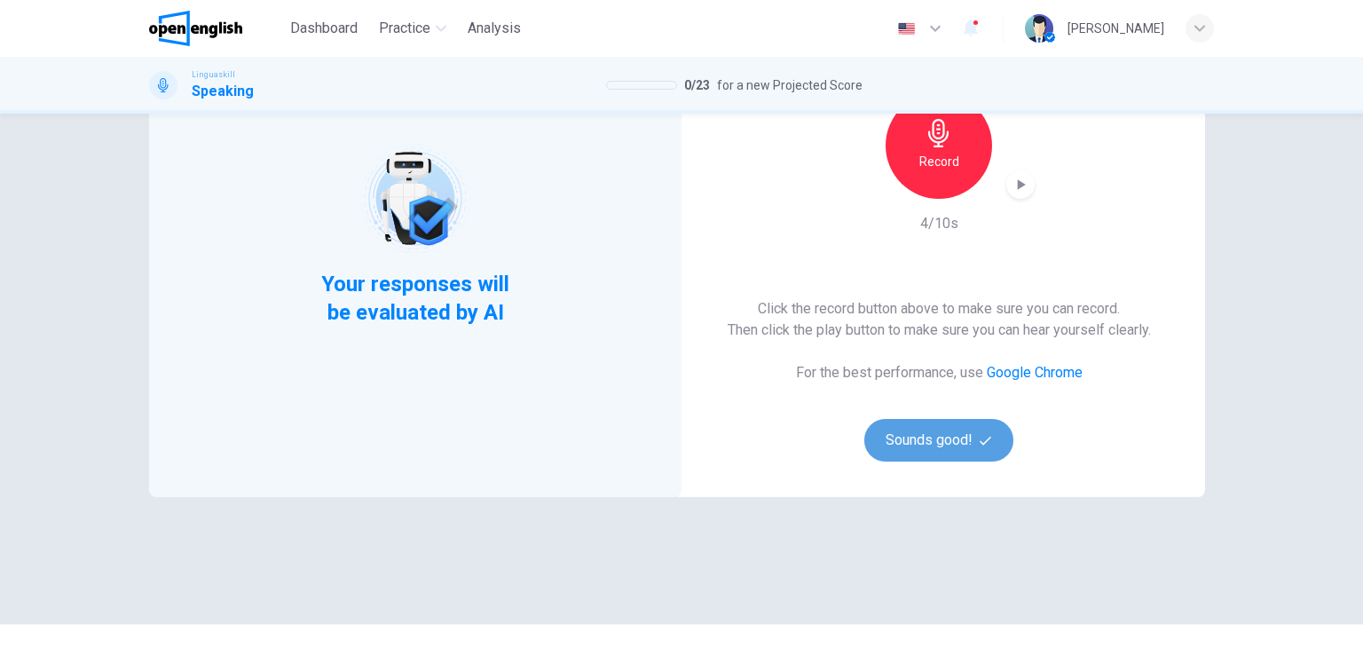
click at [923, 453] on button "Sounds good!" at bounding box center [939, 440] width 149 height 43
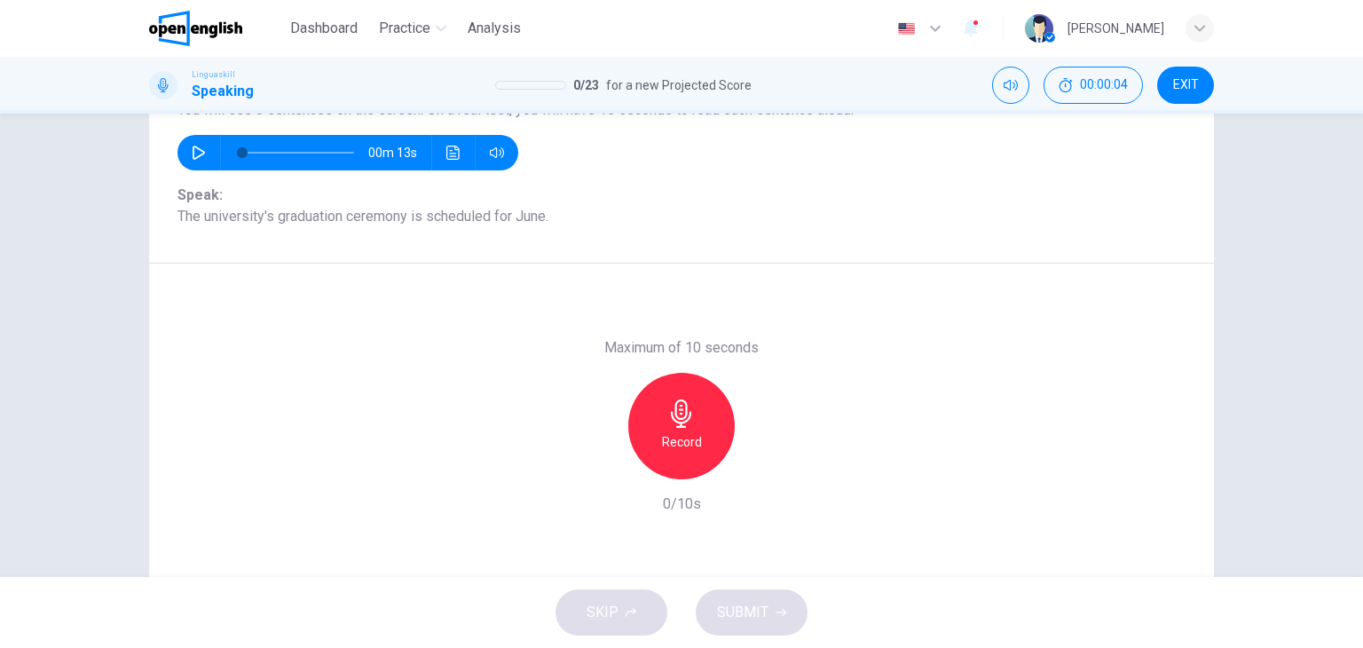
click at [680, 448] on h6 "Record" at bounding box center [682, 441] width 40 height 21
click at [672, 421] on icon "button" at bounding box center [681, 413] width 20 height 28
click at [775, 605] on button "SUBMIT" at bounding box center [752, 612] width 112 height 46
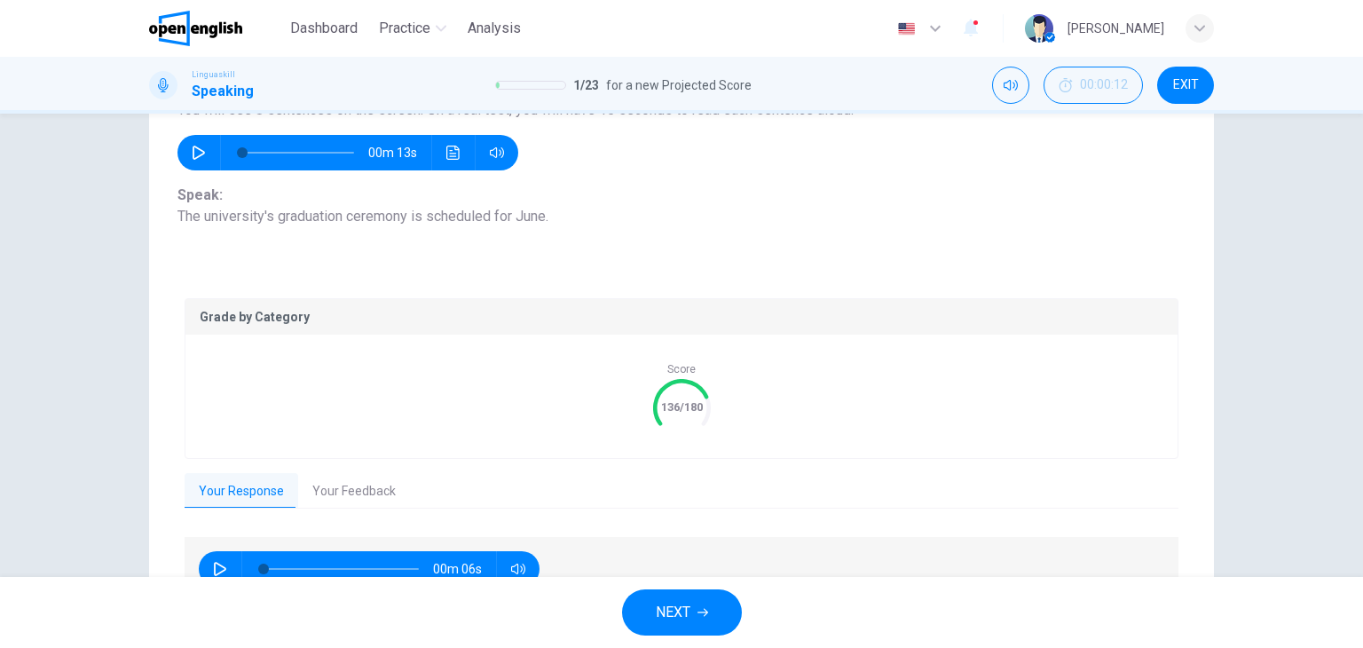
click at [344, 485] on button "Your Feedback" at bounding box center [354, 491] width 112 height 37
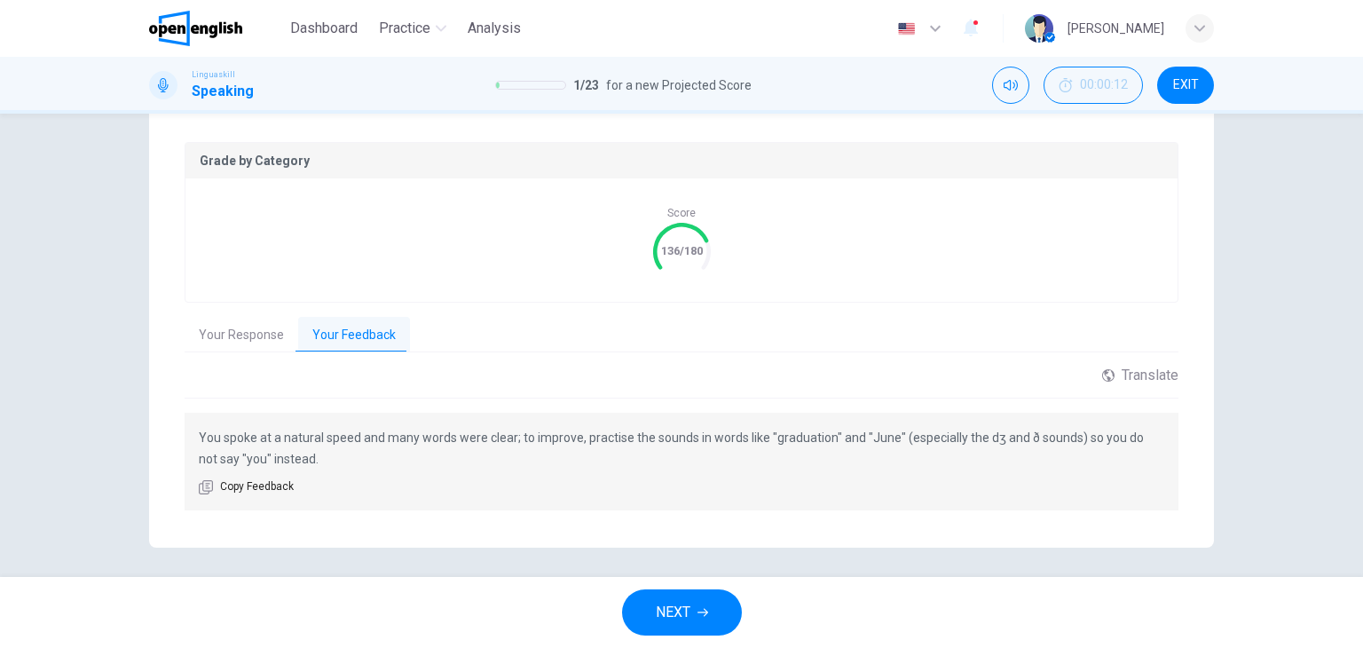
scroll to position [340, 0]
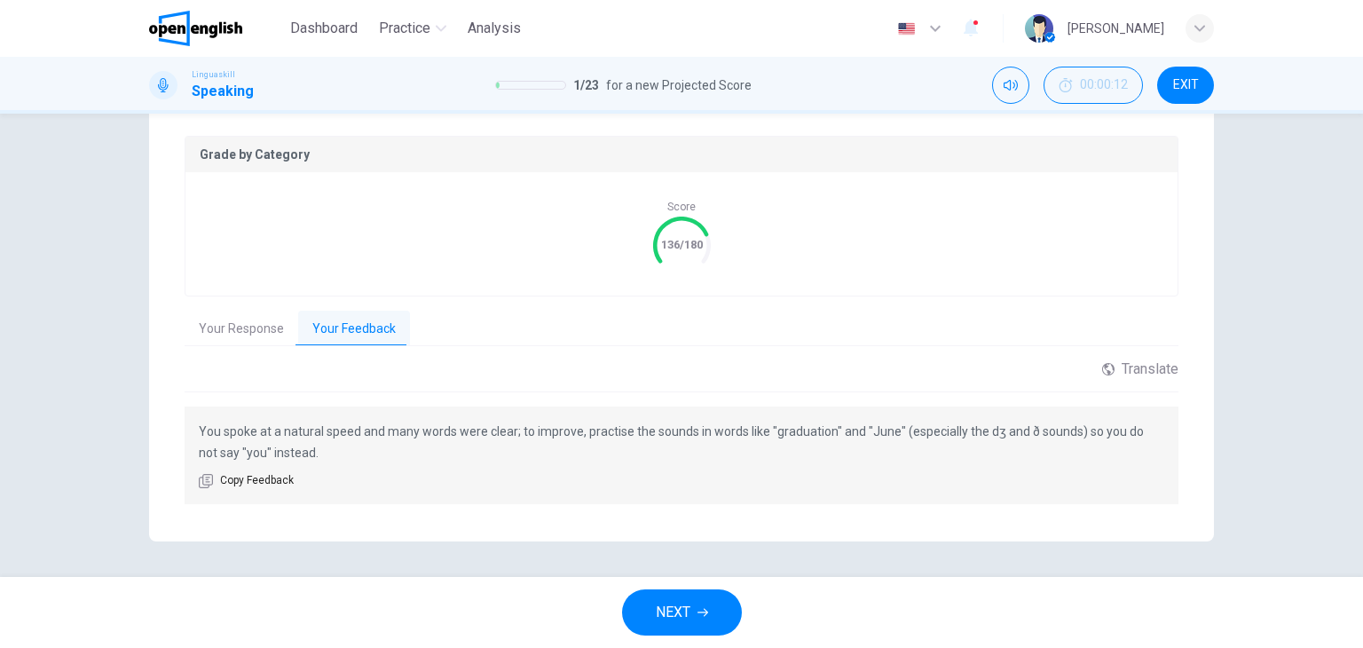
click at [694, 610] on button "NEXT" at bounding box center [682, 612] width 120 height 46
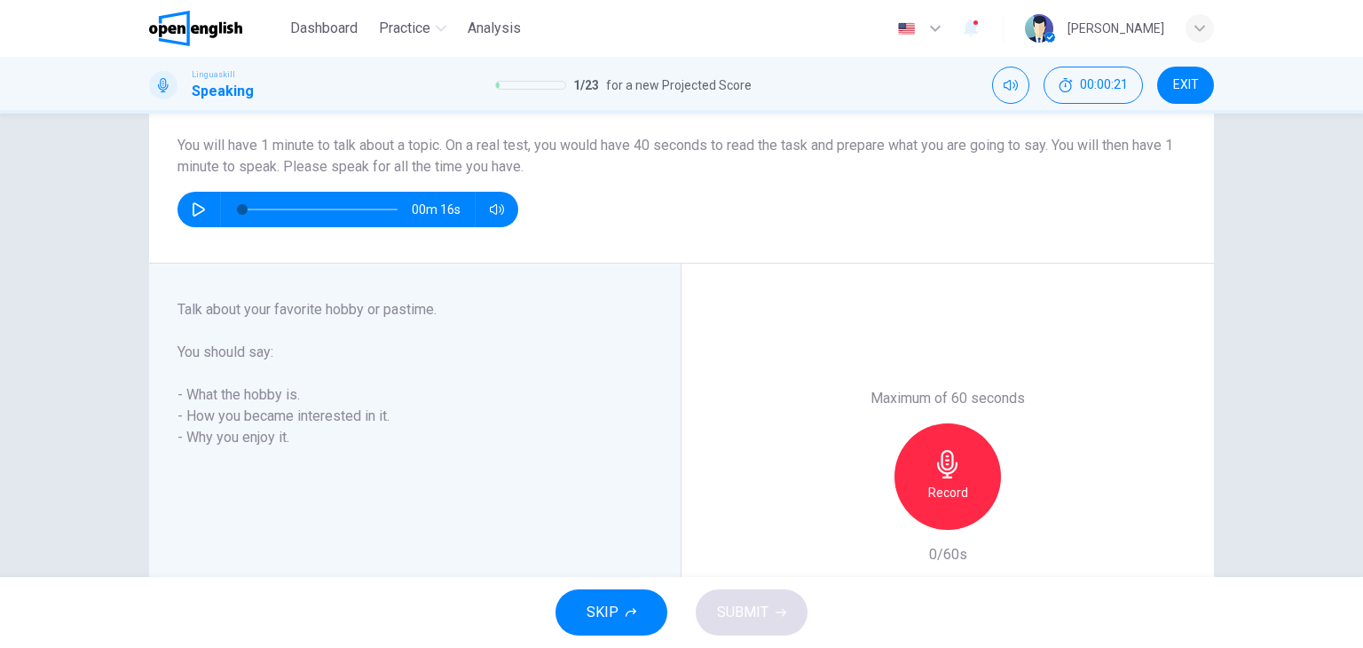
scroll to position [178, 0]
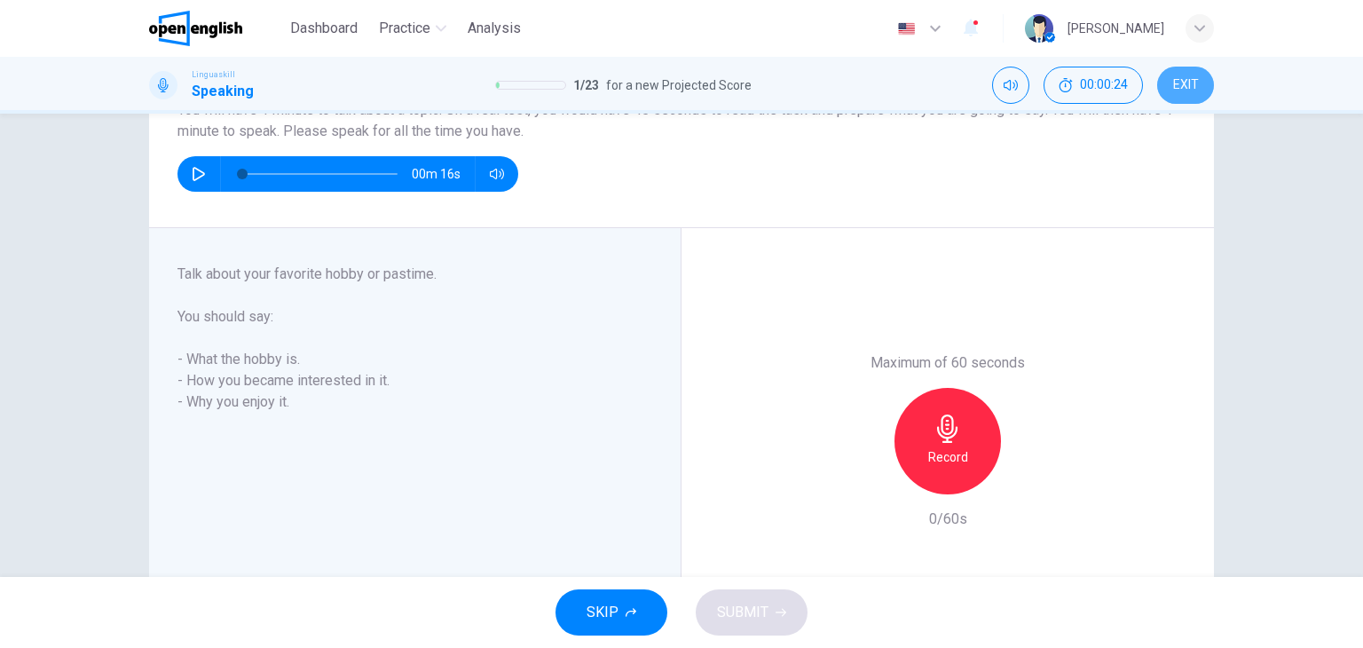
click at [1194, 80] on span "EXIT" at bounding box center [1186, 85] width 26 height 14
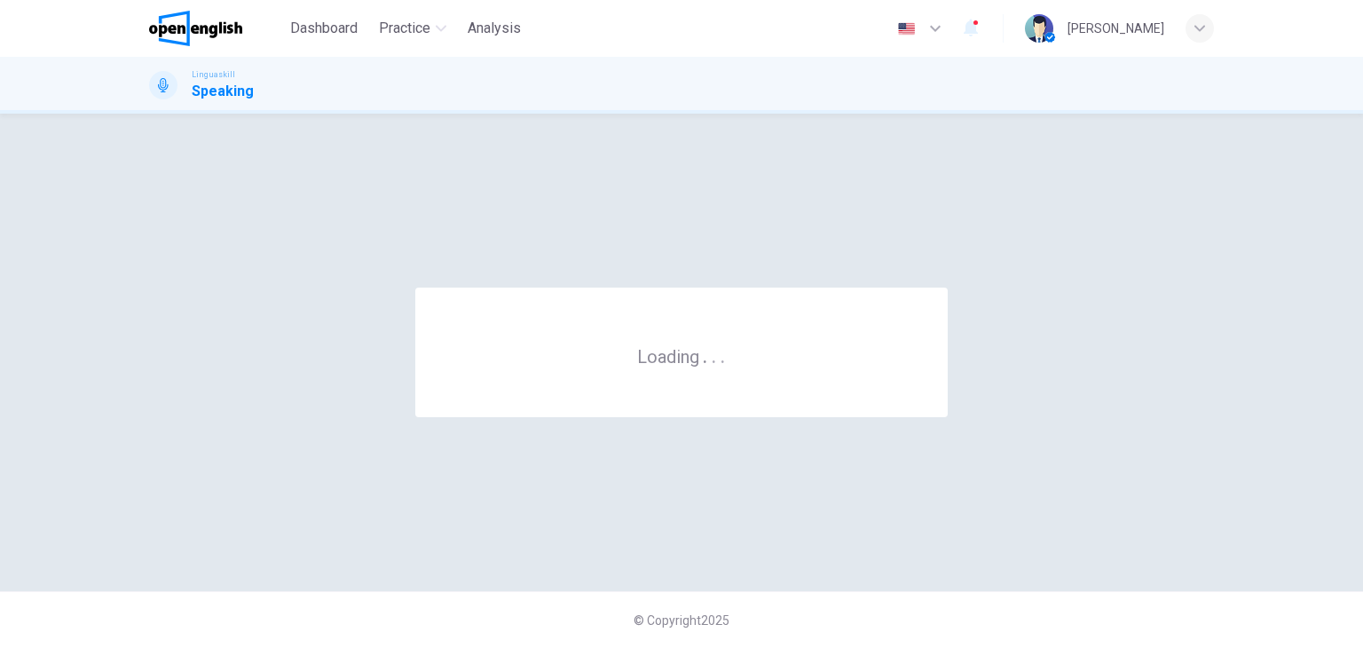
scroll to position [0, 0]
